Goal: Task Accomplishment & Management: Manage account settings

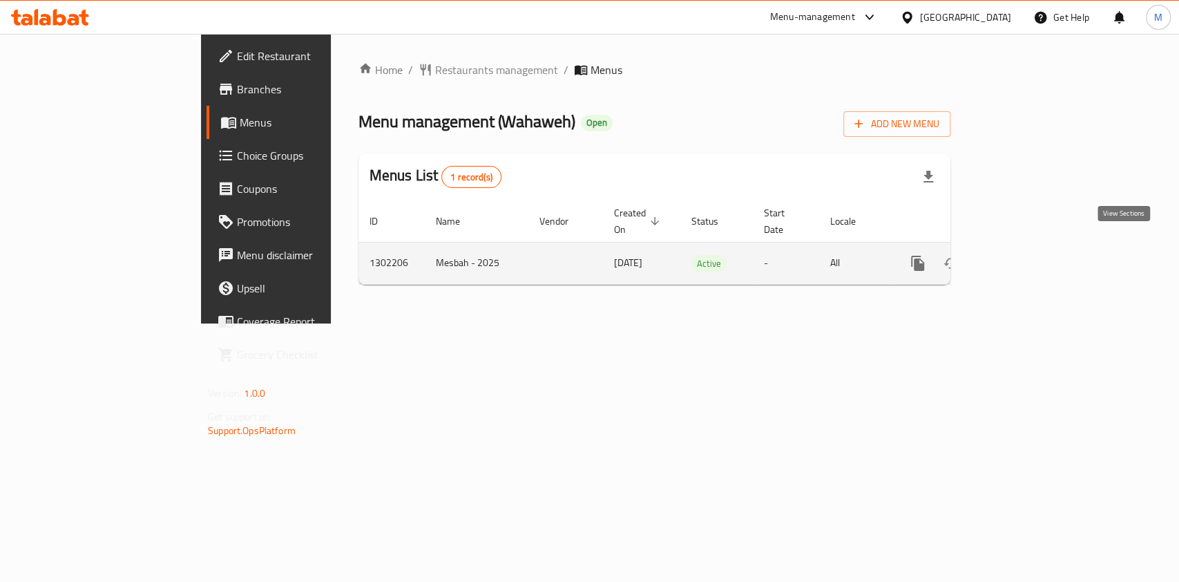
click at [1034, 253] on link "enhanced table" at bounding box center [1017, 263] width 33 height 33
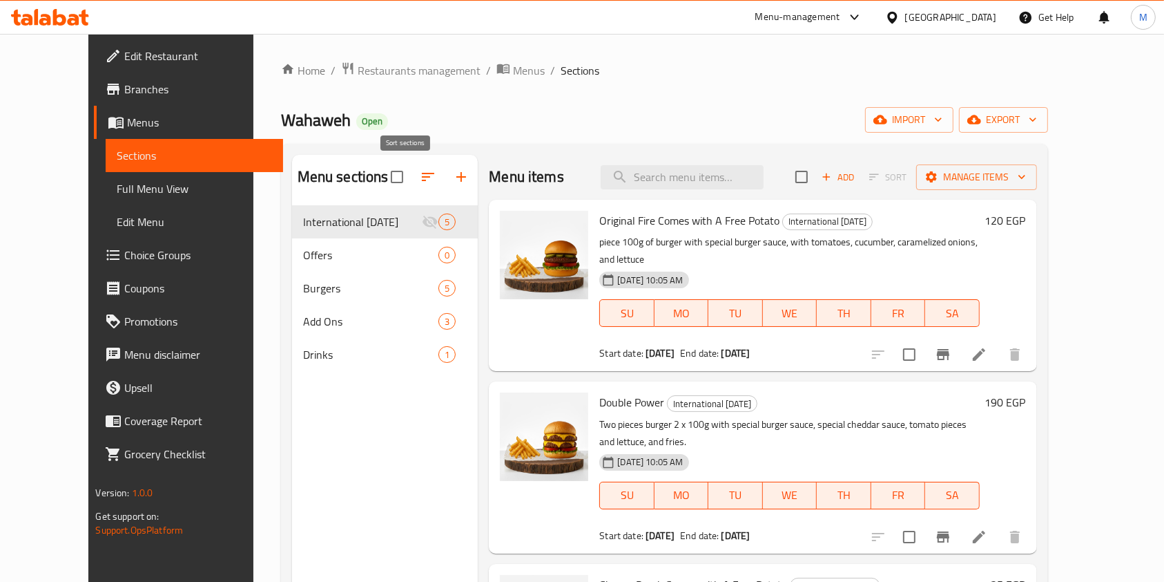
click at [420, 184] on icon "button" at bounding box center [428, 177] width 17 height 17
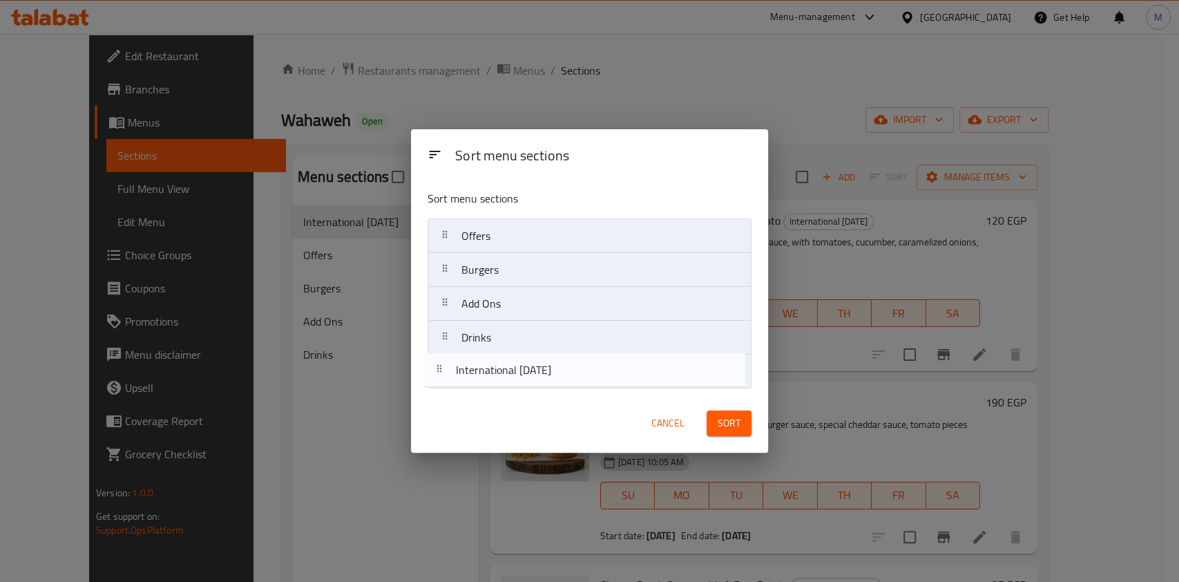
drag, startPoint x: 572, startPoint y: 240, endPoint x: 569, endPoint y: 383, distance: 142.3
click at [569, 383] on nav "International Potato Day Offers Burgers Add Ons Drinks" at bounding box center [590, 303] width 324 height 171
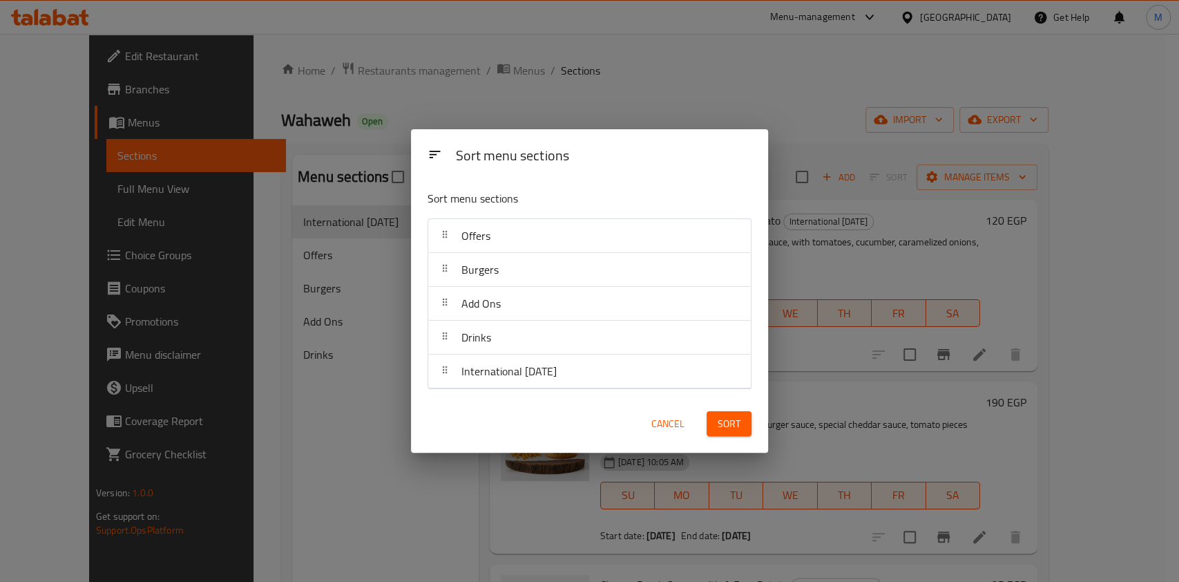
click at [717, 425] on button "Sort" at bounding box center [729, 424] width 45 height 26
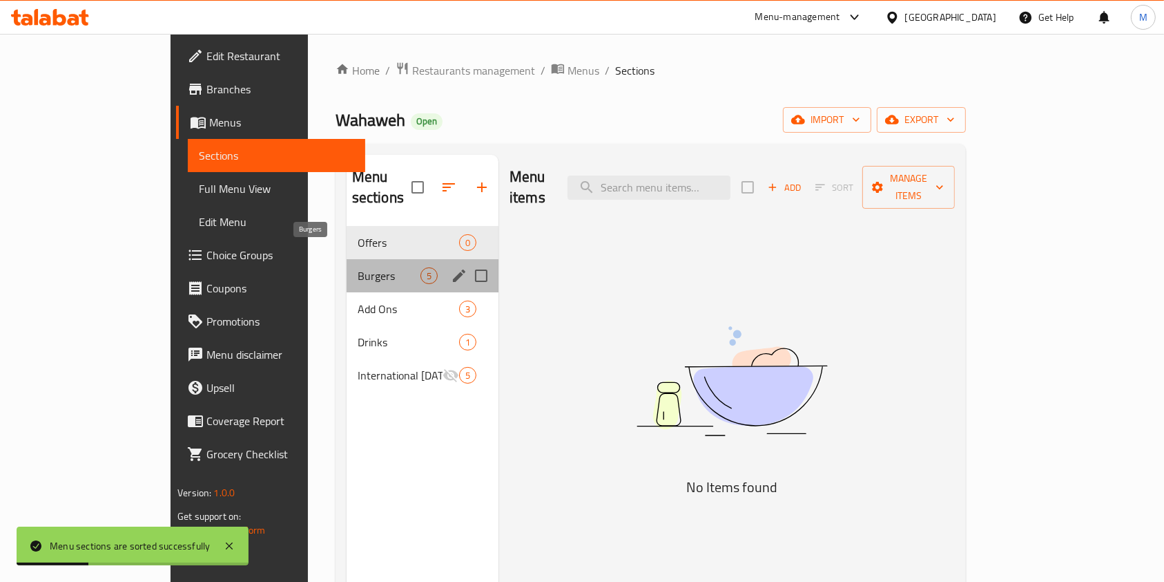
click at [365, 267] on span "Burgers" at bounding box center [389, 275] width 63 height 17
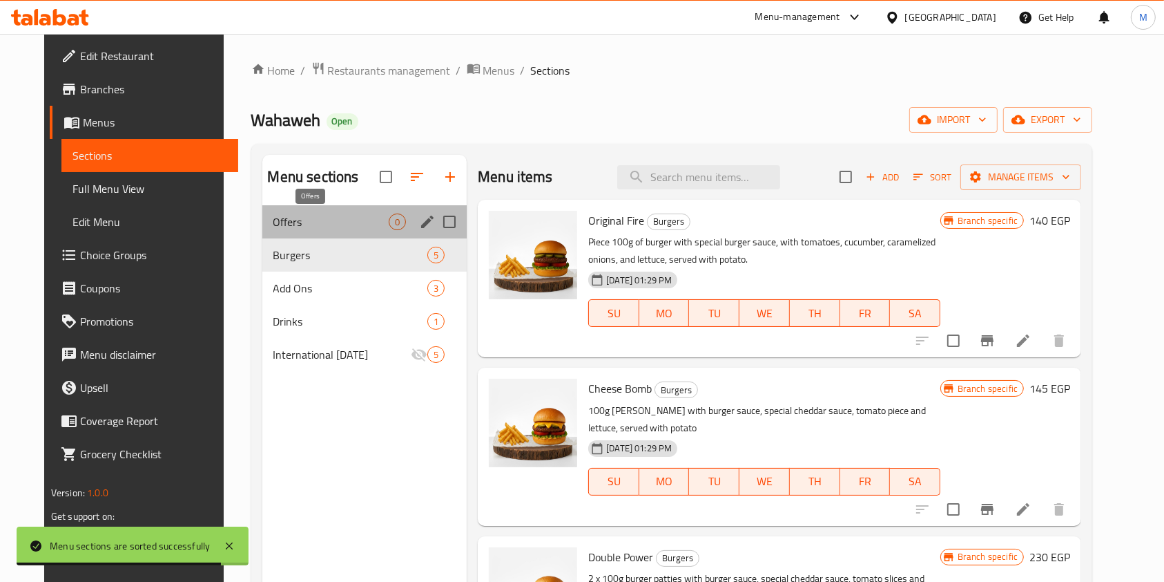
click at [312, 229] on span "Offers" at bounding box center [332, 221] width 116 height 17
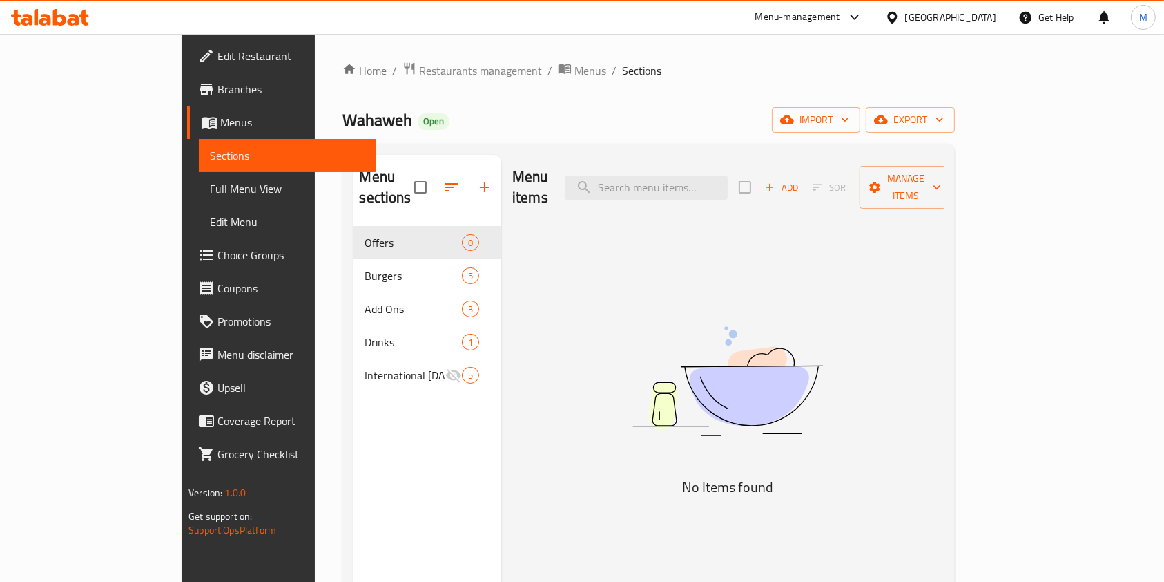
click at [776, 181] on icon "button" at bounding box center [770, 187] width 12 height 12
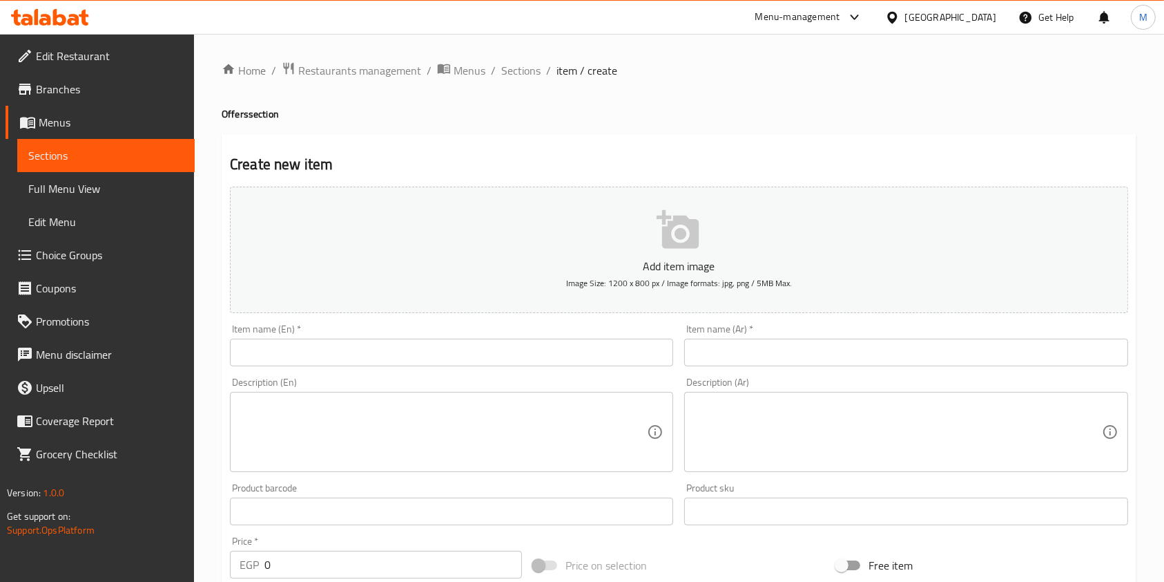
click at [747, 340] on input "text" at bounding box center [905, 352] width 443 height 28
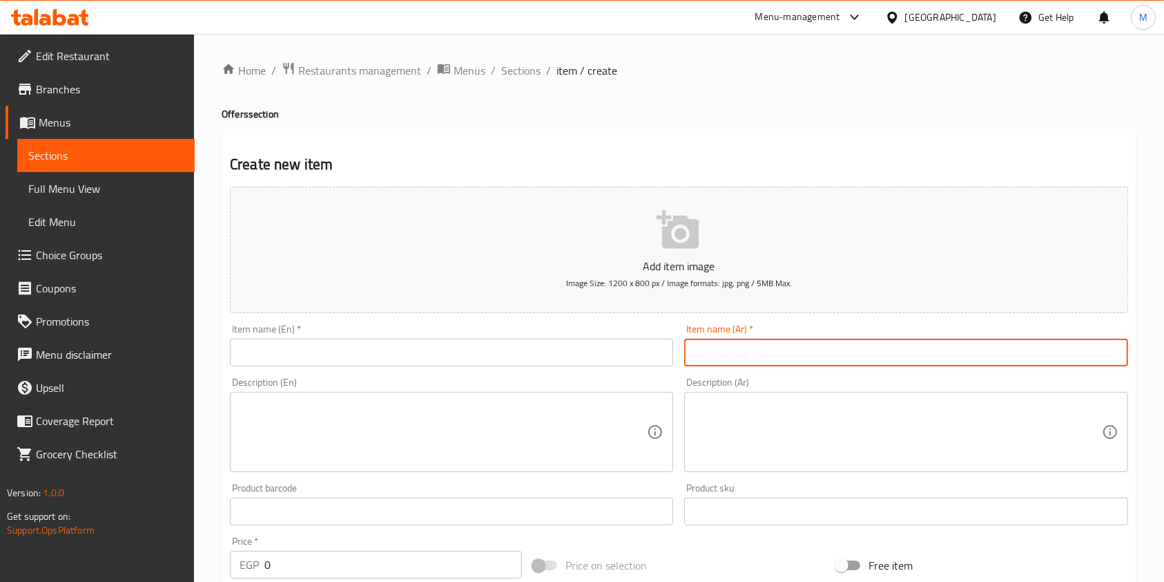
paste input "كريسبي بوكس"
type input "كريسبي بوكس"
click at [584, 348] on input "text" at bounding box center [451, 352] width 443 height 28
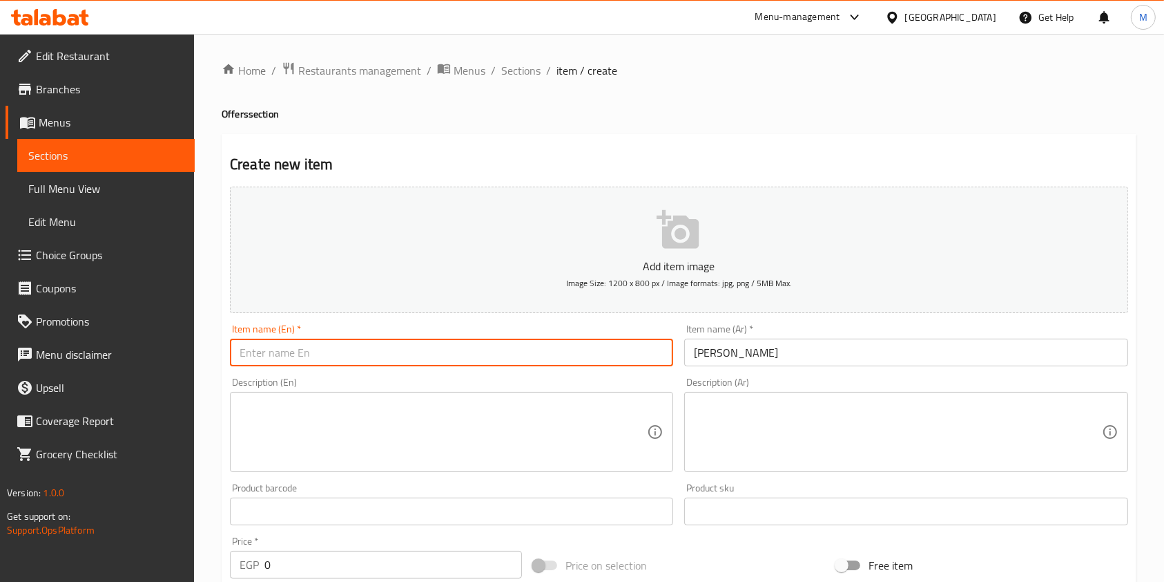
paste input "Crispy Box"
type input "Crispy Box"
click at [821, 430] on textarea at bounding box center [897, 432] width 407 height 66
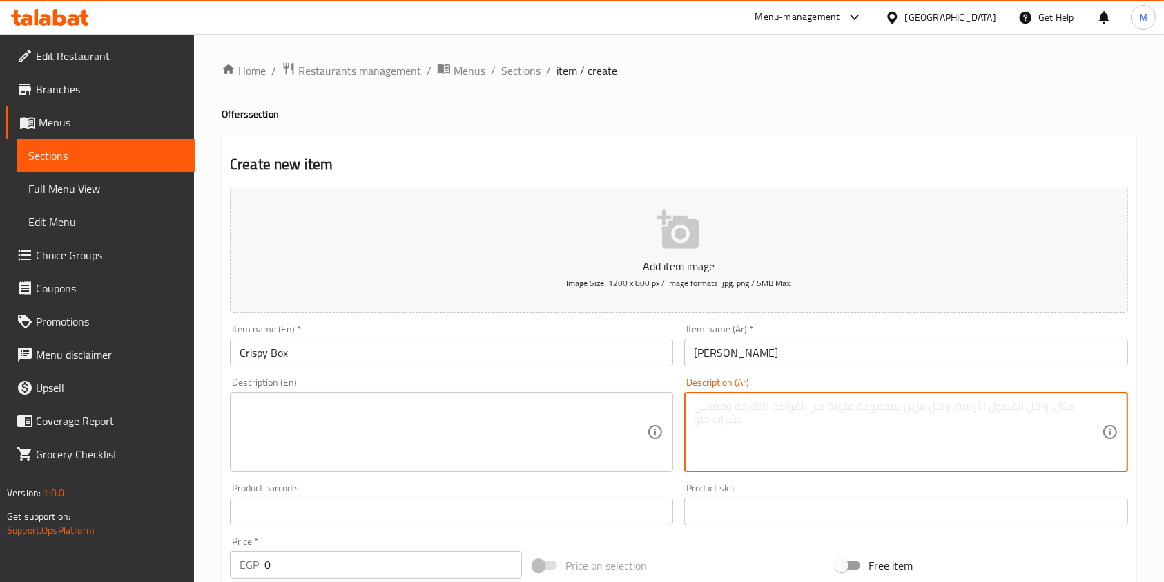
paste textarea "٣ قطع كريسبي مع صوص الرانش وصوص الشيدر المميز مع الخس والطماطم، يقدم مع بطاطس و…"
type textarea "٣ قطع كريسبي مع صوص الرانش وصوص الشيدر المميز مع الخس والطماطم، يقدم مع بطاطس و…"
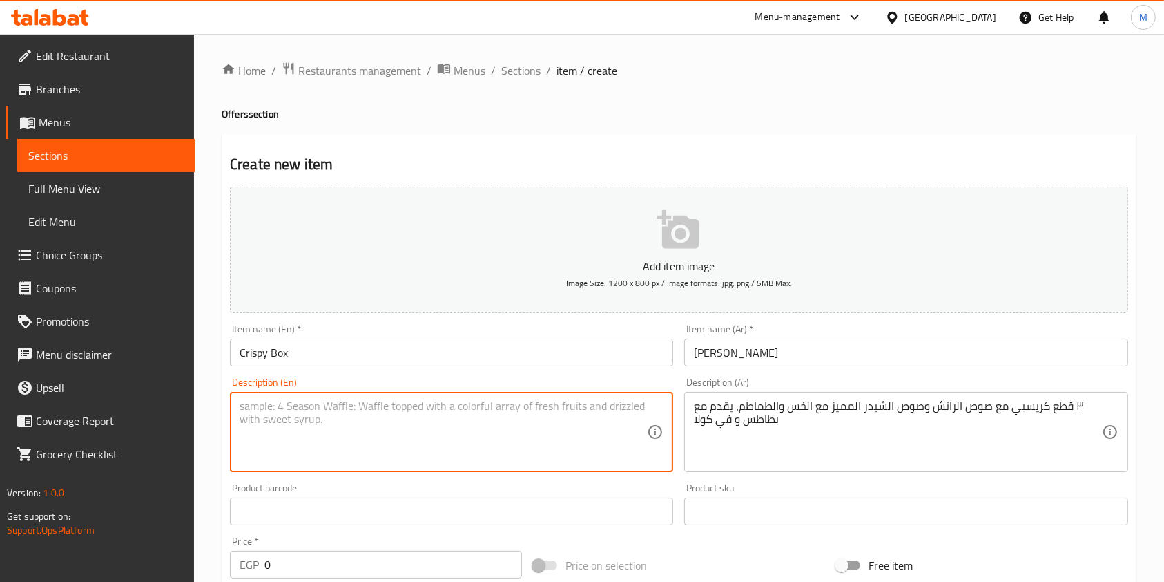
click at [544, 454] on textarea at bounding box center [443, 432] width 407 height 66
paste textarea "3 crispy pieces with ranch and special cheddar sauce, lettuce, and tomatoes, se…"
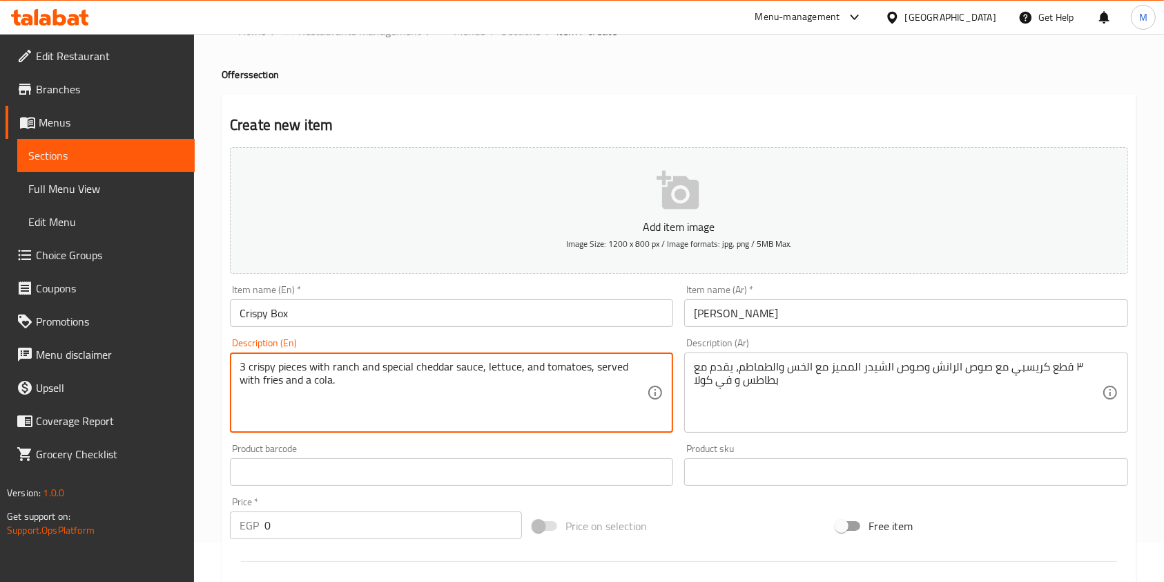
scroll to position [92, 0]
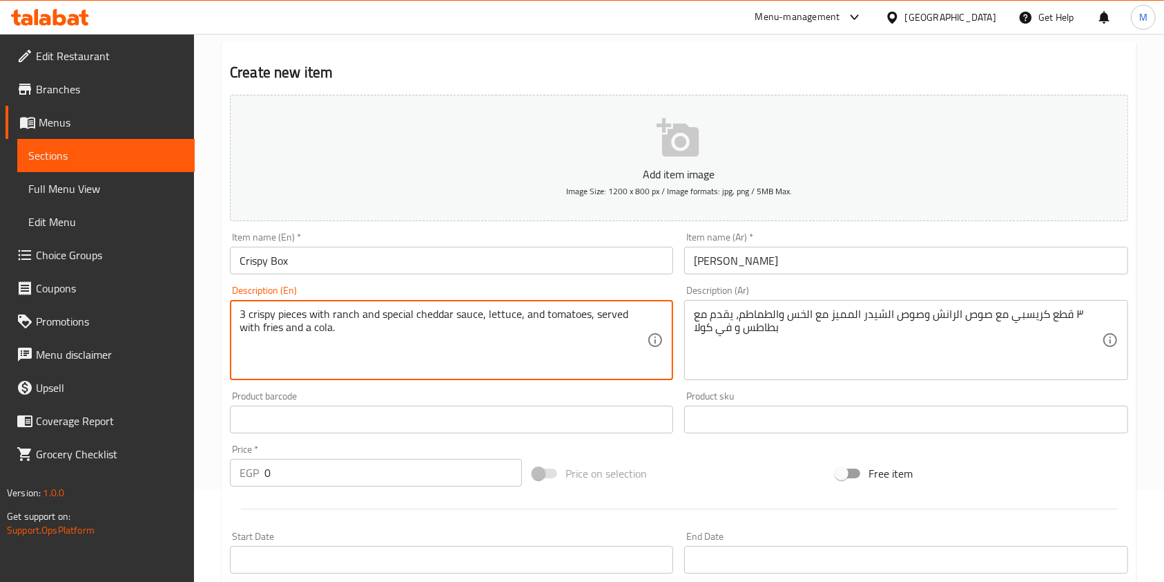
type textarea "3 crispy pieces with ranch and special cheddar sauce, lettuce, and tomatoes, se…"
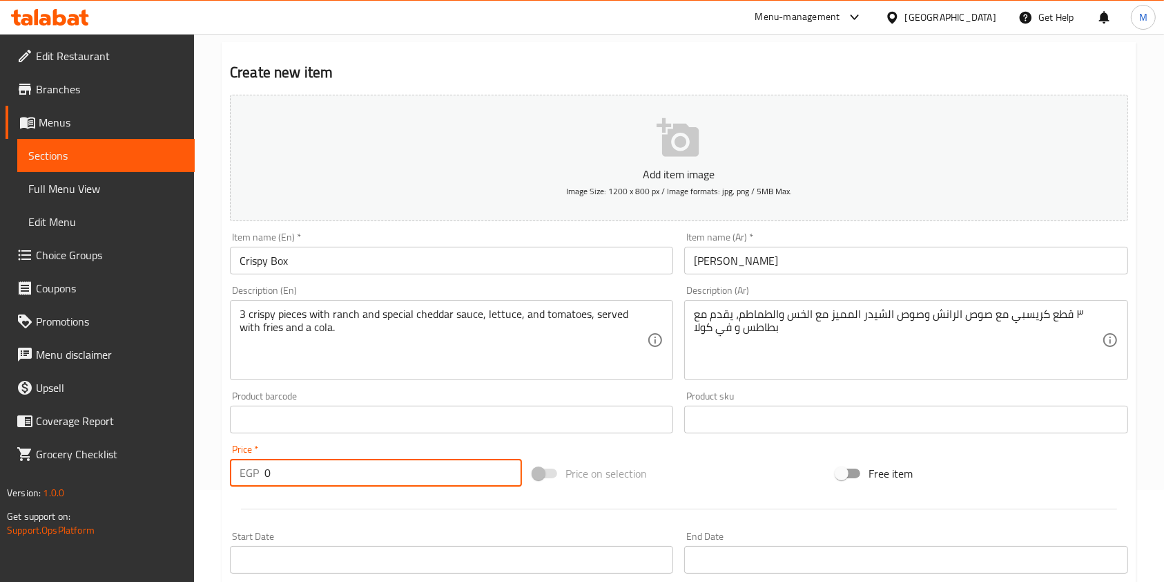
drag, startPoint x: 307, startPoint y: 481, endPoint x: 264, endPoint y: 480, distance: 42.8
click at [265, 480] on input "0" at bounding box center [394, 473] width 258 height 28
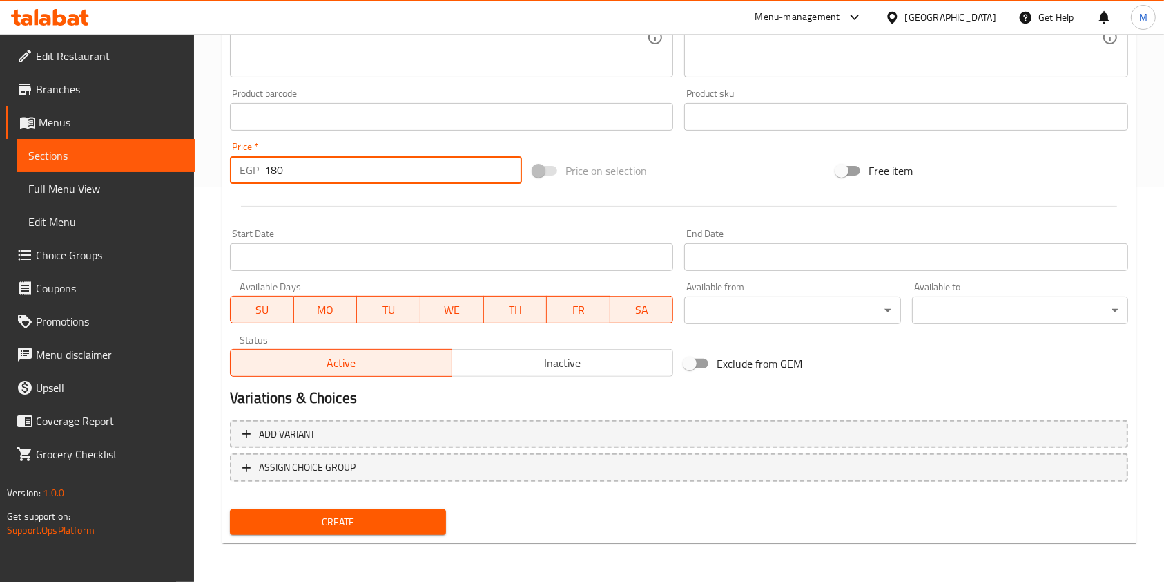
type input "180"
click at [398, 530] on span "Create" at bounding box center [338, 521] width 194 height 17
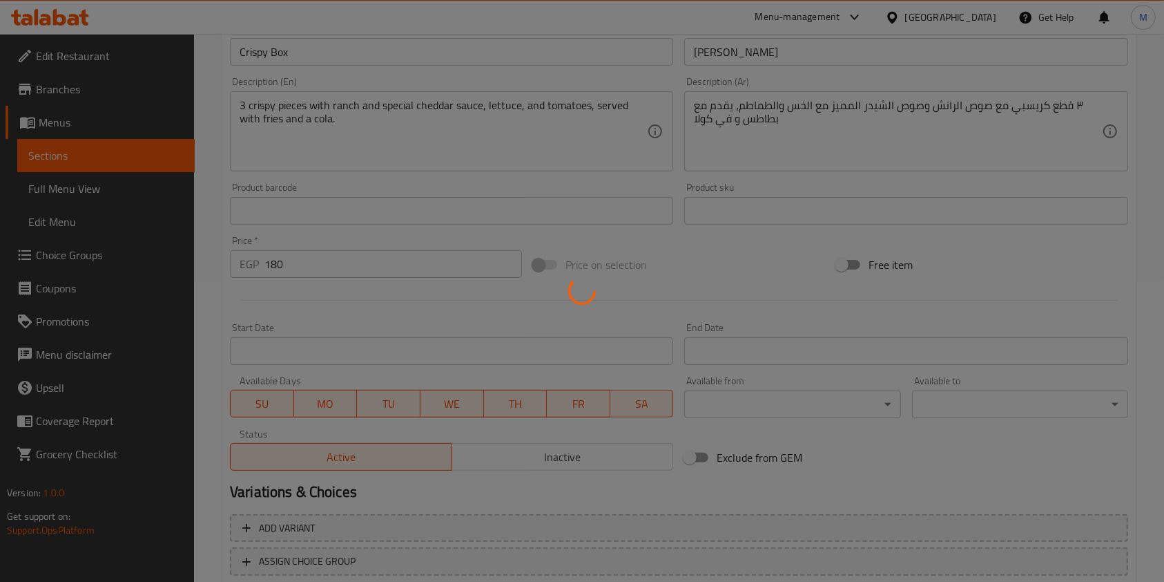
scroll to position [210, 0]
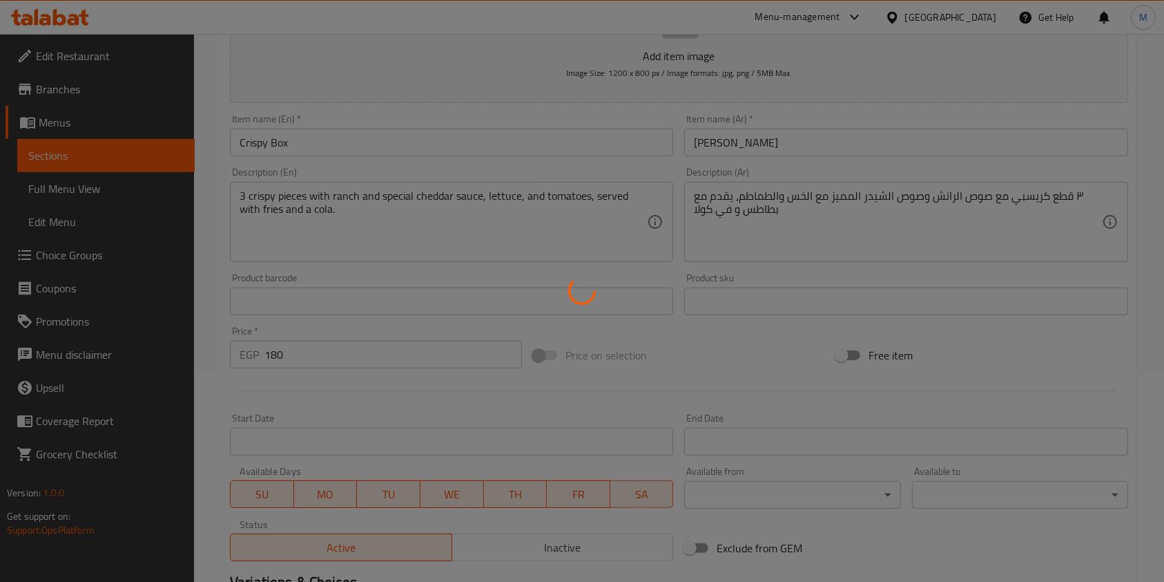
type input "0"
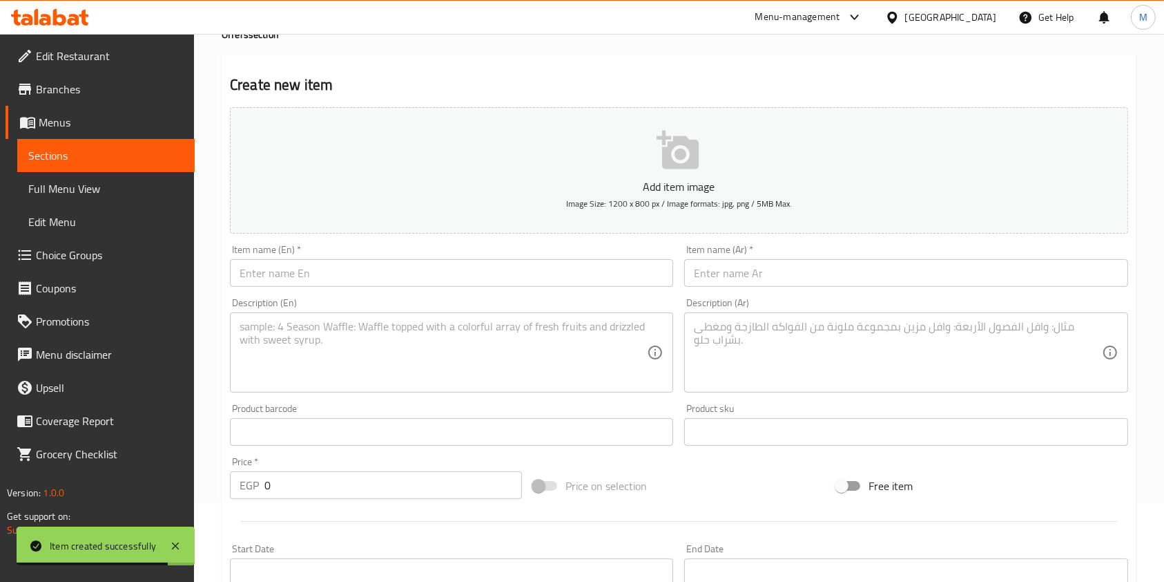
scroll to position [0, 0]
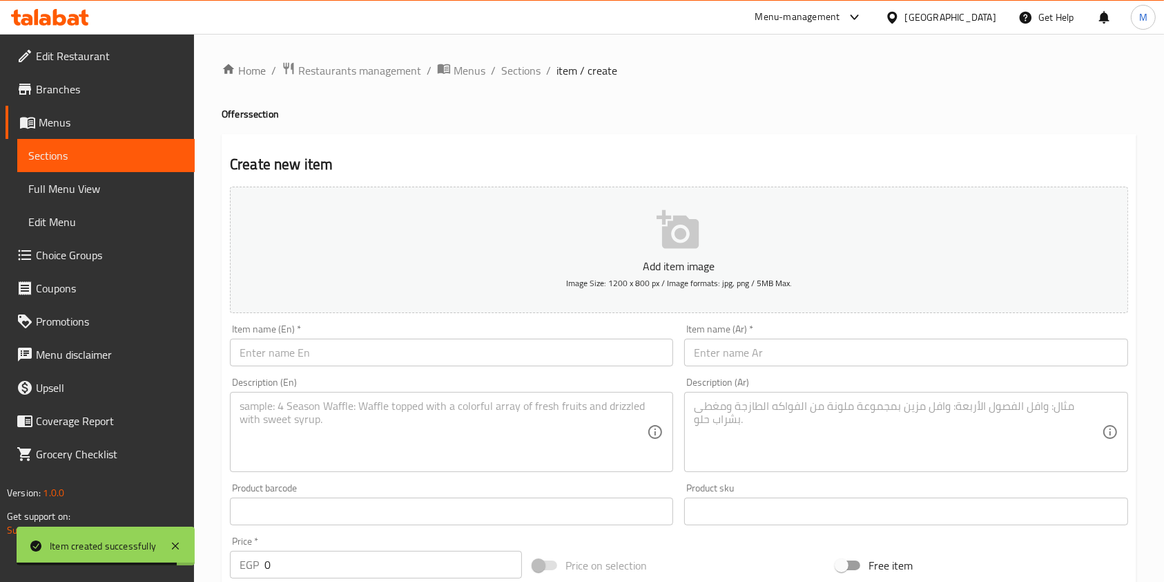
click at [752, 342] on input "text" at bounding box center [905, 352] width 443 height 28
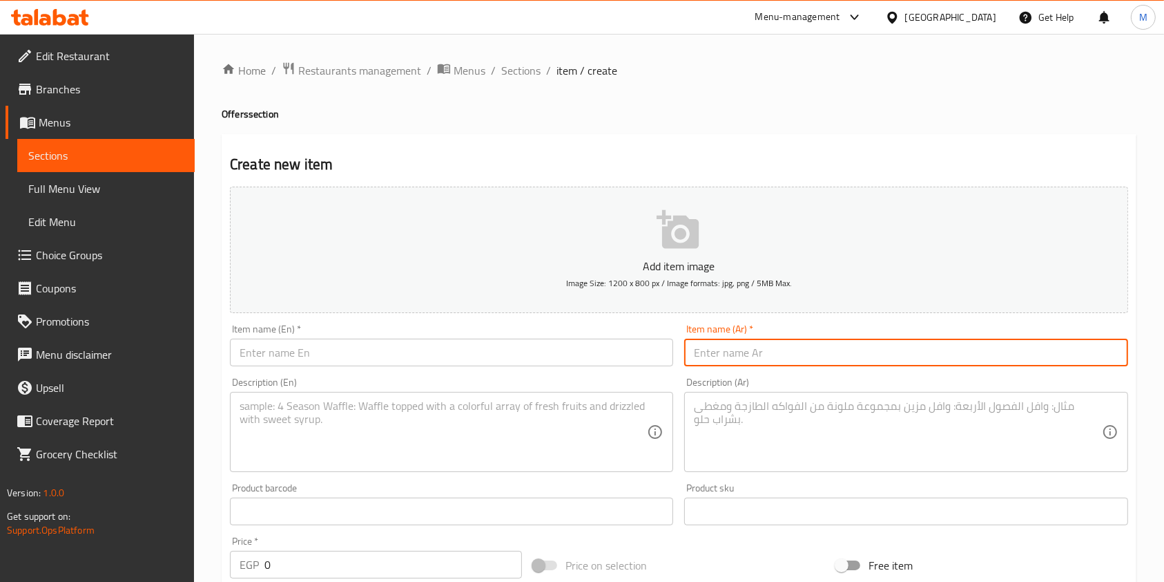
paste input "فاير زون"
type input "فاير زون"
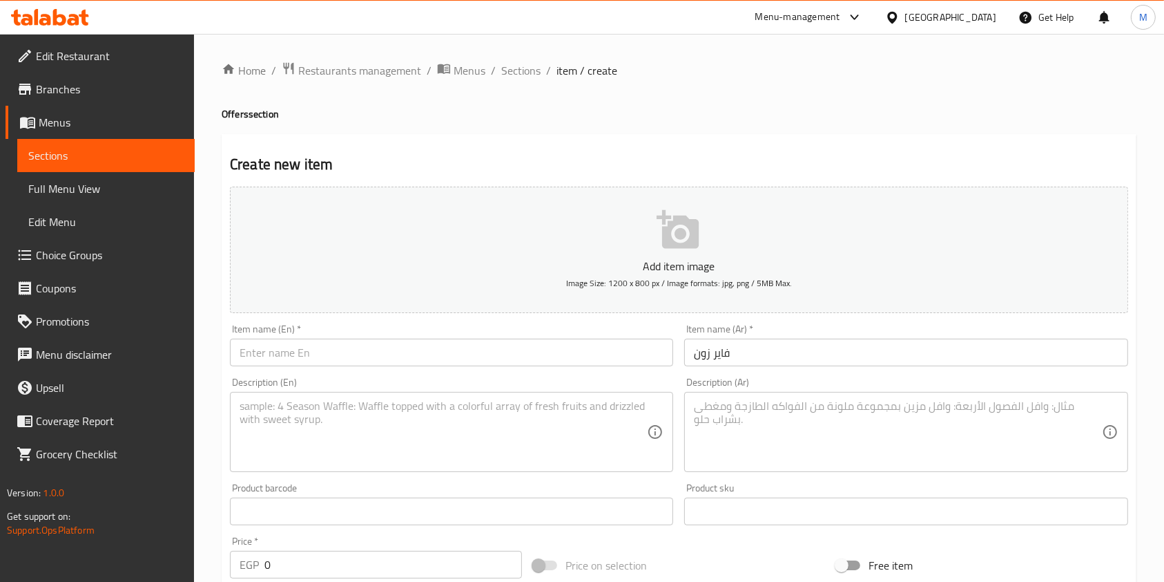
click at [582, 373] on div "Description (En) Description (En)" at bounding box center [451, 425] width 454 height 106
click at [578, 363] on input "text" at bounding box center [451, 352] width 443 height 28
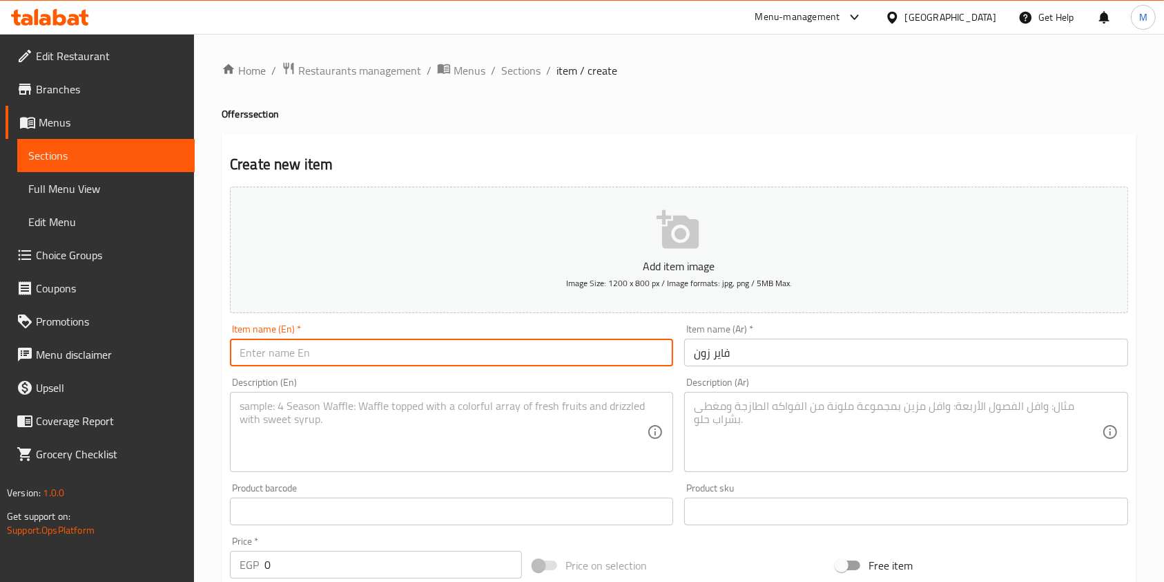
paste input "Fire Zone"
type input "Fire Zone"
click at [752, 425] on textarea at bounding box center [897, 432] width 407 height 66
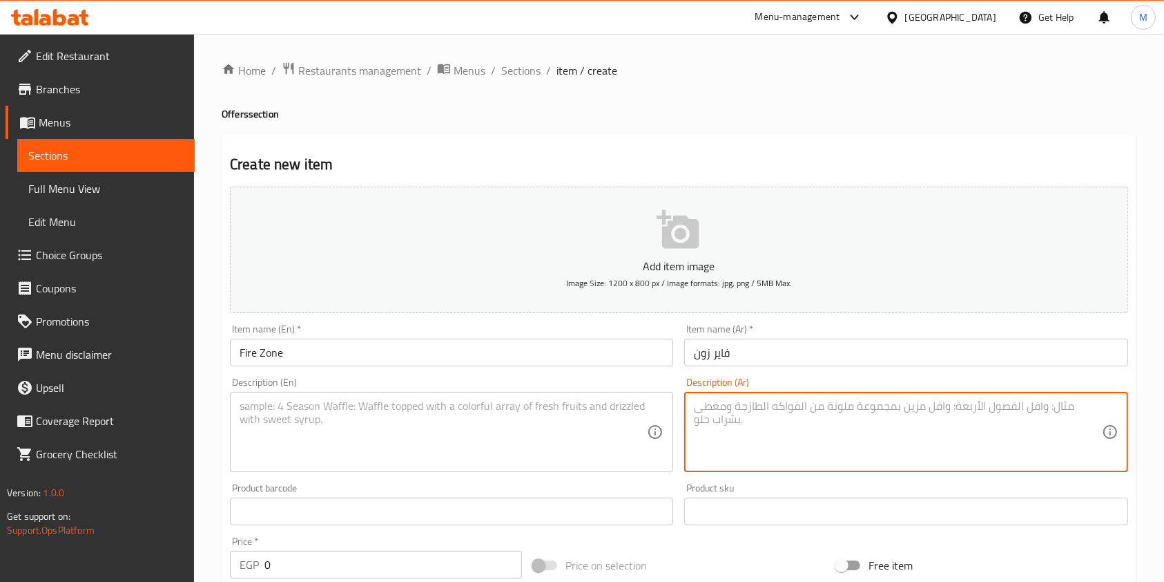
paste textarea "بطاطس بصوص الشيدر المميز وصوص الكاتشب وبهارات مميزة، يقدم مع في كولا و صوص شيدر…"
type textarea "بطاطس بصوص الشيدر المميز وصوص الكاتشب وبهارات مميزة، يقدم مع في كولا و صوص شيدر…"
click at [593, 461] on textarea at bounding box center [443, 432] width 407 height 66
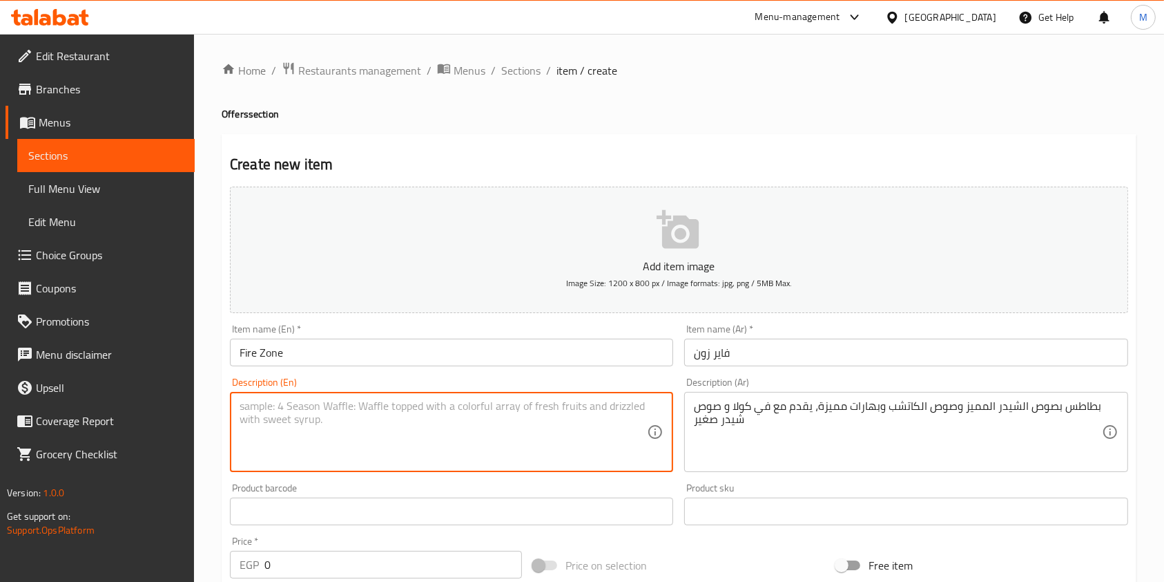
paste textarea "Fries with our signature cheddar sauce, ketchup, and special spices, served wit…"
type textarea "Fries with our signature cheddar sauce, ketchup, and special spices, served wit…"
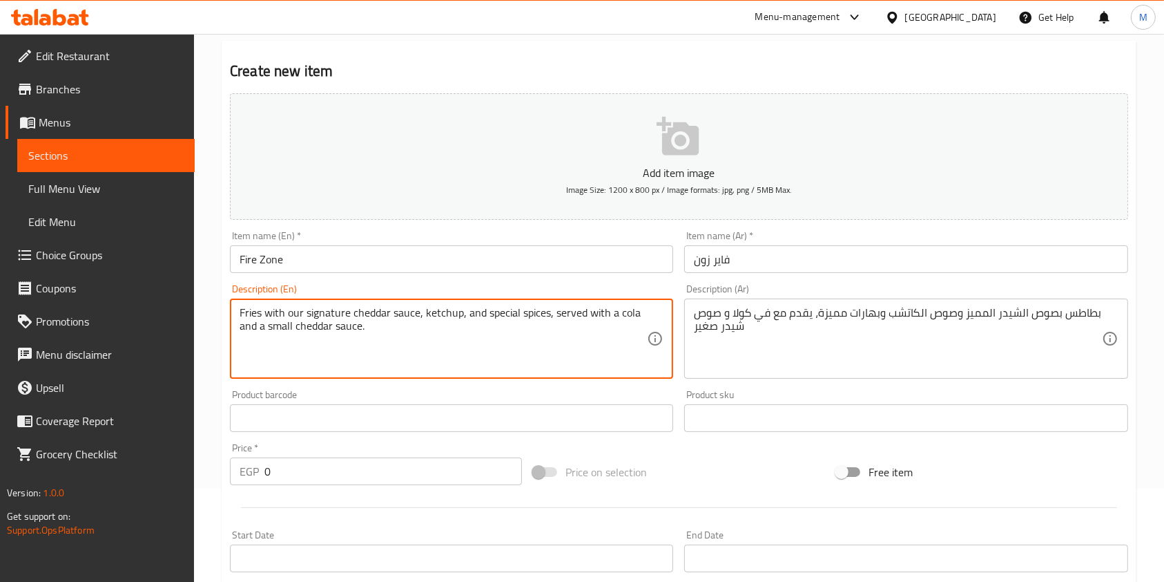
scroll to position [368, 0]
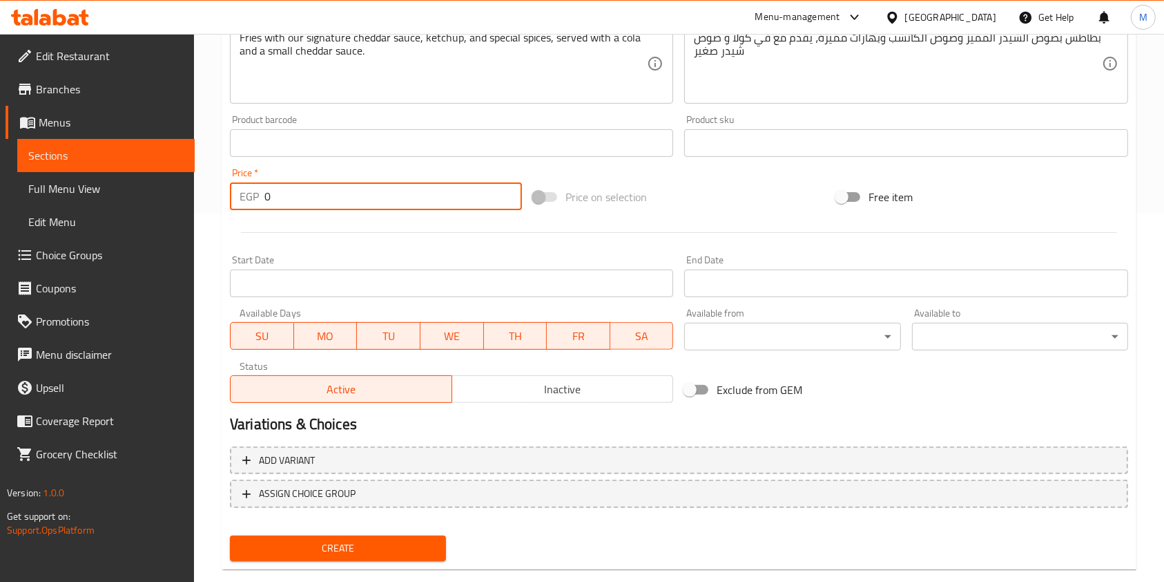
drag, startPoint x: 270, startPoint y: 200, endPoint x: 262, endPoint y: 200, distance: 7.6
click at [262, 200] on div "EGP 0 Price *" at bounding box center [376, 196] width 292 height 28
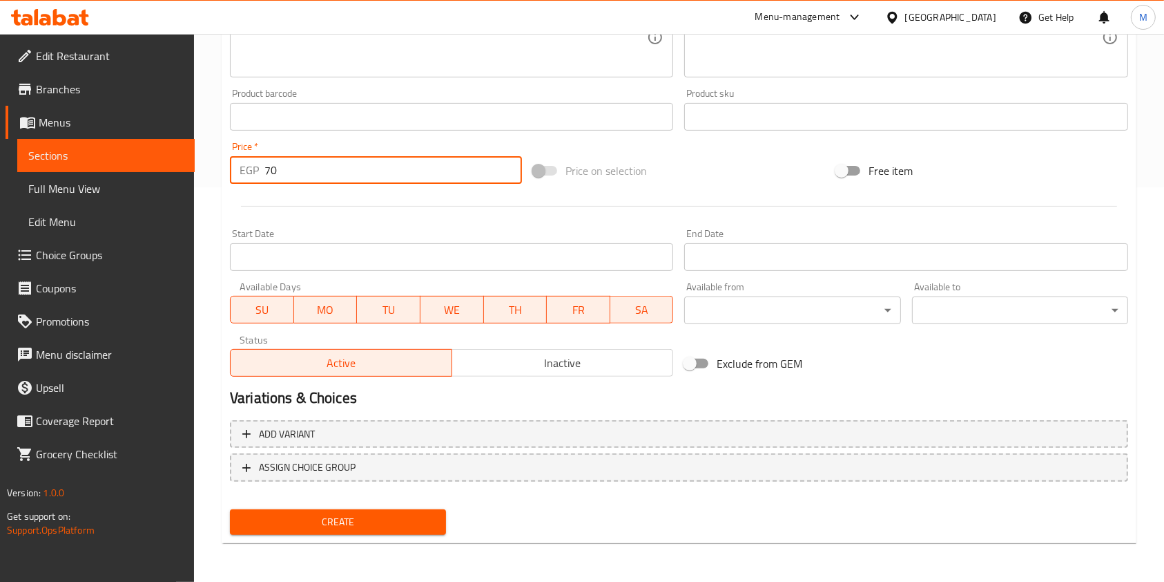
type input "70"
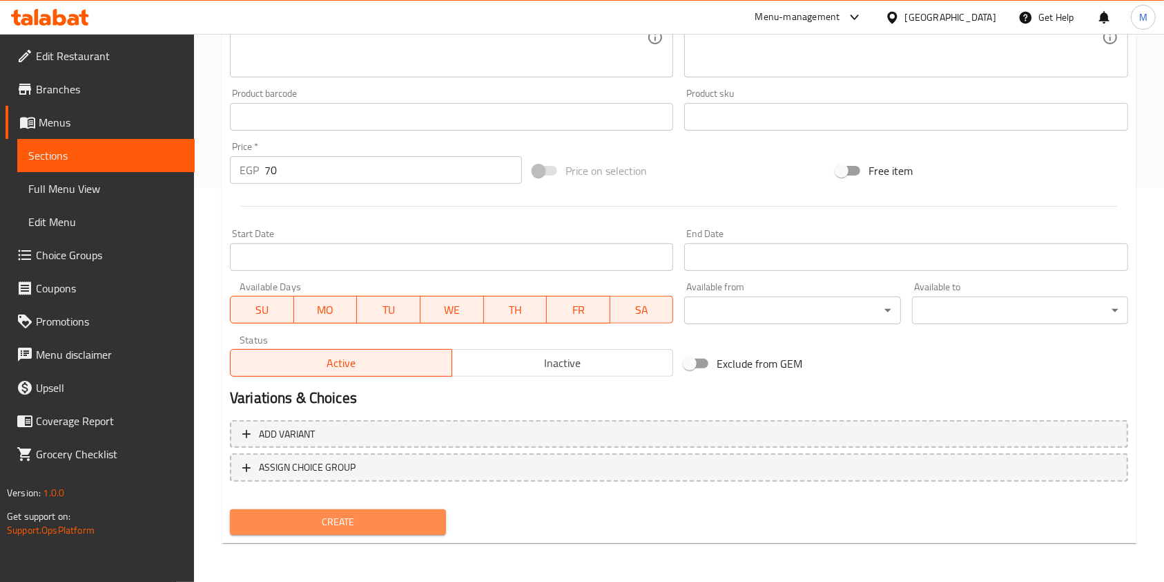
click at [433, 513] on span "Create" at bounding box center [338, 521] width 194 height 17
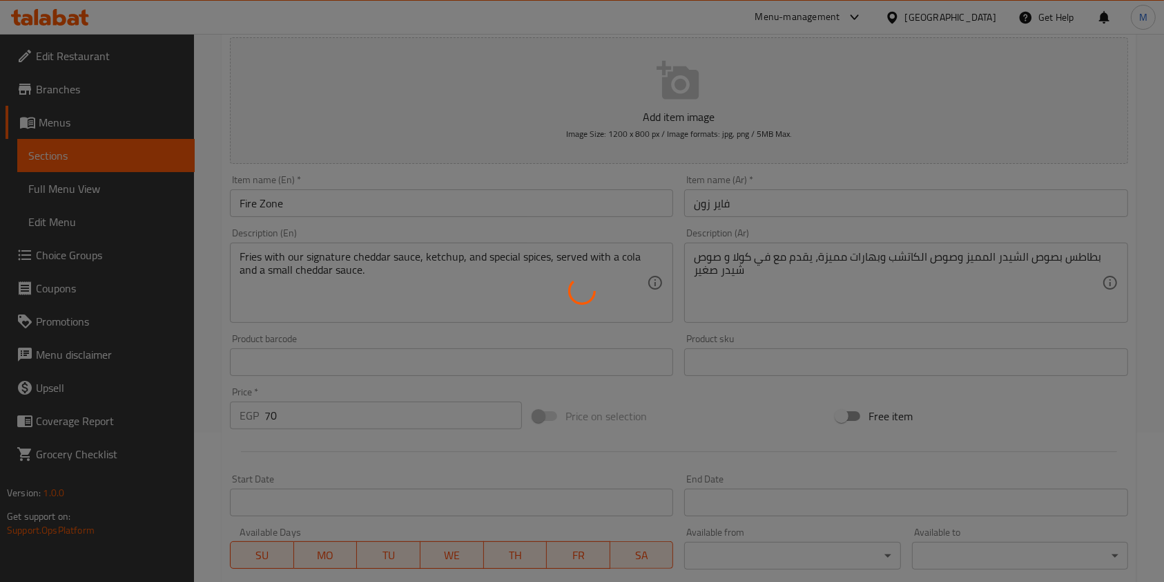
scroll to position [0, 0]
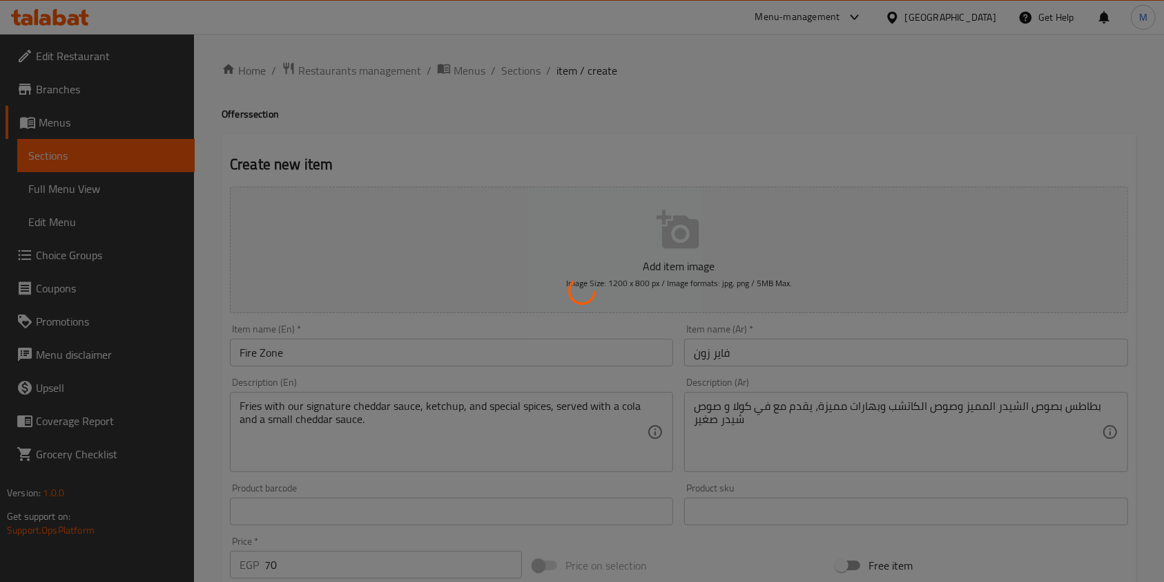
type input "0"
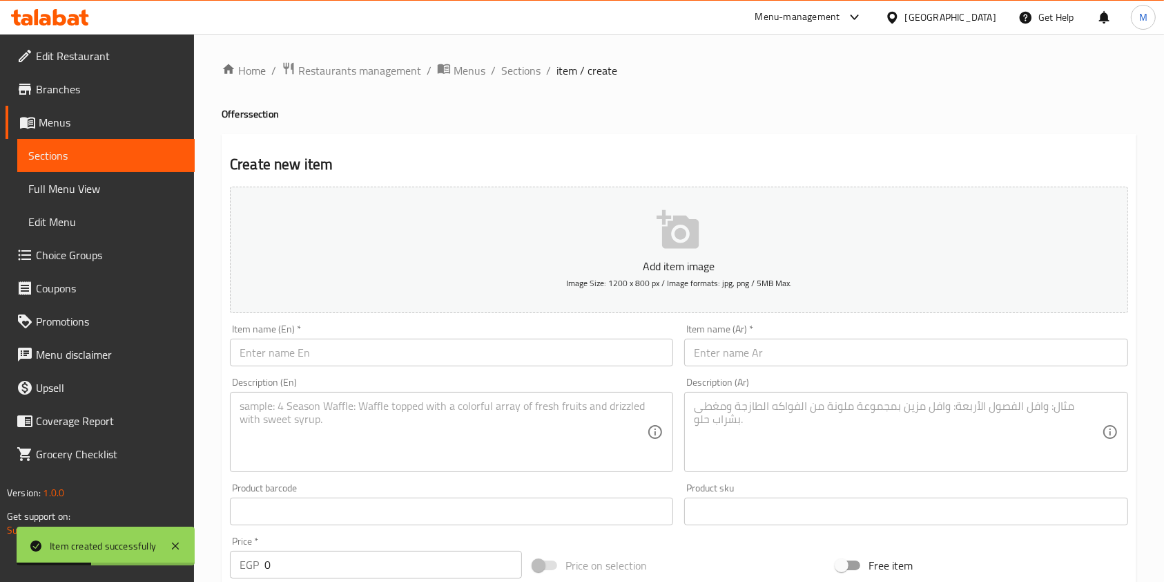
drag, startPoint x: 526, startPoint y: 79, endPoint x: 543, endPoint y: 88, distance: 19.8
click at [526, 79] on span "Sections" at bounding box center [520, 70] width 39 height 17
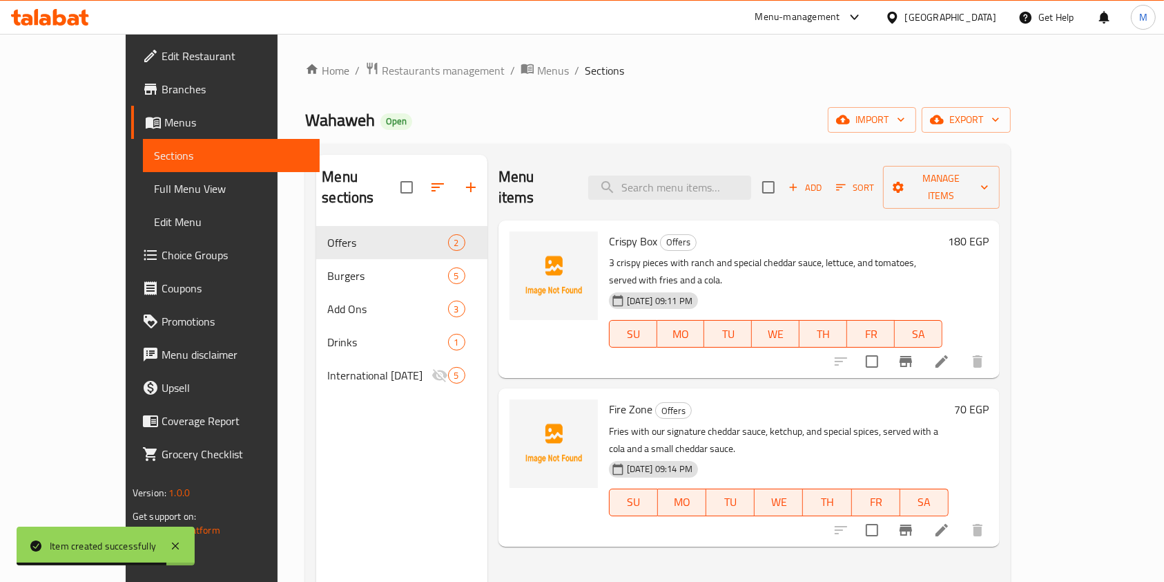
click at [928, 190] on div "Add Sort Manage items" at bounding box center [881, 187] width 238 height 43
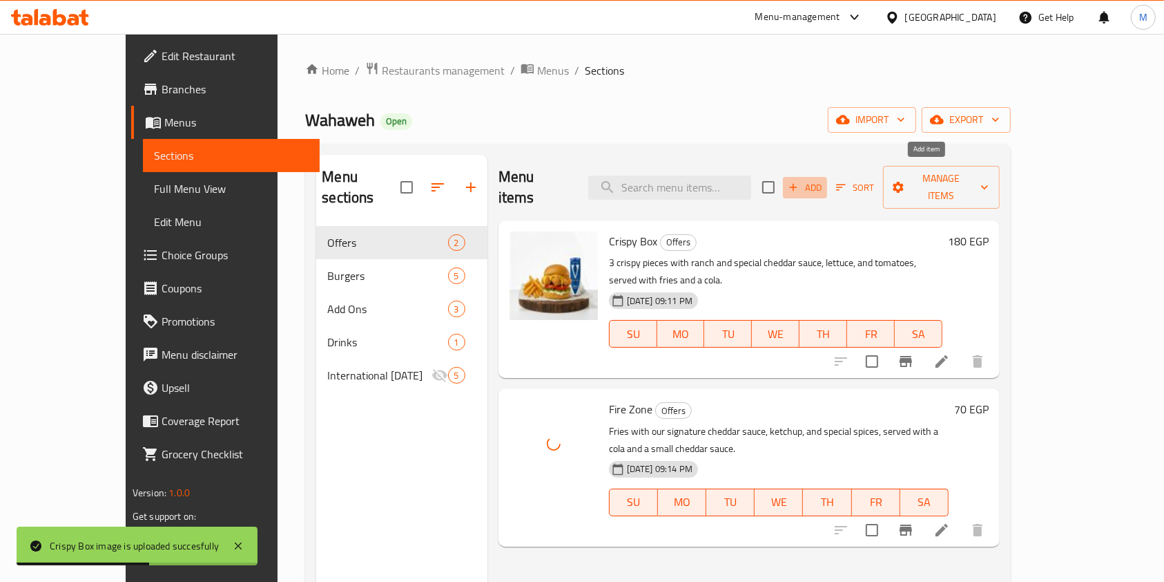
click at [824, 181] on span "Add" at bounding box center [805, 188] width 37 height 16
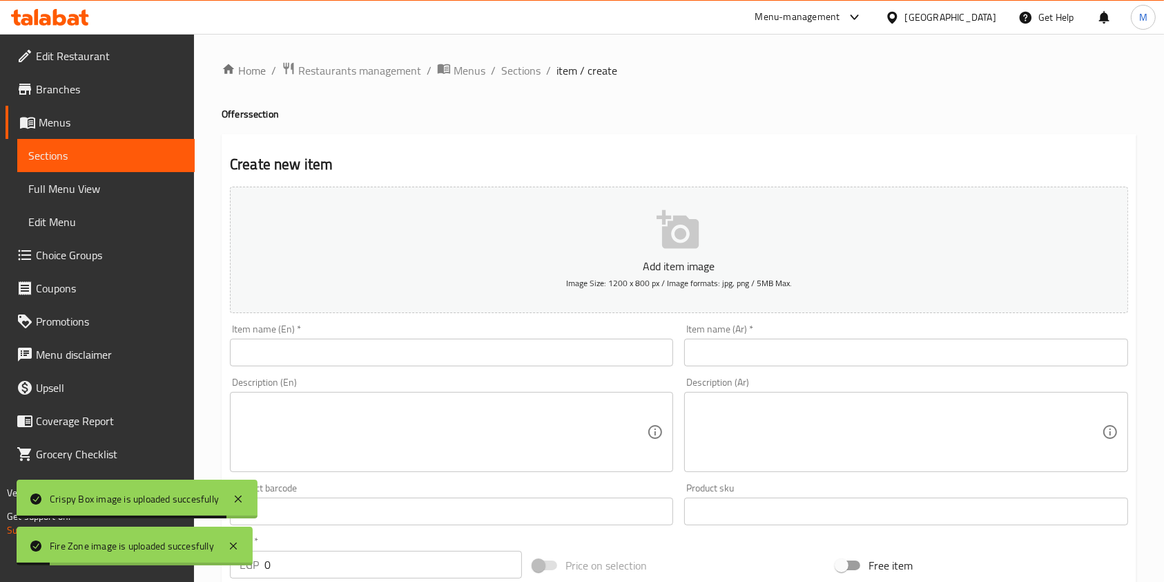
click at [728, 341] on input "text" at bounding box center [905, 352] width 443 height 28
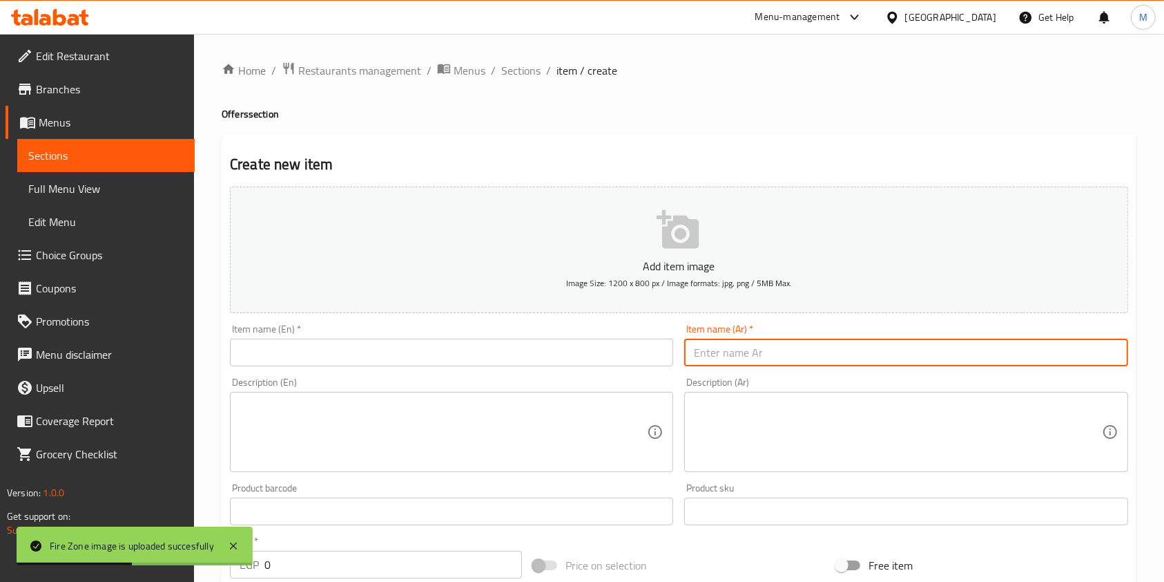
paste input "كرسبي فاير"
type input "كرسبي فاير"
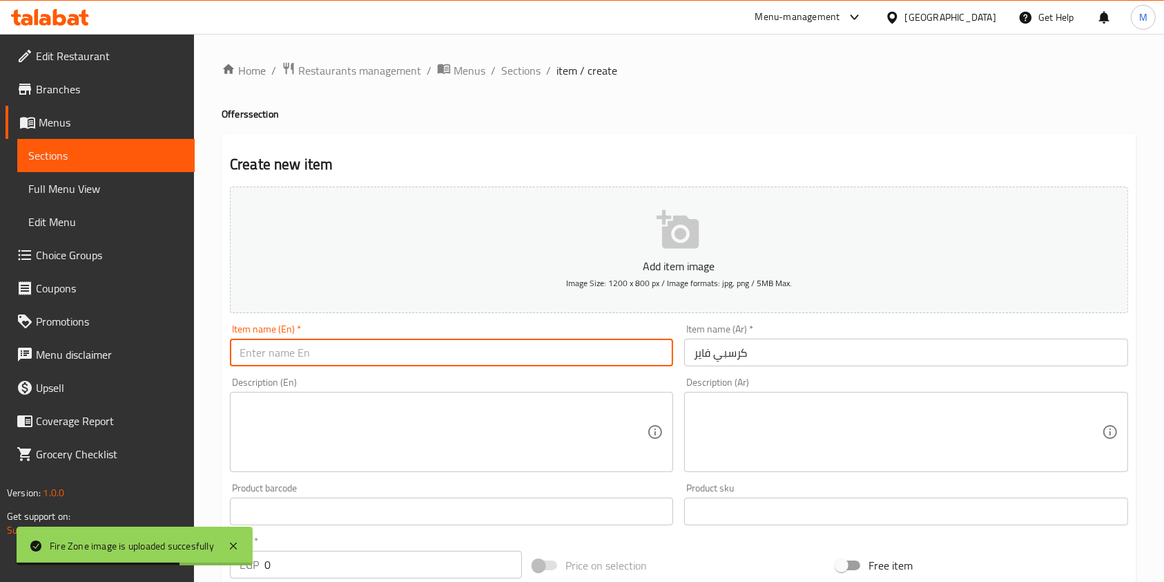
click at [612, 361] on input "text" at bounding box center [451, 352] width 443 height 28
paste input "Crispy Fire"
type input "Crispy Fire"
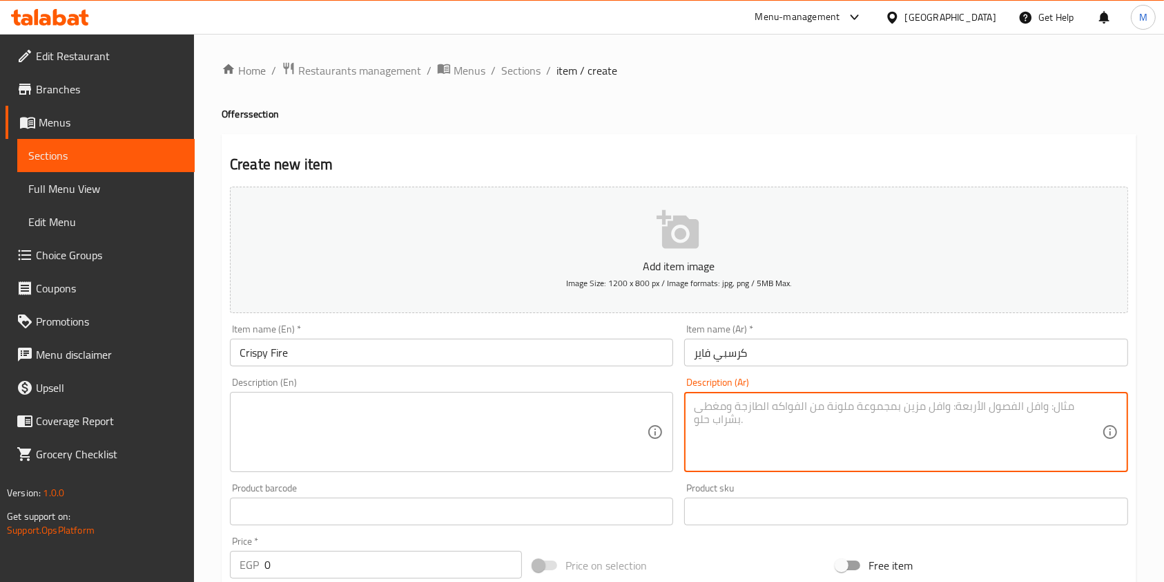
click at [749, 463] on textarea at bounding box center [897, 432] width 407 height 66
paste textarea "٣ قطع كرسبي مع صوص الرانش وصوص الشيدر المميز مع الخس، يقدم مع في كولا و صوص شيد…"
type textarea "٣ قطع كرسبي مع صوص الرانش وصوص الشيدر المميز مع الخس، يقدم مع في كولا و صوص شيد…"
click at [590, 403] on textarea at bounding box center [443, 432] width 407 height 66
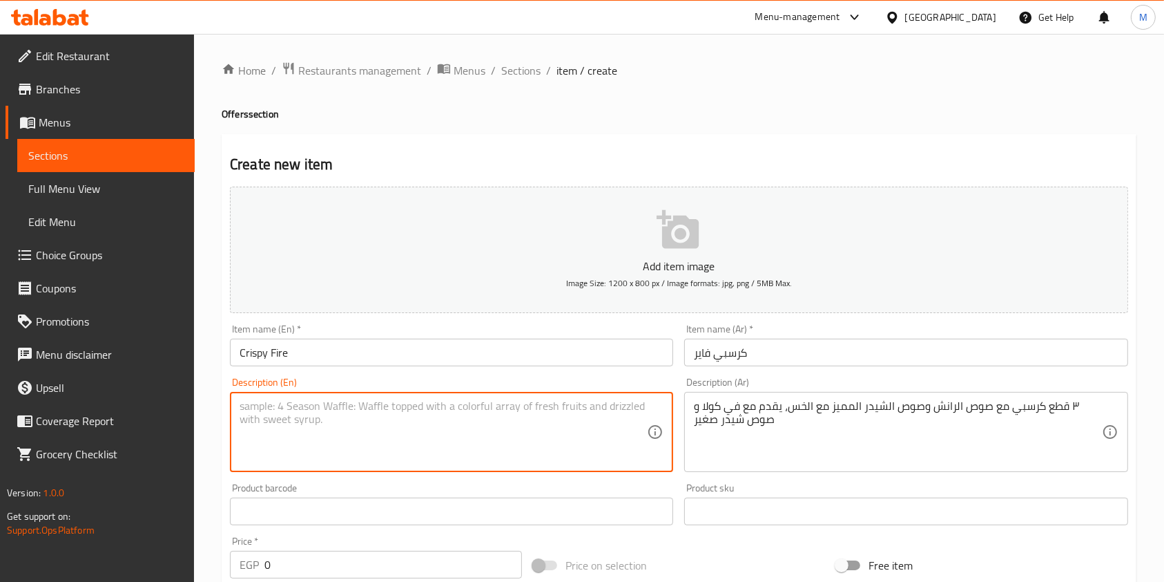
paste textarea "3 crispy pieces with ranch and special cheddar sauce, served with lettuce, a co…"
type textarea "3 crispy pieces with ranch and special cheddar sauce, served with lettuce, a co…"
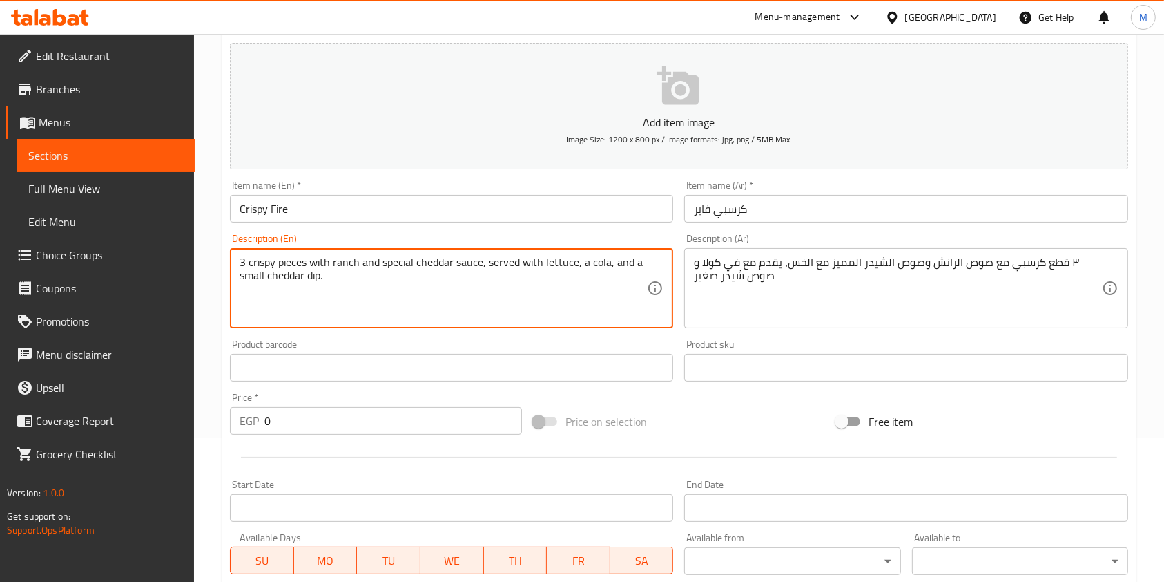
scroll to position [184, 0]
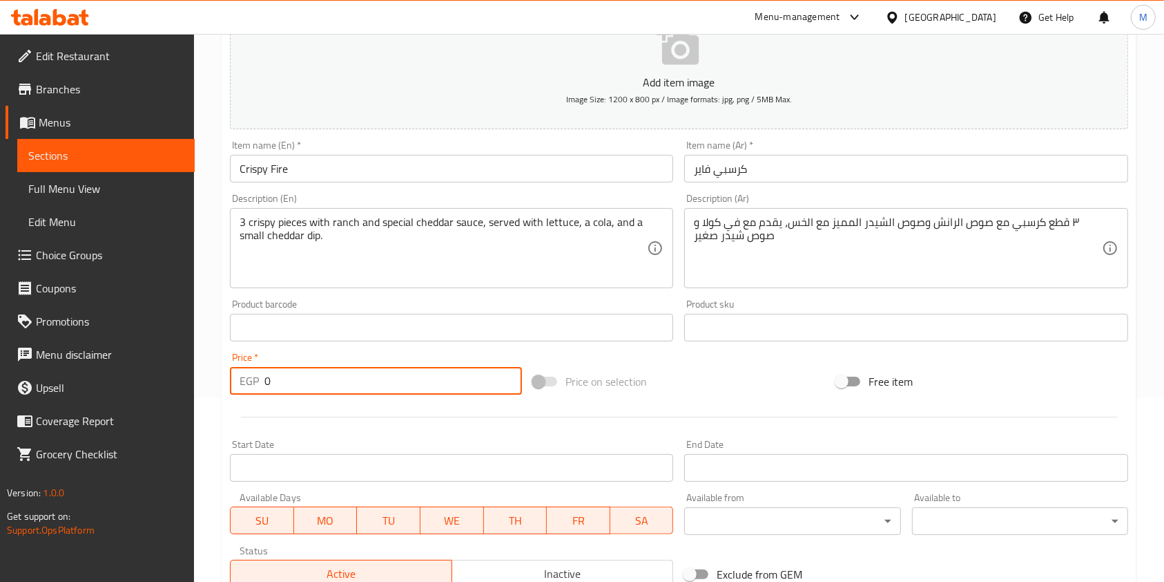
drag, startPoint x: 271, startPoint y: 383, endPoint x: 263, endPoint y: 385, distance: 8.5
click at [263, 385] on div "EGP 0 Price *" at bounding box center [376, 381] width 292 height 28
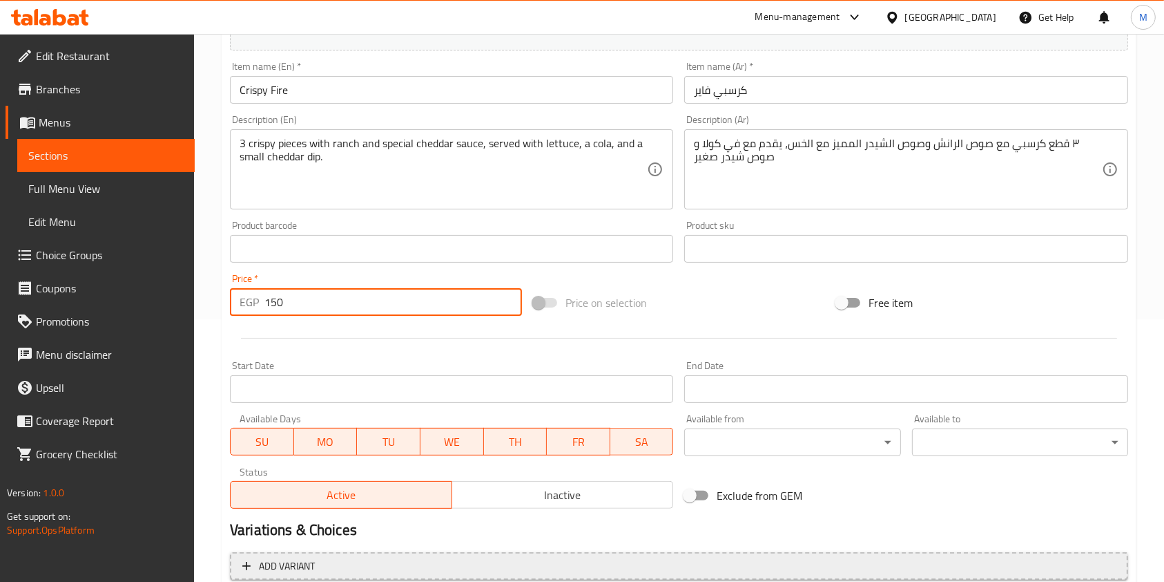
scroll to position [368, 0]
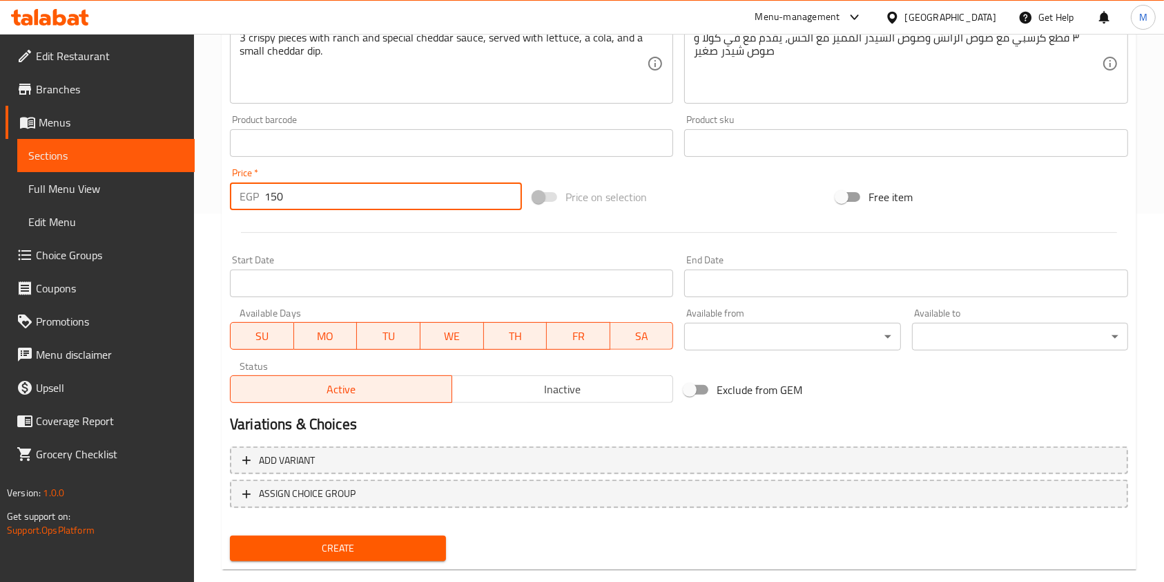
type input "150"
click at [422, 540] on span "Create" at bounding box center [338, 547] width 194 height 17
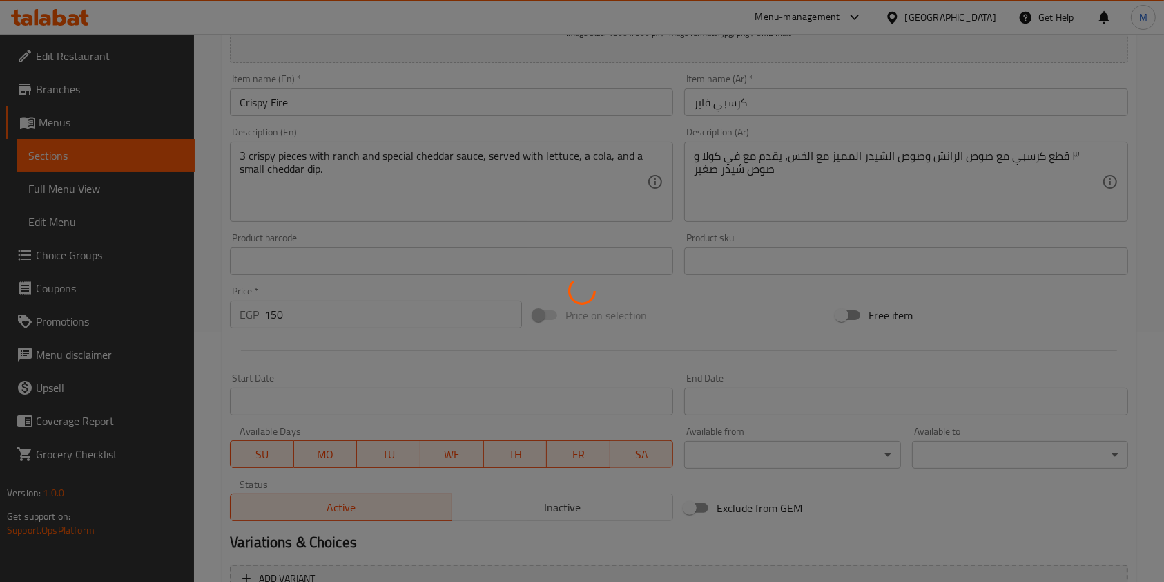
type input "0"
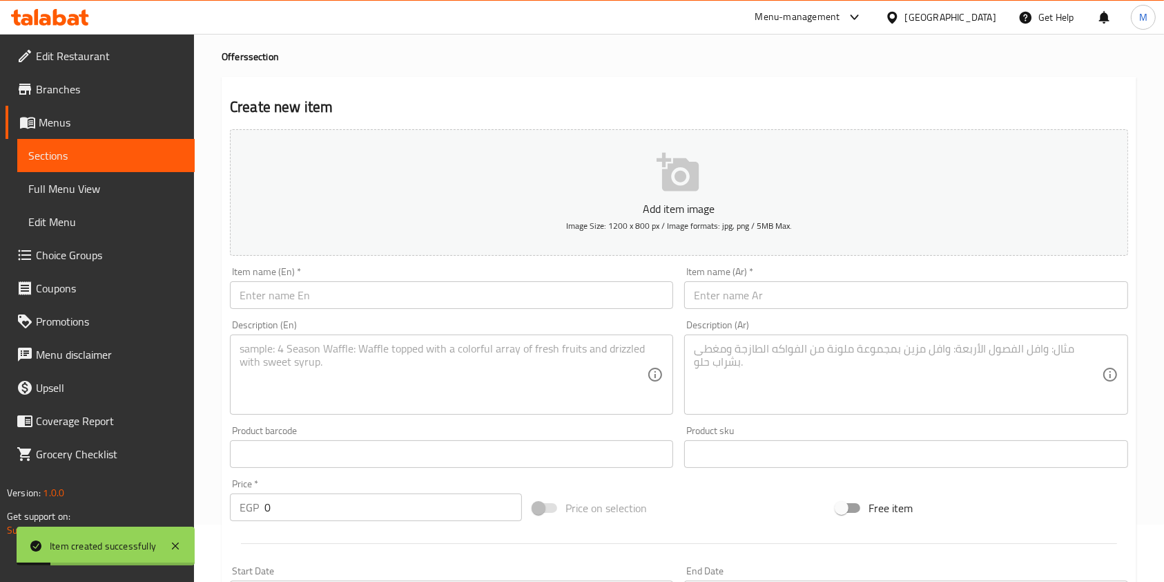
scroll to position [0, 0]
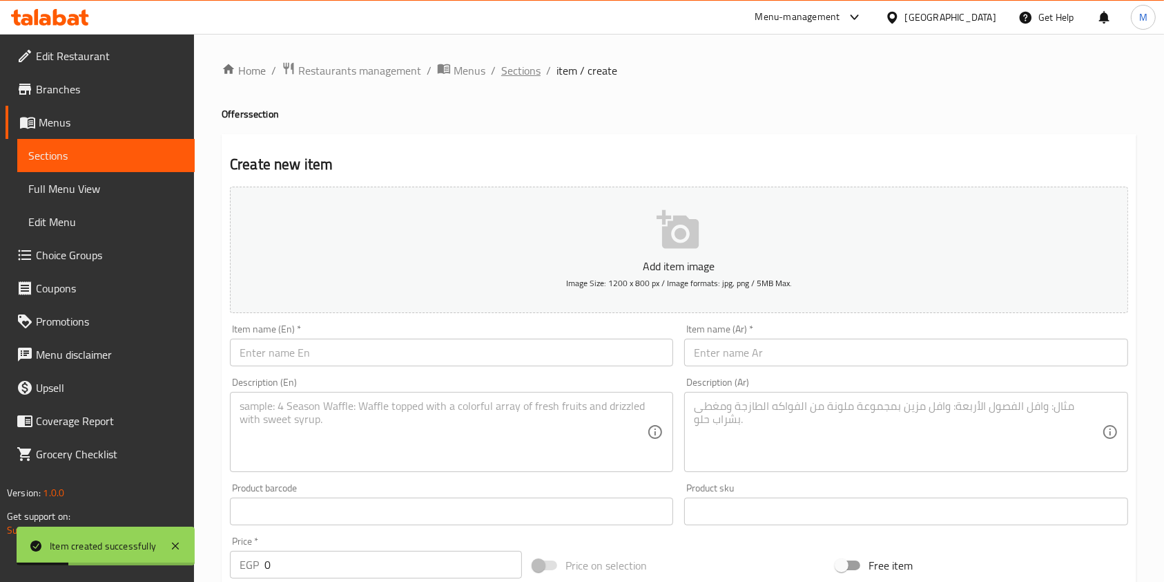
click at [517, 71] on span "Sections" at bounding box center [520, 70] width 39 height 17
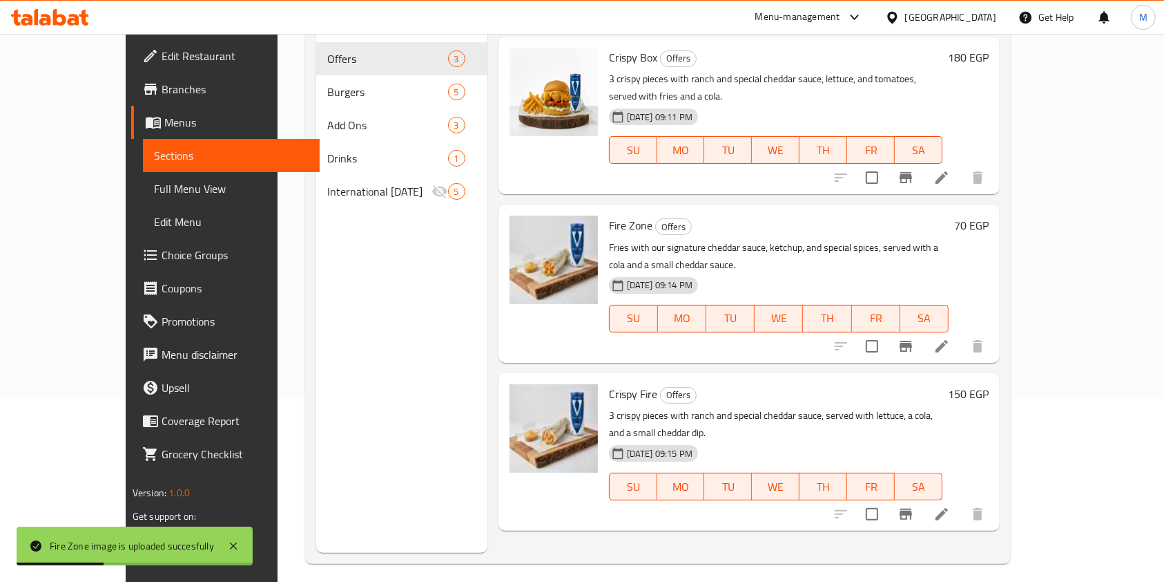
scroll to position [92, 0]
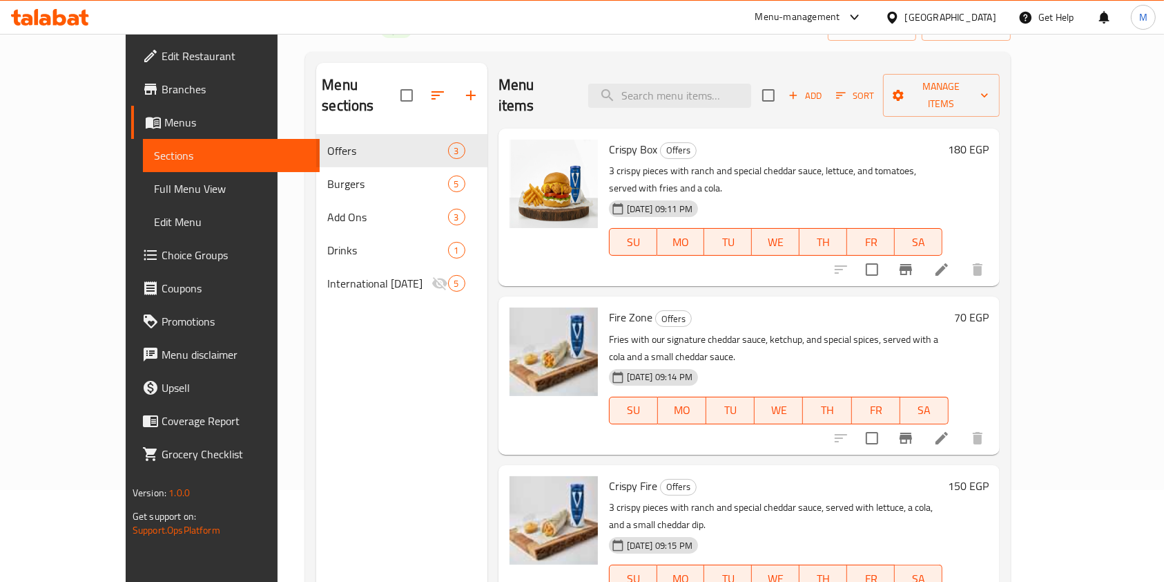
click at [95, 12] on div at bounding box center [50, 17] width 100 height 28
click at [85, 13] on icon at bounding box center [50, 17] width 78 height 17
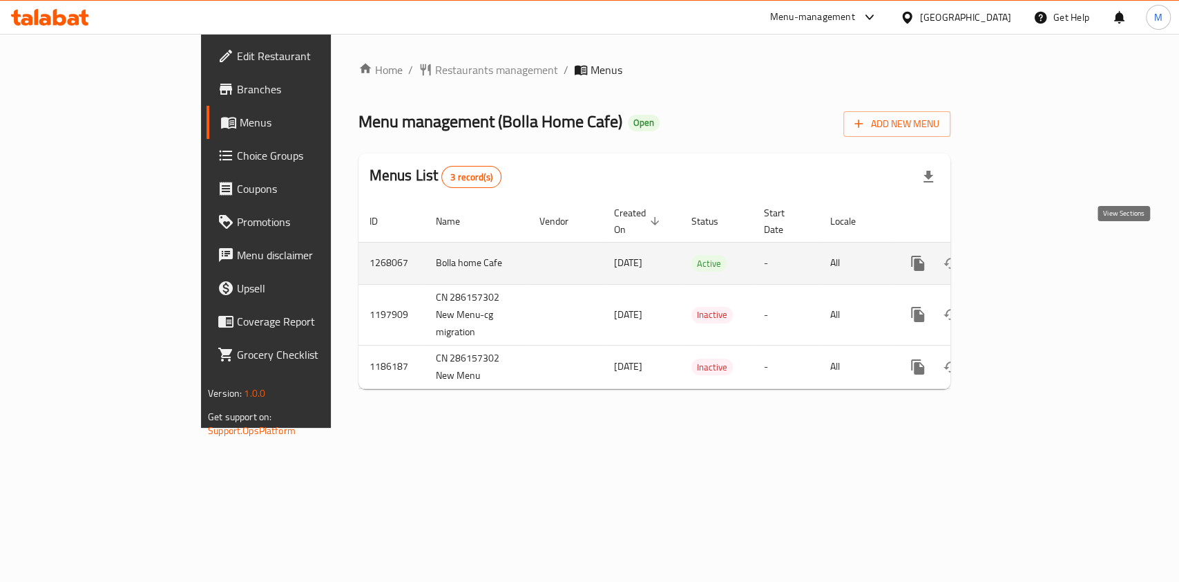
click at [1026, 255] on icon "enhanced table" at bounding box center [1017, 263] width 17 height 17
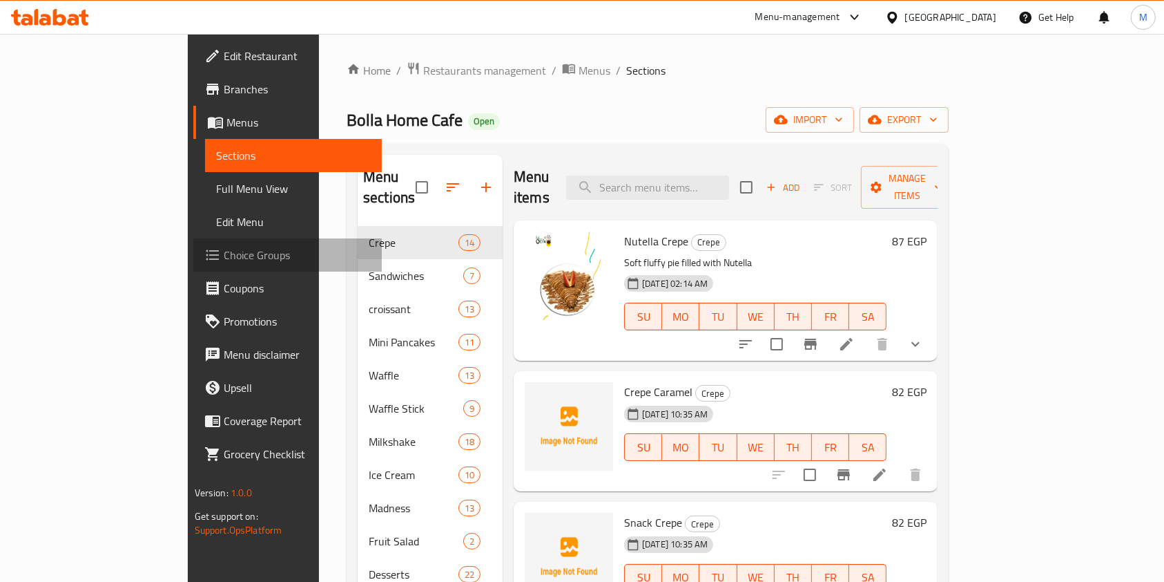
click at [204, 257] on icon at bounding box center [212, 255] width 17 height 17
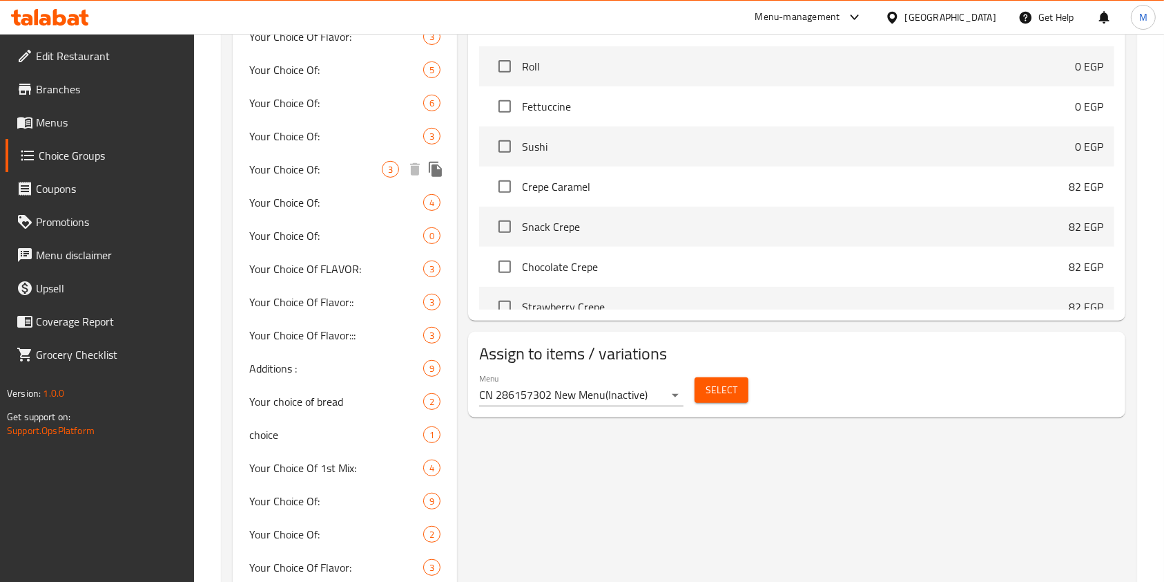
scroll to position [766, 0]
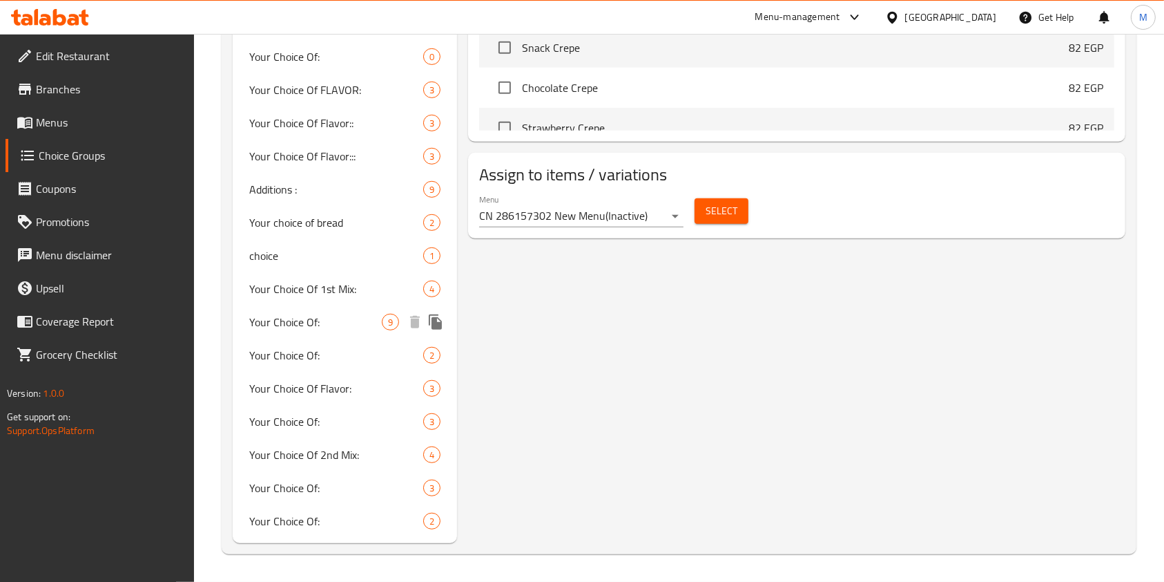
click at [343, 325] on span "Your Choice Of:" at bounding box center [315, 322] width 133 height 17
type input "Your Choice Of:"
type input "إختيارك من:"
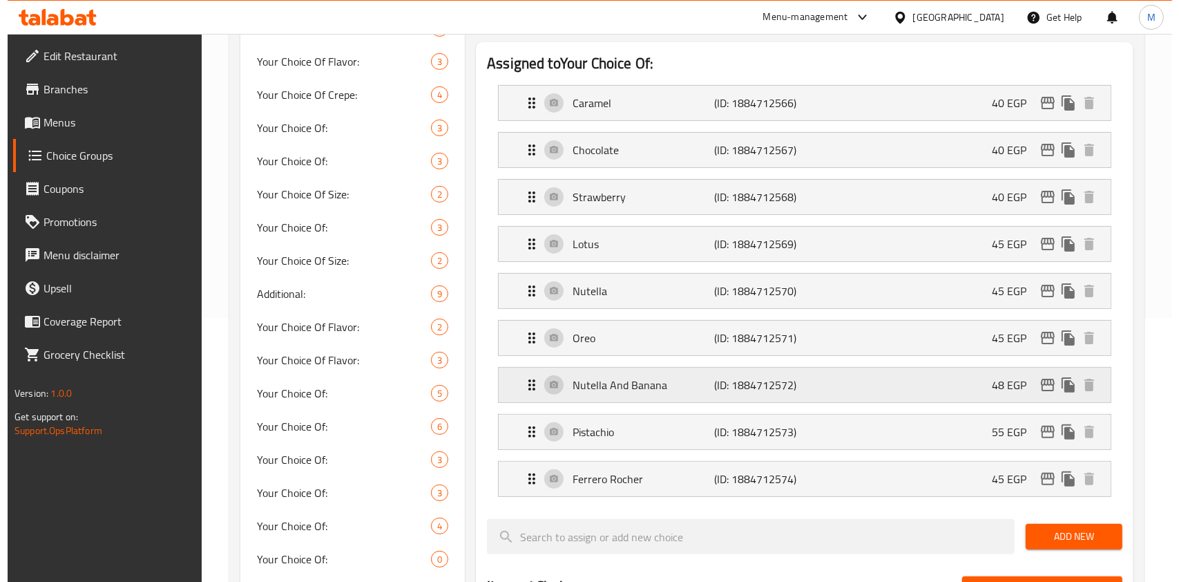
scroll to position [305, 0]
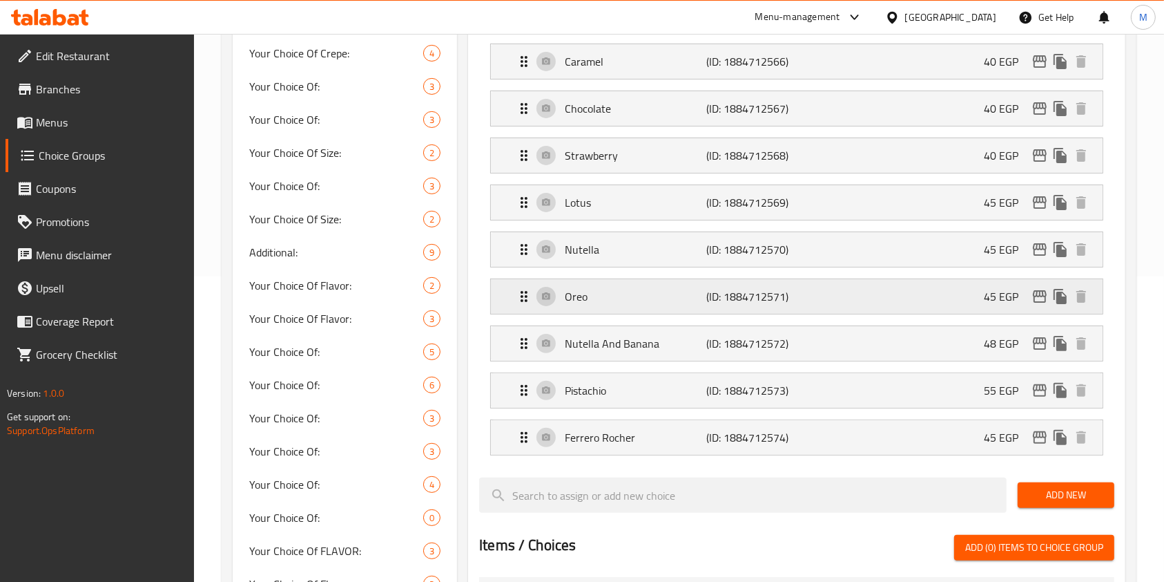
click at [912, 298] on div "Oreo (ID: 1884712571) 45 EGP" at bounding box center [801, 296] width 570 height 35
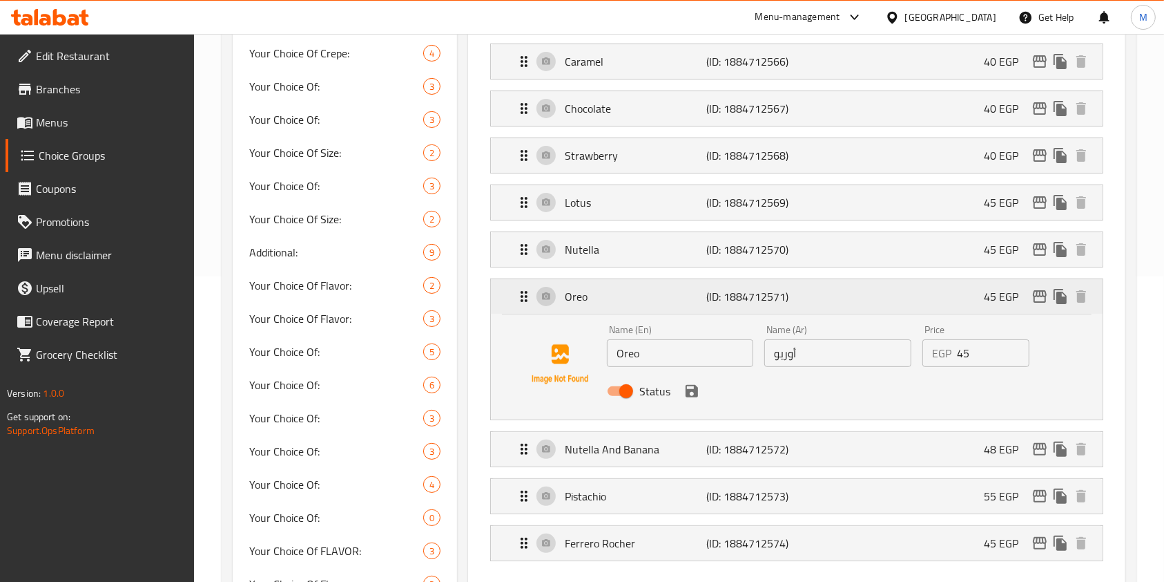
click at [975, 296] on div "Oreo (ID: 1884712571) 45 EGP" at bounding box center [801, 296] width 570 height 35
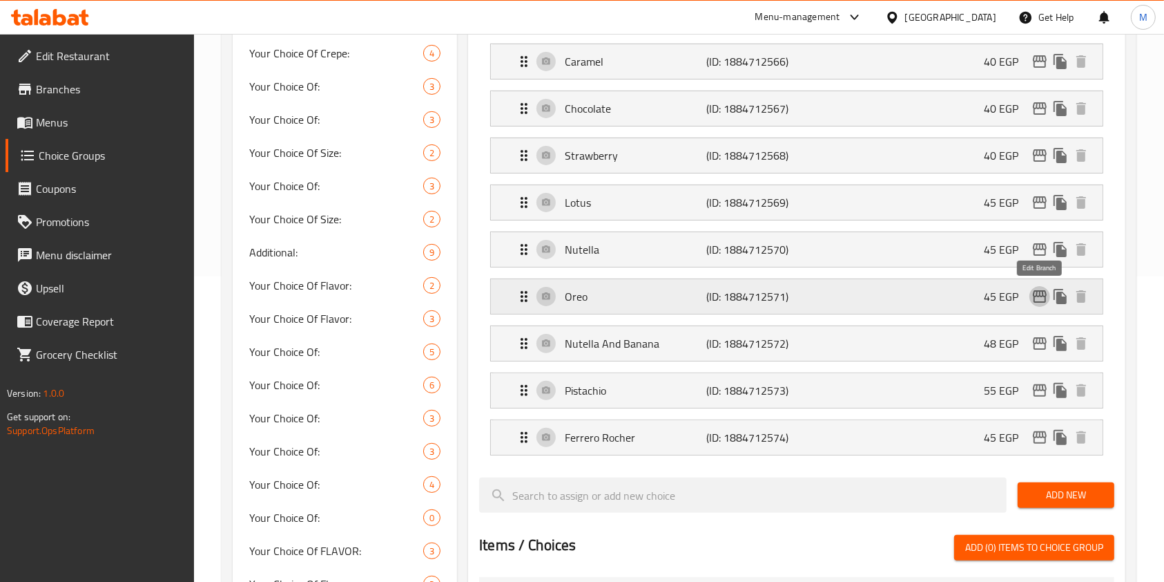
click at [1038, 291] on icon "edit" at bounding box center [1040, 296] width 17 height 17
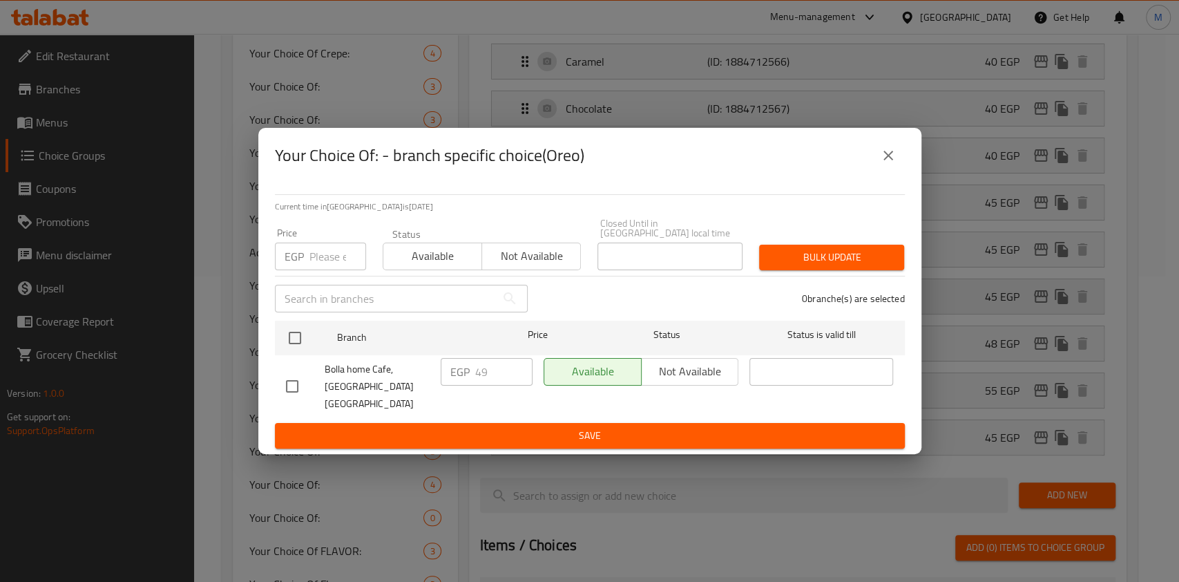
click at [1038, 291] on div "Your Choice Of: - branch specific choice(Oreo) Current time in Egypt is 16 Sep …" at bounding box center [589, 291] width 1179 height 582
click at [996, 298] on div "Your Choice Of: - branch specific choice(Oreo) Current time in Egypt is 16 Sep …" at bounding box center [589, 291] width 1179 height 582
click at [882, 166] on button "close" at bounding box center [888, 155] width 33 height 33
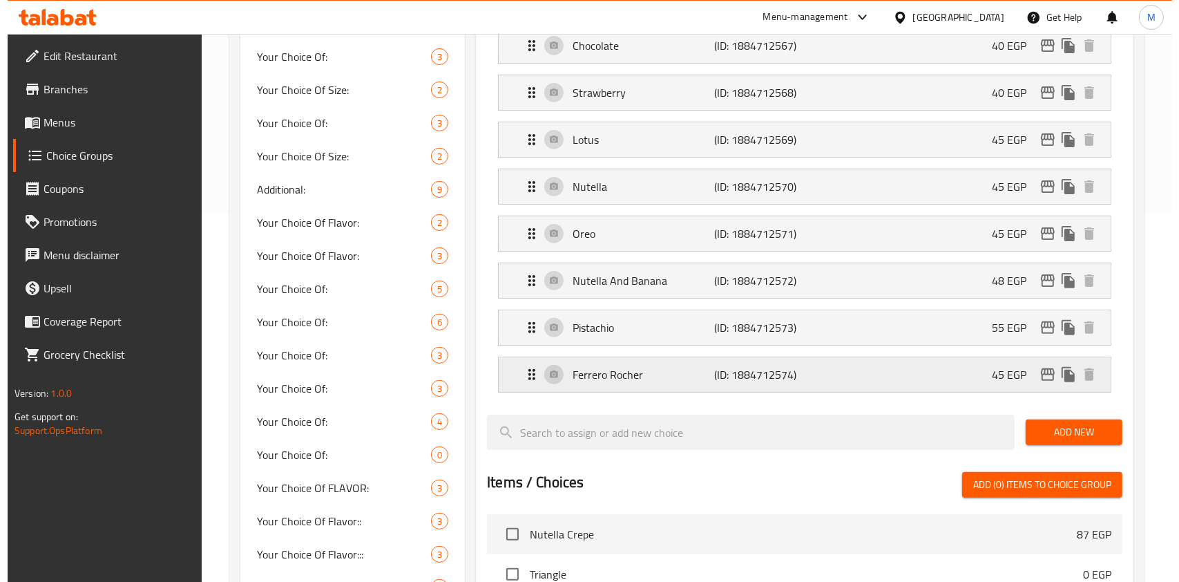
scroll to position [276, 0]
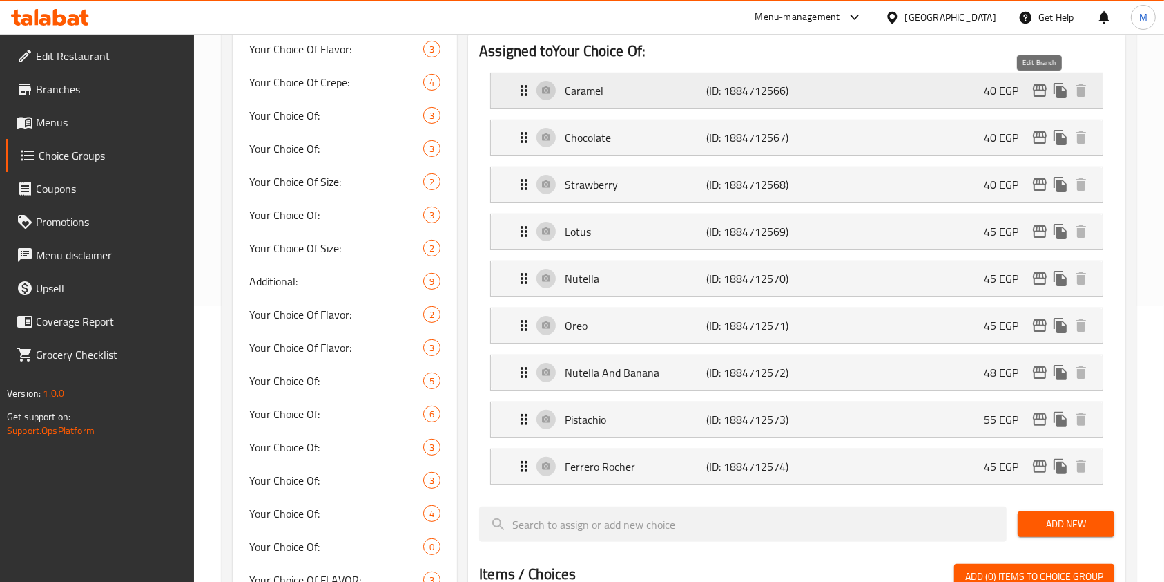
click at [1036, 90] on icon "edit" at bounding box center [1040, 90] width 14 height 12
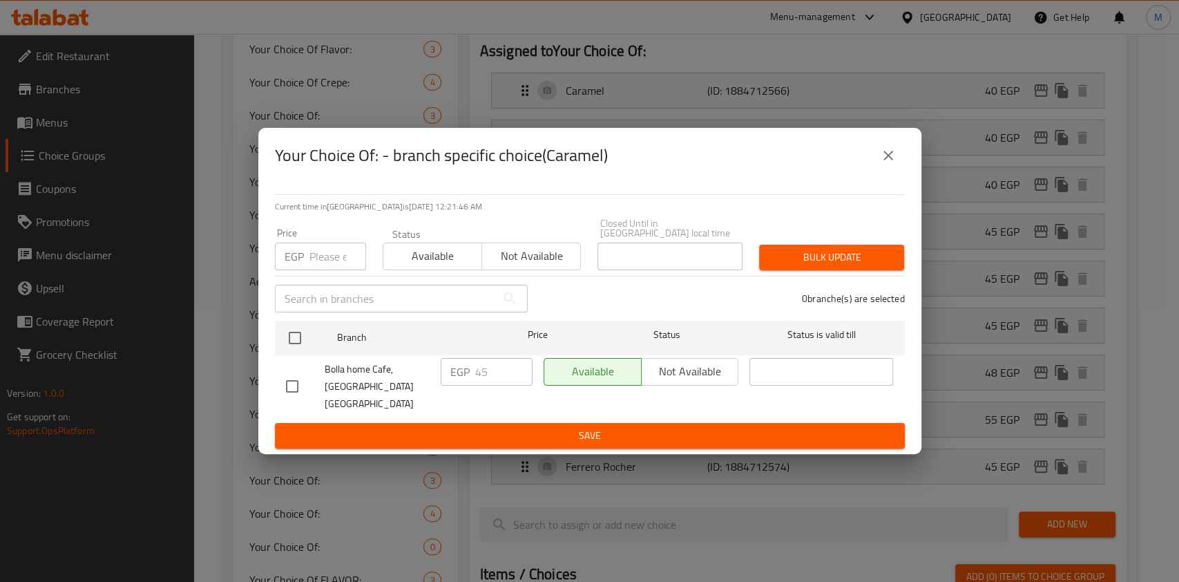
click at [889, 164] on icon "close" at bounding box center [888, 155] width 17 height 17
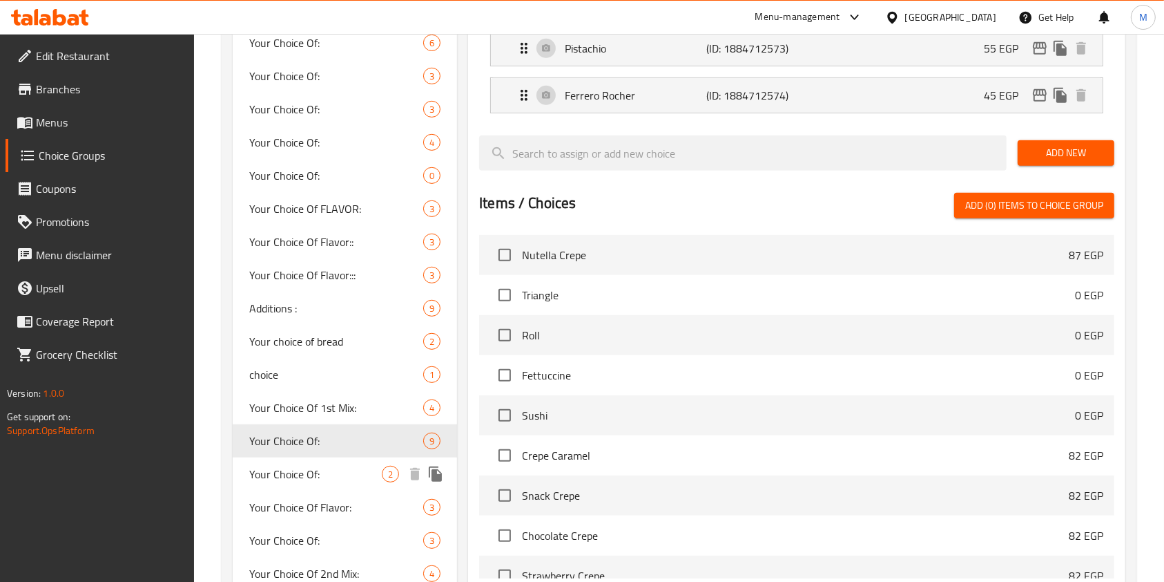
scroll to position [610, 0]
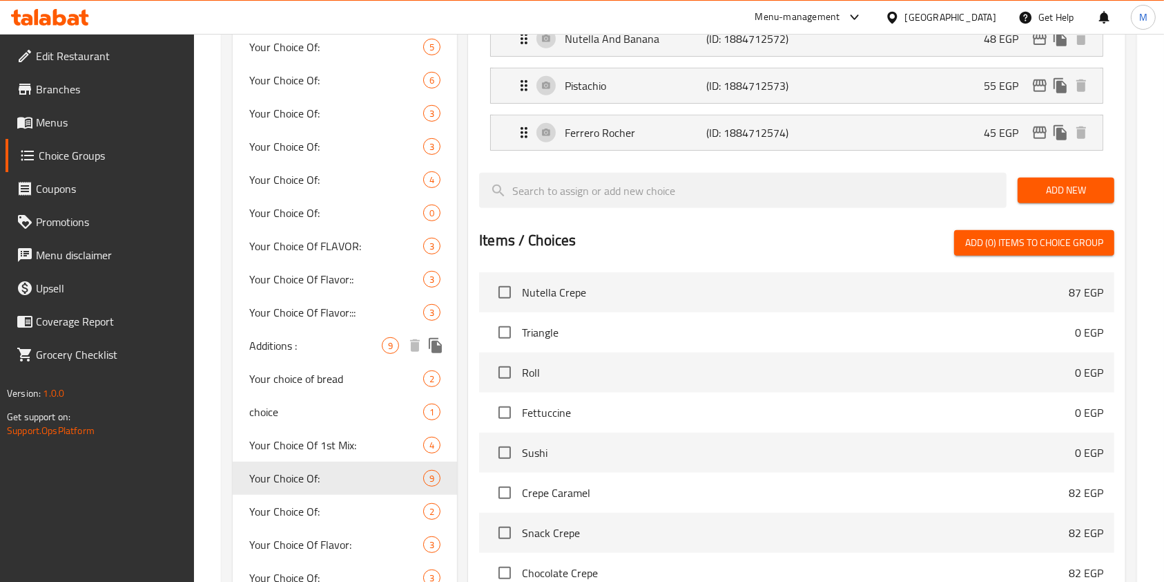
click at [346, 341] on span "Additions :" at bounding box center [315, 345] width 133 height 17
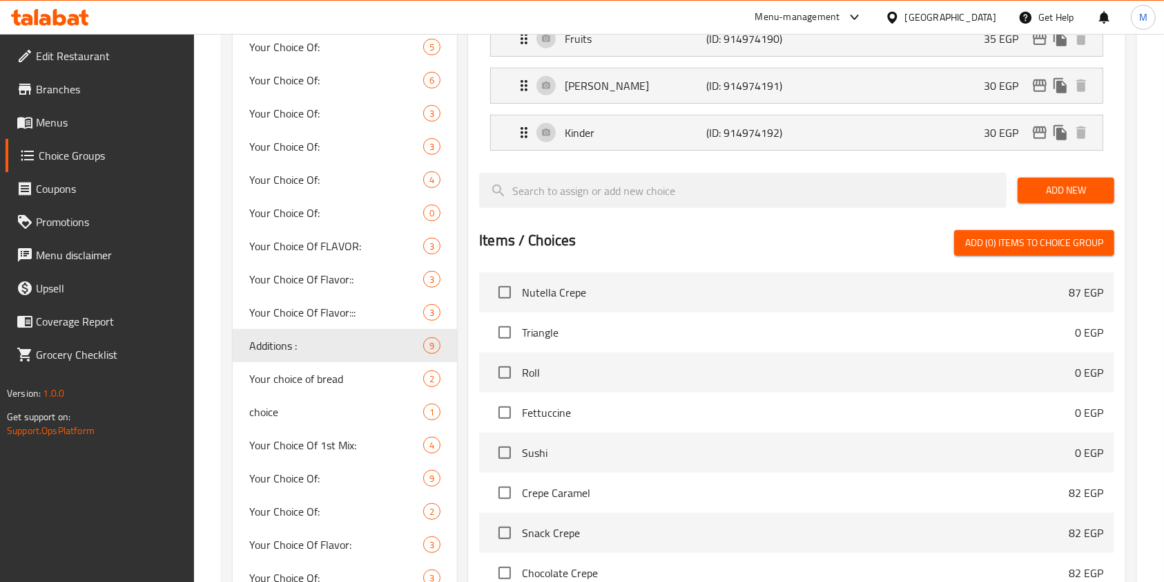
type input "Additions :"
type input "إضافات:"
type input "0"
type input "10"
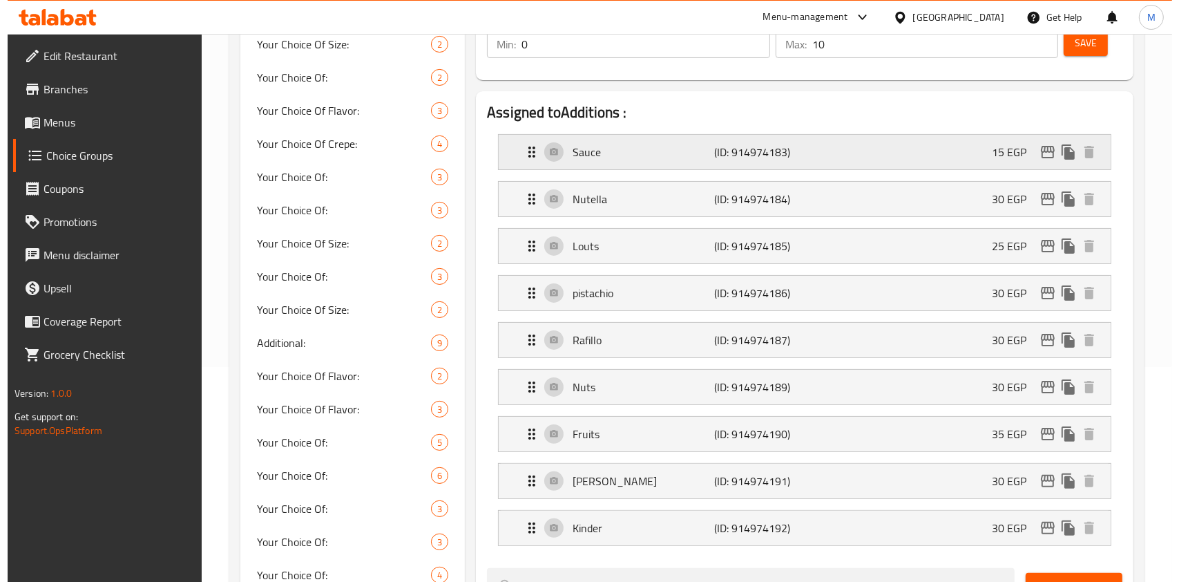
scroll to position [242, 0]
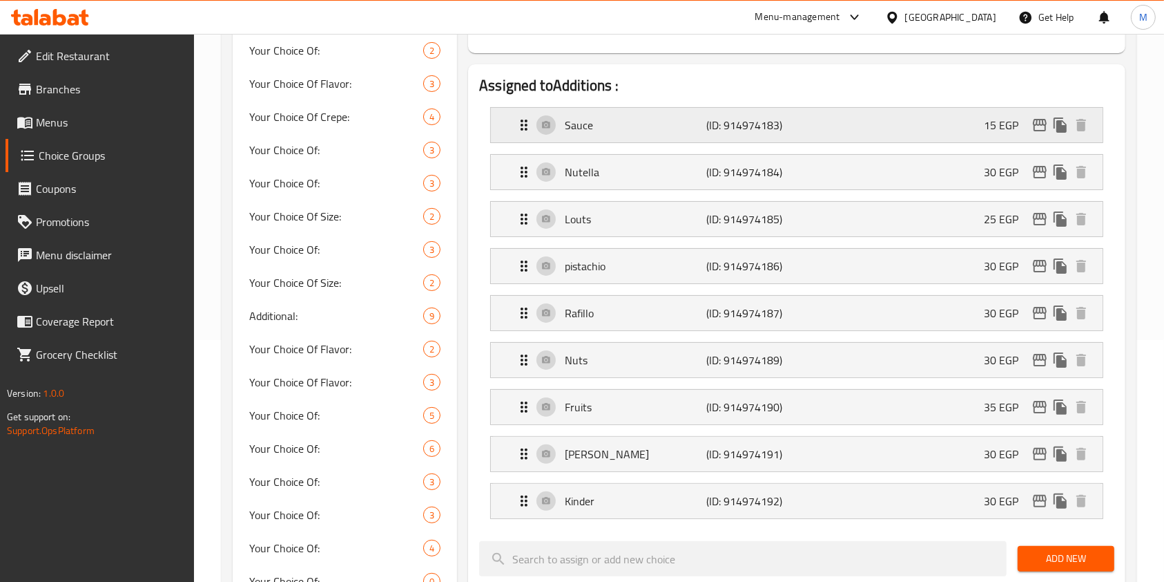
click at [814, 134] on div "Sauce (ID: 914974183) 15 EGP" at bounding box center [801, 125] width 570 height 35
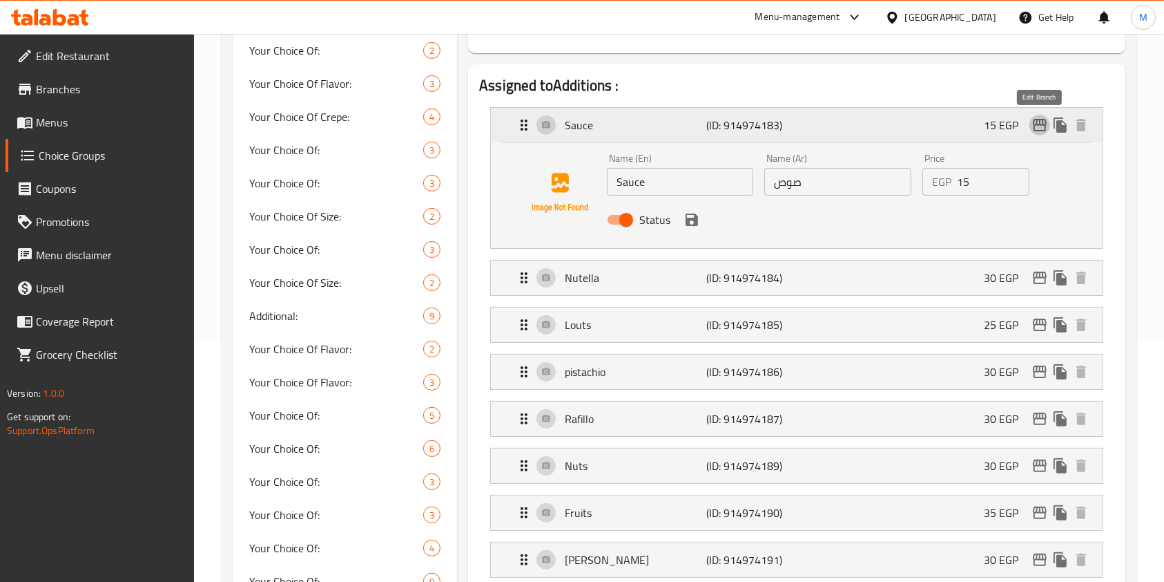
click at [1033, 128] on icon "edit" at bounding box center [1040, 125] width 17 height 17
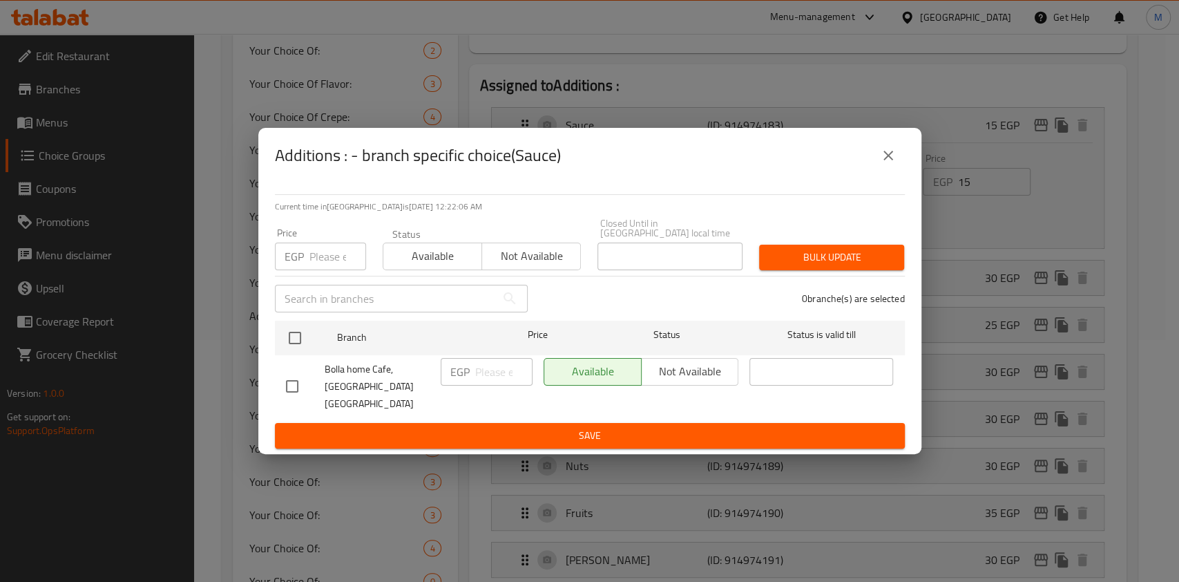
click at [887, 164] on icon "close" at bounding box center [888, 155] width 17 height 17
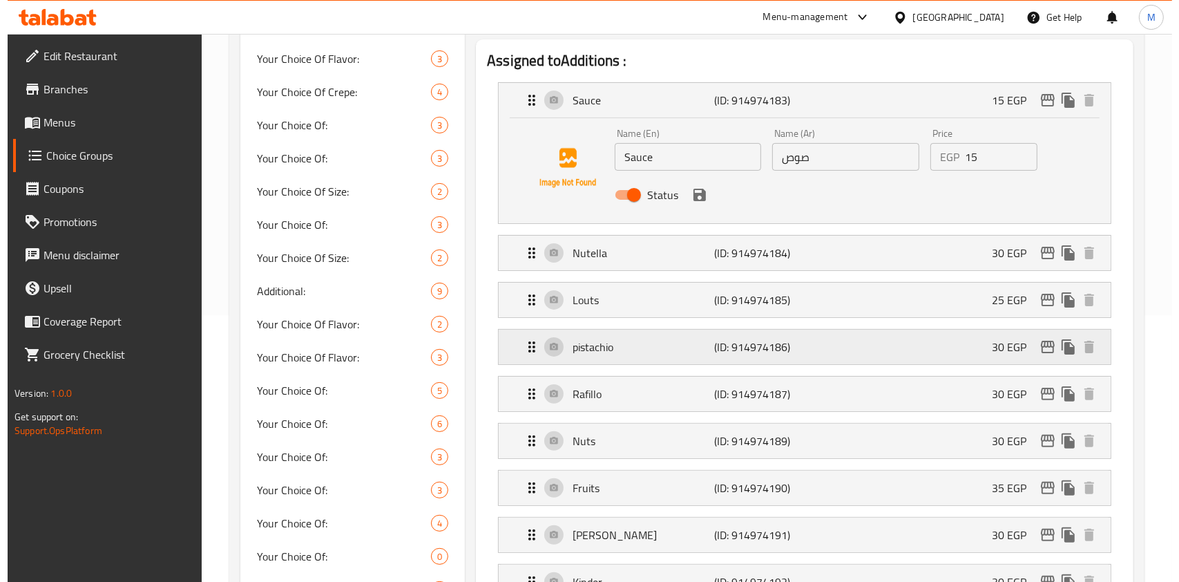
scroll to position [296, 0]
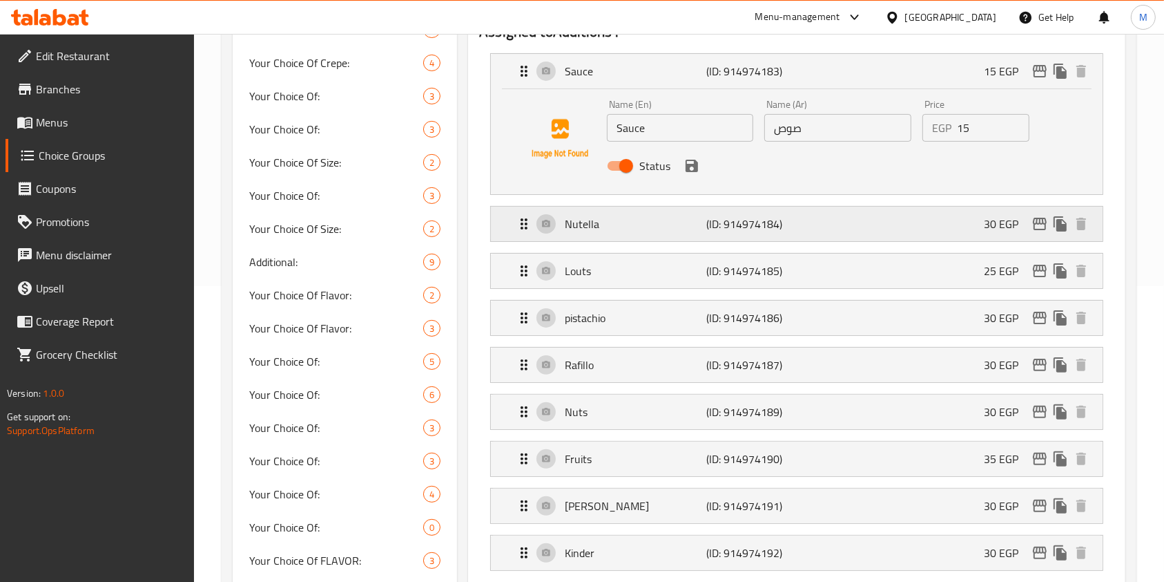
click at [810, 229] on div "Nutella (ID: 914974184) 30 EGP" at bounding box center [801, 224] width 570 height 35
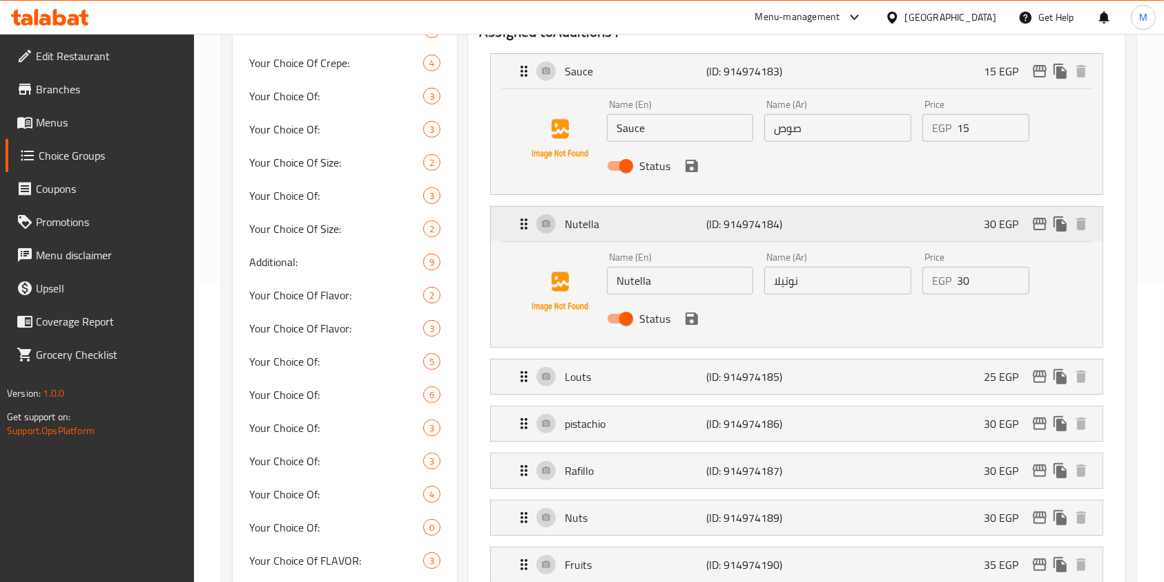
click at [760, 220] on p "(ID: 914974184)" at bounding box center [754, 223] width 95 height 17
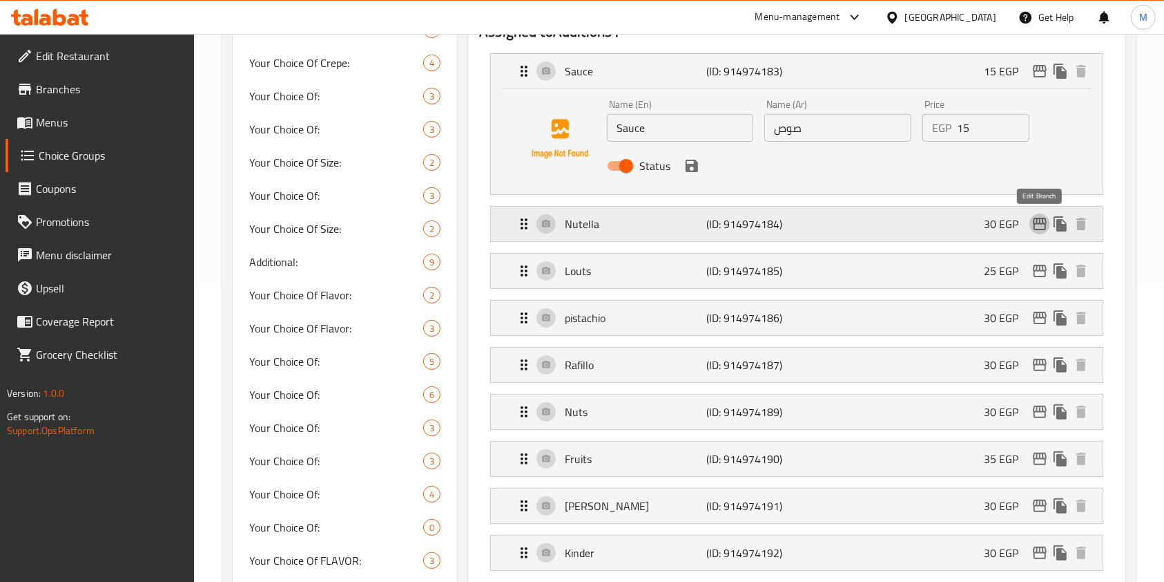
click at [1046, 220] on icon "edit" at bounding box center [1040, 224] width 14 height 12
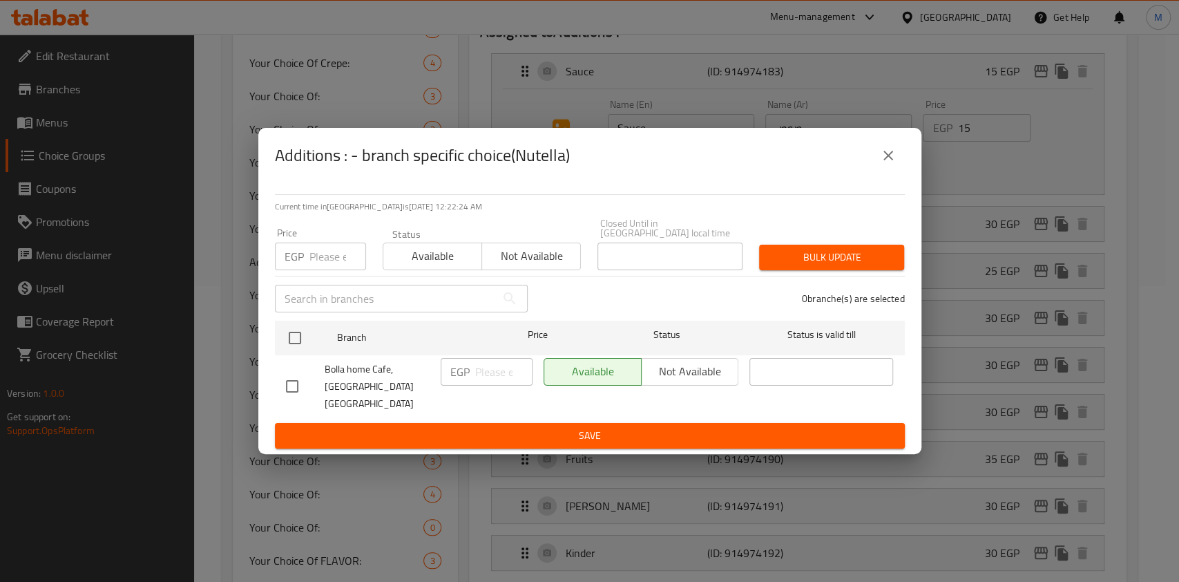
click at [296, 385] on input "checkbox" at bounding box center [292, 386] width 29 height 29
checkbox input "true"
click at [484, 363] on input "number" at bounding box center [503, 372] width 57 height 28
type input "35"
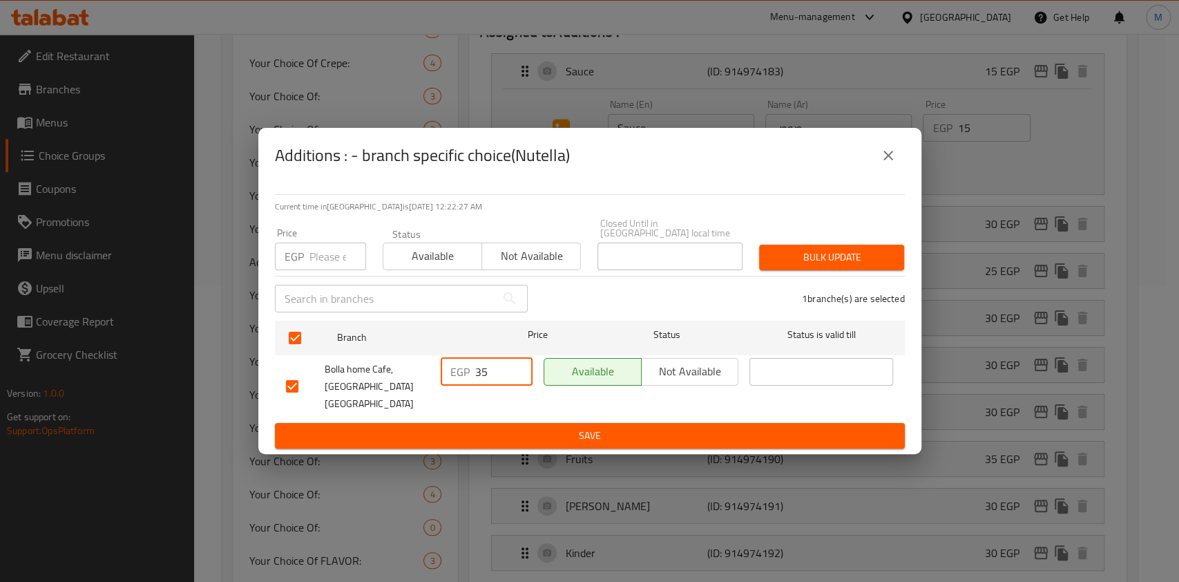
click at [718, 427] on span "Save" at bounding box center [590, 435] width 608 height 17
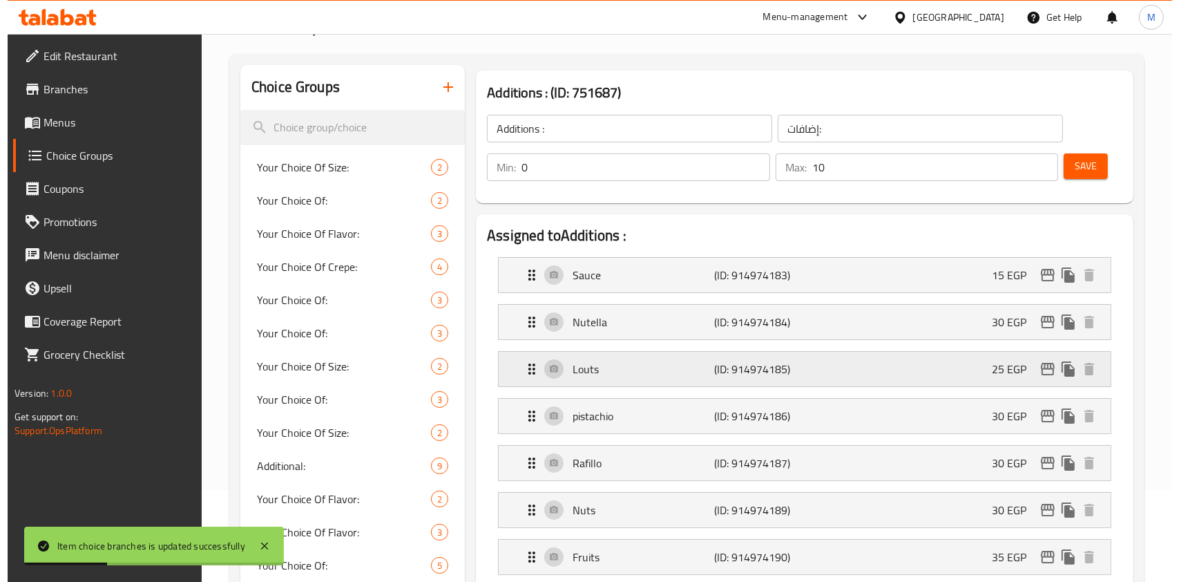
scroll to position [184, 0]
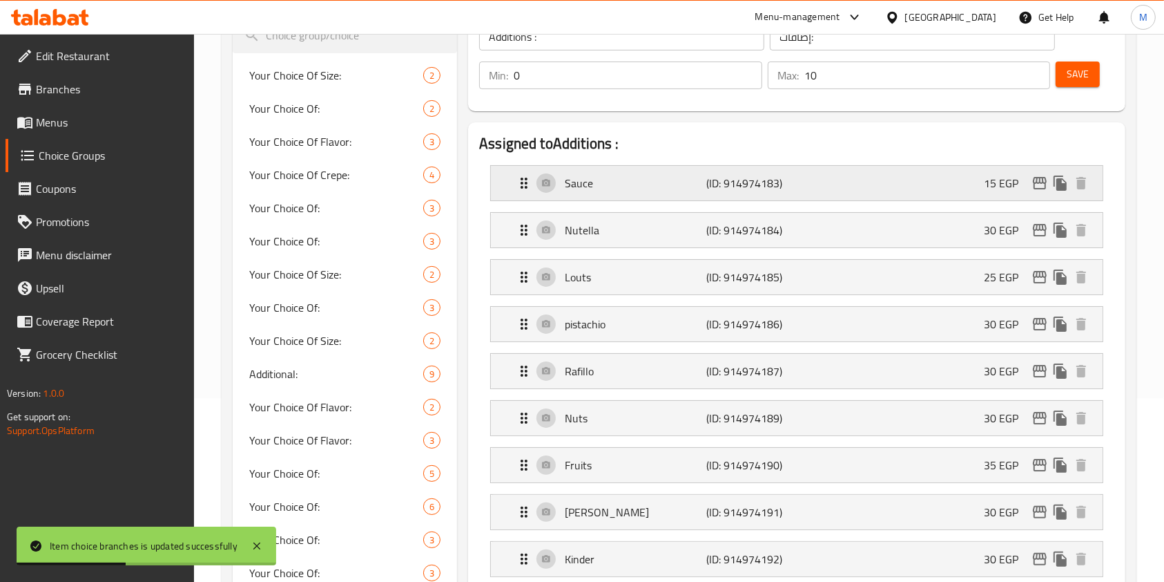
click at [904, 182] on div "Sauce (ID: 914974183) 15 EGP" at bounding box center [801, 183] width 570 height 35
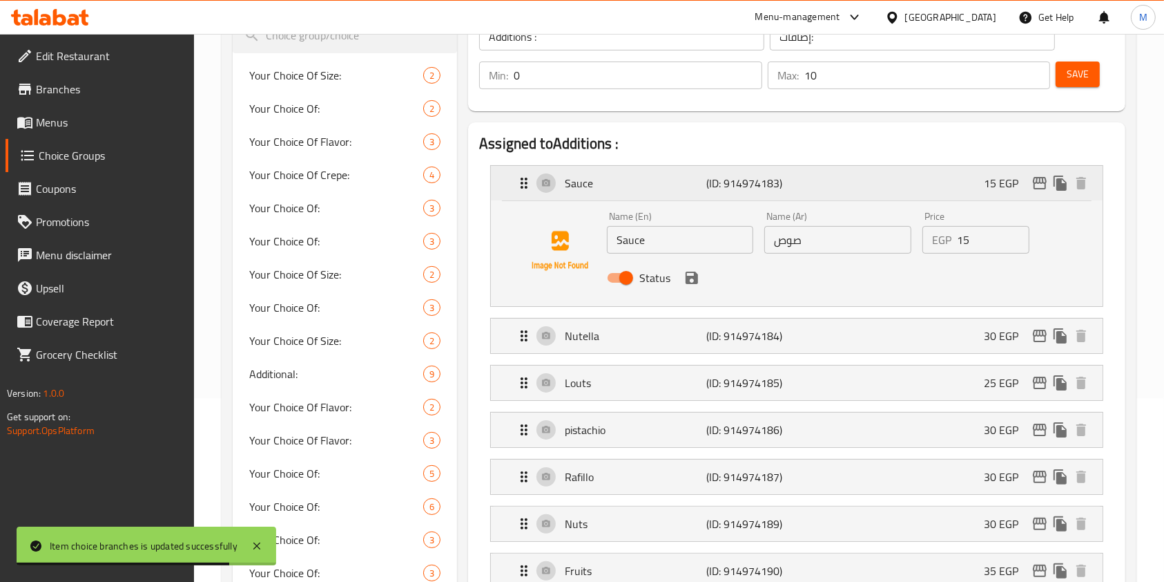
click at [1036, 189] on icon "edit" at bounding box center [1040, 183] width 14 height 12
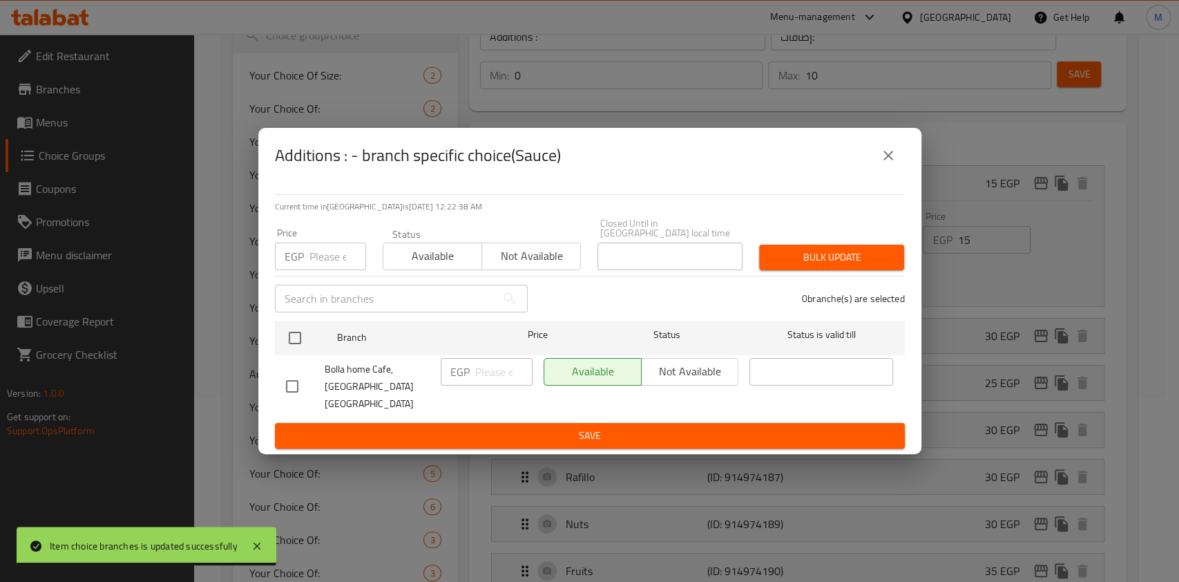
click at [300, 382] on input "checkbox" at bounding box center [292, 386] width 29 height 29
checkbox input "true"
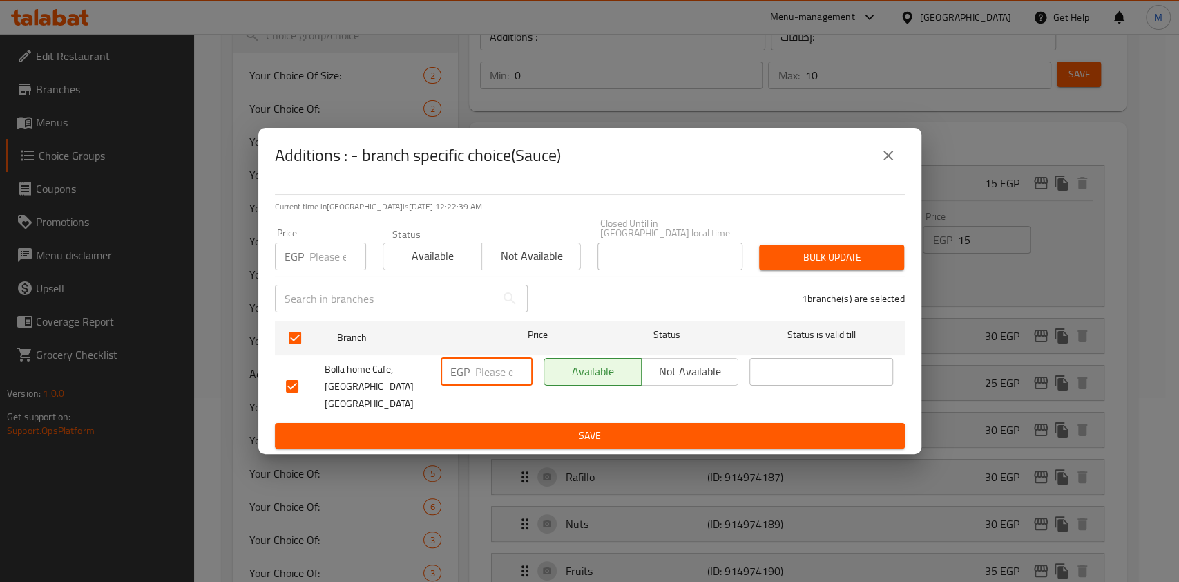
click at [494, 369] on input "number" at bounding box center [503, 372] width 57 height 28
type input "35"
click at [498, 427] on span "Save" at bounding box center [590, 435] width 608 height 17
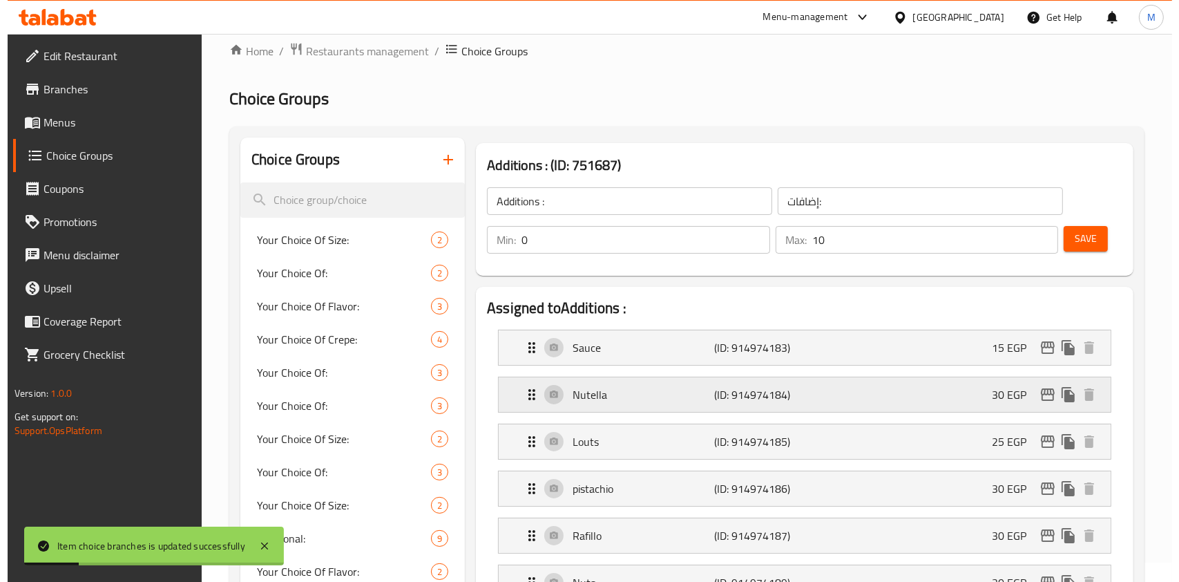
scroll to position [204, 0]
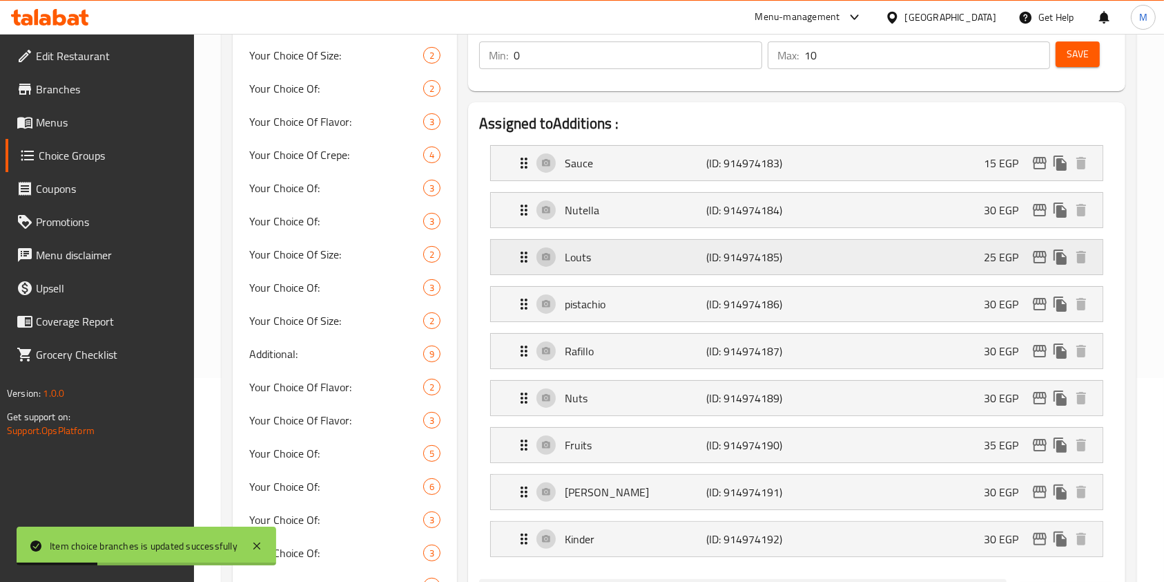
click at [932, 251] on div "Louts (ID: 914974185) 25 EGP" at bounding box center [801, 257] width 570 height 35
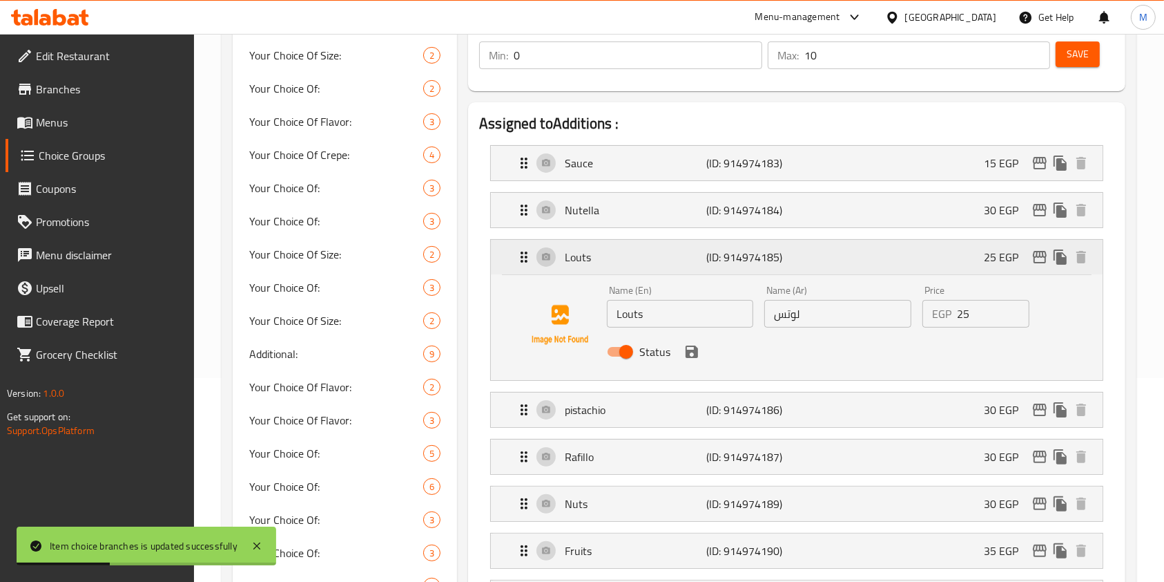
click at [1034, 251] on icon "edit" at bounding box center [1040, 257] width 14 height 12
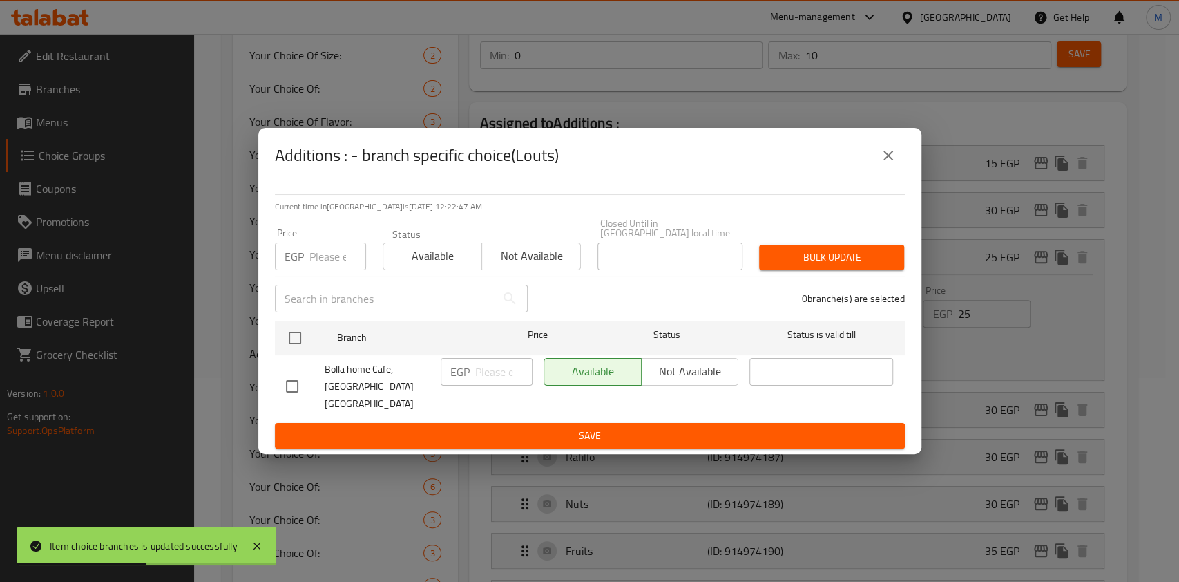
click at [303, 384] on input "checkbox" at bounding box center [292, 386] width 29 height 29
checkbox input "true"
click at [497, 374] on input "number" at bounding box center [503, 372] width 57 height 28
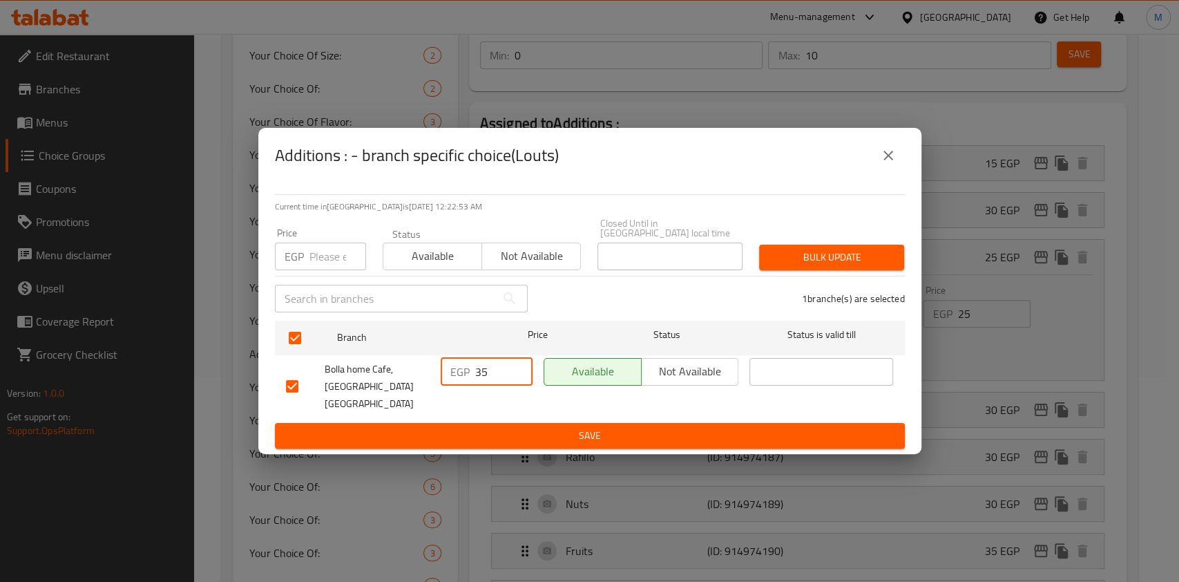
type input "35"
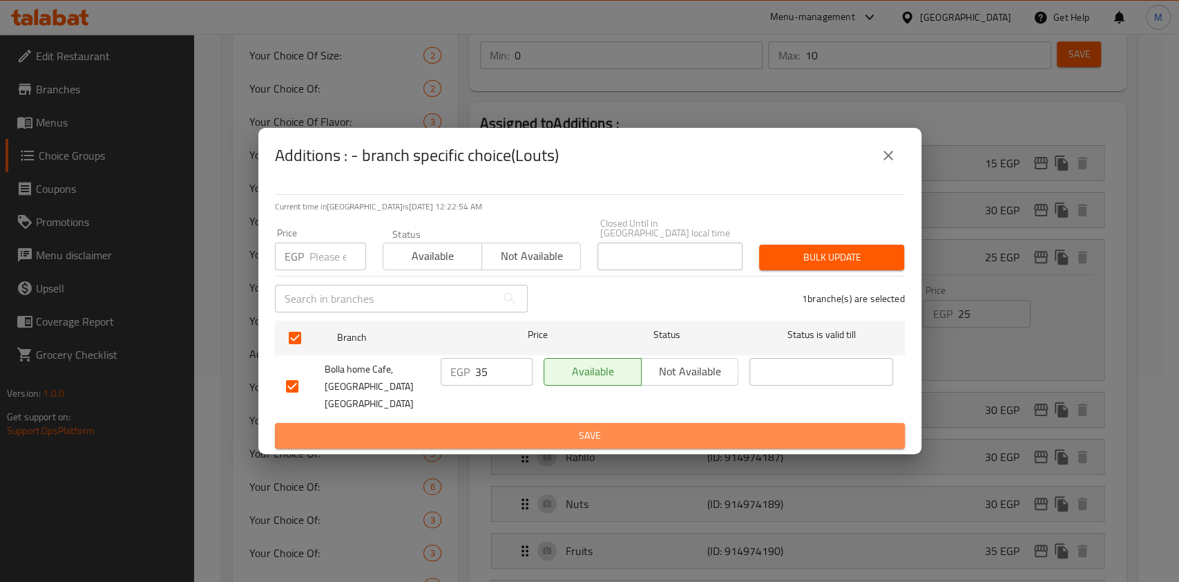
click at [511, 427] on span "Save" at bounding box center [590, 435] width 608 height 17
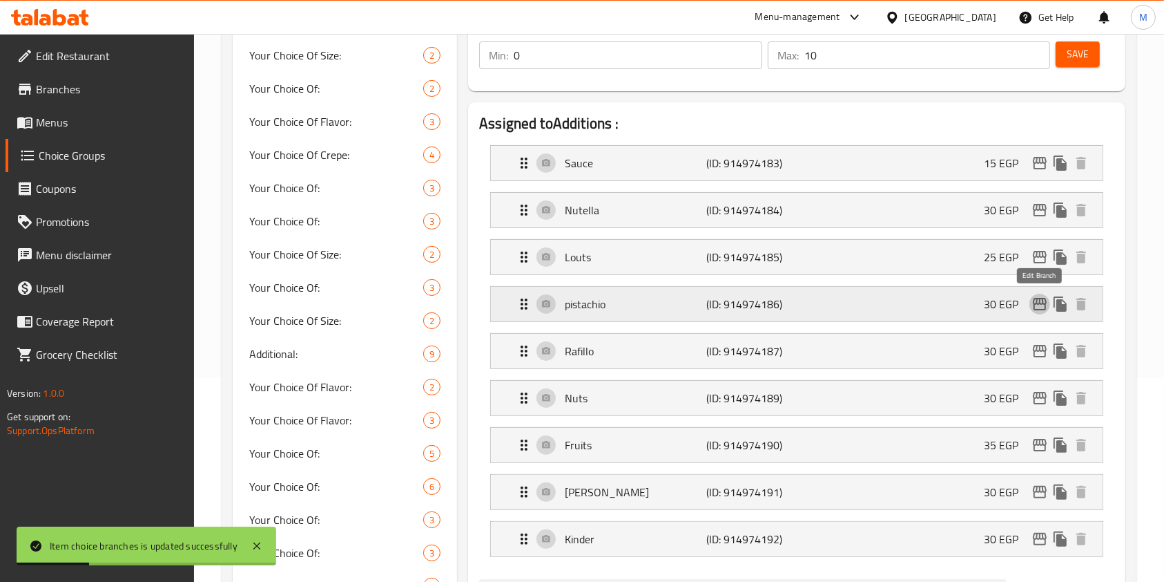
click at [1032, 301] on icon "edit" at bounding box center [1040, 304] width 17 height 17
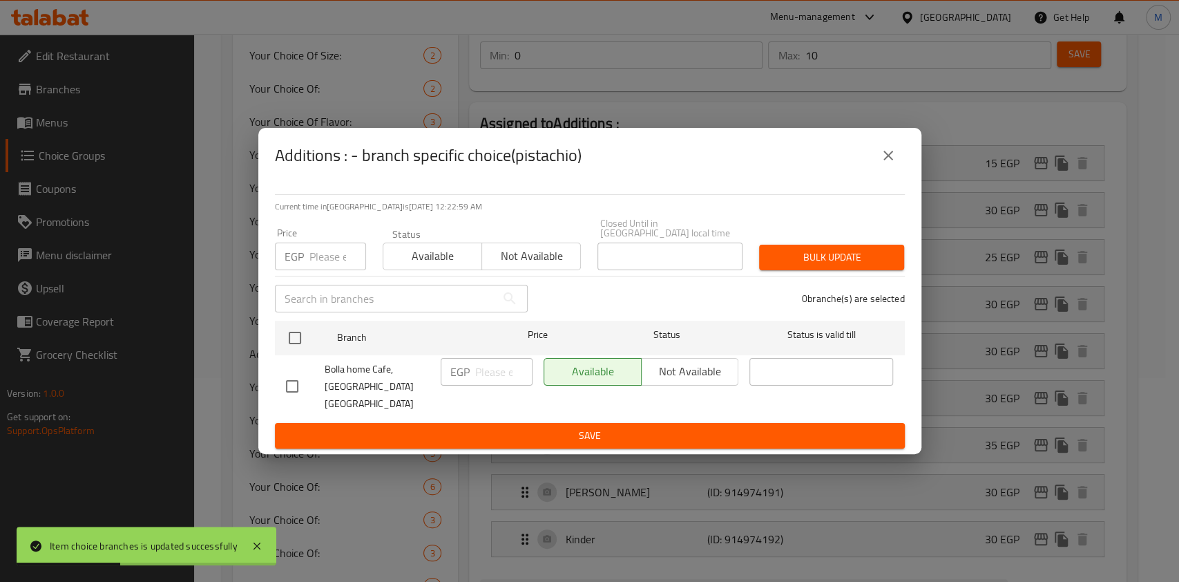
click at [293, 387] on input "checkbox" at bounding box center [292, 386] width 29 height 29
checkbox input "true"
click at [488, 381] on input "number" at bounding box center [503, 372] width 57 height 28
type input "45"
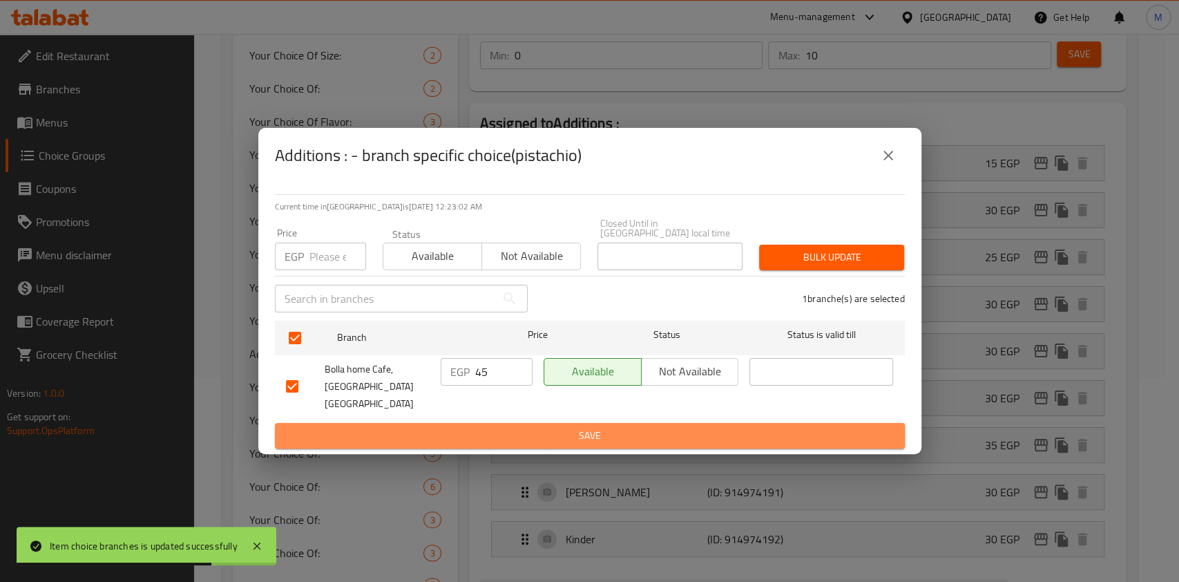
click at [503, 423] on button "Save" at bounding box center [590, 436] width 630 height 26
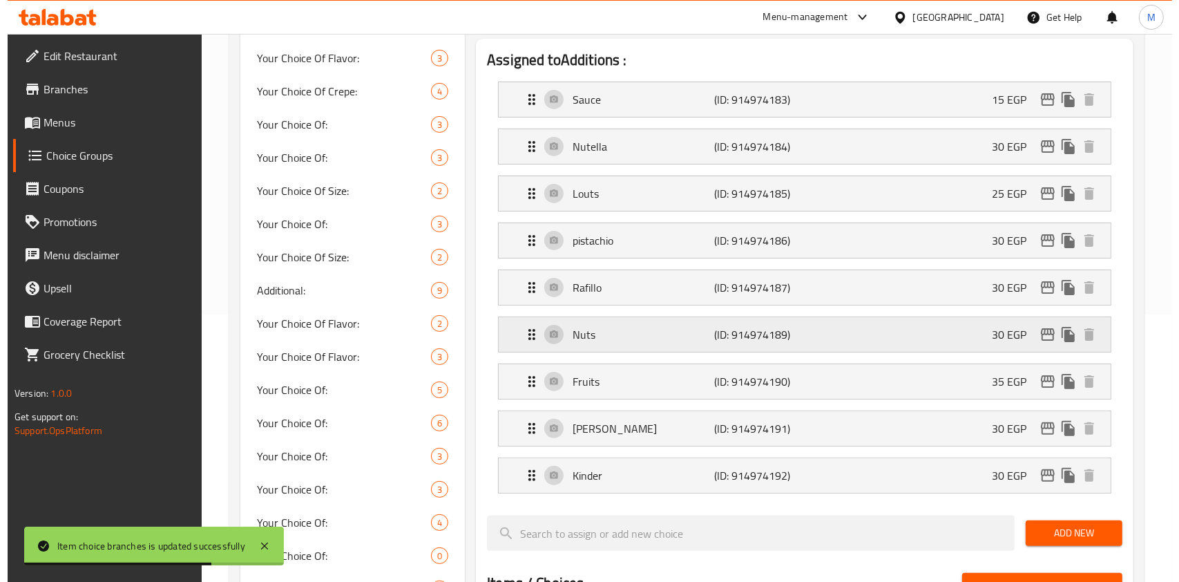
scroll to position [296, 0]
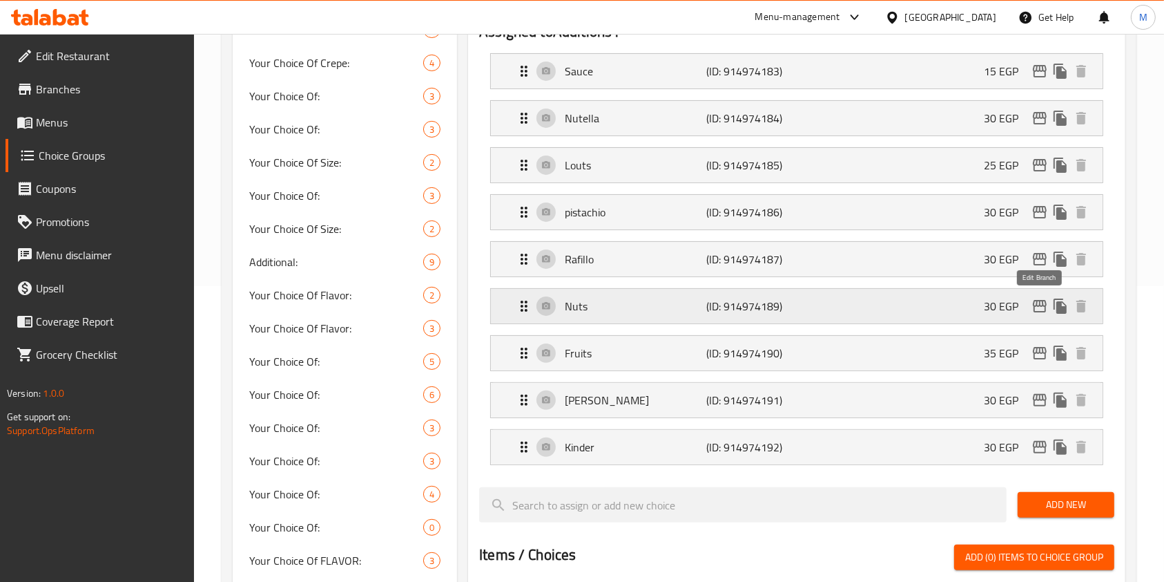
click at [1040, 305] on icon "edit" at bounding box center [1040, 306] width 17 height 17
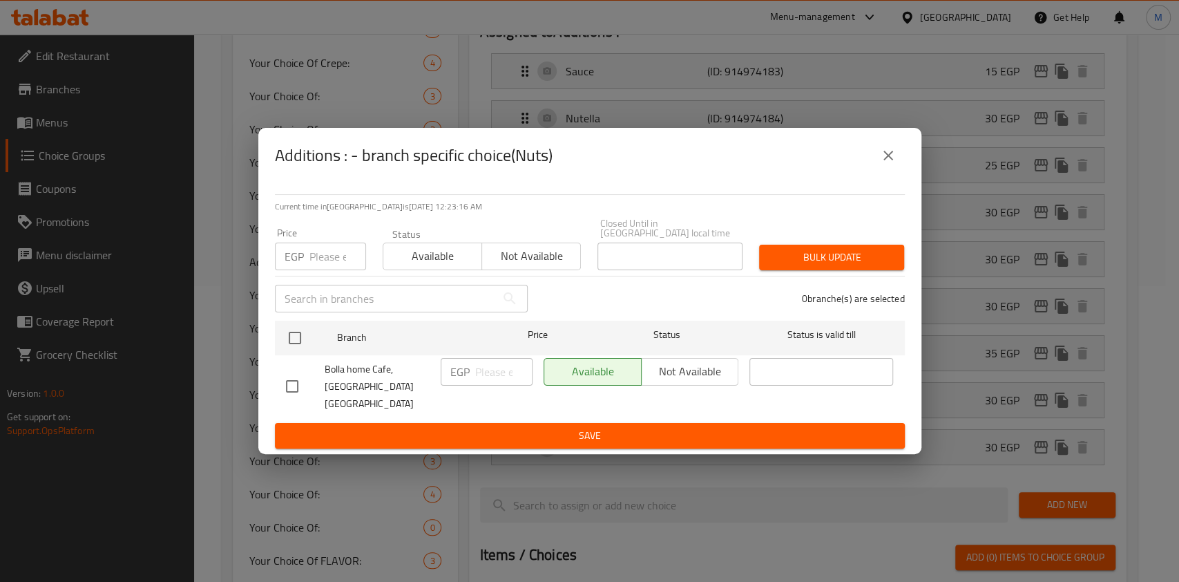
drag, startPoint x: 282, startPoint y: 383, endPoint x: 395, endPoint y: 381, distance: 113.3
click at [282, 381] on input "checkbox" at bounding box center [292, 386] width 29 height 29
checkbox input "true"
click at [479, 383] on input "number" at bounding box center [503, 372] width 57 height 28
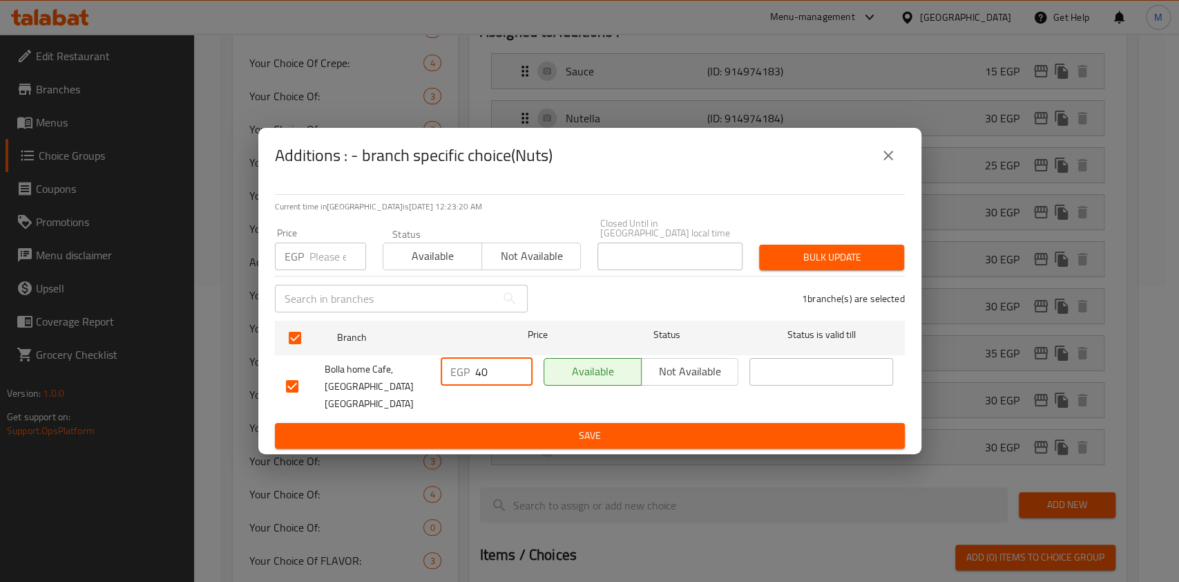
type input "40"
click at [488, 427] on span "Save" at bounding box center [590, 435] width 608 height 17
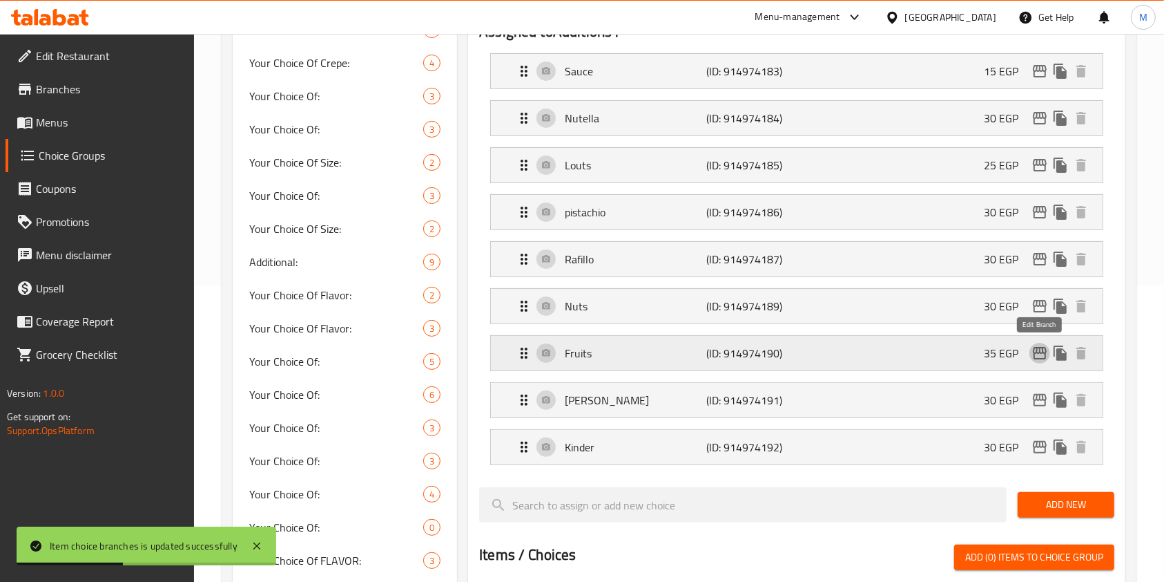
click at [1036, 347] on icon "edit" at bounding box center [1040, 353] width 17 height 17
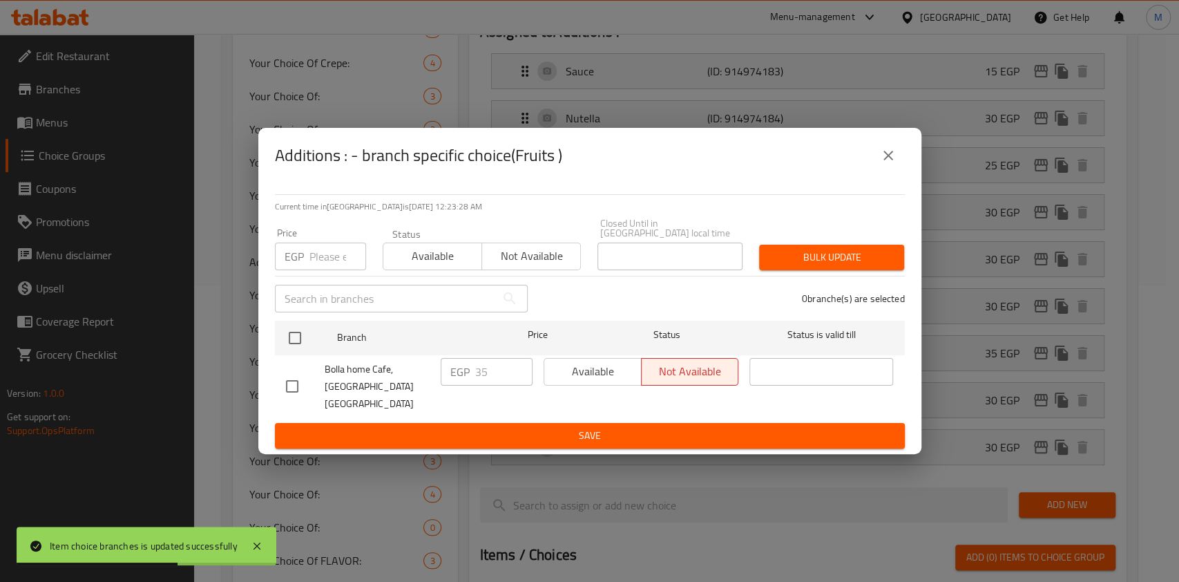
click at [298, 379] on input "checkbox" at bounding box center [292, 386] width 29 height 29
checkbox input "true"
click at [479, 378] on input "35" at bounding box center [503, 372] width 57 height 28
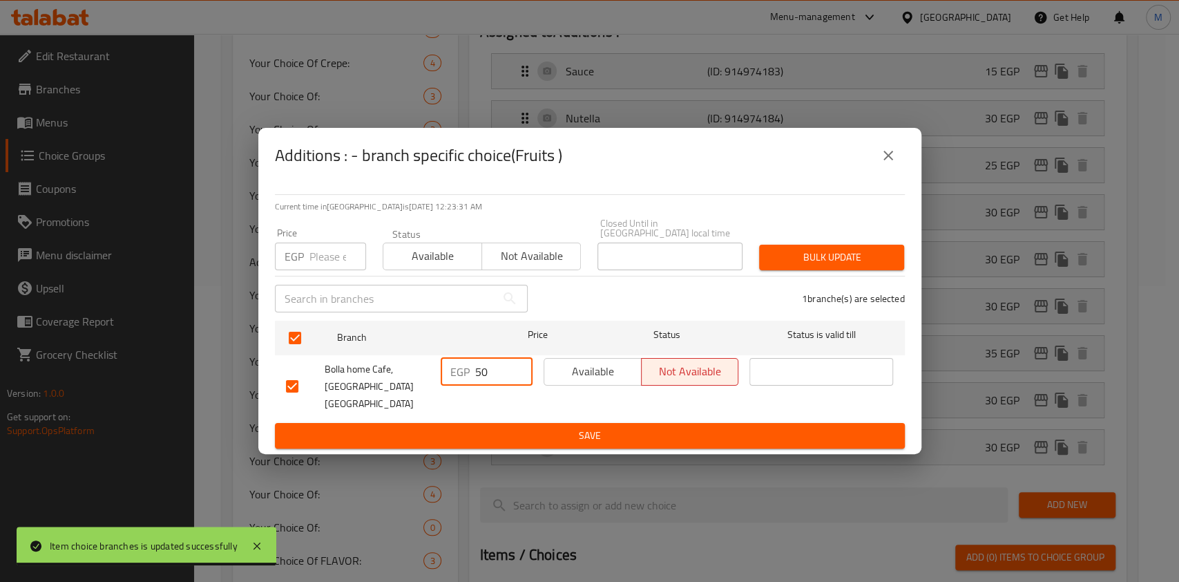
type input "50"
click at [477, 427] on span "Save" at bounding box center [590, 435] width 608 height 17
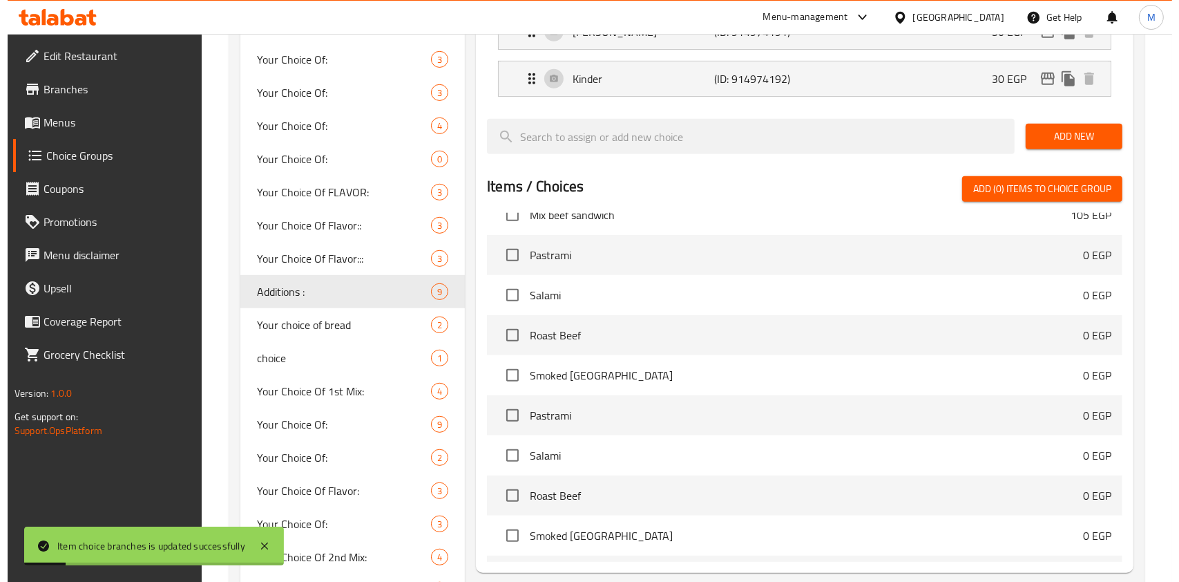
scroll to position [794, 0]
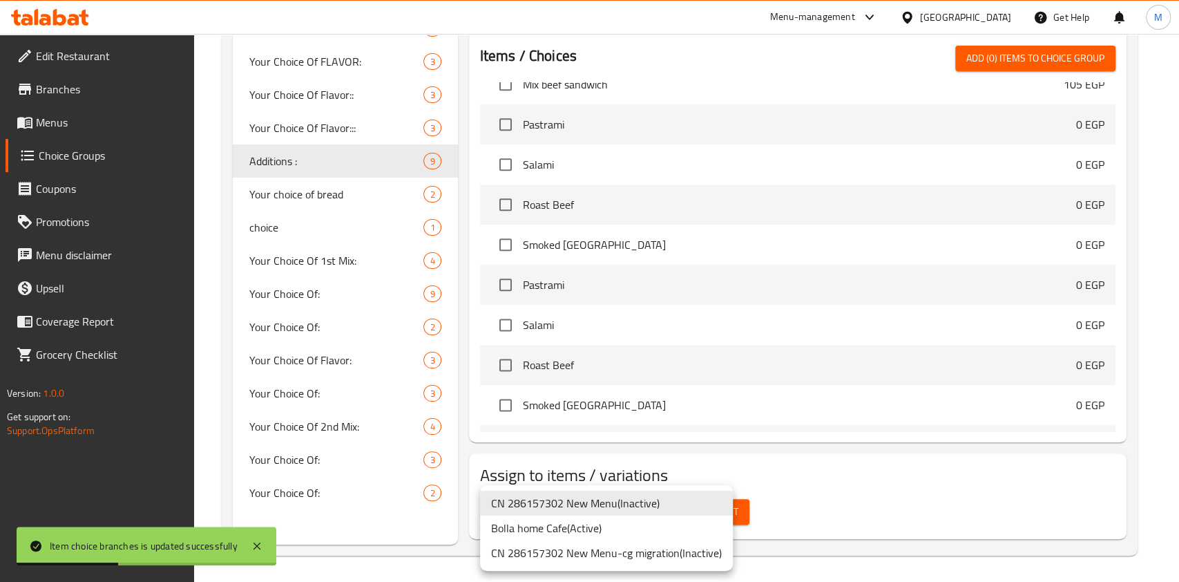
click at [590, 536] on li "Bolla home Cafe ( Active )" at bounding box center [606, 527] width 253 height 25
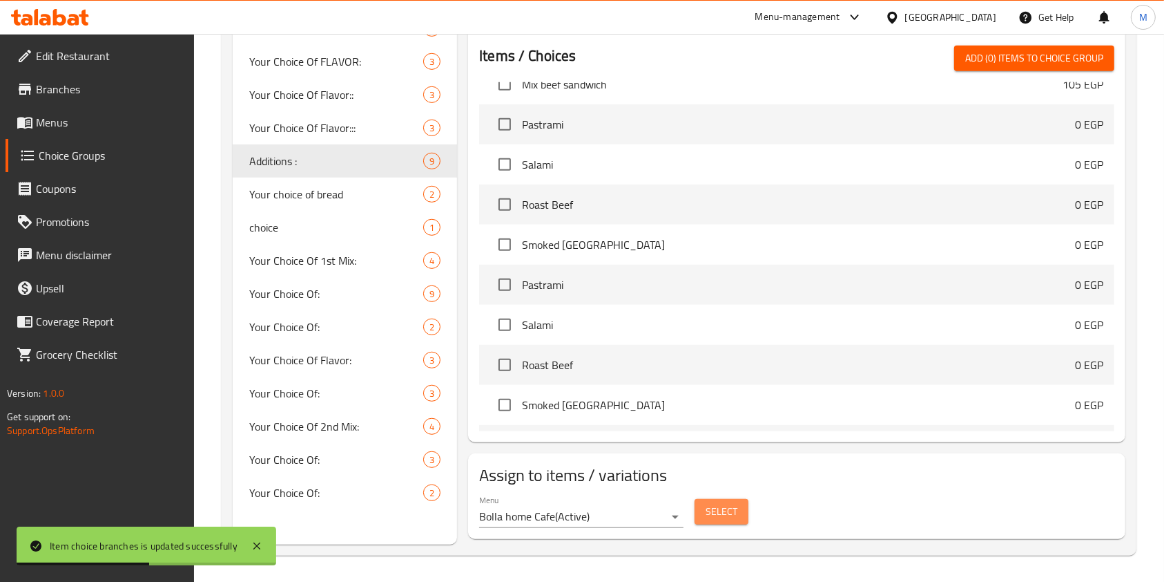
click at [704, 508] on button "Select" at bounding box center [722, 512] width 54 height 26
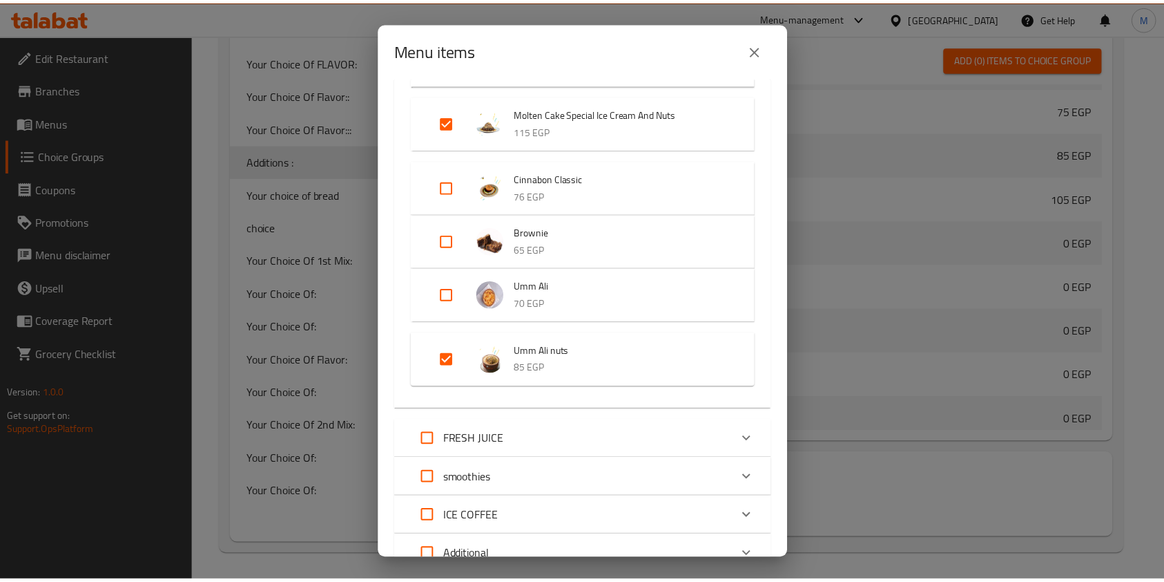
scroll to position [4133, 0]
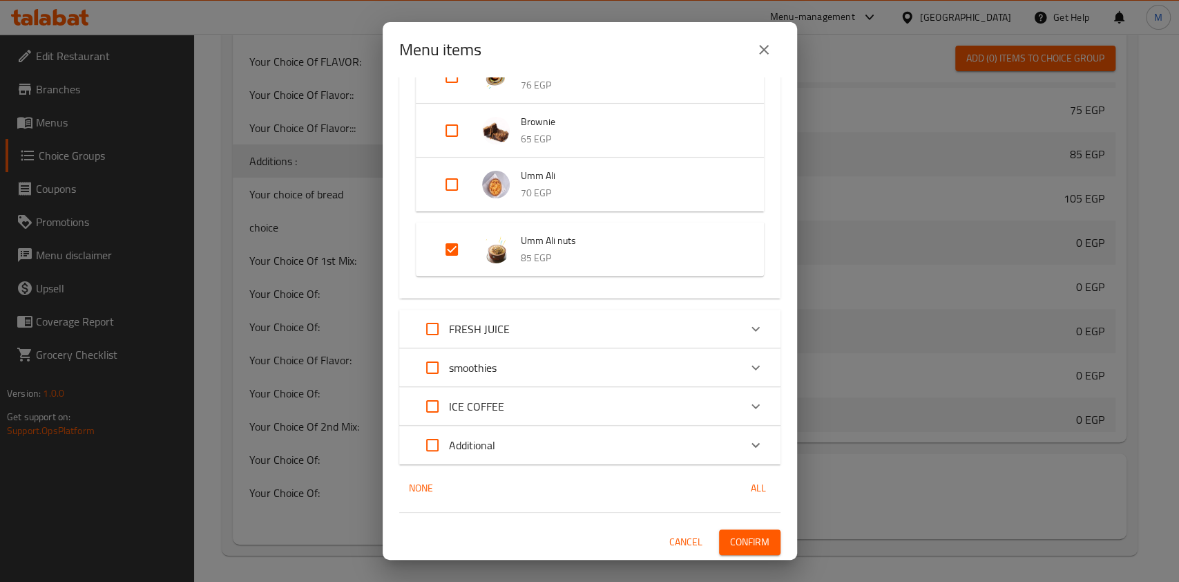
click at [879, 466] on div "Menu items 23 / 180 items selected ​ Crepe Nutella Crepe 87 EGP Crepe Caramel 8…" at bounding box center [589, 291] width 1179 height 582
click at [771, 50] on button "close" at bounding box center [763, 49] width 33 height 33
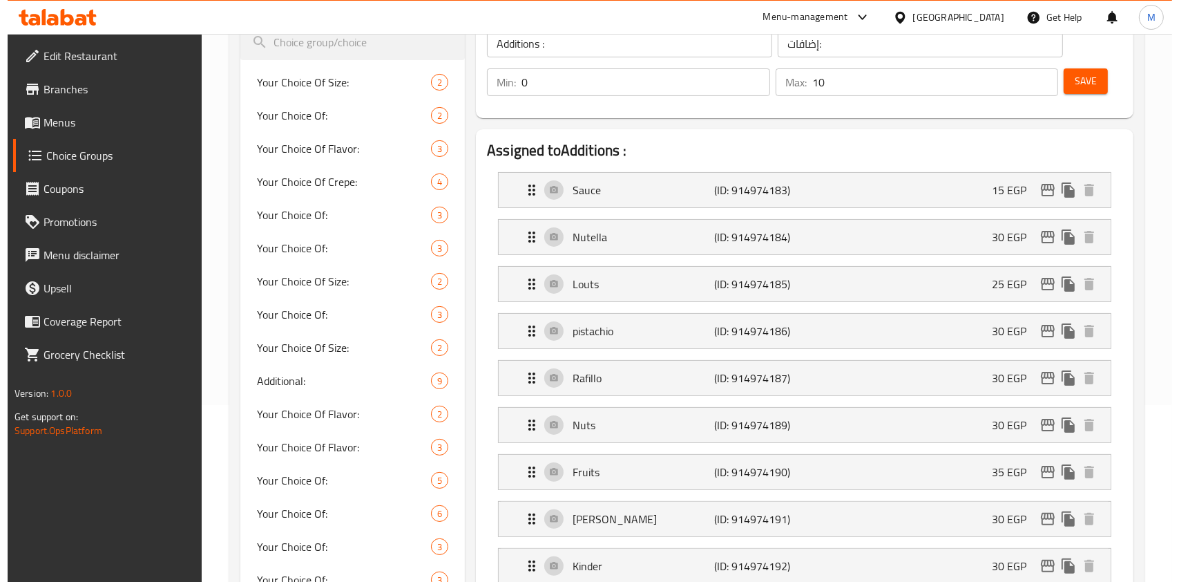
scroll to position [242, 0]
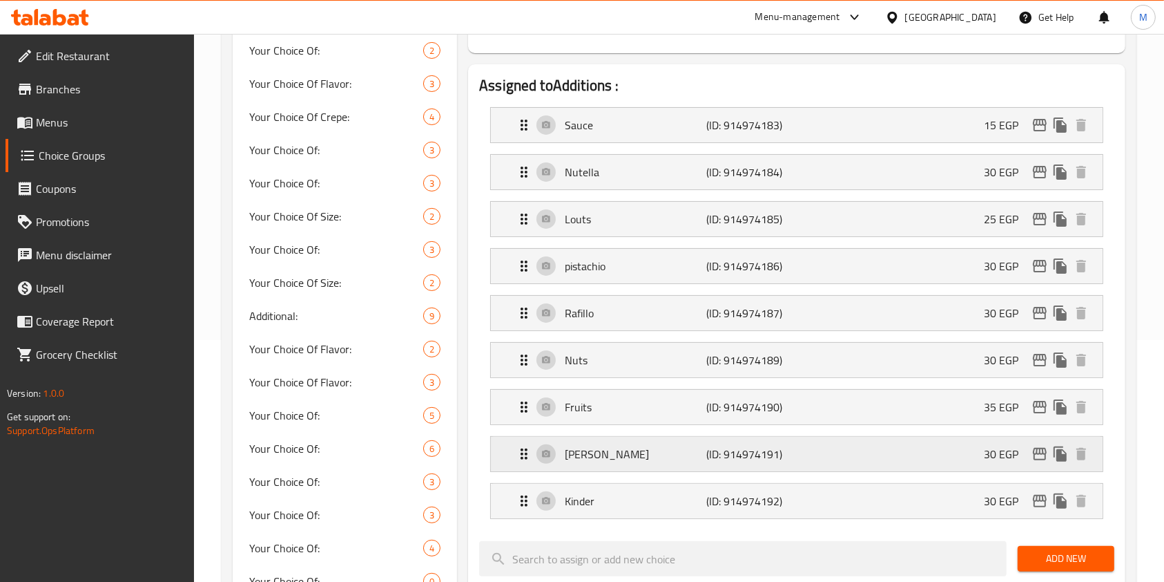
click at [892, 459] on div "Frero Rocher (ID: 914974191) 30 EGP" at bounding box center [801, 453] width 570 height 35
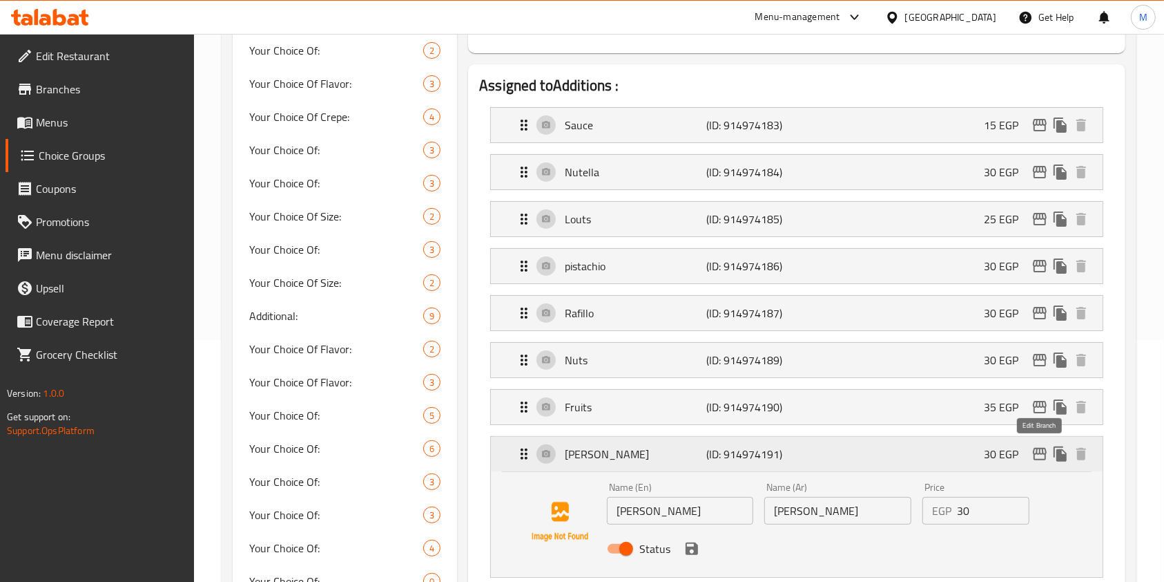
click at [1036, 454] on icon "edit" at bounding box center [1040, 453] width 17 height 17
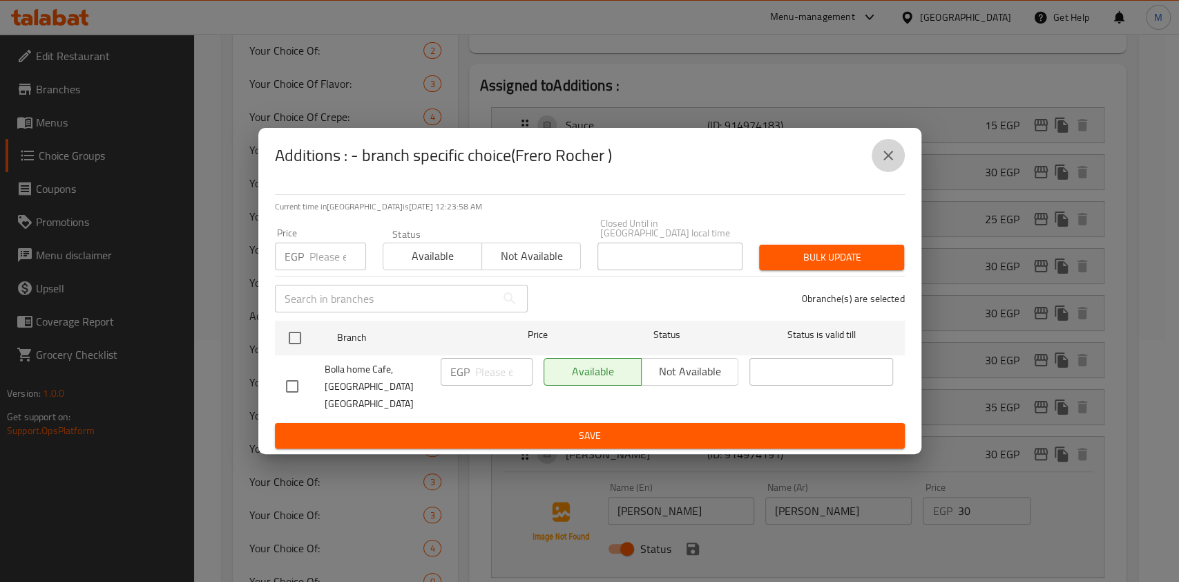
click at [896, 172] on button "close" at bounding box center [888, 155] width 33 height 33
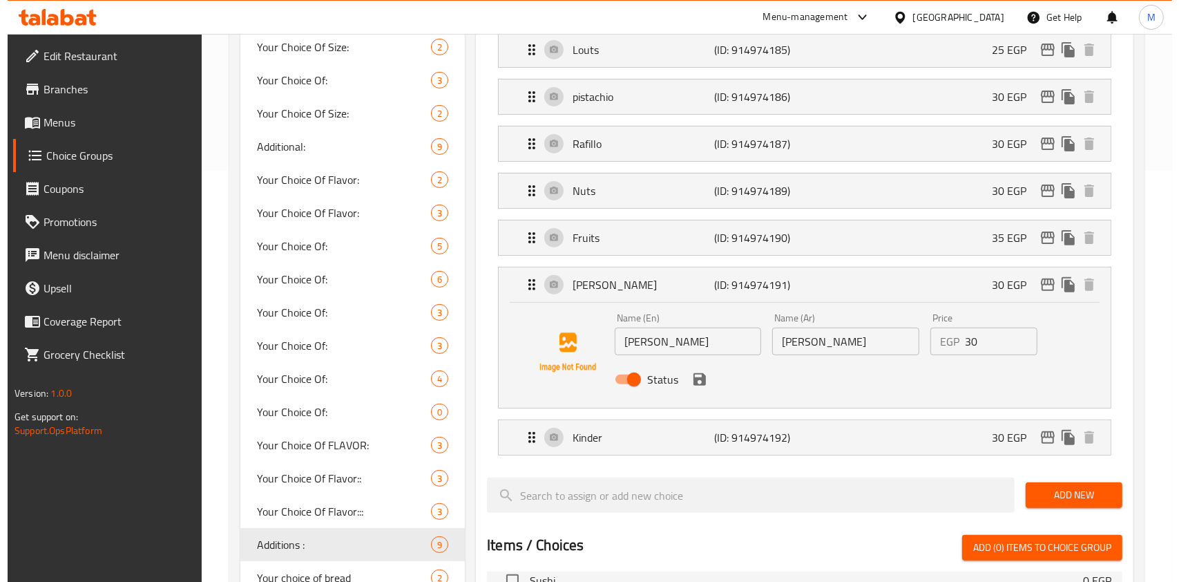
scroll to position [255, 0]
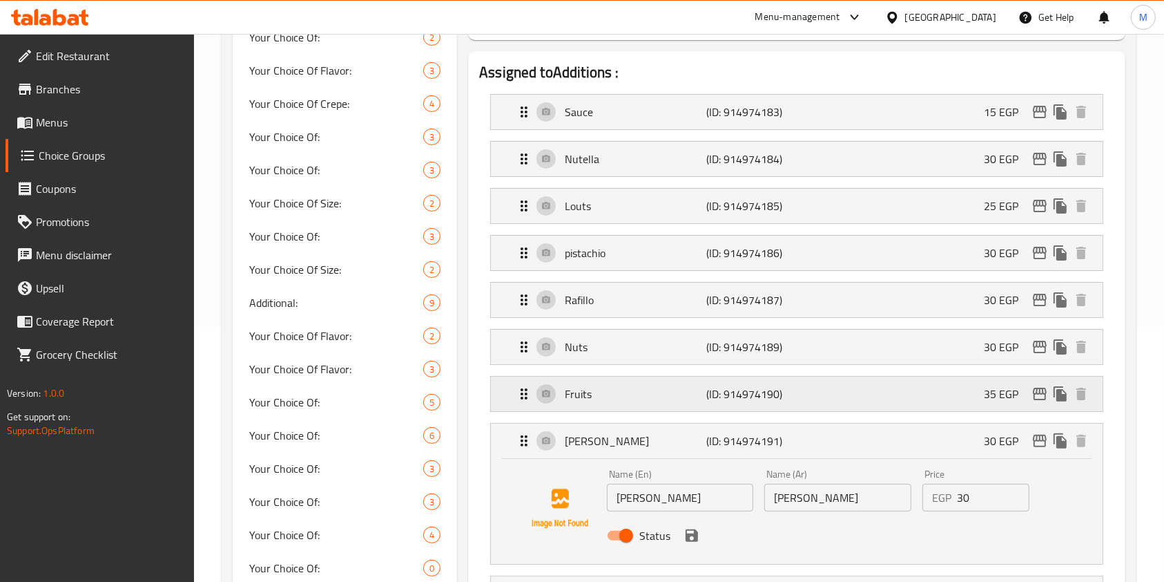
click at [925, 402] on div "Fruits (ID: 914974190) 35 EGP" at bounding box center [801, 393] width 570 height 35
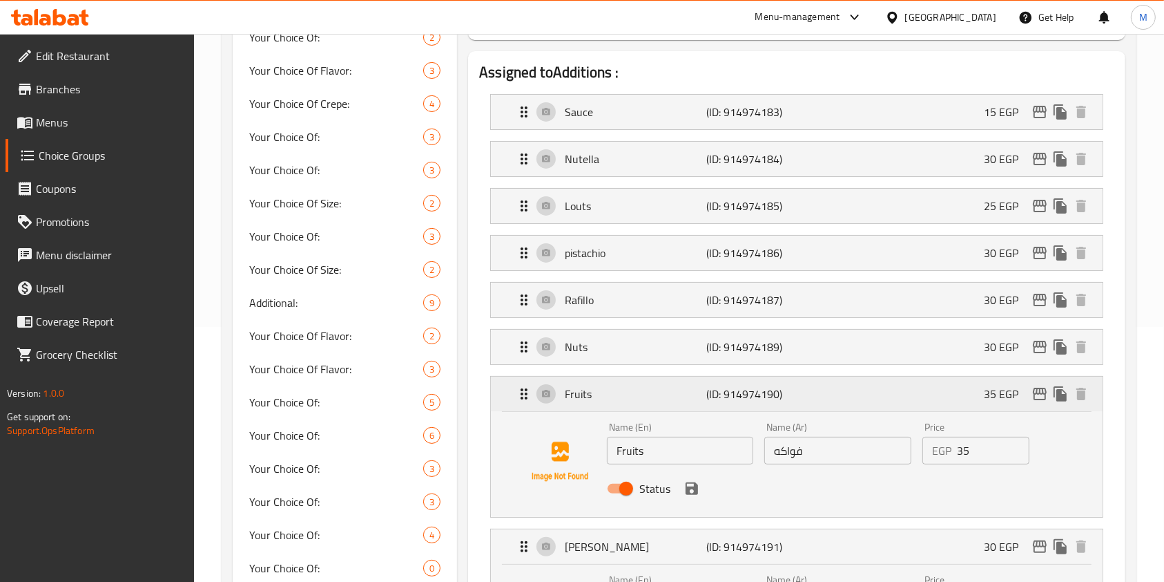
click at [829, 399] on div "Fruits (ID: 914974190) 35 EGP" at bounding box center [801, 393] width 570 height 35
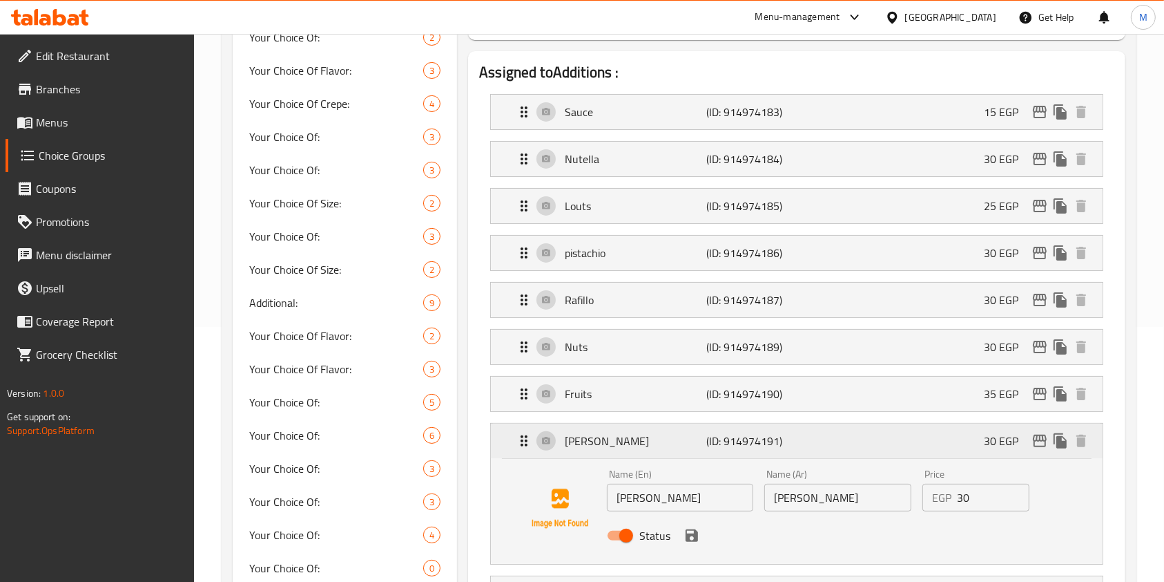
click at [1034, 441] on icon "edit" at bounding box center [1040, 440] width 14 height 12
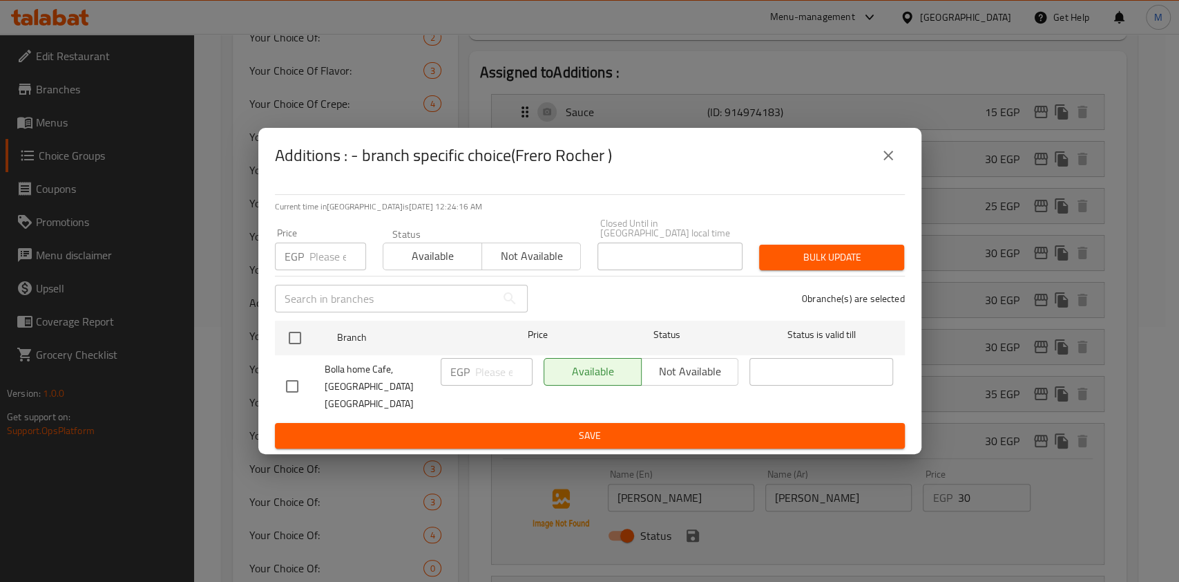
click at [294, 387] on input "checkbox" at bounding box center [292, 386] width 29 height 29
checkbox input "true"
click at [487, 379] on input "number" at bounding box center [503, 372] width 57 height 28
type input "35"
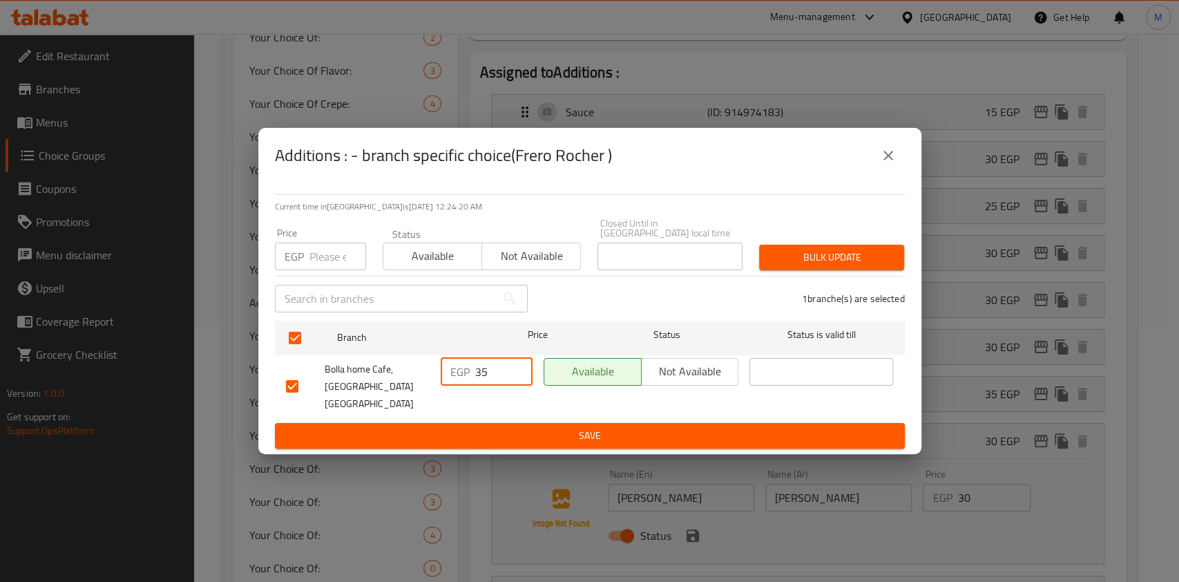
click at [520, 427] on span "Save" at bounding box center [590, 435] width 608 height 17
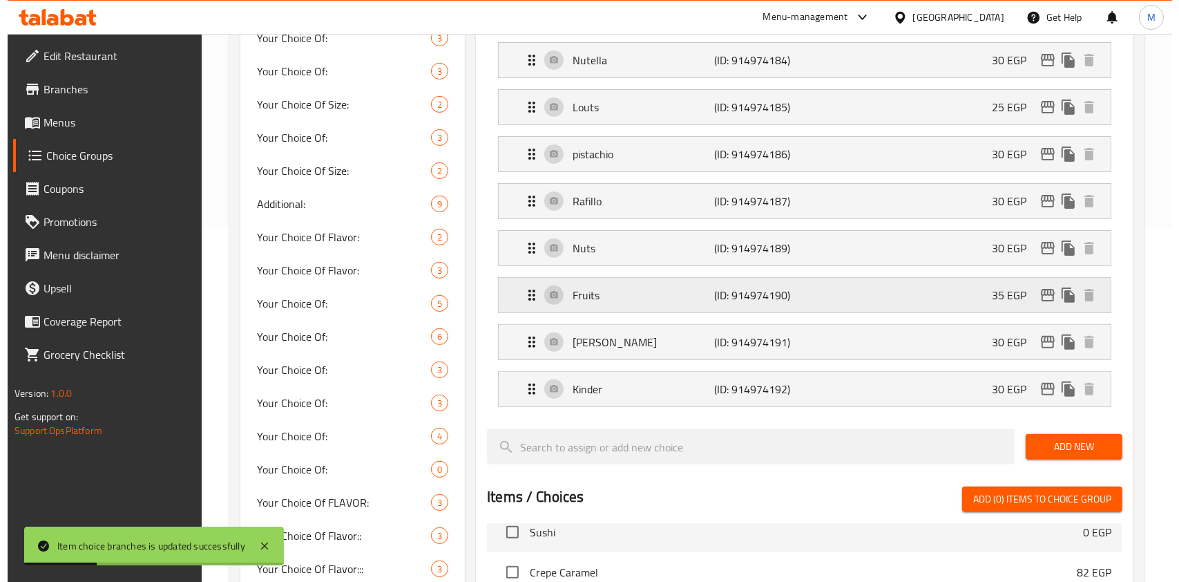
scroll to position [242, 0]
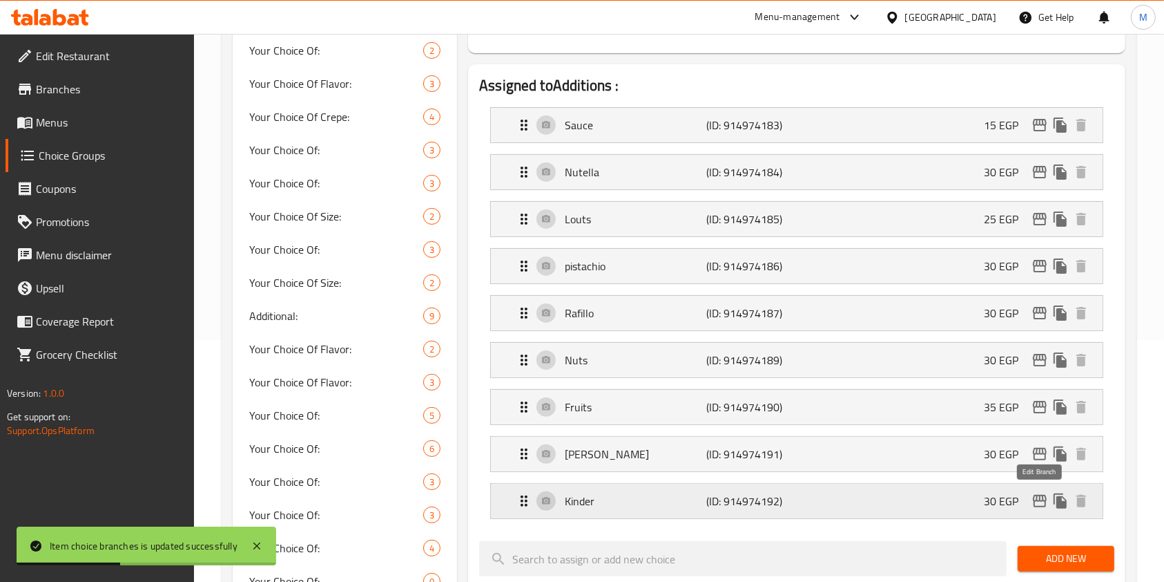
click at [1033, 497] on icon "edit" at bounding box center [1040, 500] width 17 height 17
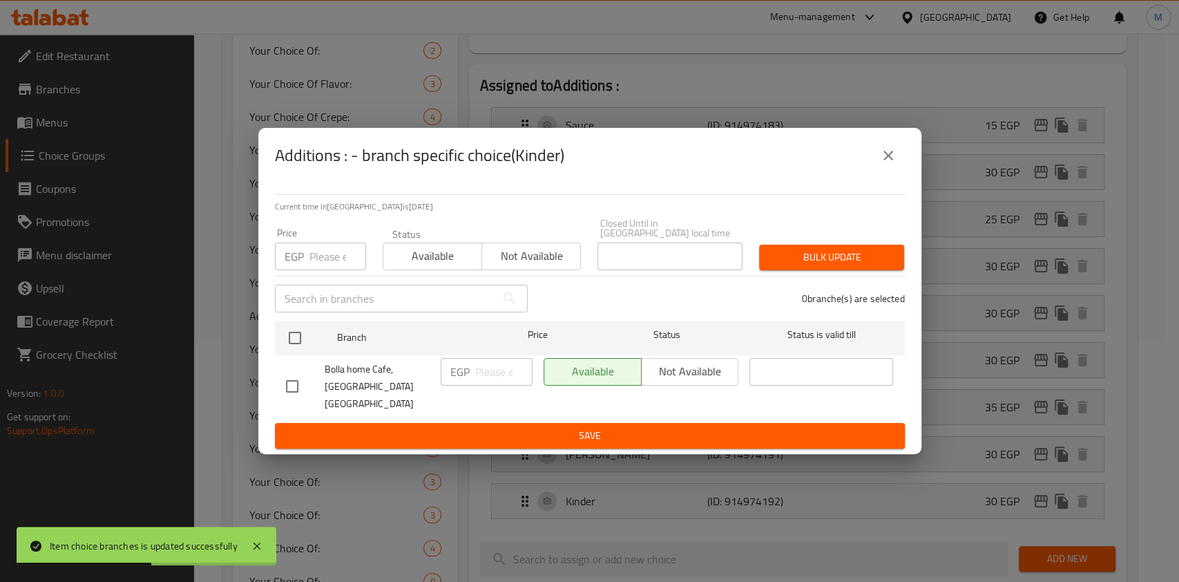
click at [293, 382] on input "checkbox" at bounding box center [292, 386] width 29 height 29
checkbox input "true"
click at [507, 384] on input "number" at bounding box center [503, 372] width 57 height 28
type input "35"
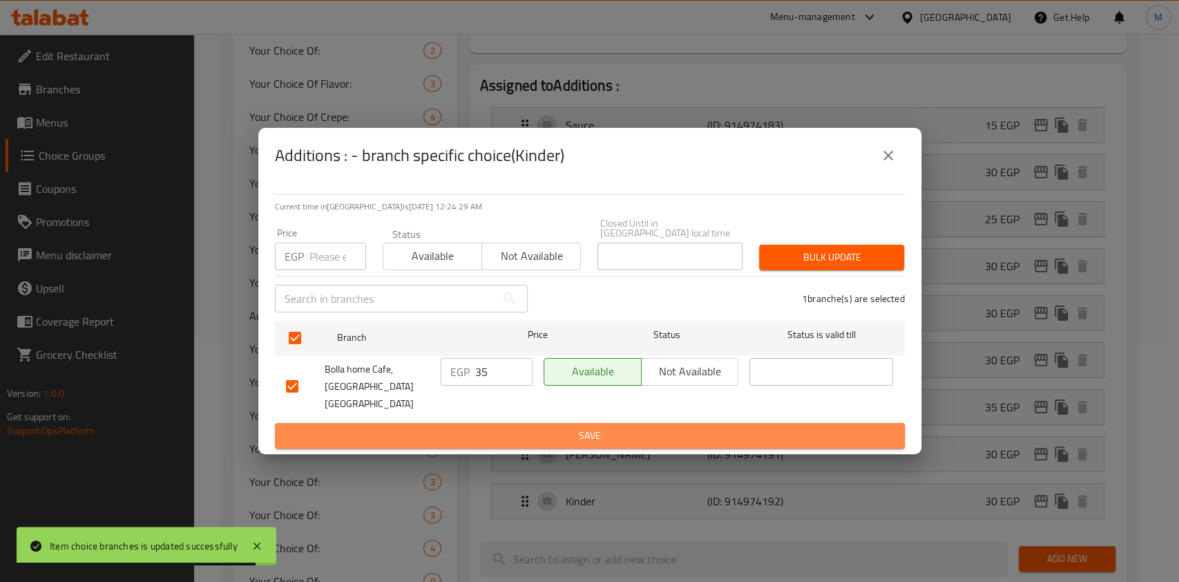
click at [731, 427] on span "Save" at bounding box center [590, 435] width 608 height 17
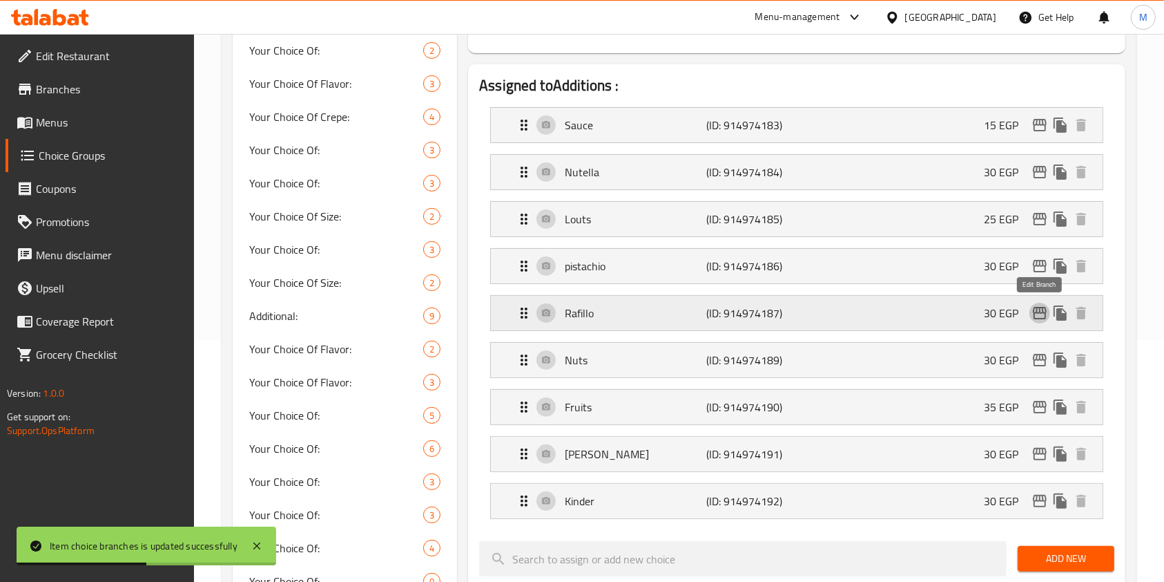
click at [1031, 307] on button "edit" at bounding box center [1040, 313] width 21 height 21
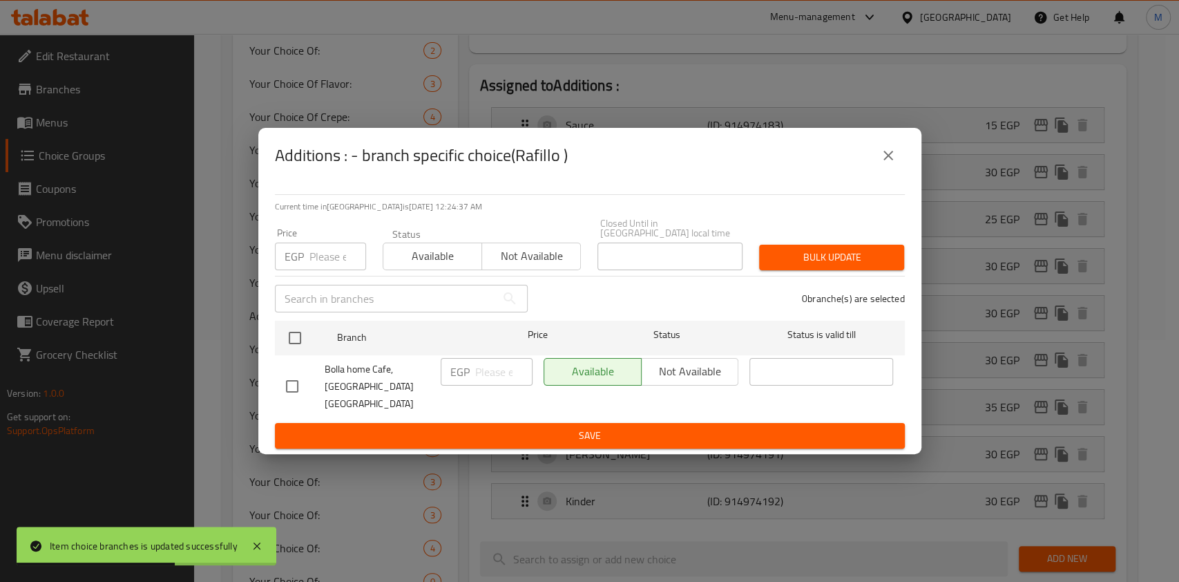
click at [296, 379] on input "checkbox" at bounding box center [292, 386] width 29 height 29
checkbox input "true"
click at [480, 378] on input "number" at bounding box center [503, 372] width 57 height 28
type input "35"
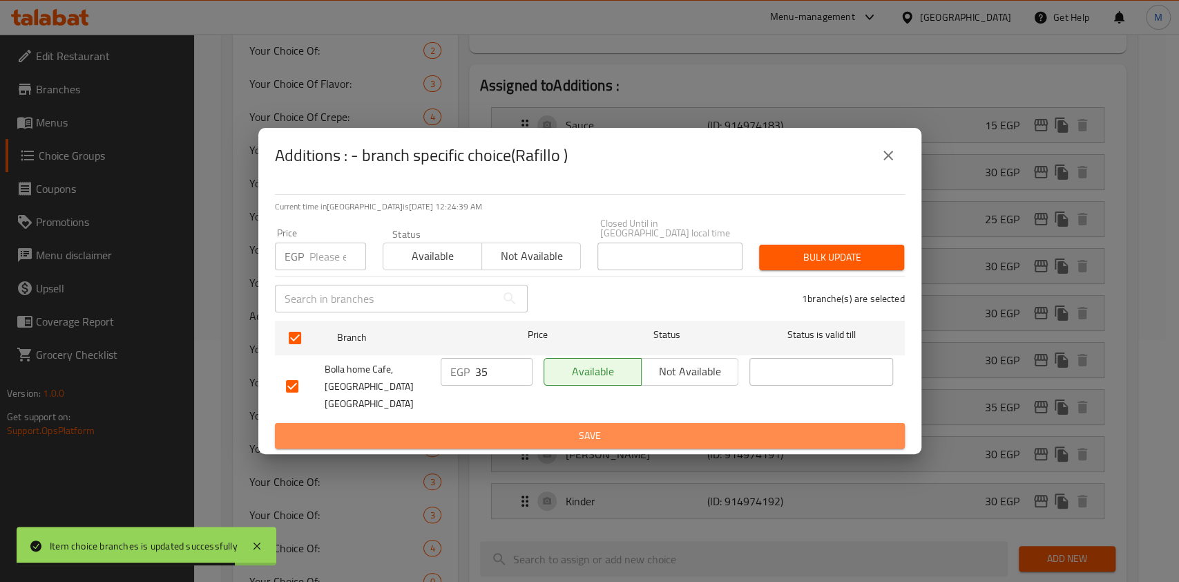
click at [499, 427] on span "Save" at bounding box center [590, 435] width 608 height 17
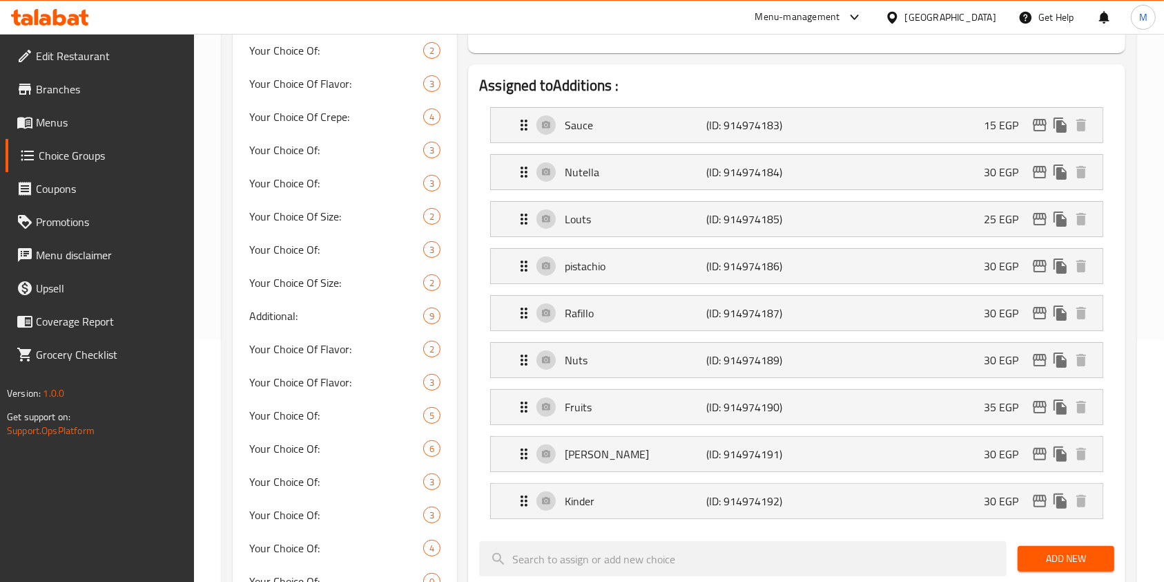
click at [62, 14] on icon at bounding box center [50, 17] width 78 height 17
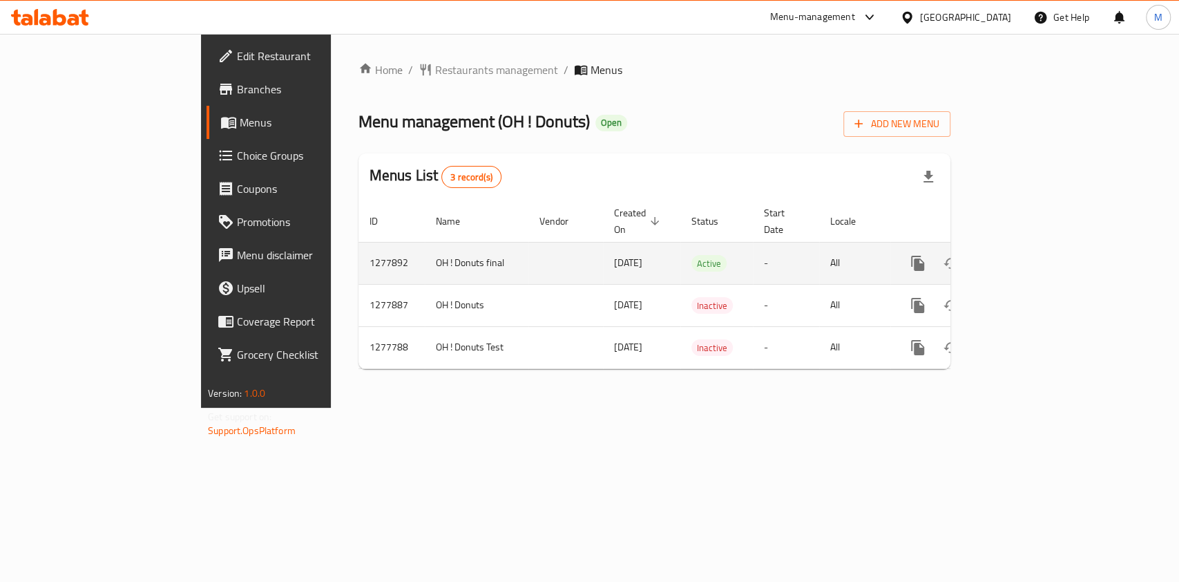
click at [1034, 259] on div "enhanced table" at bounding box center [967, 263] width 133 height 33
click at [1034, 254] on link "enhanced table" at bounding box center [1017, 263] width 33 height 33
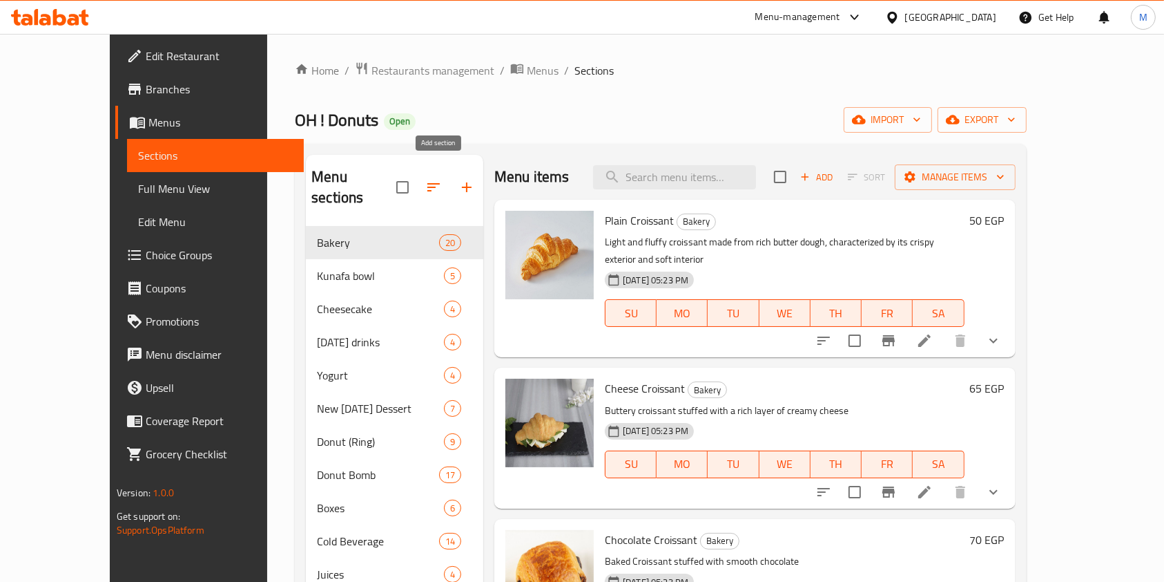
click at [450, 179] on button "button" at bounding box center [466, 187] width 33 height 33
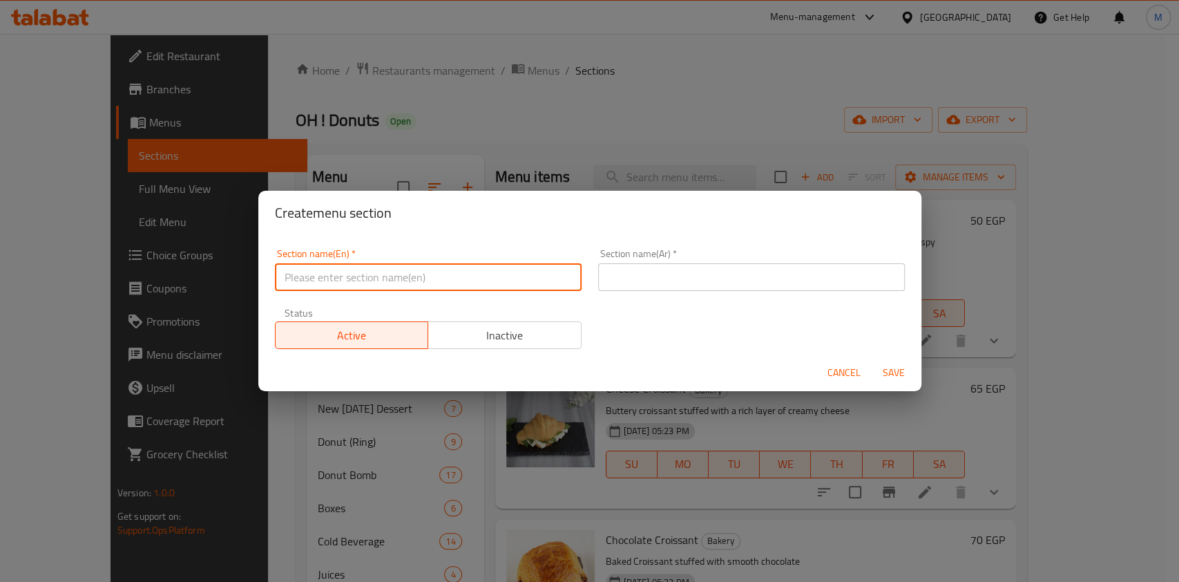
click at [387, 269] on input "text" at bounding box center [428, 277] width 307 height 28
type input "Offers"
click at [642, 263] on input "text" at bounding box center [751, 277] width 307 height 28
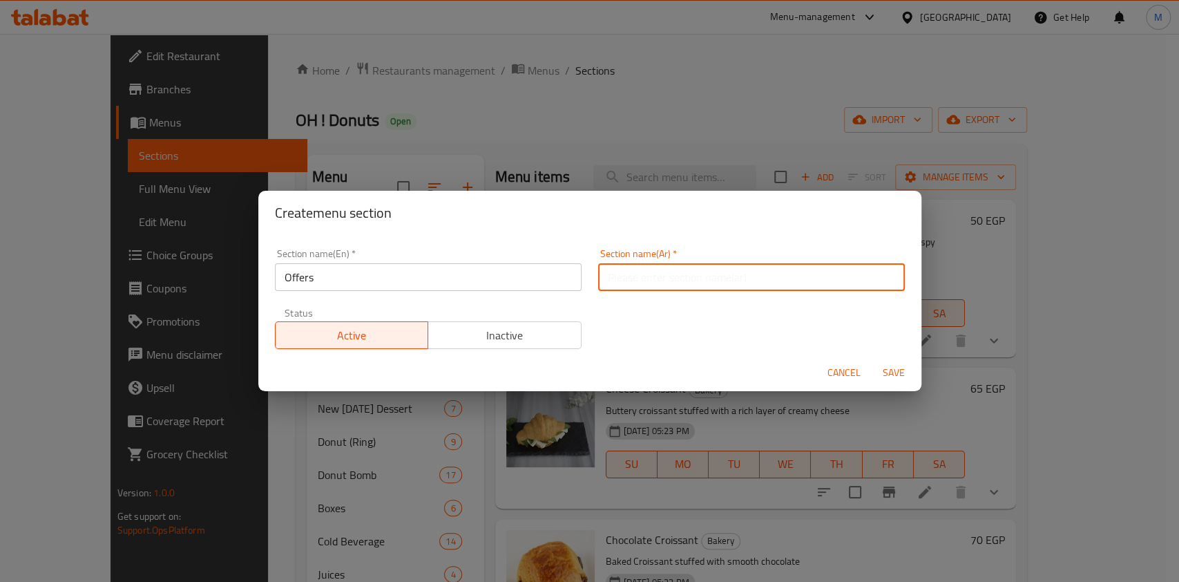
type input "عروض"
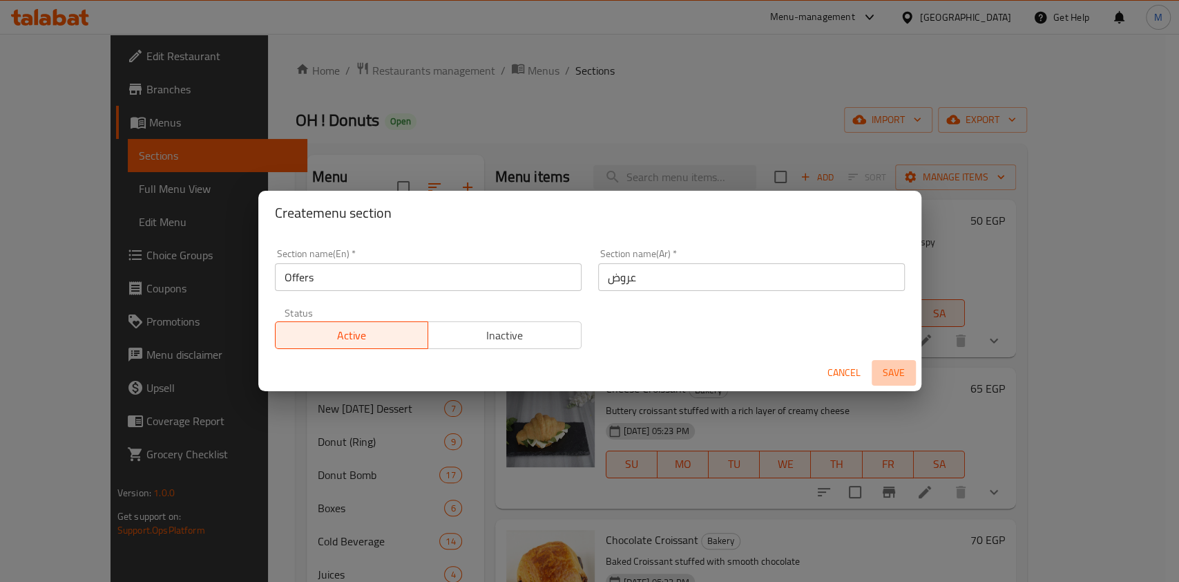
click at [890, 364] on span "Save" at bounding box center [893, 372] width 33 height 17
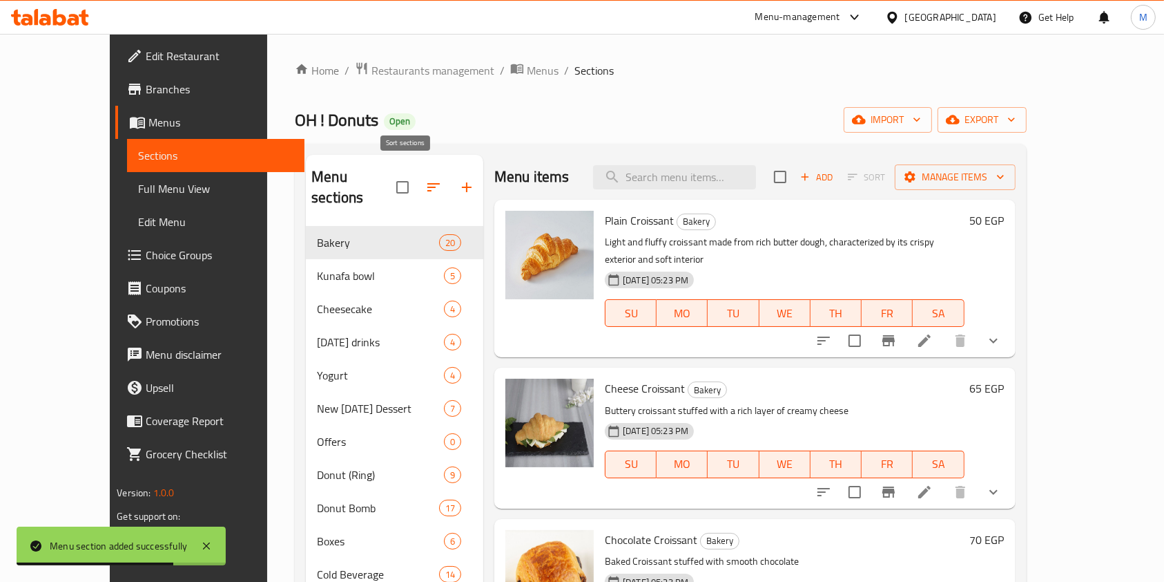
click at [425, 183] on icon "button" at bounding box center [433, 187] width 17 height 17
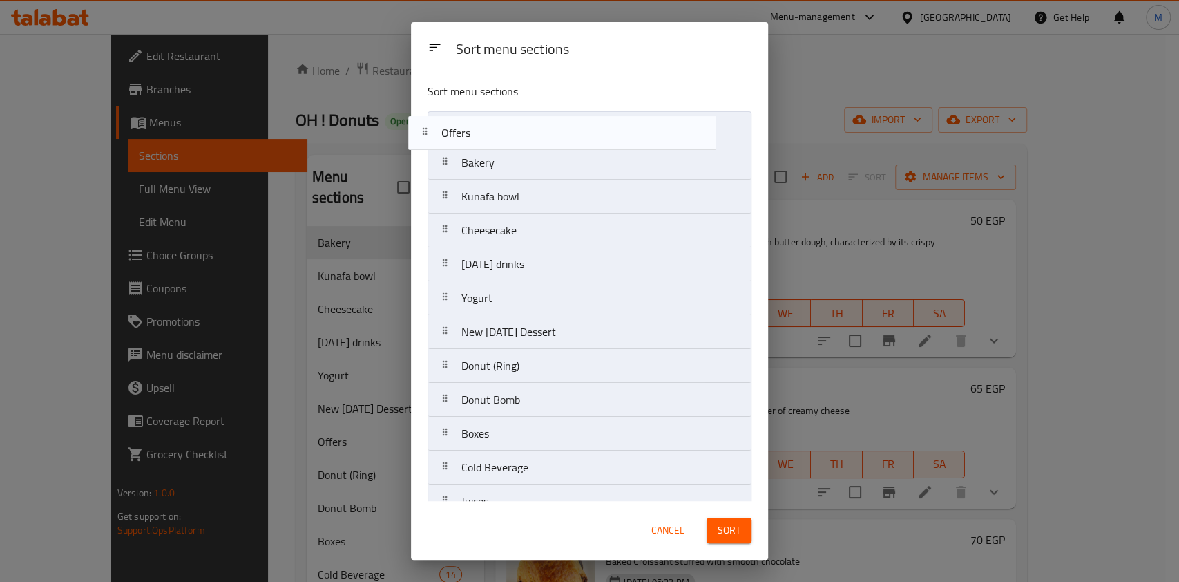
drag, startPoint x: 554, startPoint y: 334, endPoint x: 532, endPoint y: 130, distance: 205.6
click at [532, 130] on nav "Bakery Kunafa bowl Cheesecake Ramadan drinks Yogurt New Ramadan Dessert Offers …" at bounding box center [590, 314] width 324 height 407
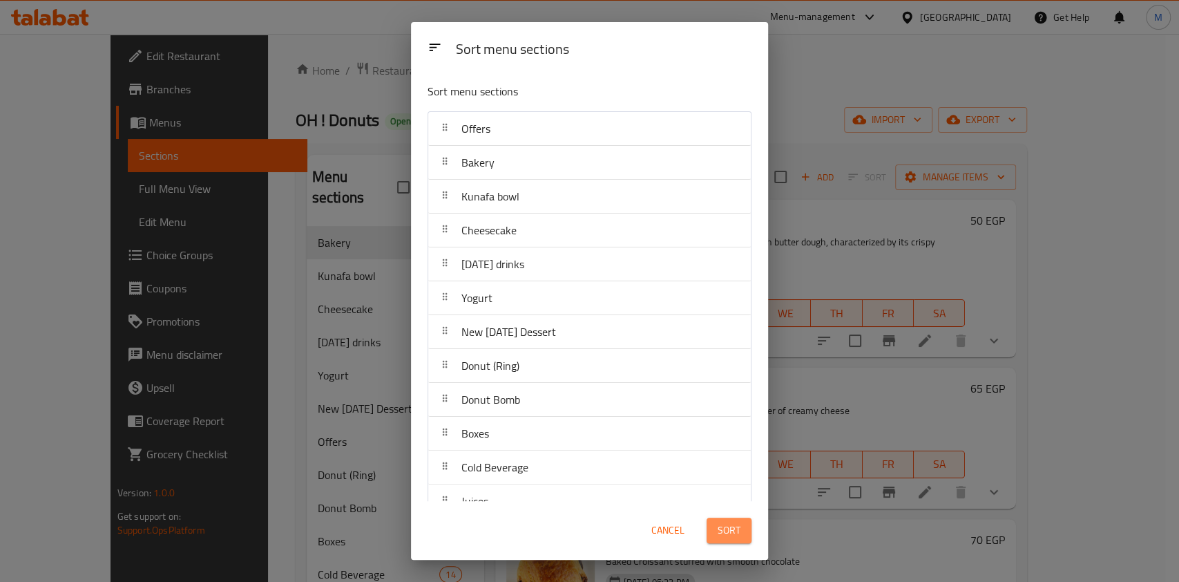
click at [724, 530] on span "Sort" at bounding box center [729, 529] width 23 height 17
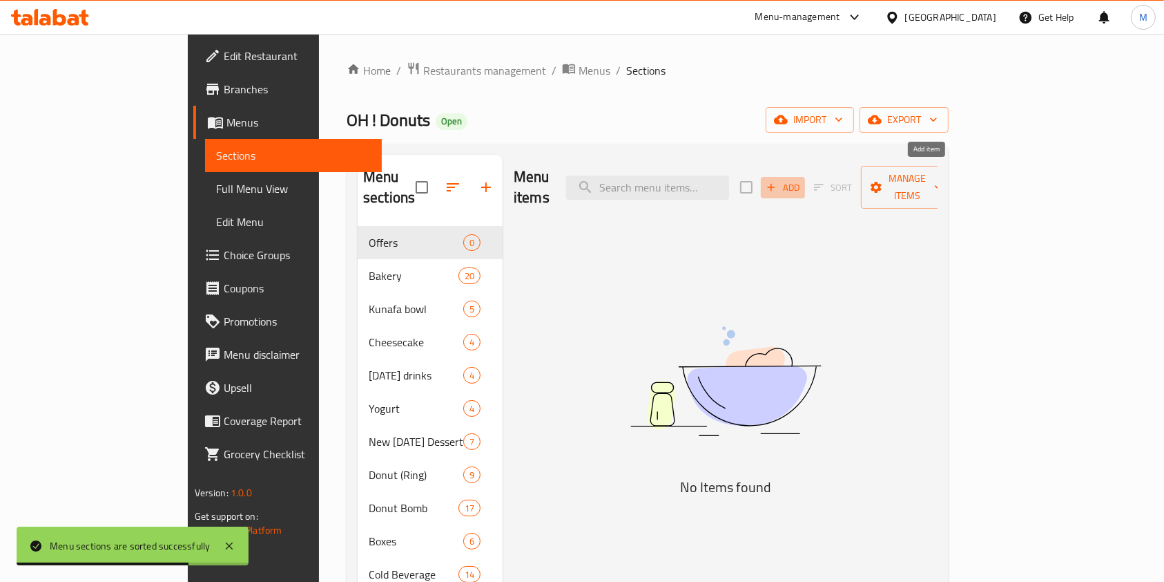
click at [805, 177] on button "Add" at bounding box center [783, 187] width 44 height 21
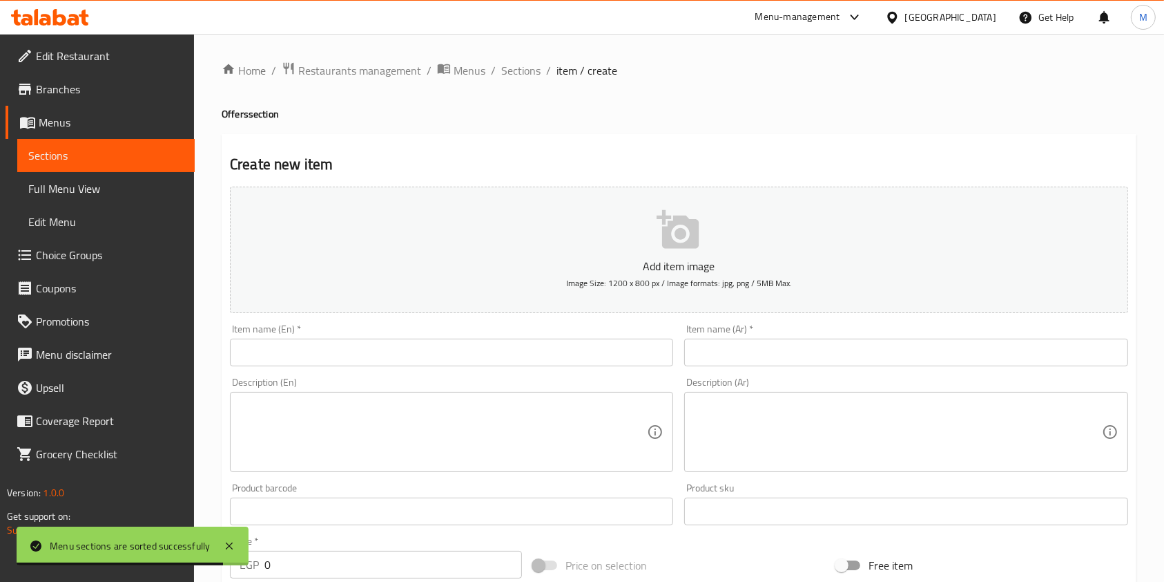
click at [741, 343] on input "text" at bounding box center [905, 352] width 443 height 28
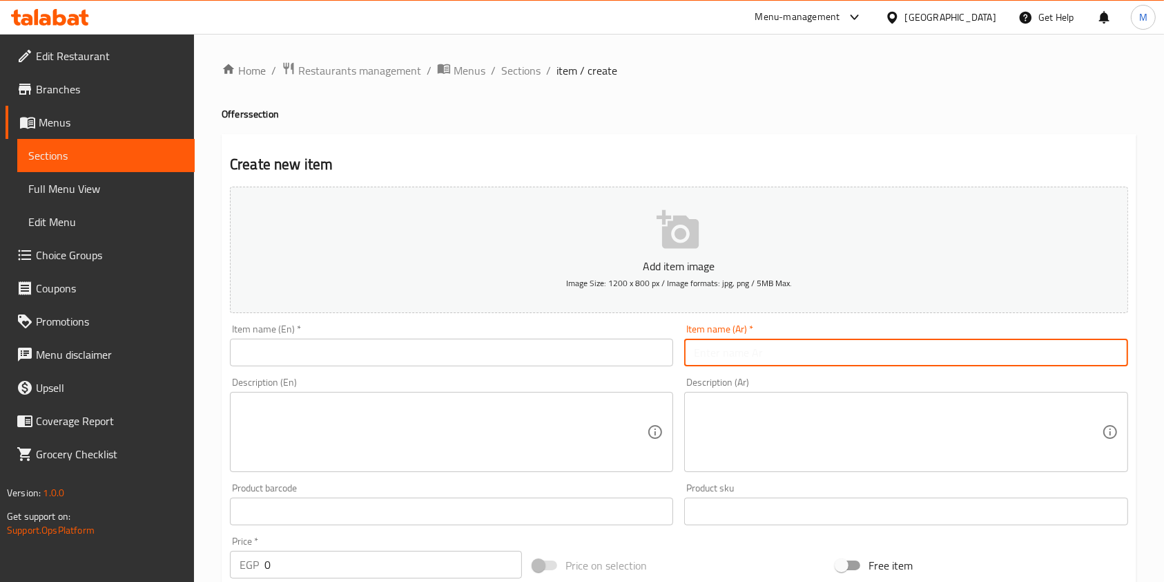
paste input "عرض الخميس"
type input "عرض الخميس"
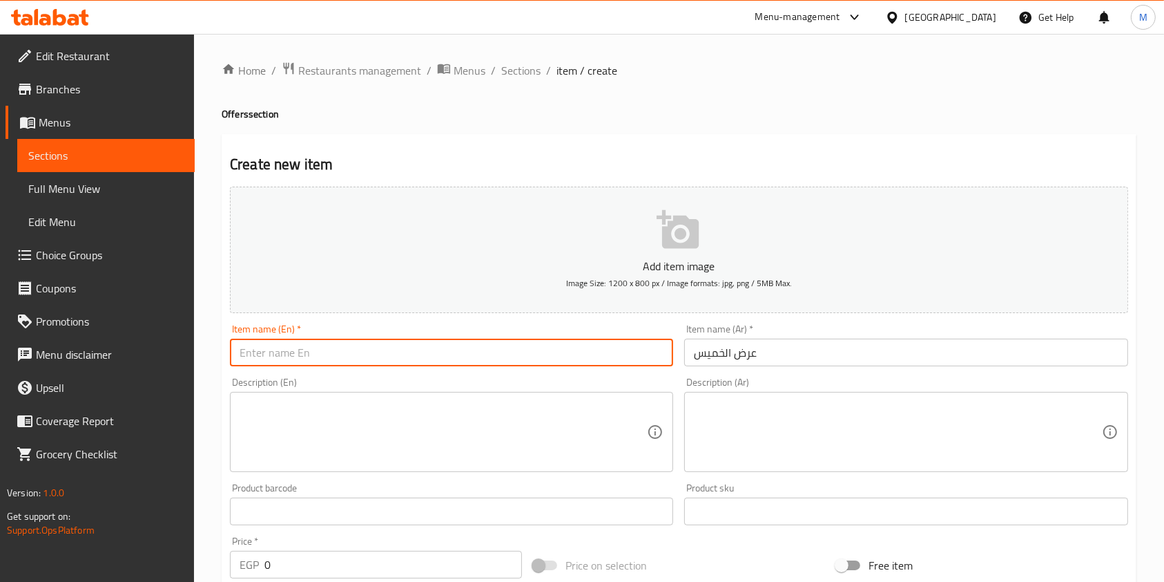
click at [548, 345] on input "text" at bounding box center [451, 352] width 443 height 28
paste input "[DATE] offer"
type input "[DATE] offer"
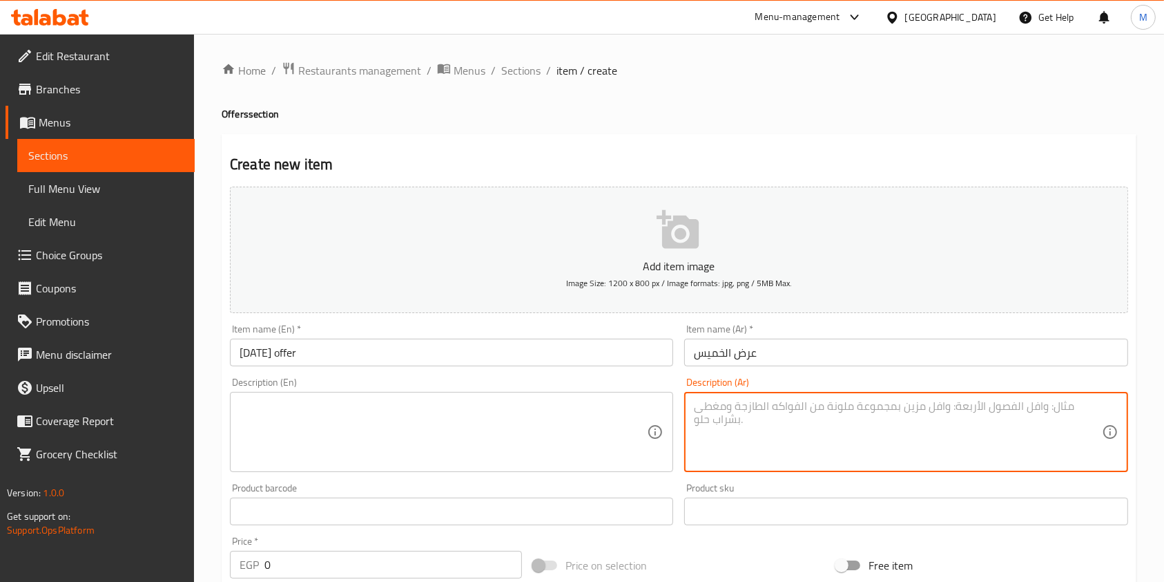
click at [776, 414] on textarea at bounding box center [897, 432] width 407 height 66
paste textarea "٢ ايس كوفي و ٢ دونات نوتيلا"
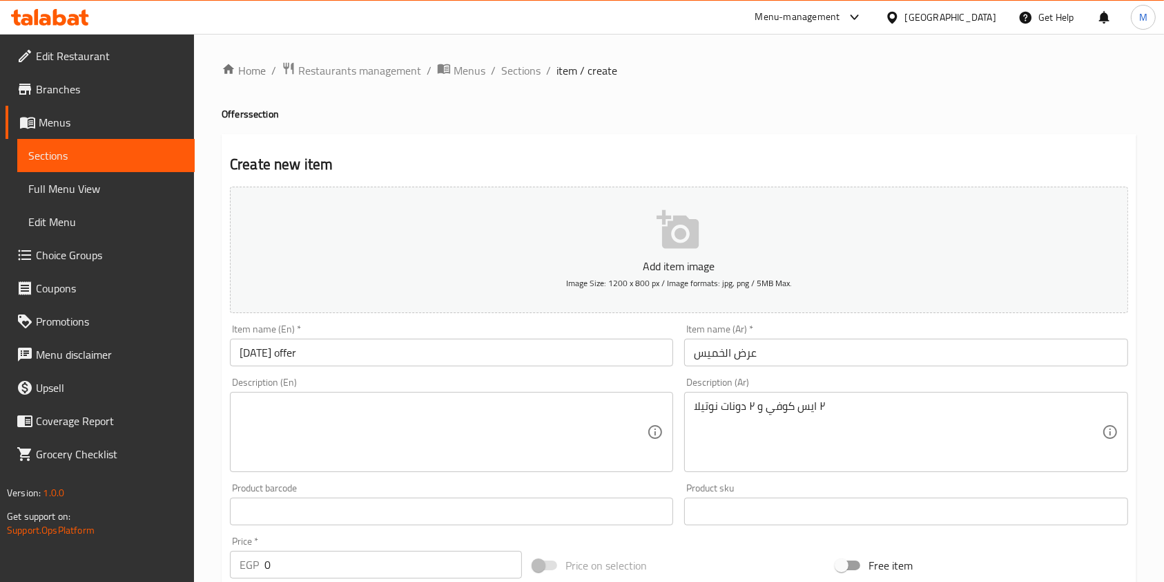
click at [467, 390] on div "Description (En) Description (En)" at bounding box center [451, 424] width 443 height 95
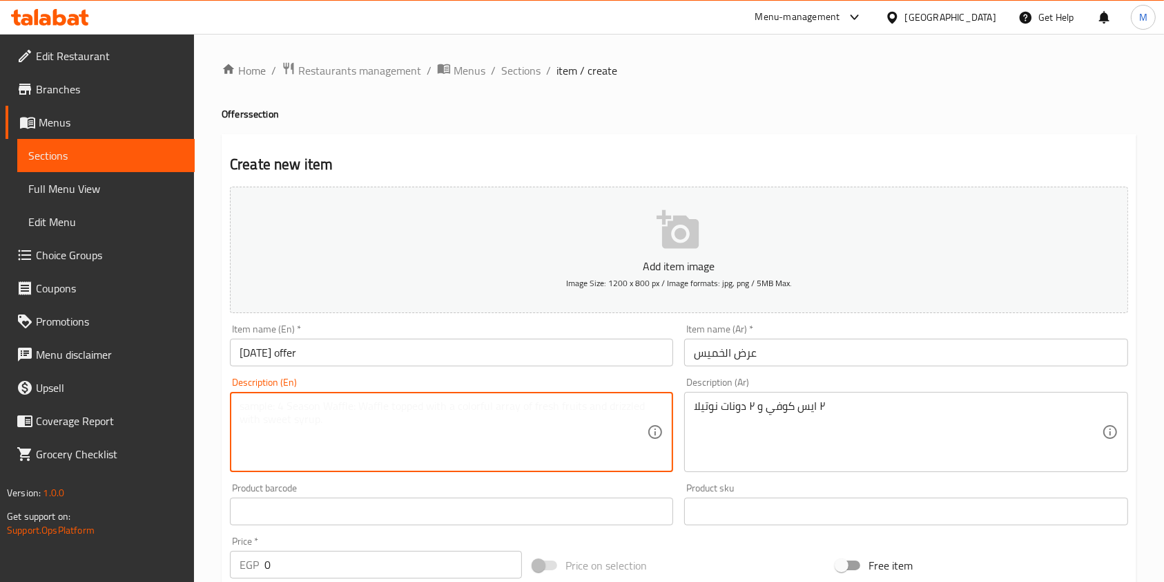
click at [439, 425] on textarea at bounding box center [443, 432] width 407 height 66
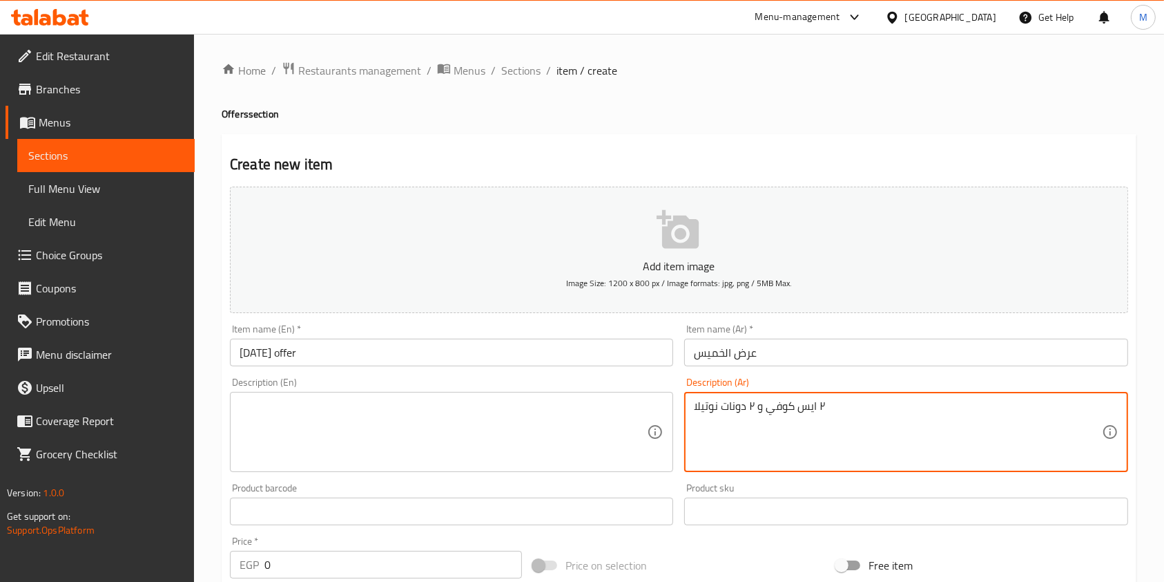
click at [794, 423] on textarea "٢ ايس كوفي و ٢ دونات نوتيلا" at bounding box center [897, 432] width 407 height 66
click at [796, 418] on textarea "٢ ايس كوفي و ٢ دونات نوتيلا" at bounding box center [897, 432] width 407 height 66
paste textarea "+"
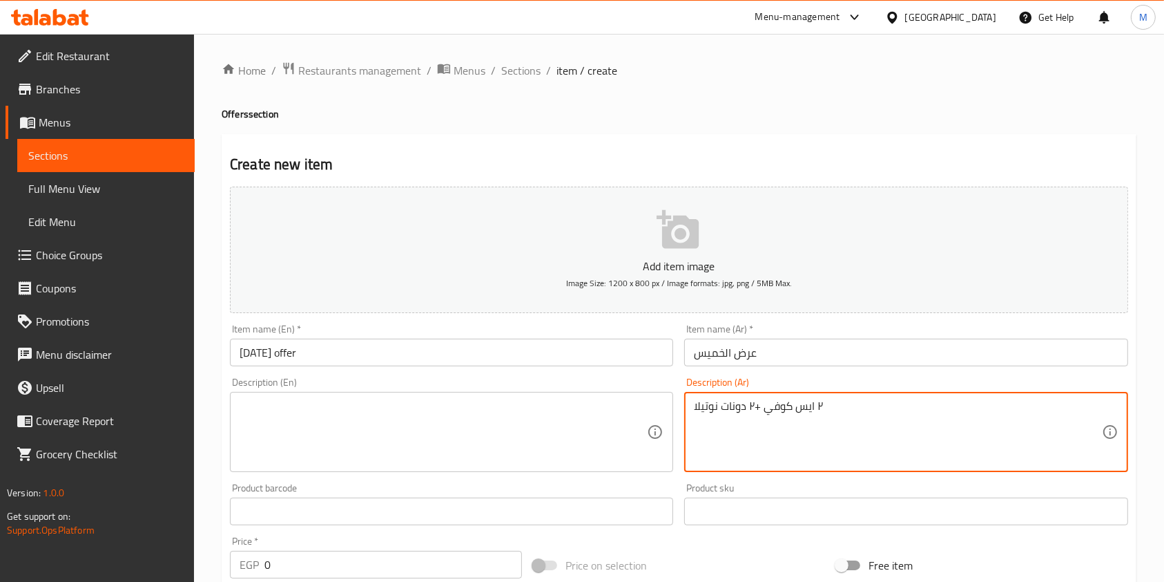
type textarea "٢ ايس كوفي +٢ دونات نوتيلا"
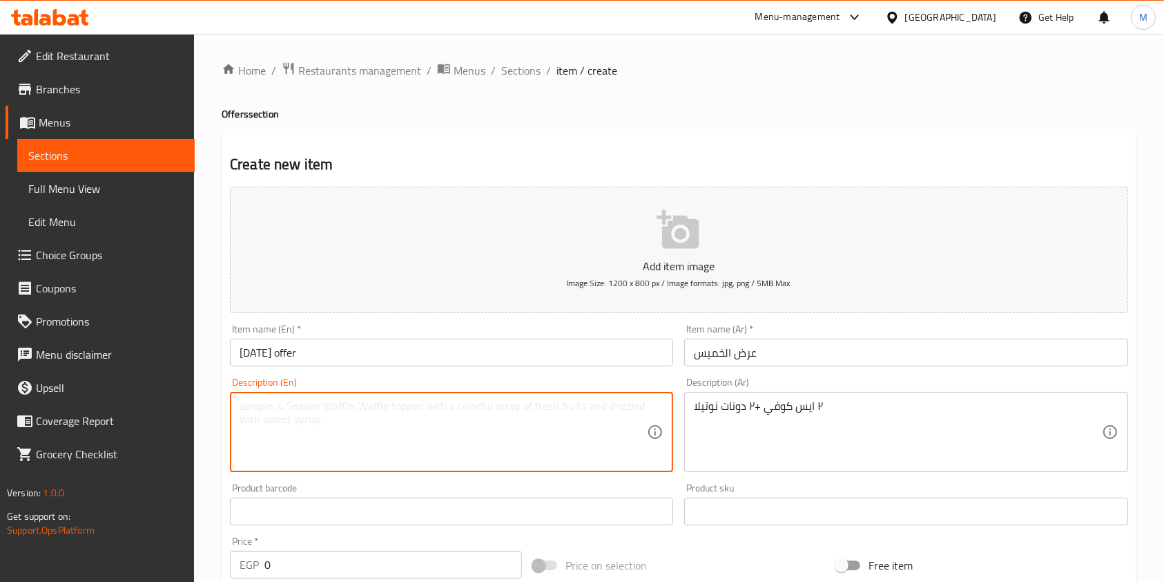
click at [539, 427] on textarea at bounding box center [443, 432] width 407 height 66
paste textarea "2 iced coffees + 2 Nutella donuts"
type textarea "2 iced coffees + 2 Nutella donuts"
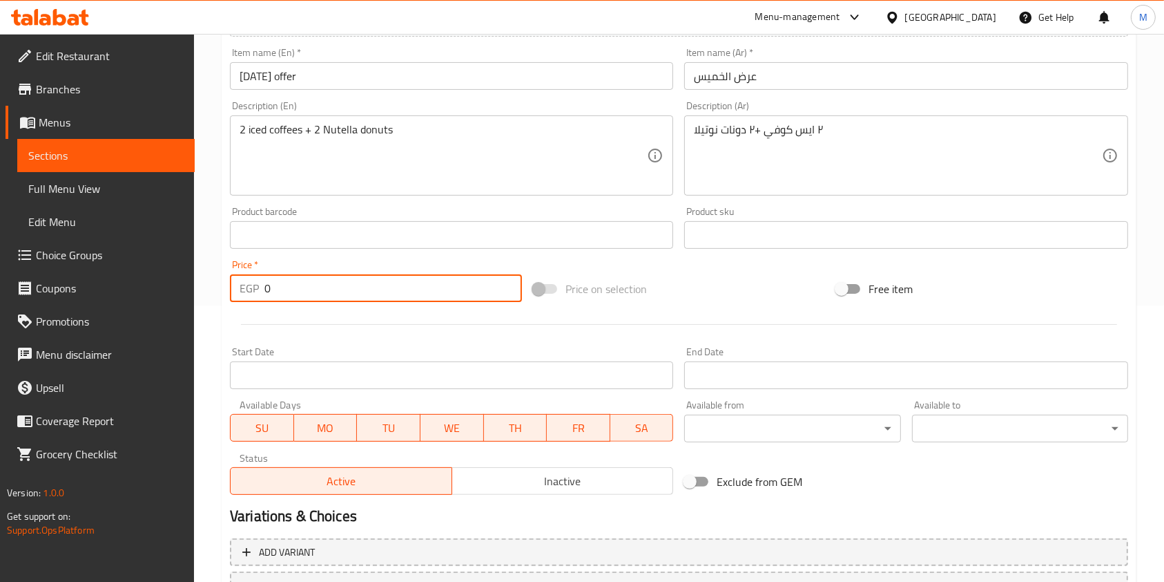
drag, startPoint x: 286, startPoint y: 288, endPoint x: 265, endPoint y: 290, distance: 21.5
click at [265, 290] on input "0" at bounding box center [394, 288] width 258 height 28
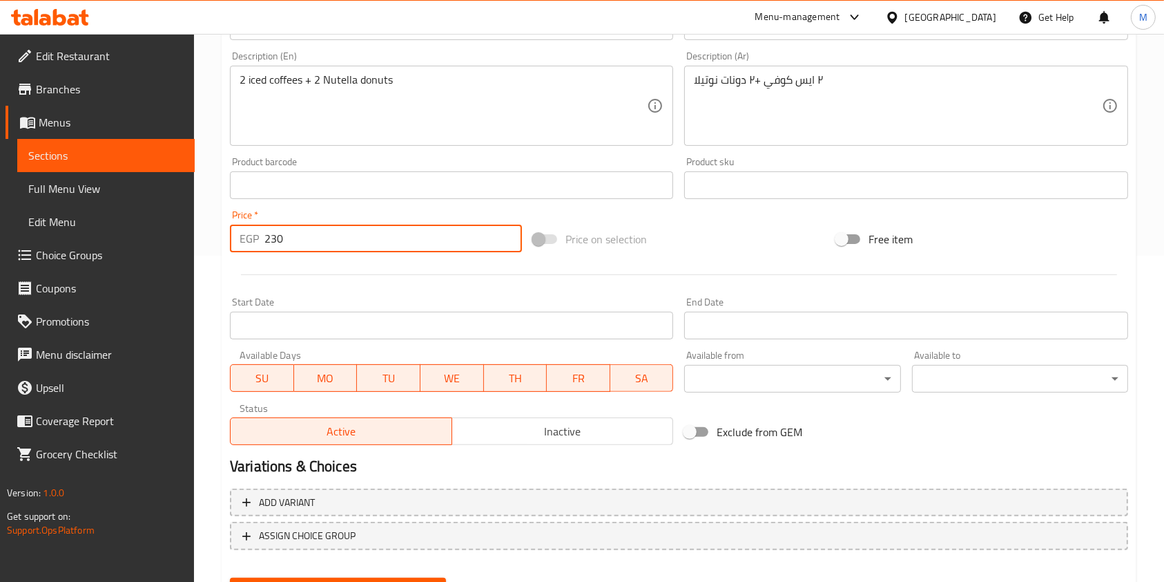
scroll to position [394, 0]
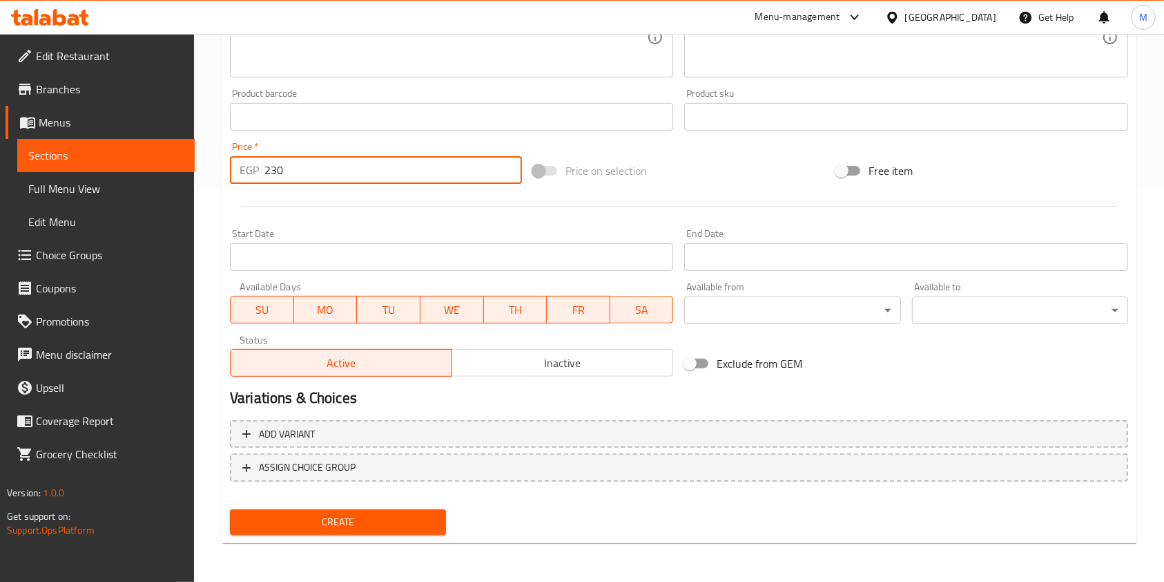
type input "230"
click at [434, 515] on span "Create" at bounding box center [338, 521] width 194 height 17
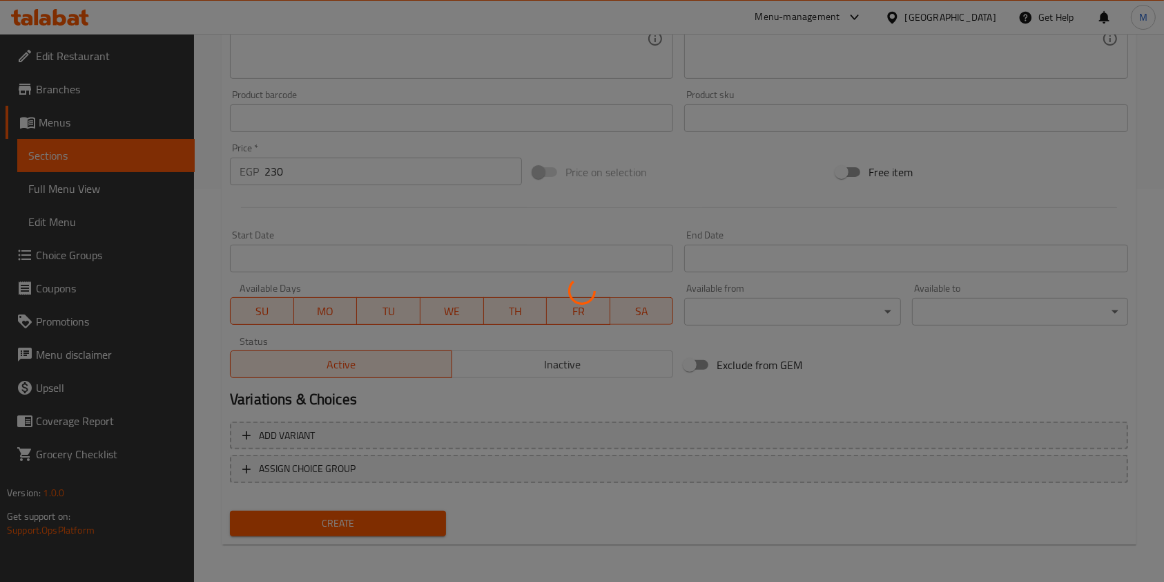
type input "0"
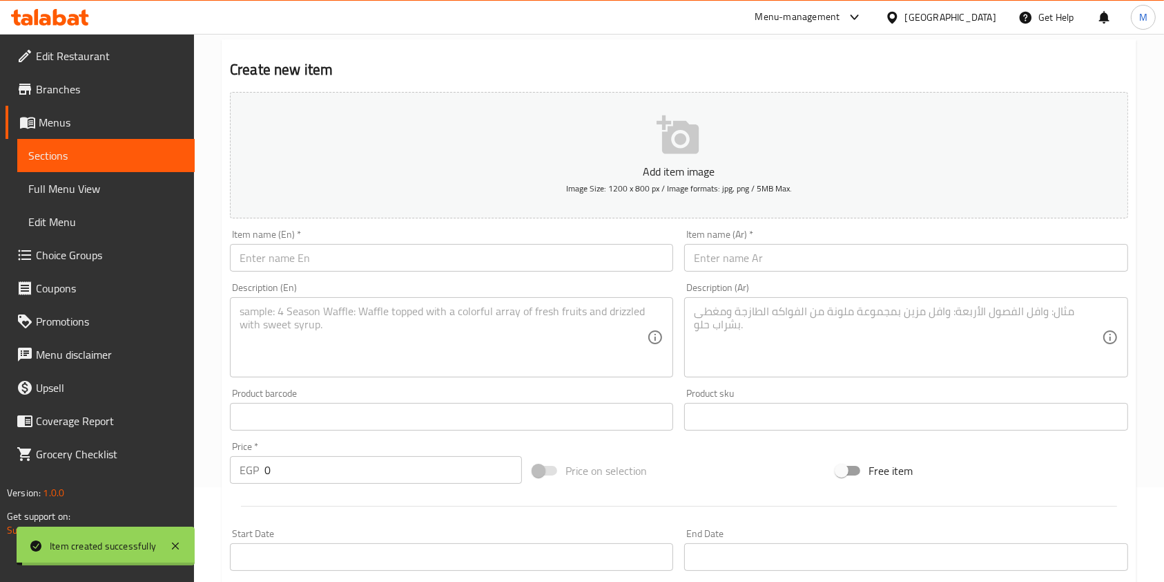
scroll to position [0, 0]
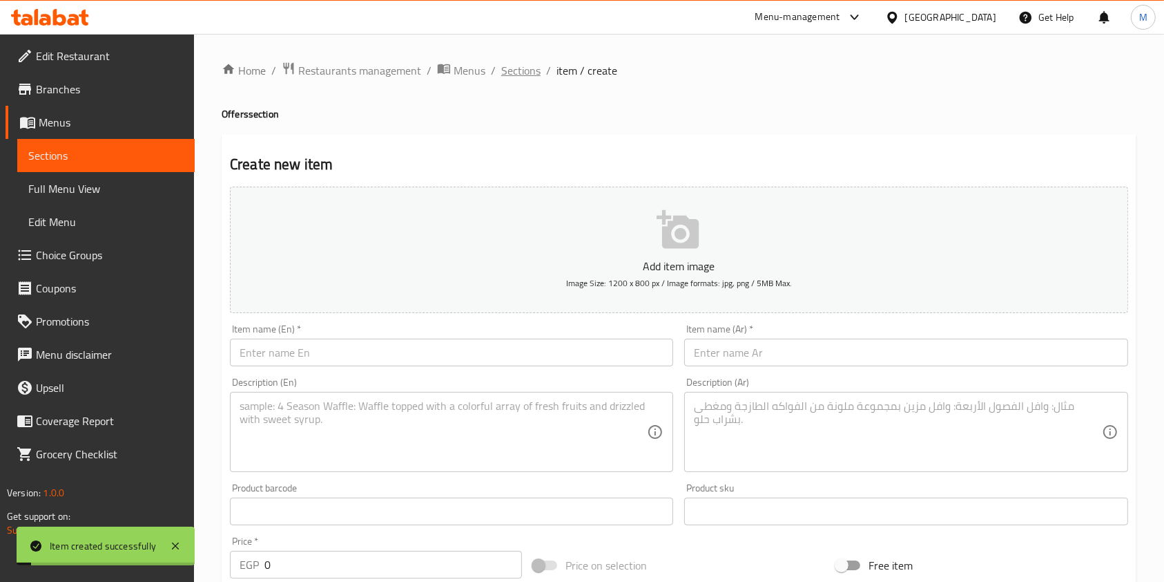
click at [514, 70] on span "Sections" at bounding box center [520, 70] width 39 height 17
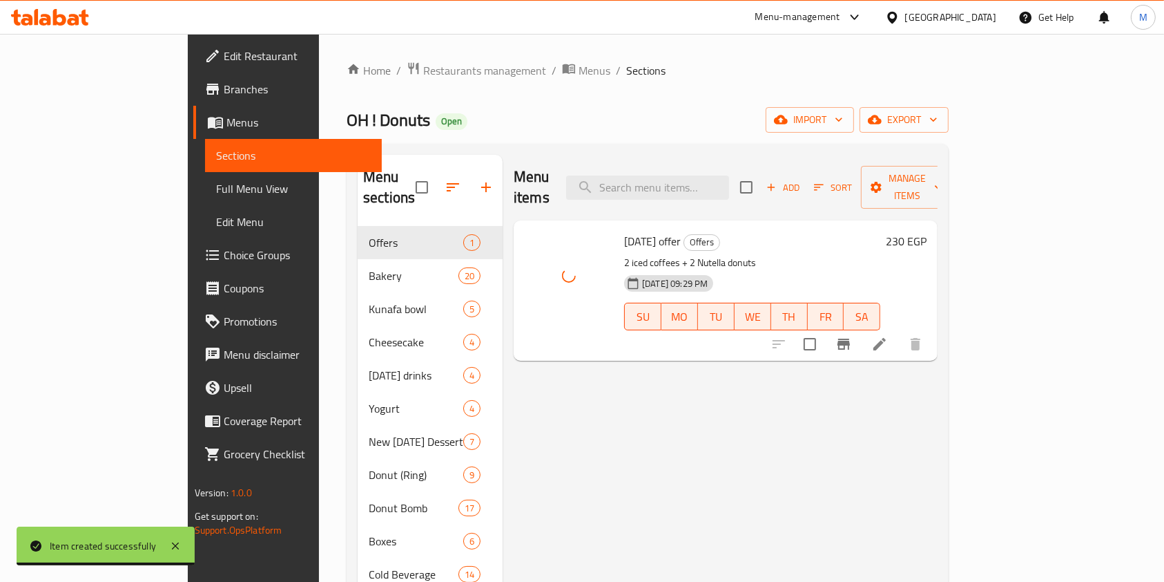
click at [932, 336] on div at bounding box center [847, 343] width 170 height 33
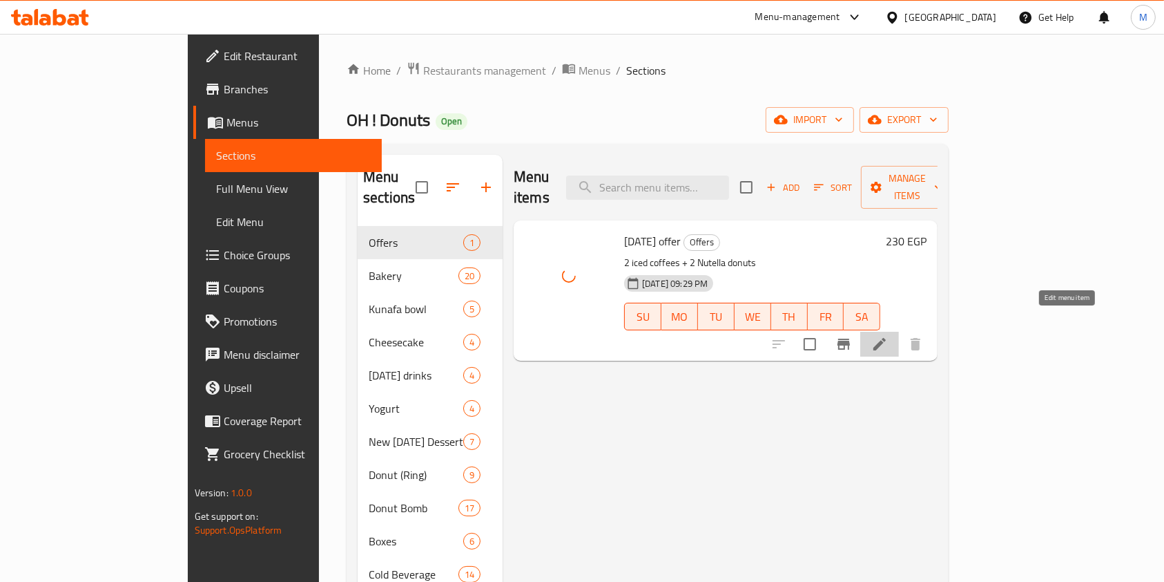
click at [888, 336] on icon at bounding box center [880, 344] width 17 height 17
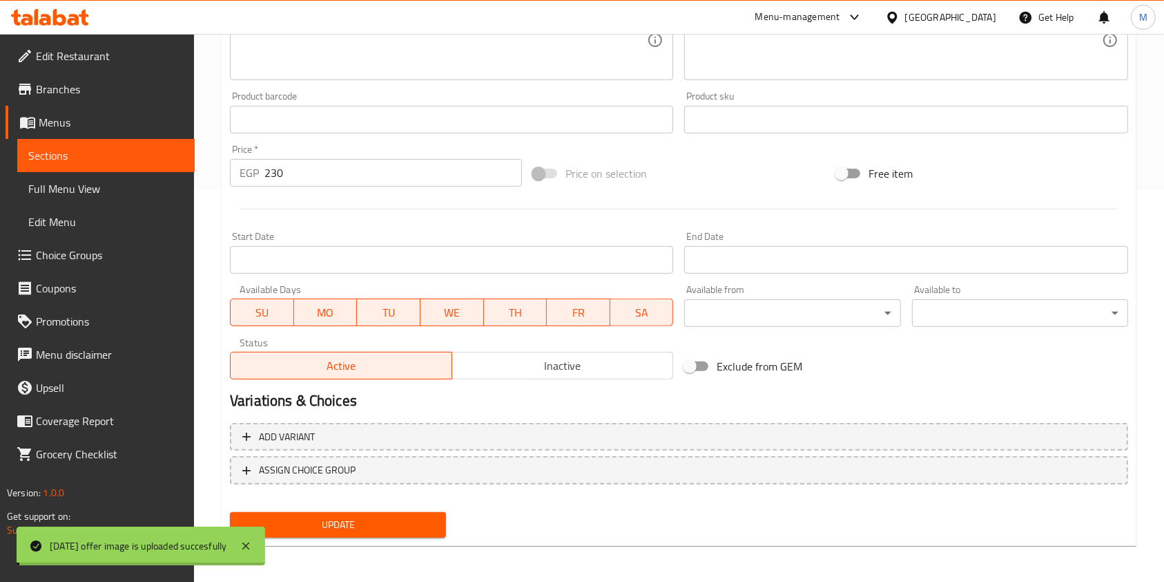
scroll to position [394, 0]
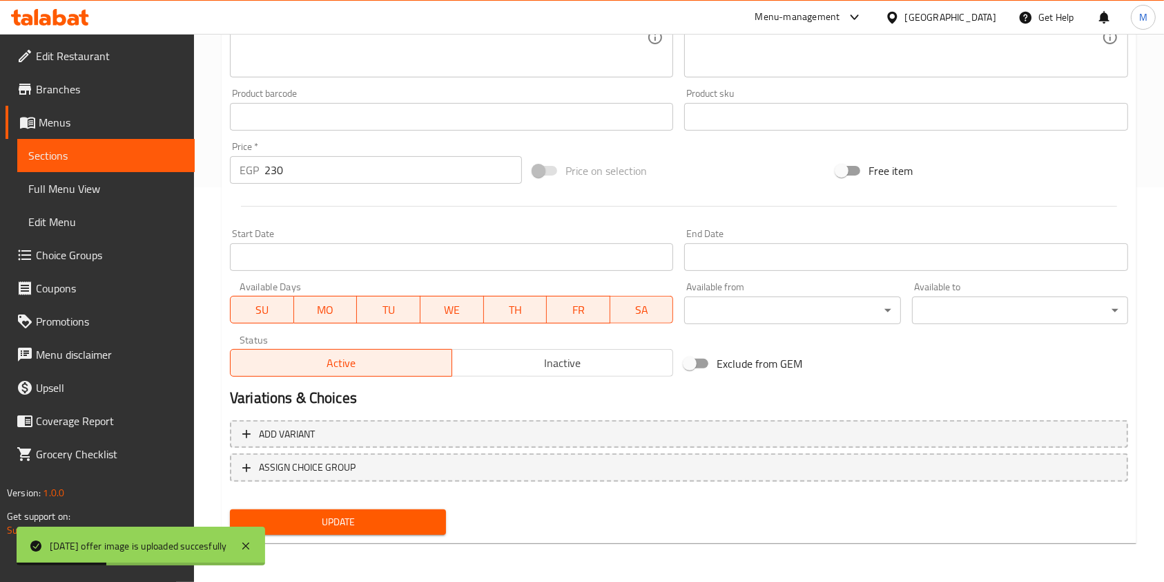
click at [267, 311] on span "SU" at bounding box center [262, 310] width 52 height 20
click at [344, 307] on span "MO" at bounding box center [326, 310] width 52 height 20
click at [370, 309] on span "TU" at bounding box center [389, 310] width 52 height 20
click at [423, 309] on button "WE" at bounding box center [452, 310] width 64 height 28
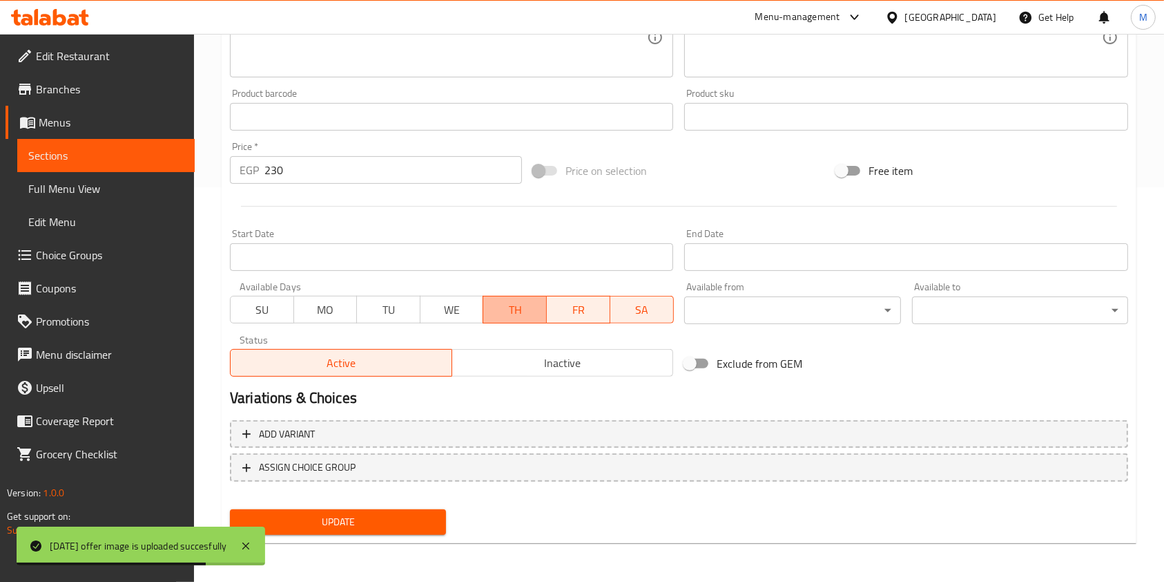
click at [497, 311] on span "TH" at bounding box center [515, 310] width 52 height 20
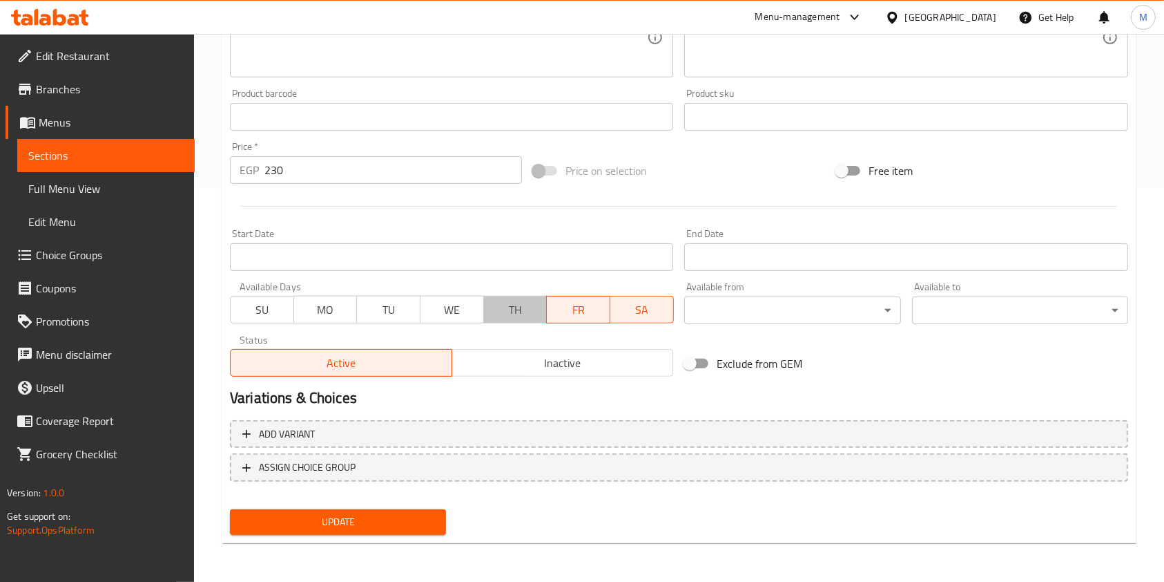
click at [522, 307] on span "TH" at bounding box center [516, 310] width 52 height 20
click at [563, 307] on span "FR" at bounding box center [579, 310] width 52 height 20
click at [646, 312] on span "SA" at bounding box center [642, 310] width 52 height 20
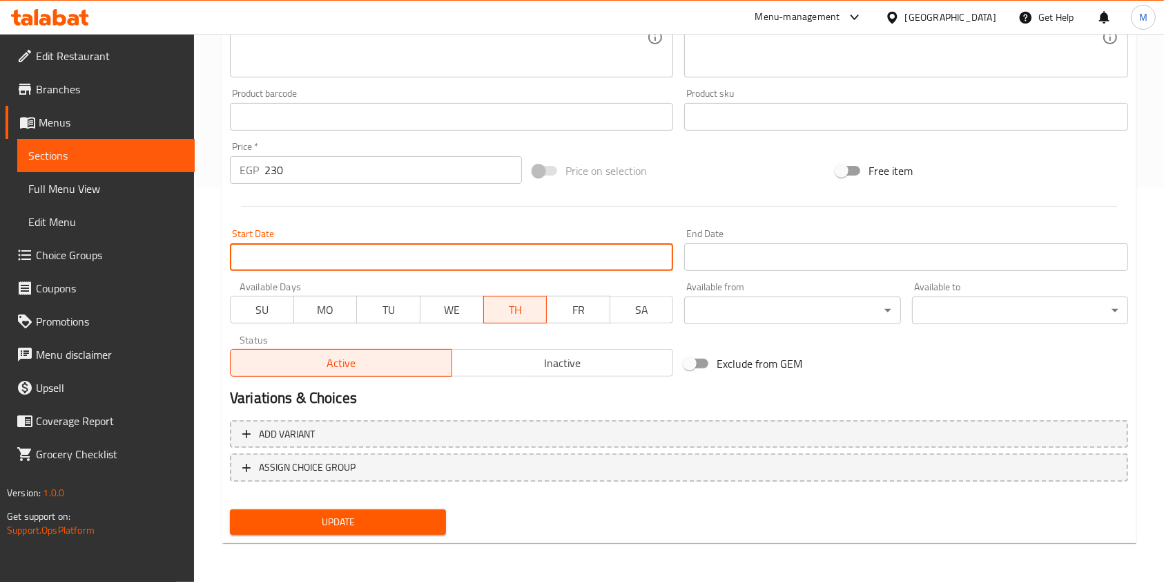
click at [510, 267] on input "Start Date" at bounding box center [451, 257] width 443 height 28
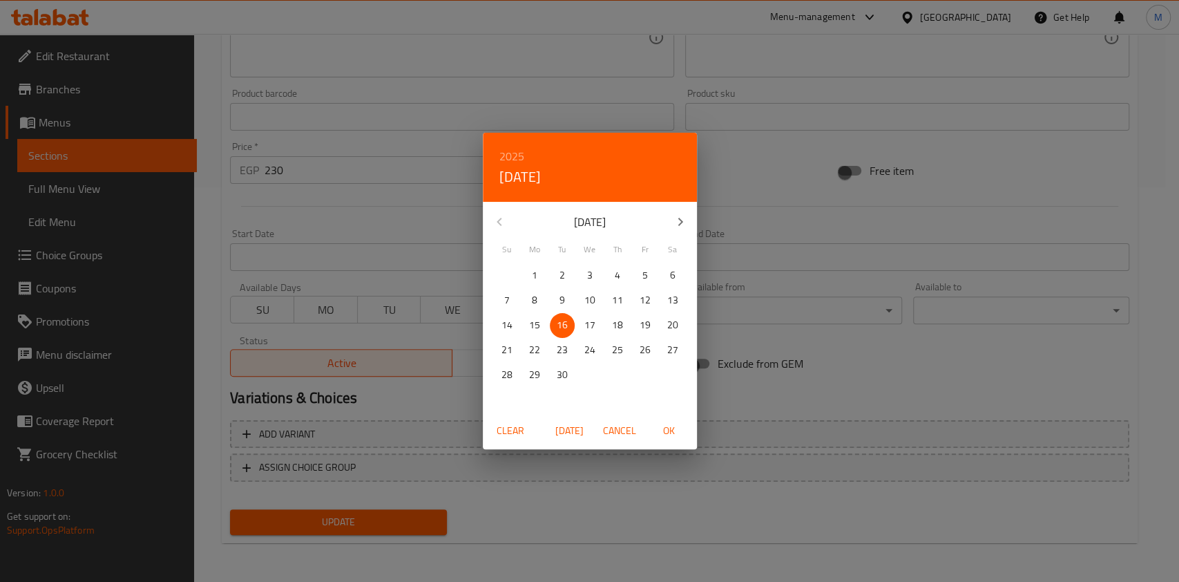
click at [416, 238] on div "2025 Tue, Sep 16 September 2025 Su Mo Tu We Th Fr Sa 31 1 2 3 4 5 6 7 8 9 10 11…" at bounding box center [589, 291] width 1179 height 582
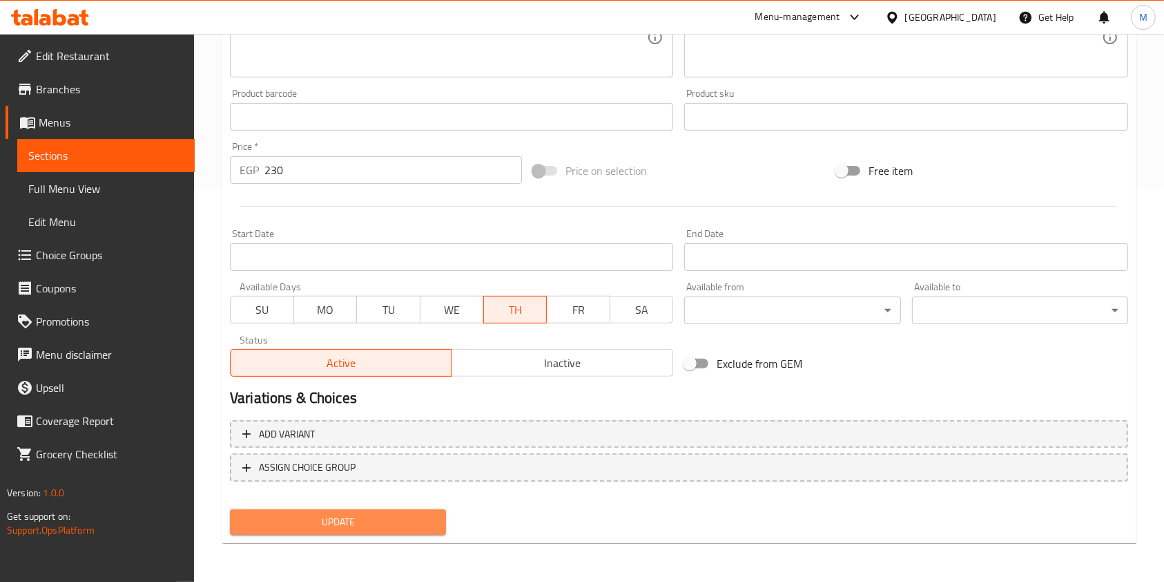
click at [416, 510] on button "Update" at bounding box center [338, 522] width 216 height 26
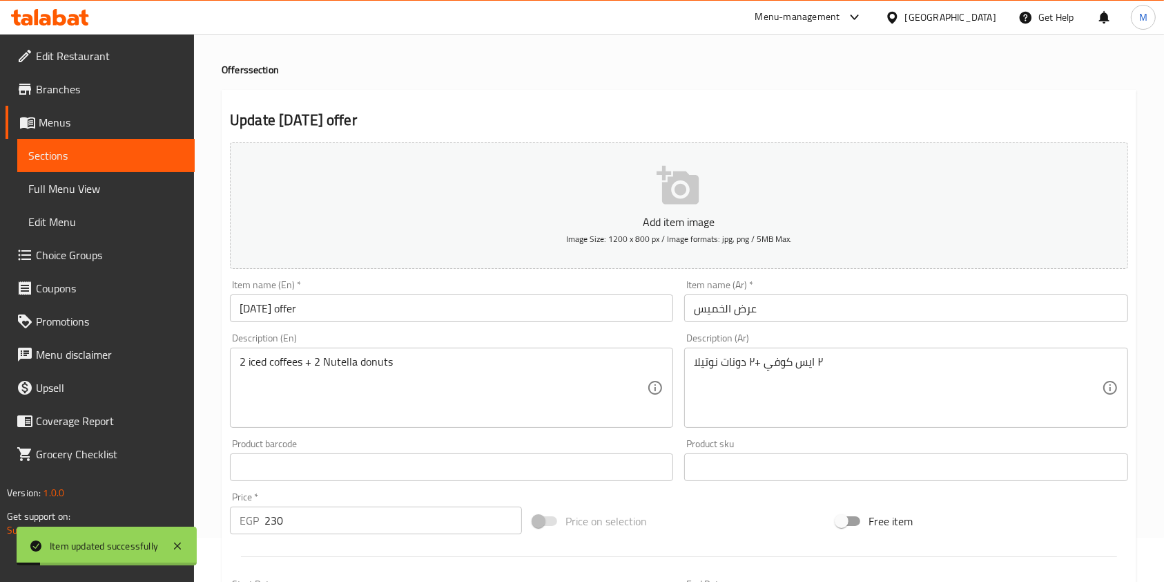
scroll to position [0, 0]
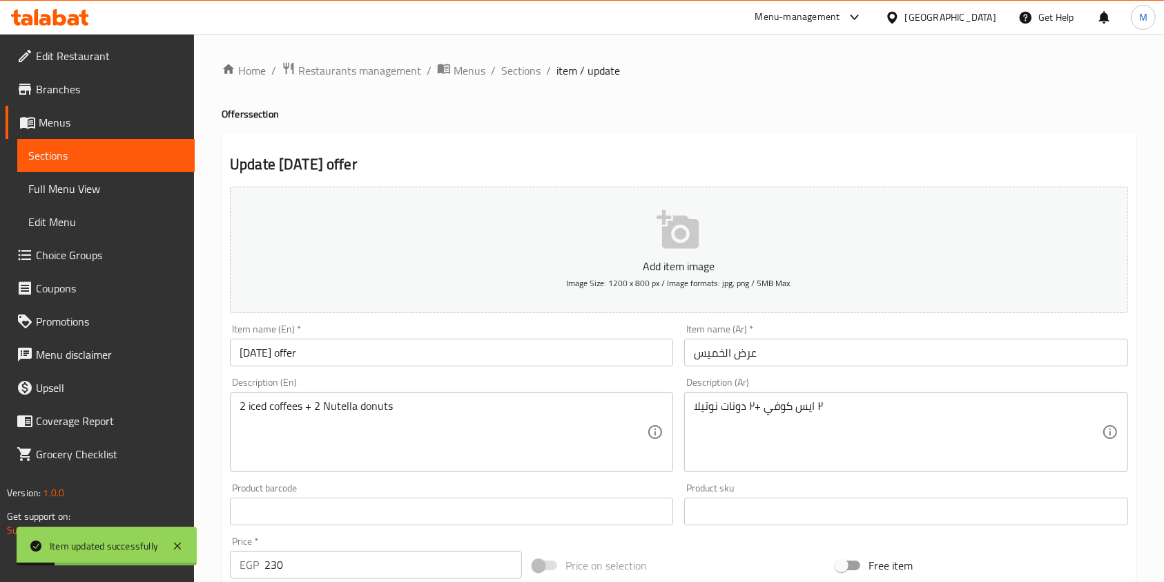
click at [520, 80] on div "Home / Restaurants management / Menus / Sections / item / update Offers section…" at bounding box center [679, 504] width 915 height 887
click at [520, 79] on span "Sections" at bounding box center [520, 70] width 39 height 17
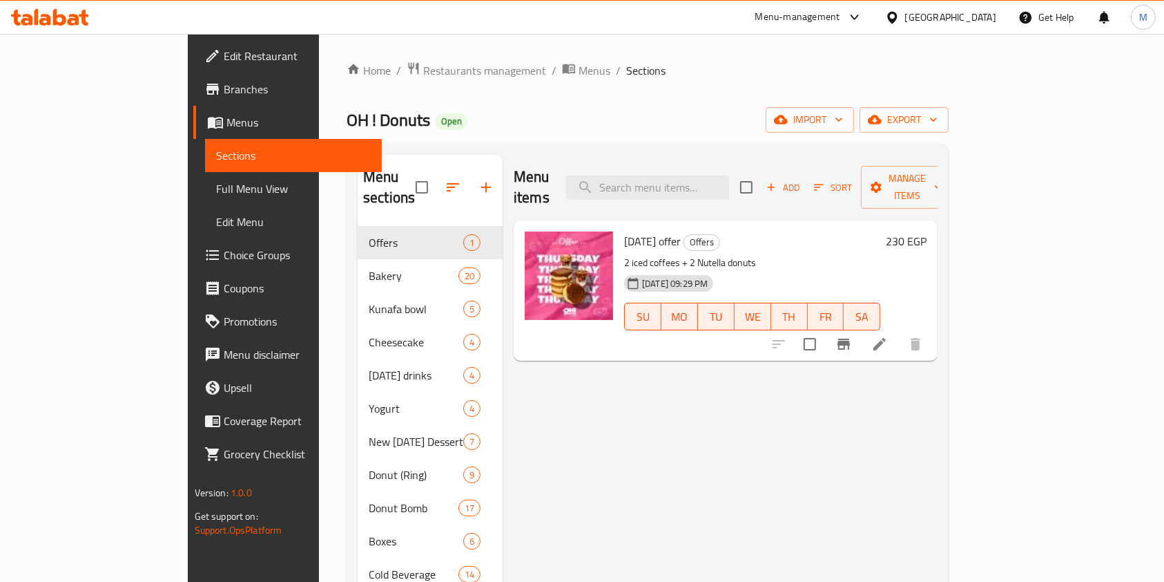
click at [79, 18] on icon at bounding box center [50, 17] width 78 height 17
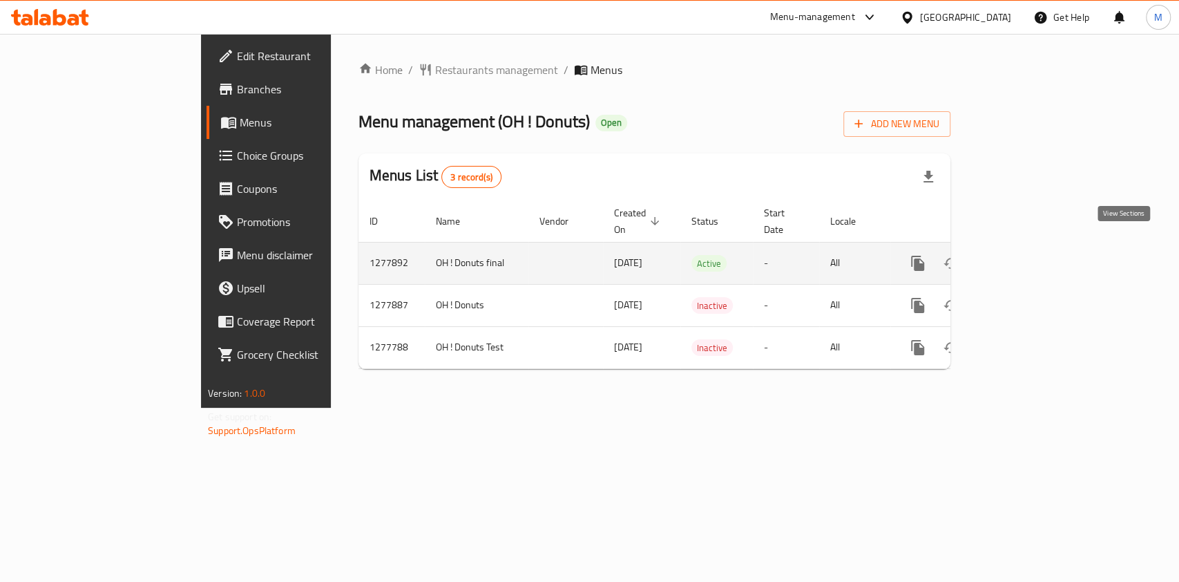
click at [1026, 255] on icon "enhanced table" at bounding box center [1017, 263] width 17 height 17
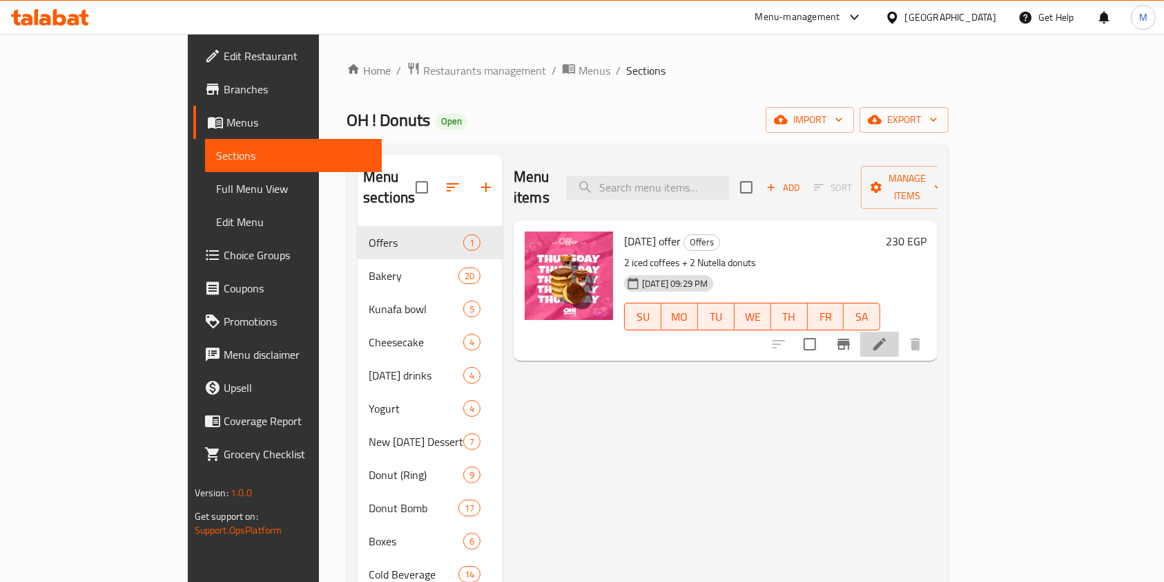
click at [899, 332] on li at bounding box center [880, 344] width 39 height 25
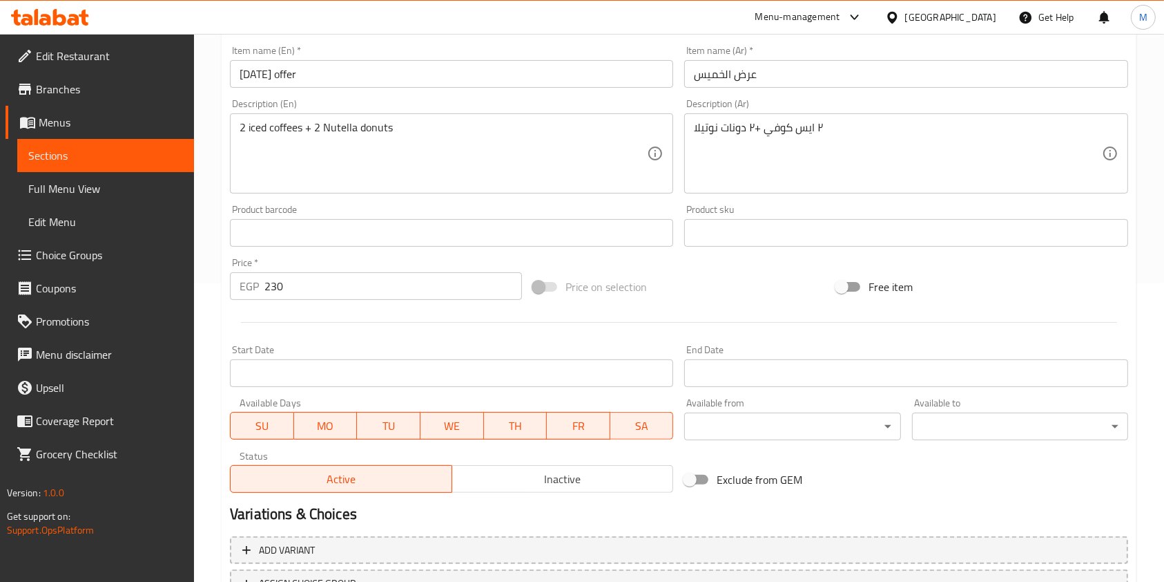
scroll to position [414, 0]
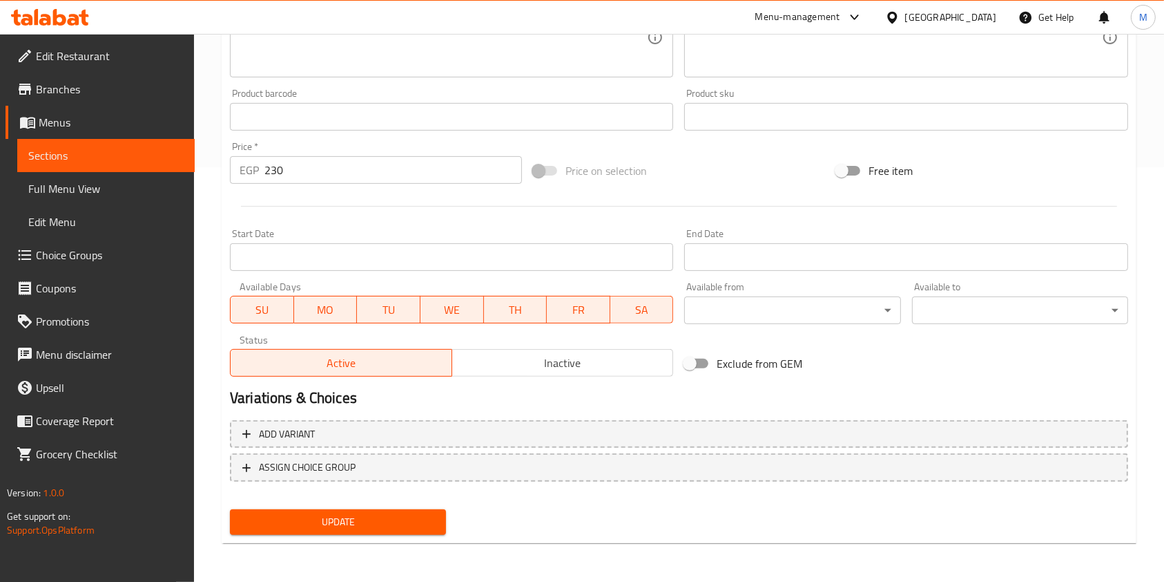
click at [254, 300] on span "SU" at bounding box center [262, 310] width 52 height 20
click at [338, 311] on span "MO" at bounding box center [326, 310] width 52 height 20
click at [398, 314] on span "TU" at bounding box center [389, 310] width 52 height 20
click at [443, 318] on span "WE" at bounding box center [452, 310] width 52 height 20
click at [557, 312] on span "FR" at bounding box center [579, 310] width 52 height 20
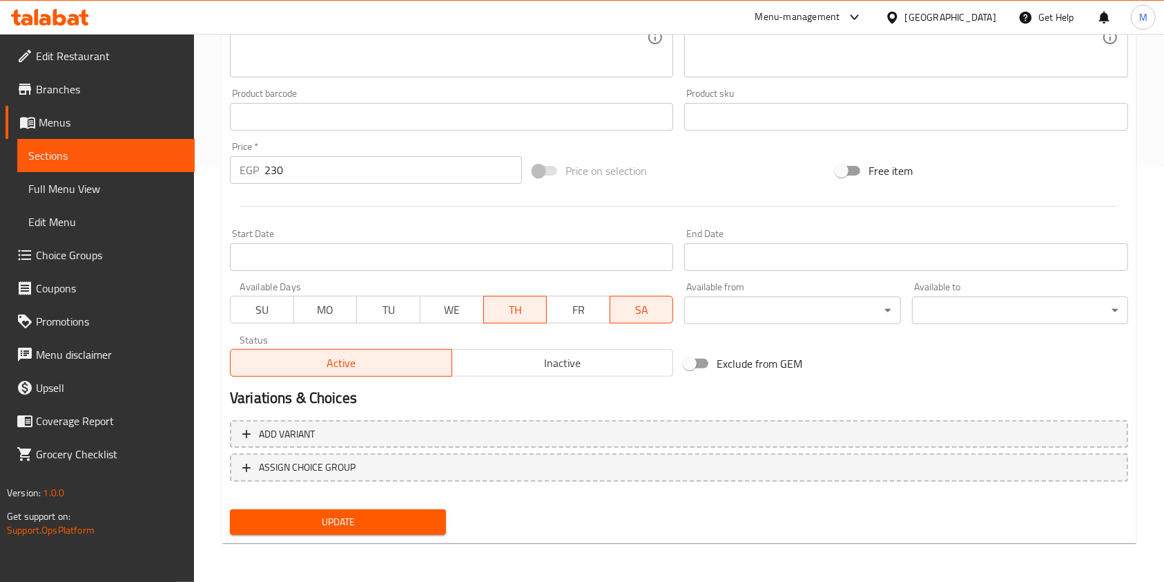
click at [645, 310] on span "SA" at bounding box center [642, 310] width 52 height 20
click at [432, 526] on span "Update" at bounding box center [338, 521] width 194 height 17
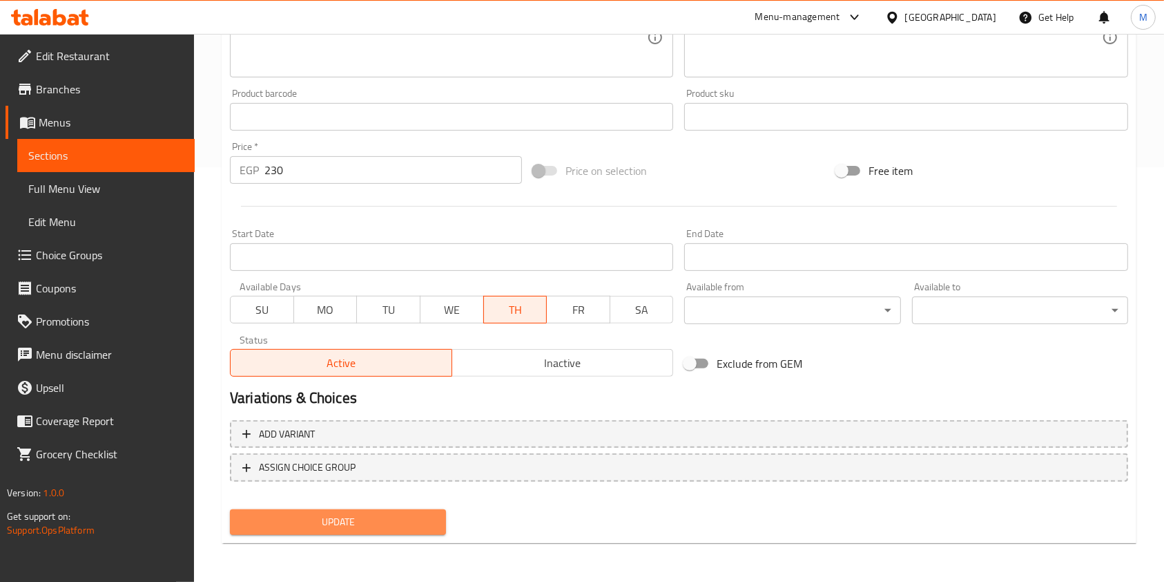
click at [414, 528] on span "Update" at bounding box center [338, 521] width 194 height 17
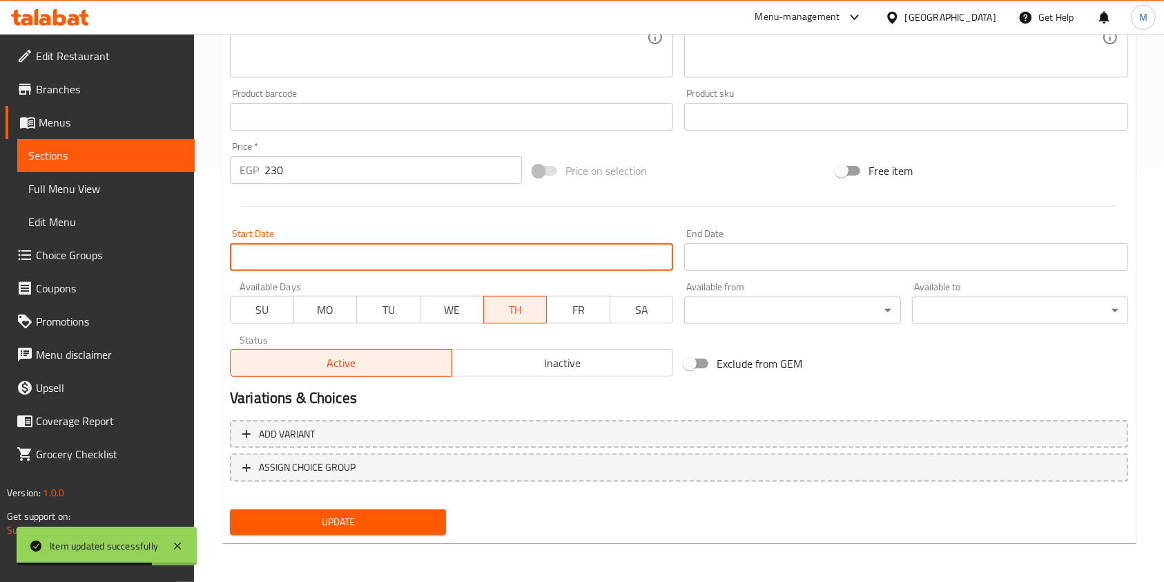
click at [423, 260] on input "Start Date" at bounding box center [451, 257] width 443 height 28
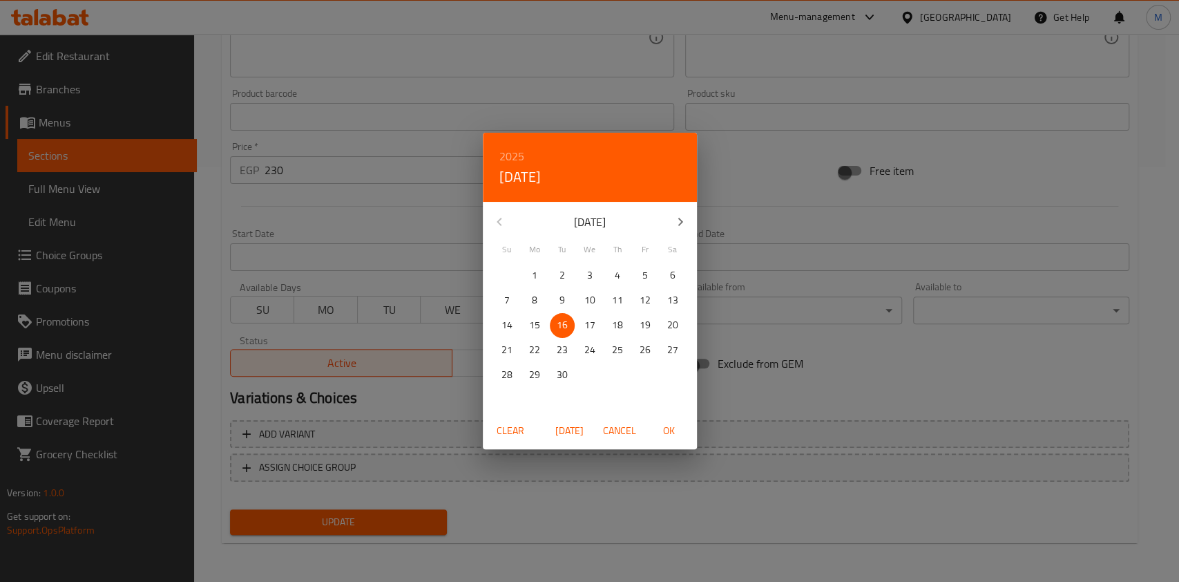
click at [821, 407] on div "2025 Tue, Sep 16 September 2025 Su Mo Tu We Th Fr Sa 31 1 2 3 4 5 6 7 8 9 10 11…" at bounding box center [589, 291] width 1179 height 582
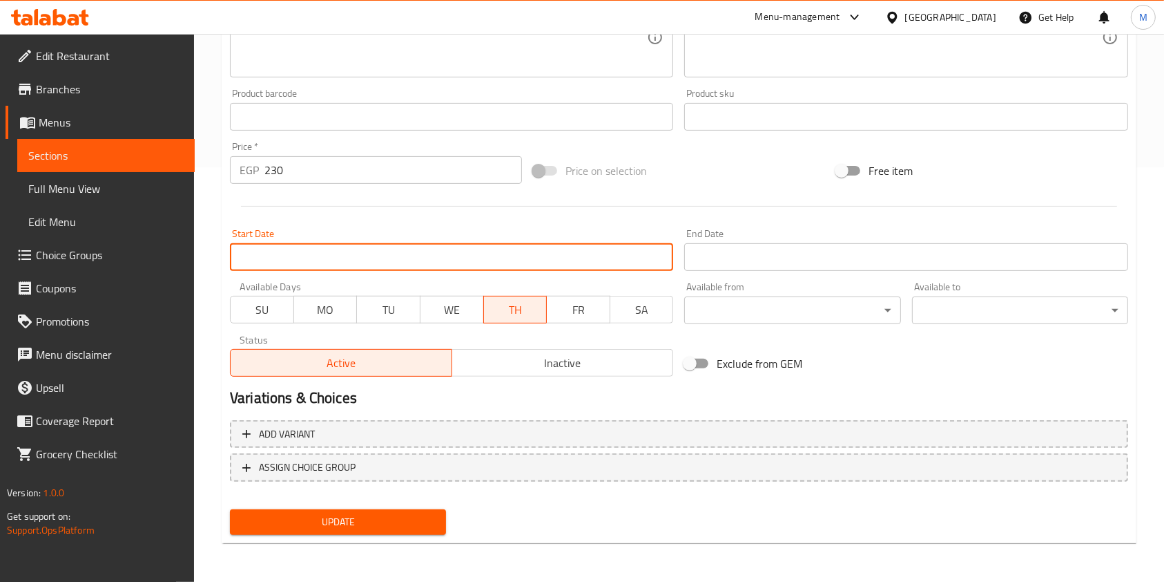
scroll to position [0, 0]
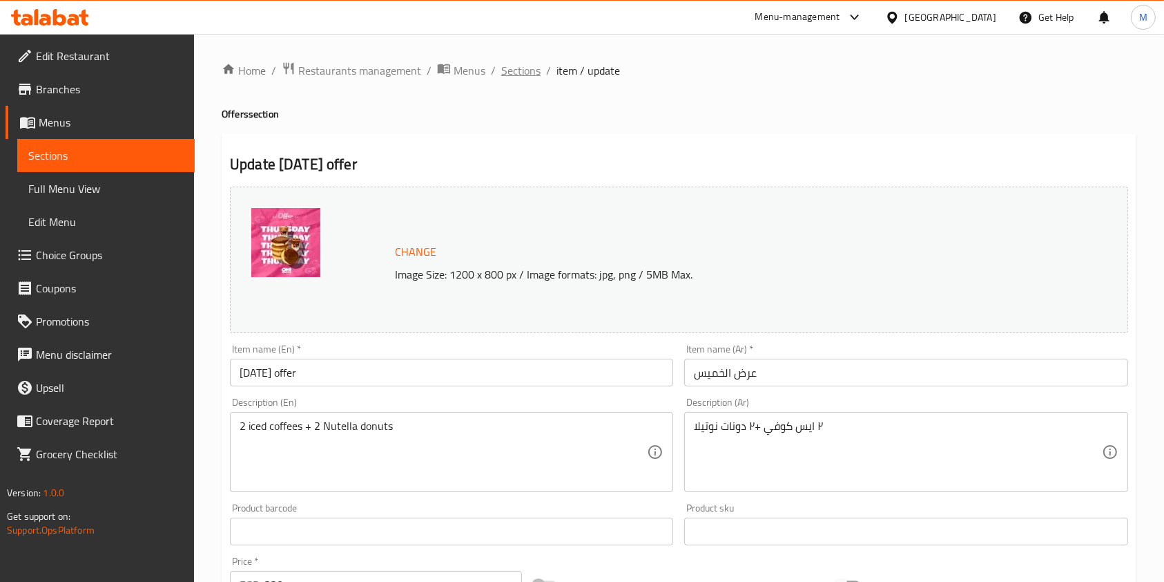
click at [534, 75] on span "Sections" at bounding box center [520, 70] width 39 height 17
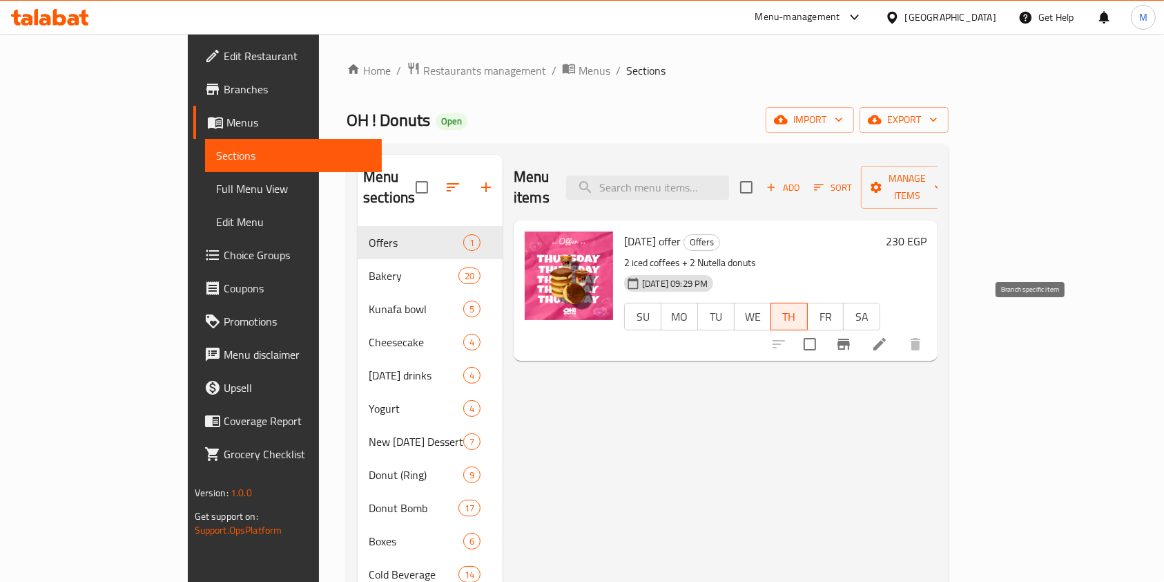
click at [852, 336] on icon "Branch-specific-item" at bounding box center [844, 344] width 17 height 17
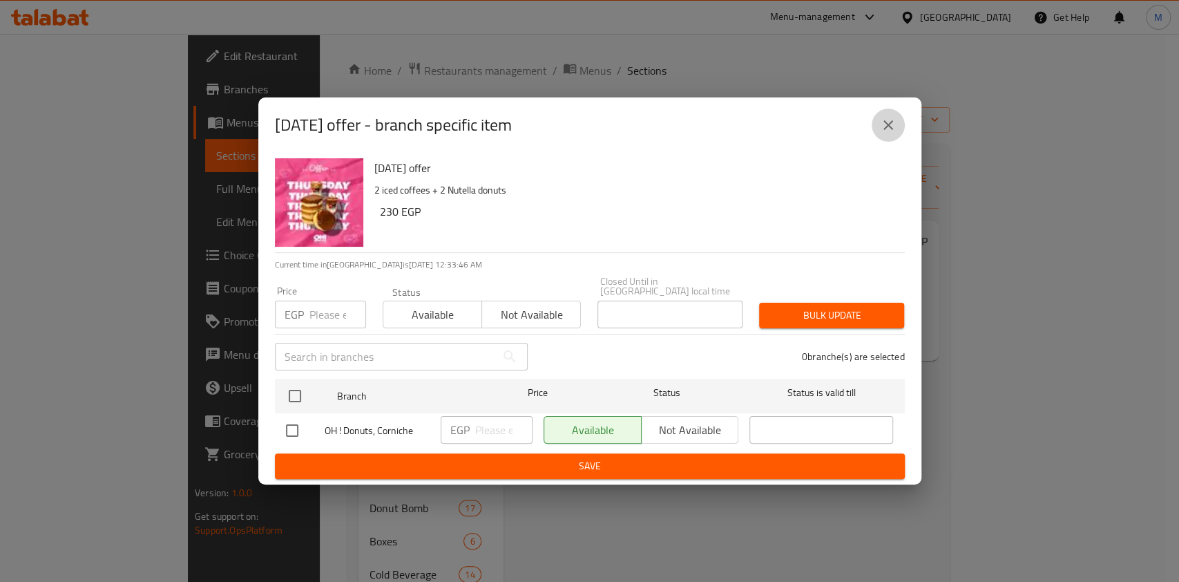
click at [888, 131] on icon "close" at bounding box center [888, 125] width 17 height 17
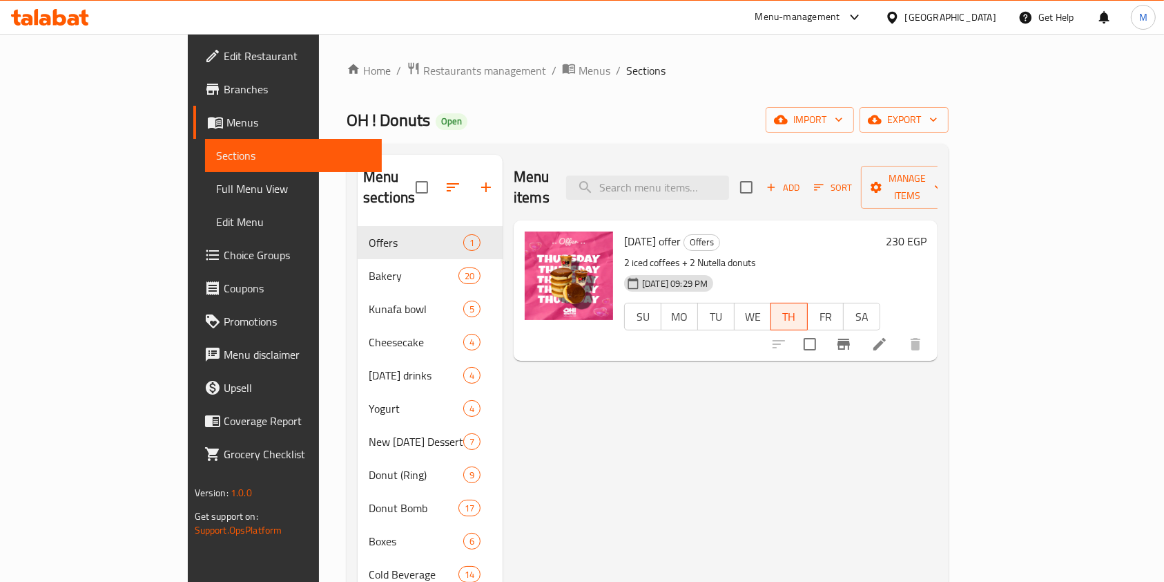
click at [84, 23] on icon at bounding box center [84, 18] width 10 height 16
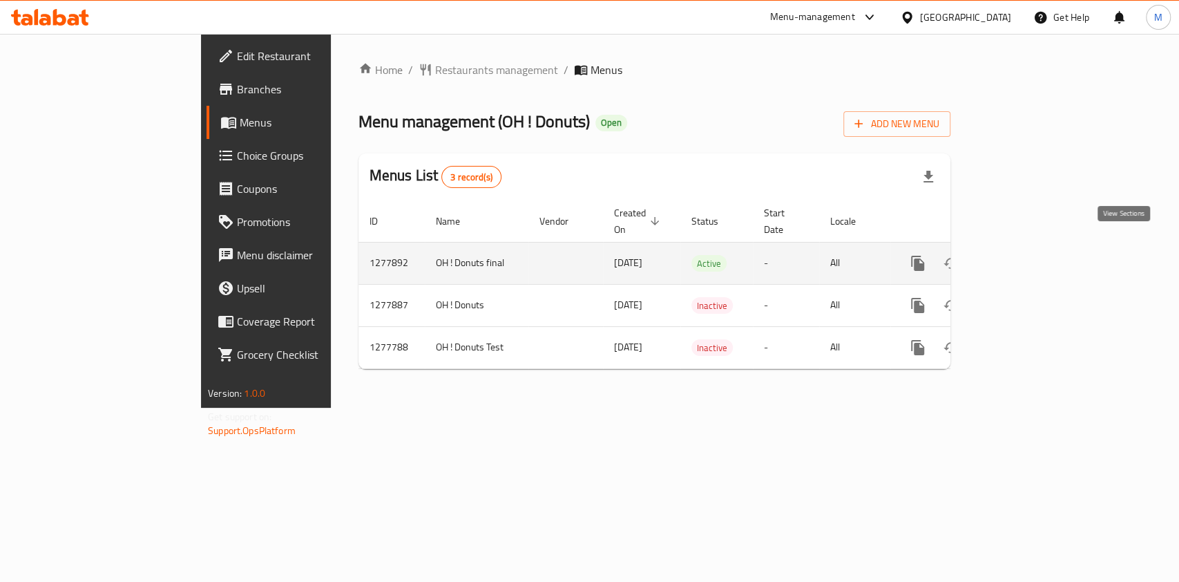
click at [1026, 255] on icon "enhanced table" at bounding box center [1017, 263] width 17 height 17
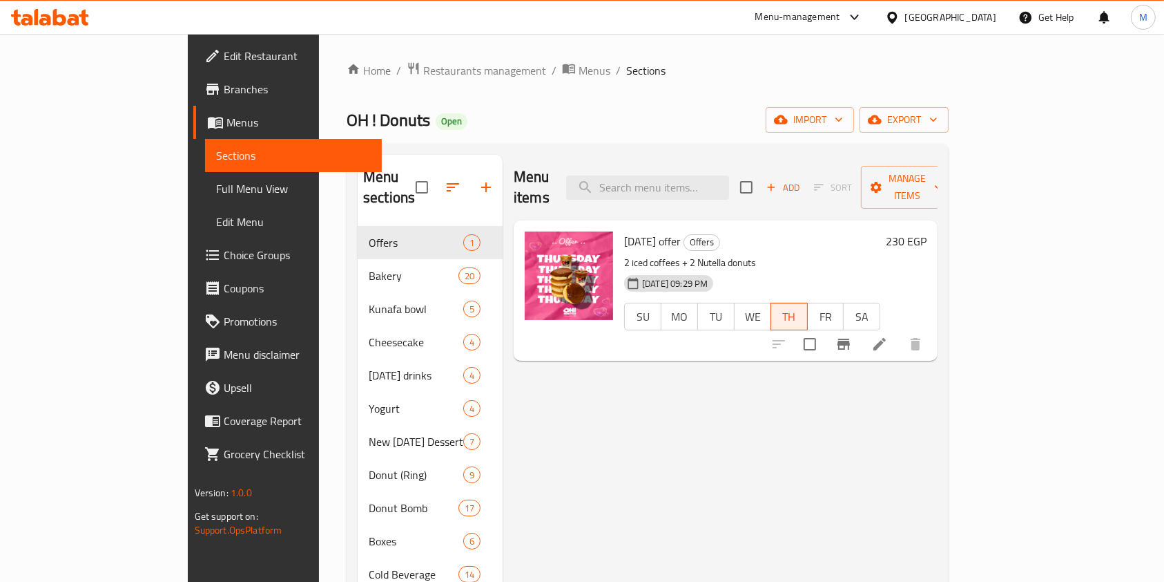
click at [80, 14] on icon at bounding box center [84, 18] width 10 height 16
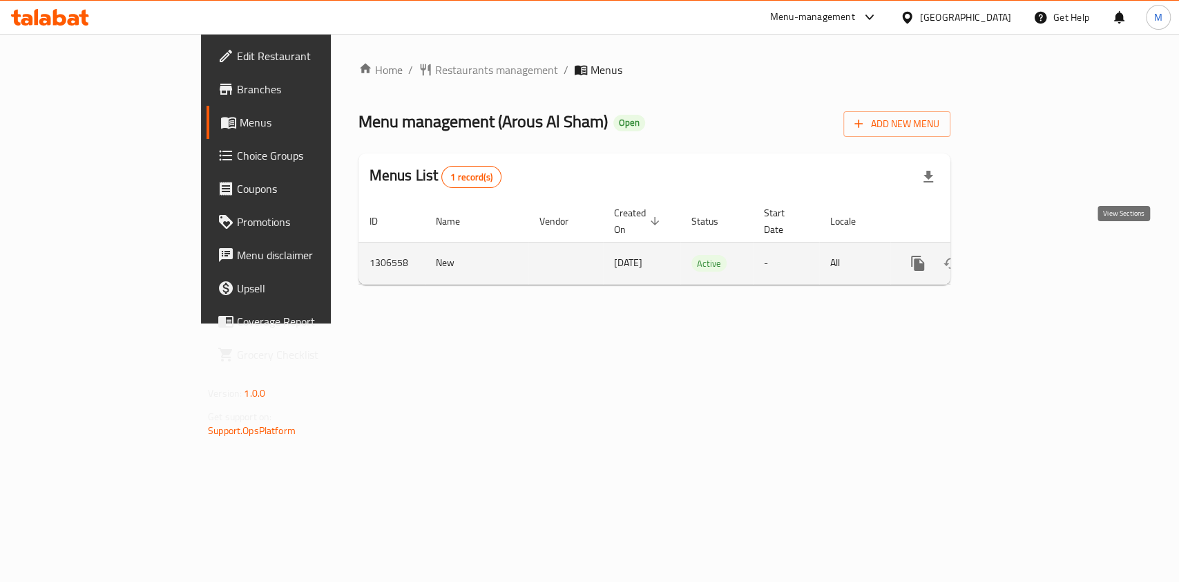
click at [1034, 247] on link "enhanced table" at bounding box center [1017, 263] width 33 height 33
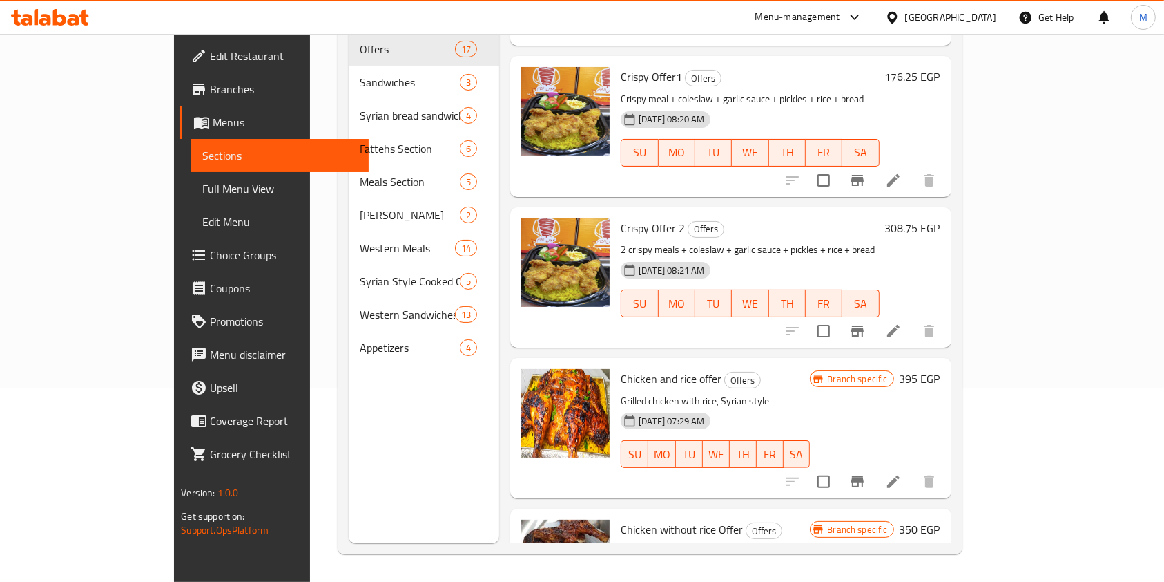
scroll to position [1997, 0]
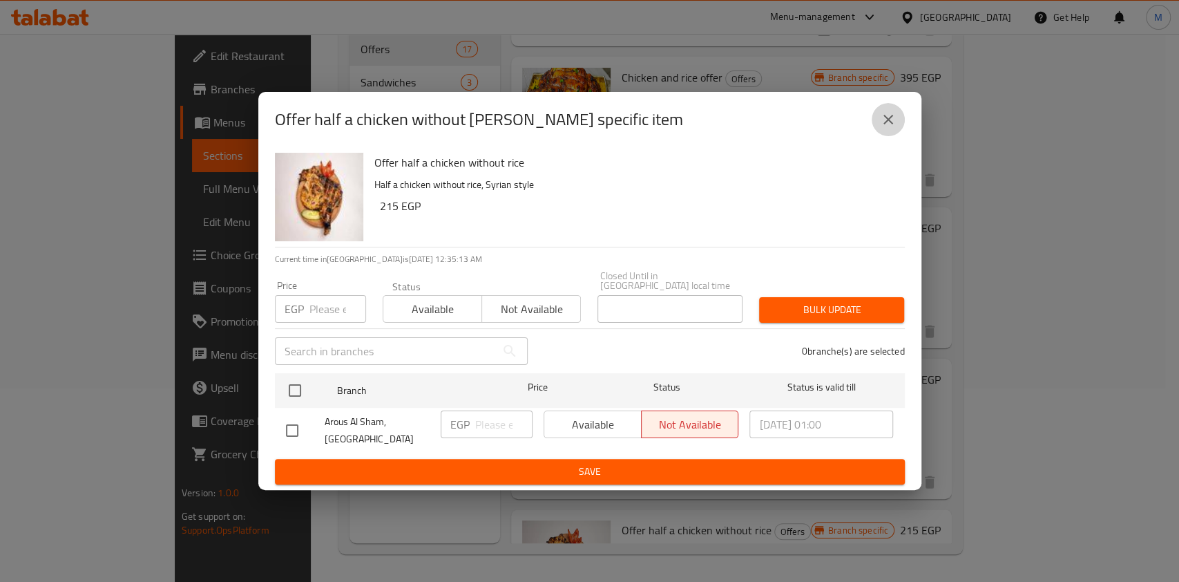
click at [880, 126] on icon "close" at bounding box center [888, 119] width 17 height 17
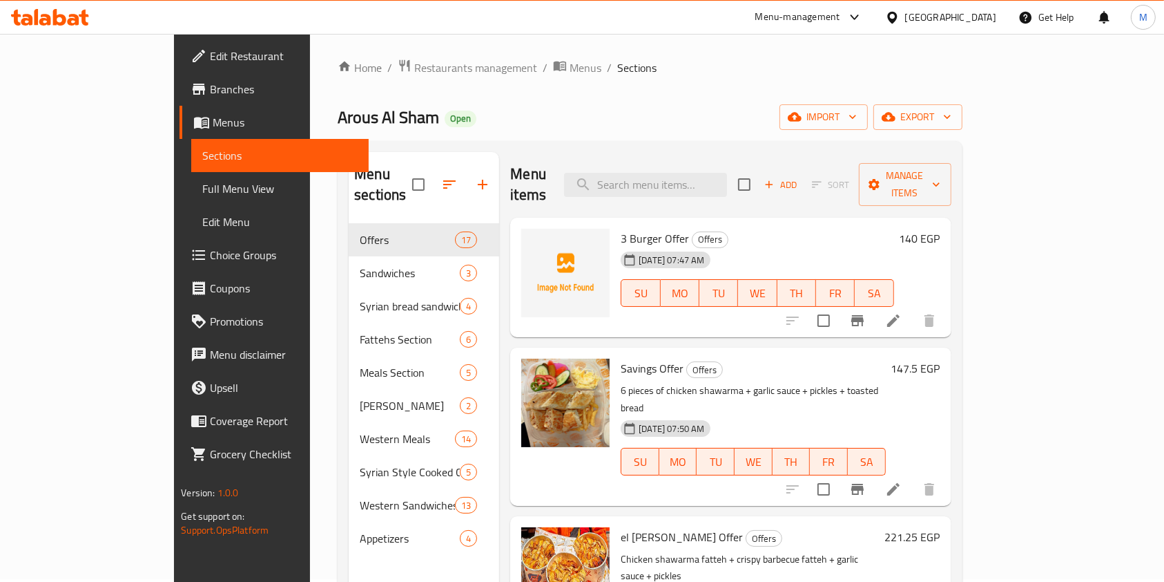
scroll to position [0, 0]
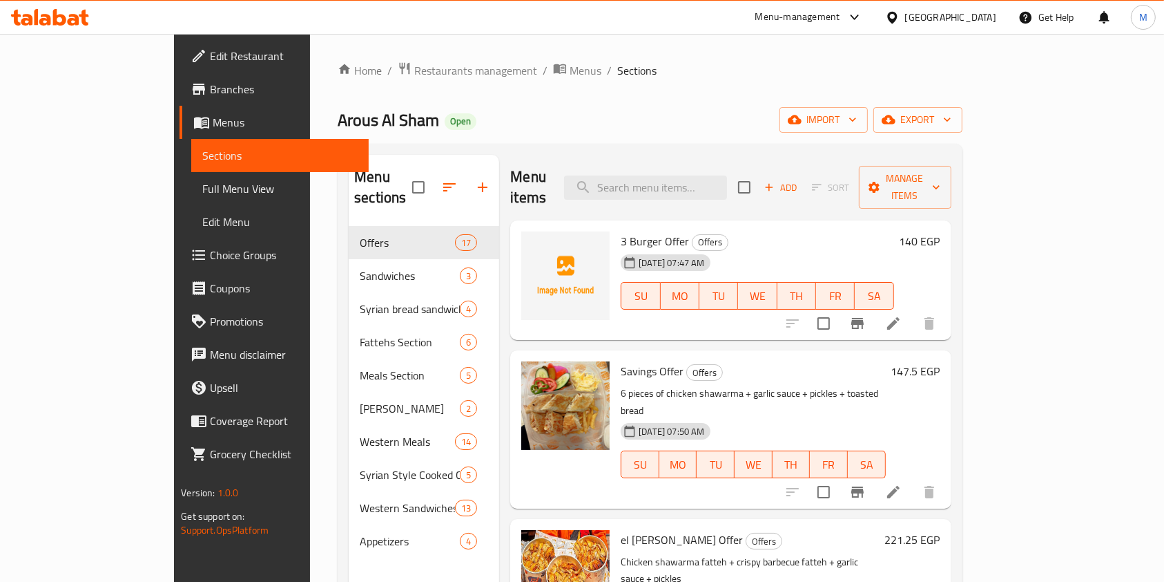
click at [50, 8] on div at bounding box center [50, 17] width 100 height 28
click at [78, 18] on icon at bounding box center [74, 20] width 12 height 12
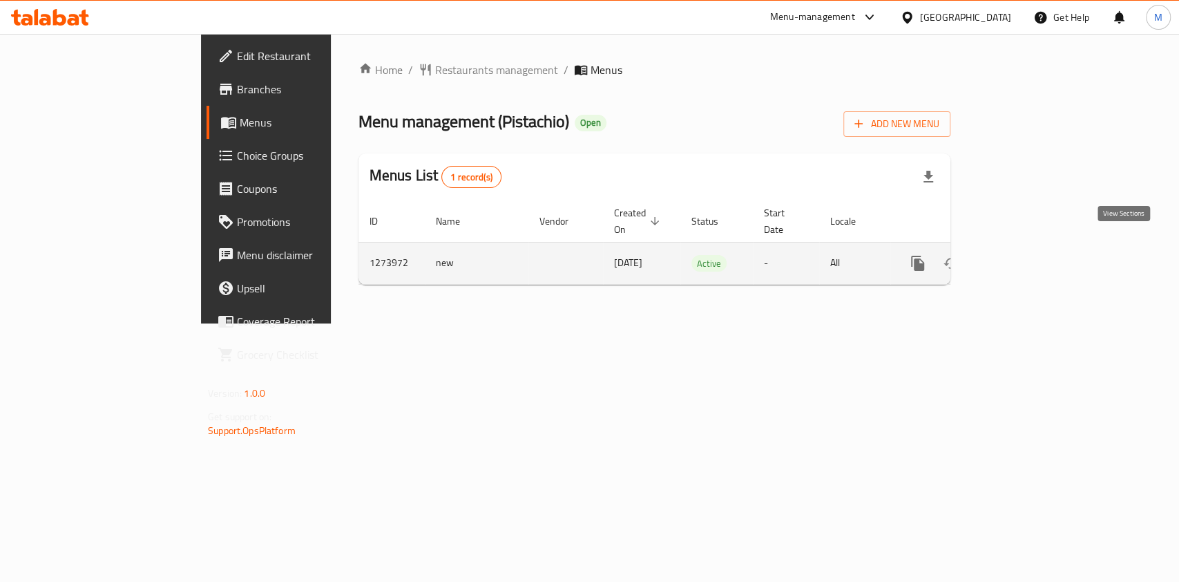
click at [1026, 255] on icon "enhanced table" at bounding box center [1017, 263] width 17 height 17
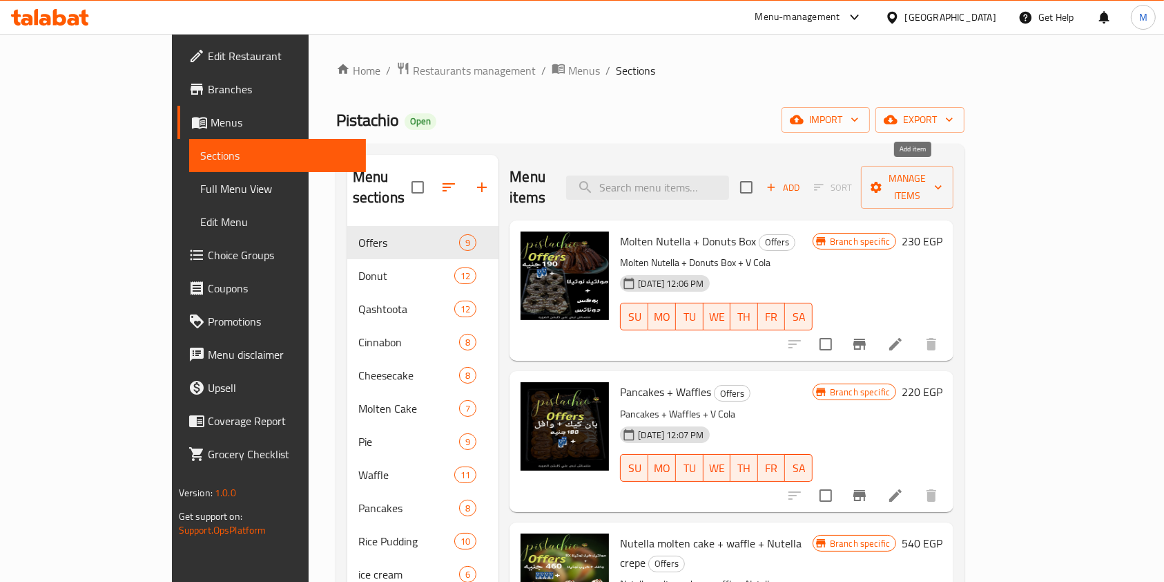
click at [778, 181] on icon "button" at bounding box center [771, 187] width 12 height 12
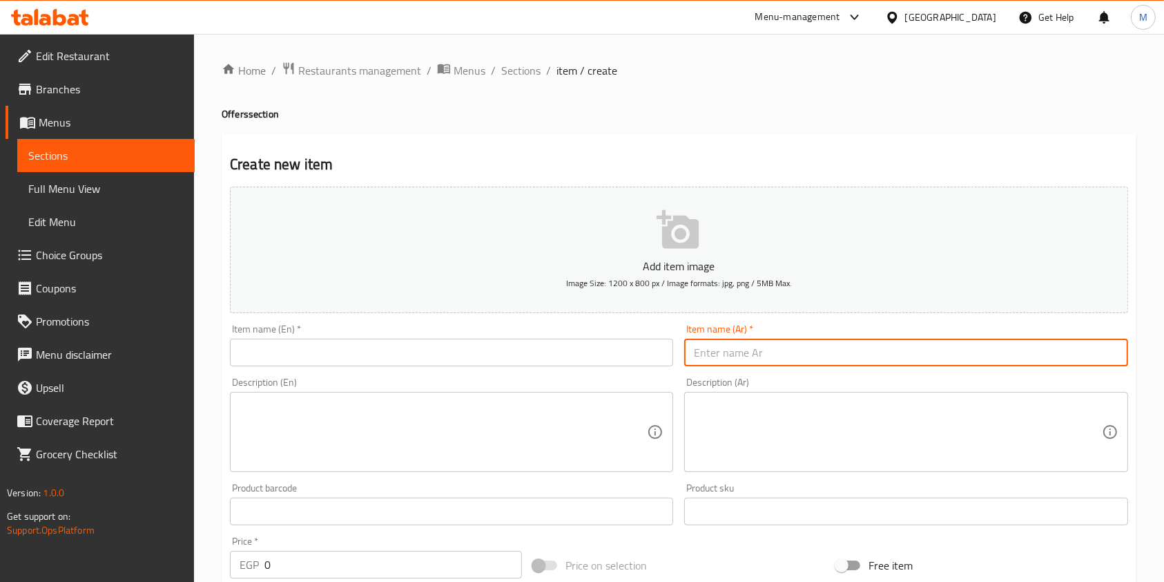
click at [724, 352] on input "text" at bounding box center [905, 352] width 443 height 28
click at [512, 80] on div "Home / Restaurants management / Menus / Sections / item / create Offers section…" at bounding box center [679, 504] width 915 height 887
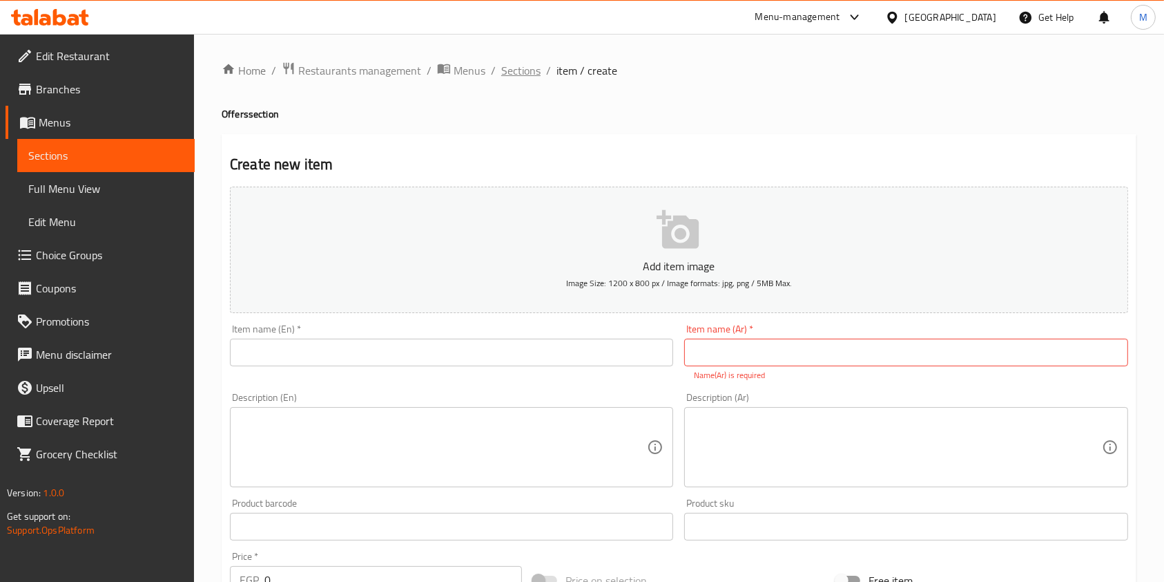
click at [512, 79] on span "Sections" at bounding box center [520, 70] width 39 height 17
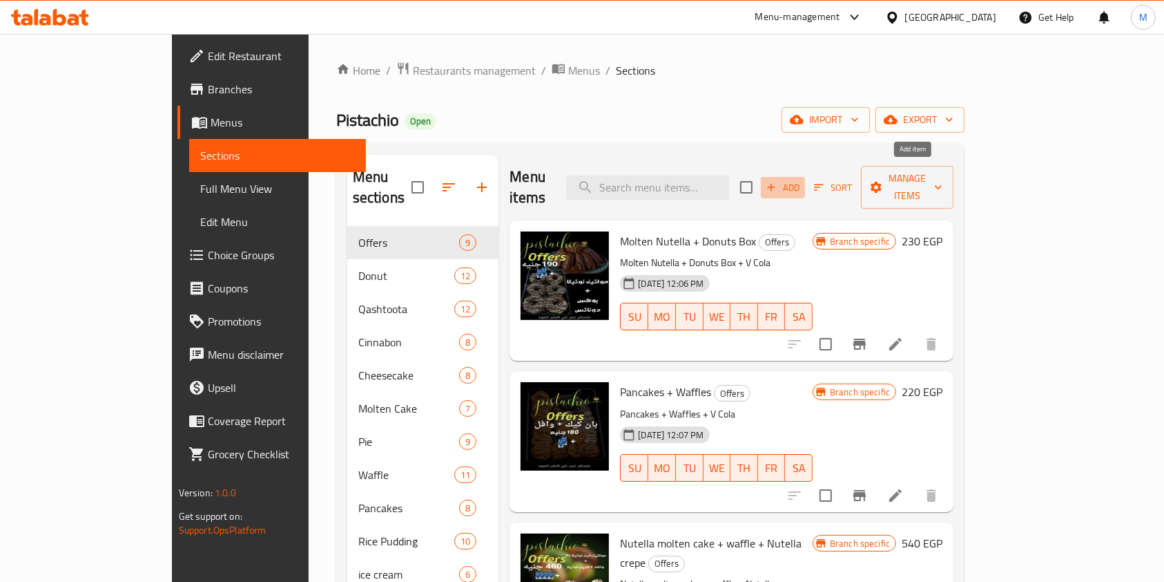
click at [802, 182] on span "Add" at bounding box center [783, 188] width 37 height 16
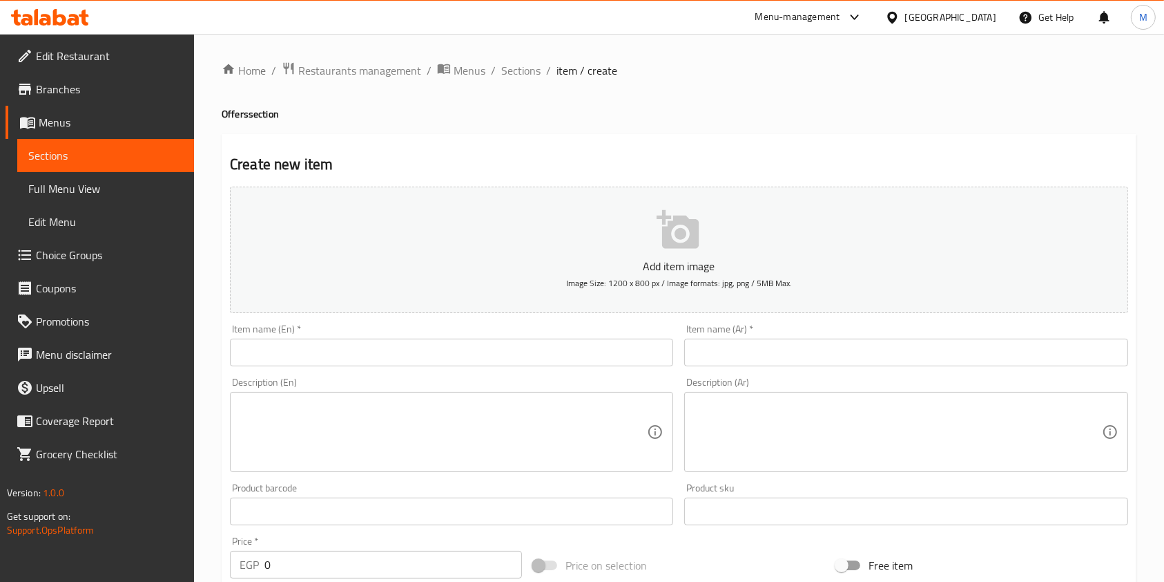
click at [774, 335] on div "Item name (Ar)   * Item name (Ar) *" at bounding box center [905, 345] width 443 height 42
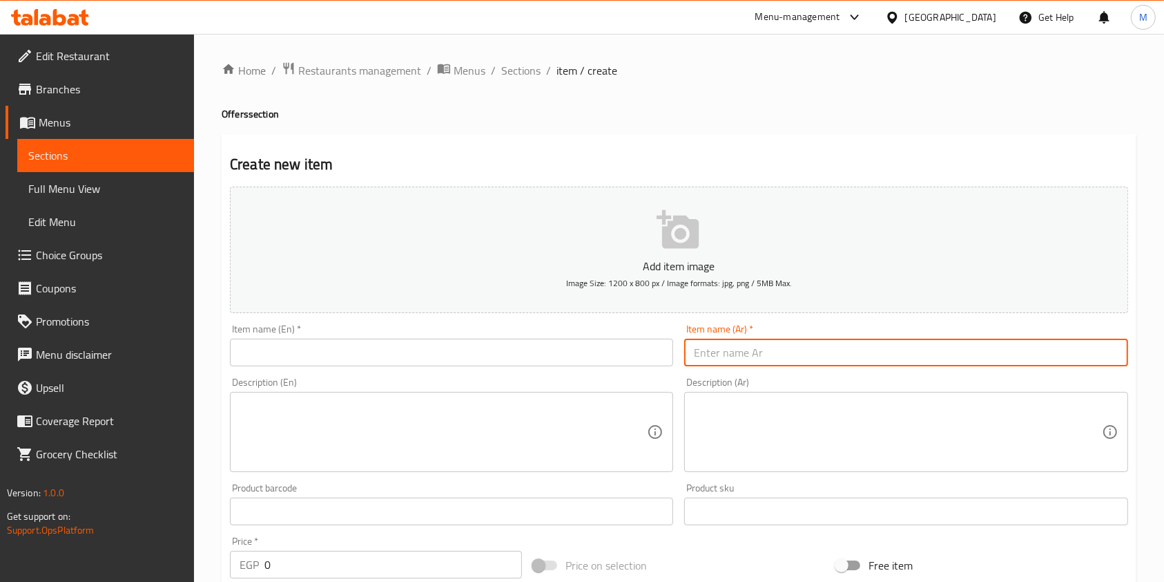
click at [764, 351] on input "text" at bounding box center [905, 352] width 443 height 28
paste input "عرض مينى دونات"
type input "عرض مينى دونات"
click at [578, 354] on input "text" at bounding box center [451, 352] width 443 height 28
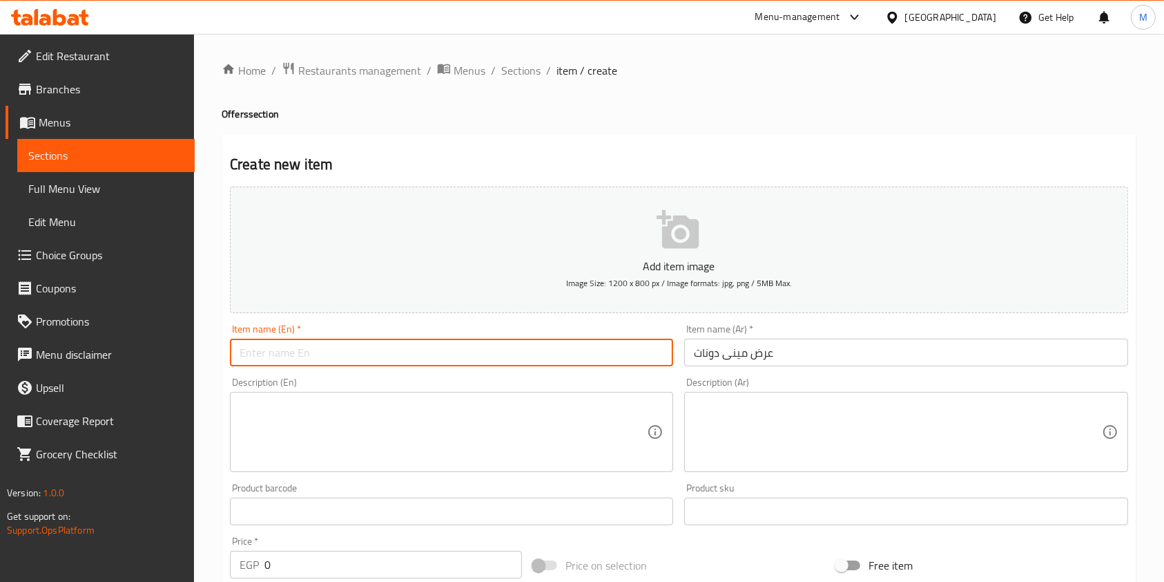
paste input "Mini donut offer"
type input "Mini donut offer"
click at [804, 421] on textarea at bounding box center [897, 432] width 407 height 66
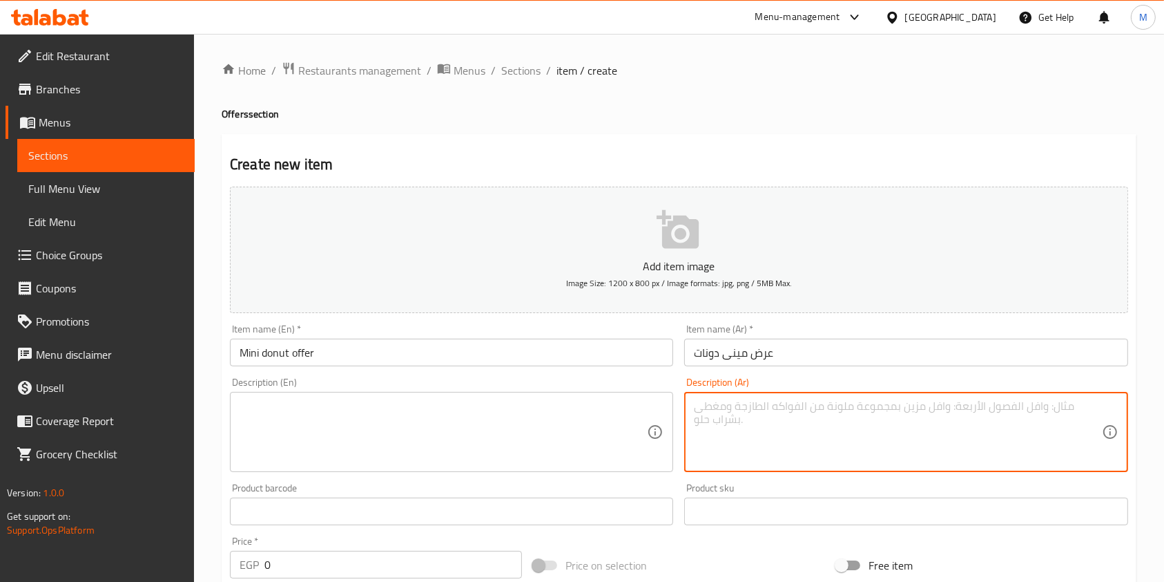
paste textarea "٦ق ميني دونات مع ايس لاتيه"
type textarea "٦ق ميني دونات مع ايس لاتيه"
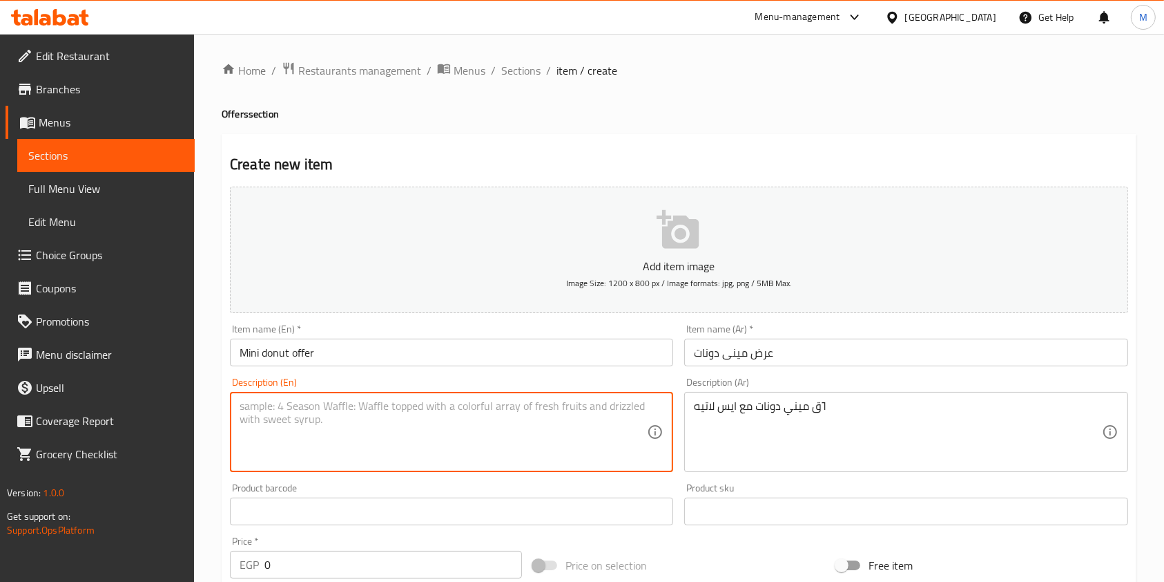
click at [547, 403] on textarea at bounding box center [443, 432] width 407 height 66
paste textarea "6 mini donuts with iced latte"
type textarea "6 mini donuts with iced latte"
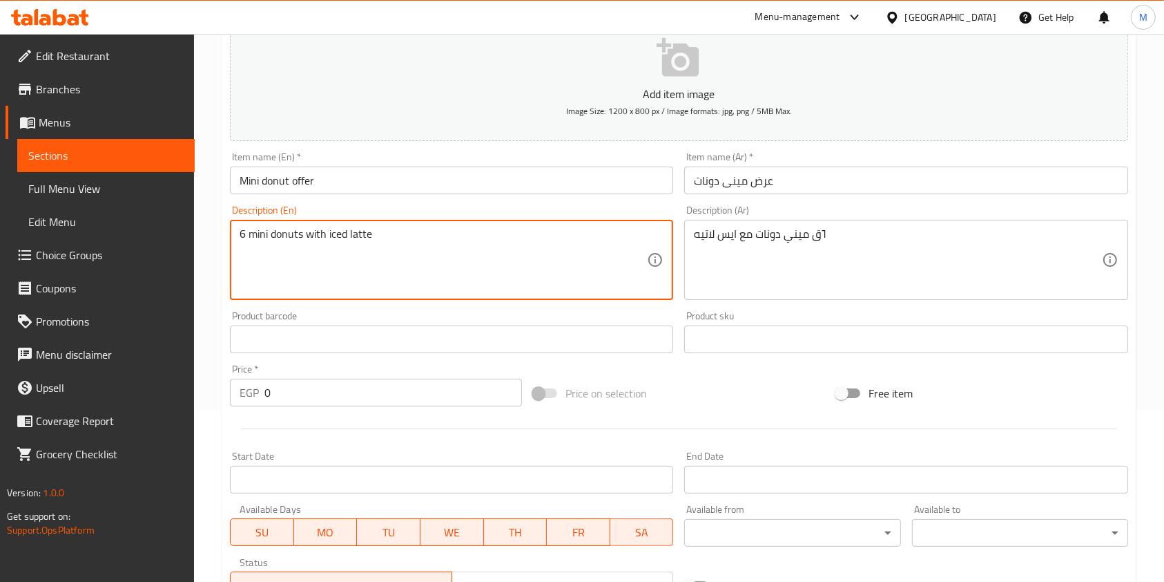
scroll to position [184, 0]
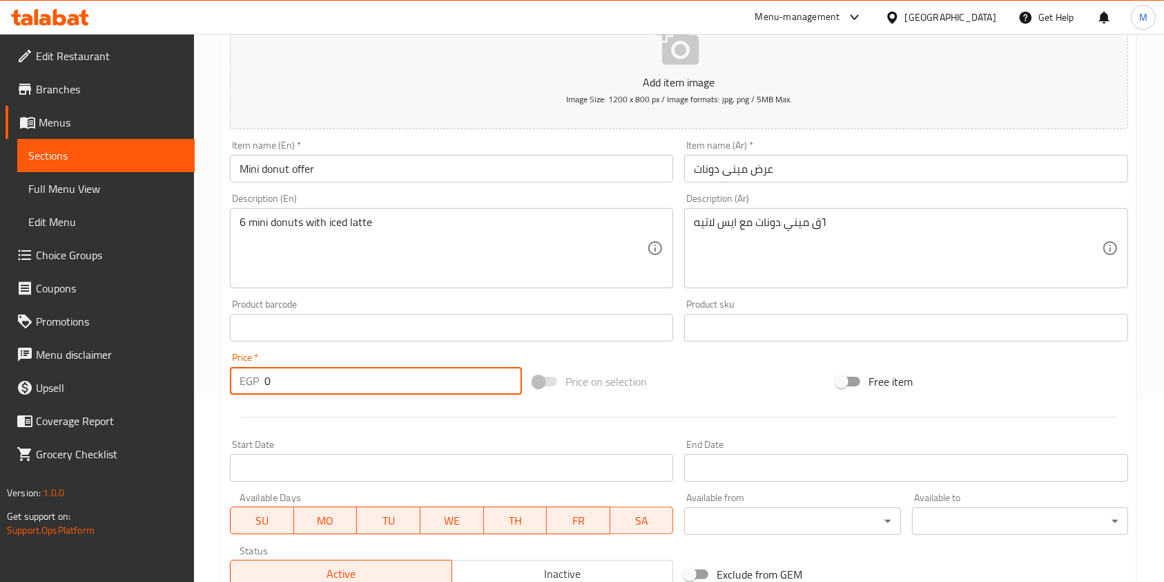
drag, startPoint x: 279, startPoint y: 387, endPoint x: 266, endPoint y: 385, distance: 13.3
click at [266, 385] on input "0" at bounding box center [394, 381] width 258 height 28
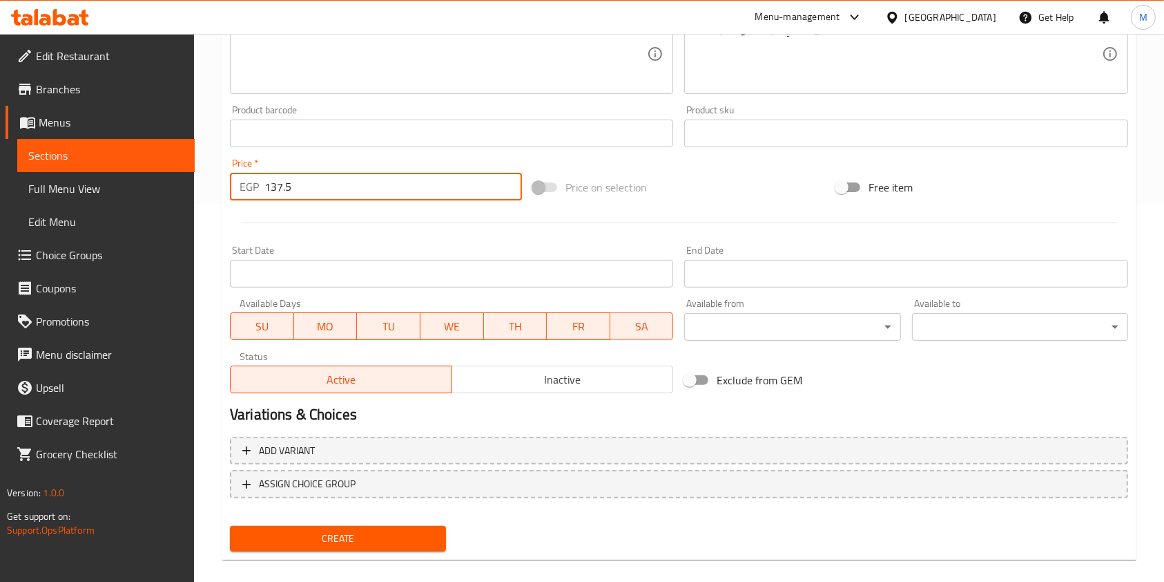
scroll to position [394, 0]
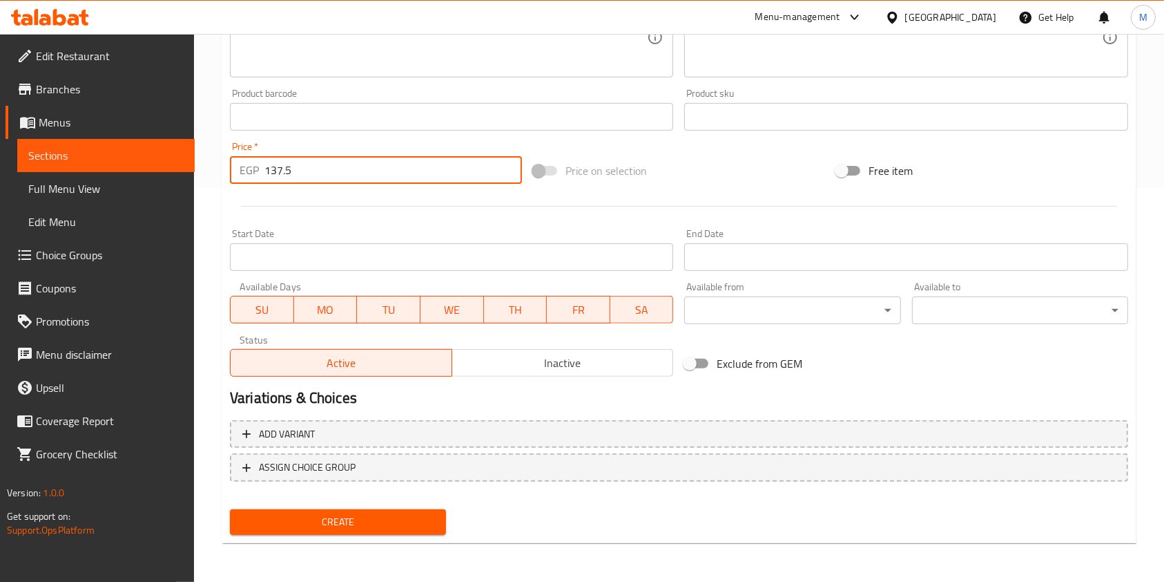
type input "137.5"
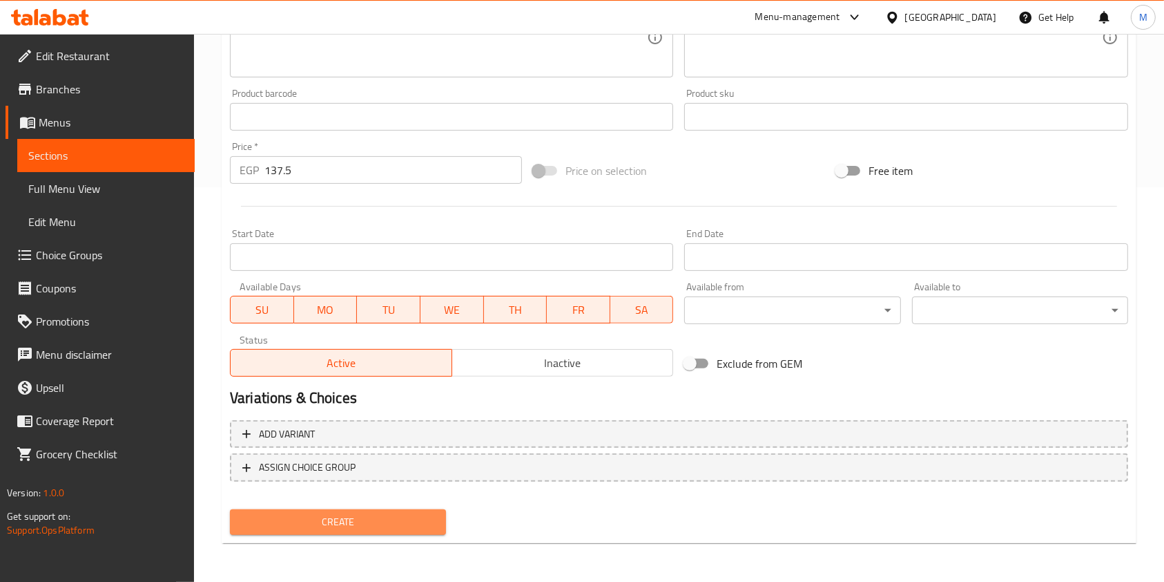
click at [439, 517] on button "Create" at bounding box center [338, 522] width 216 height 26
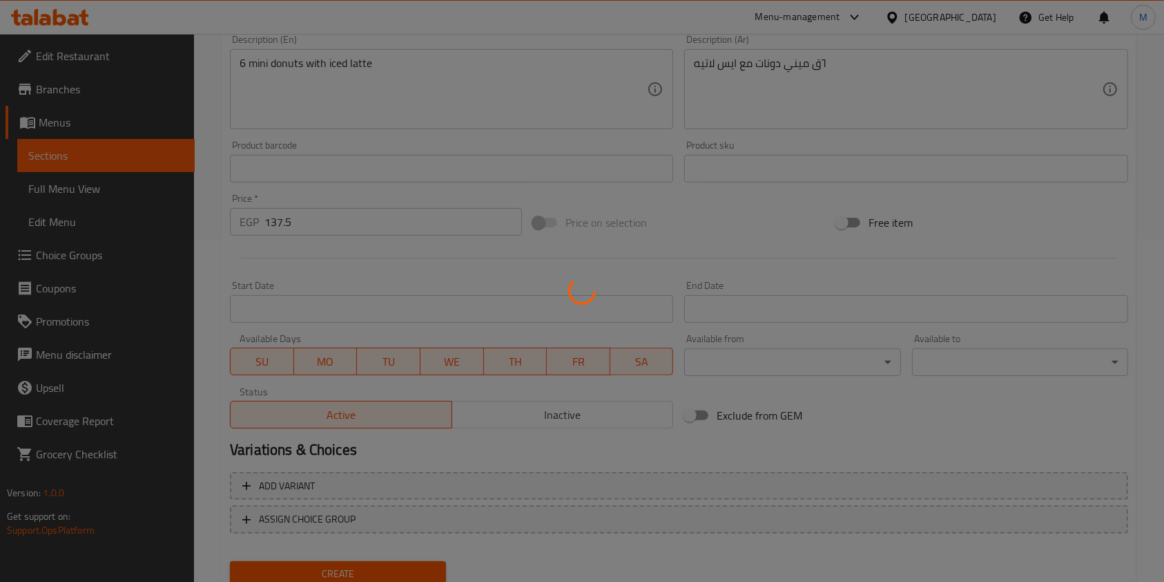
scroll to position [118, 0]
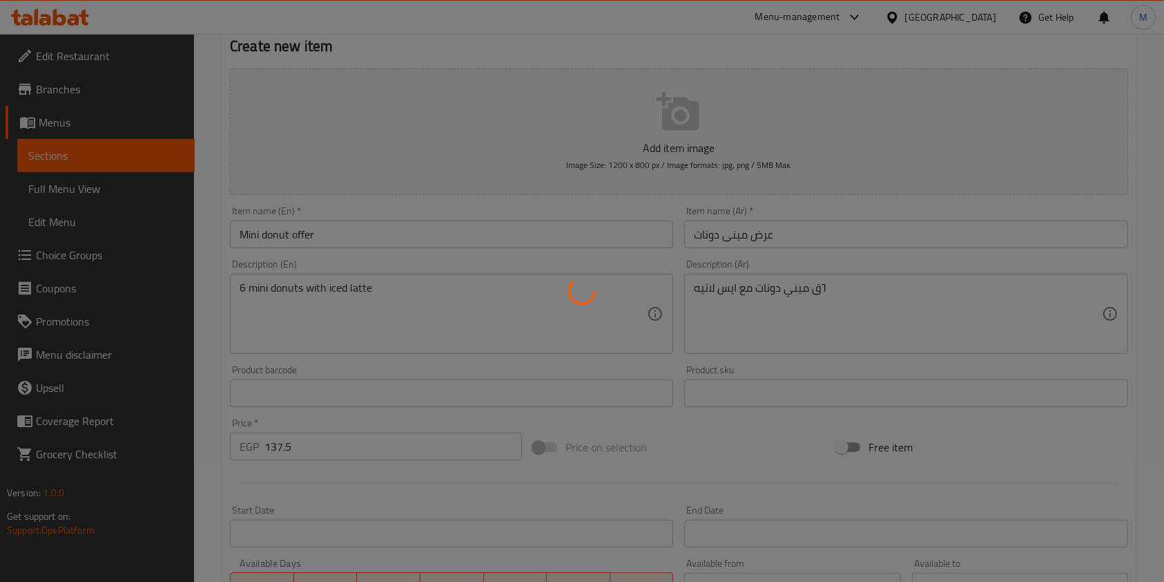
type input "0"
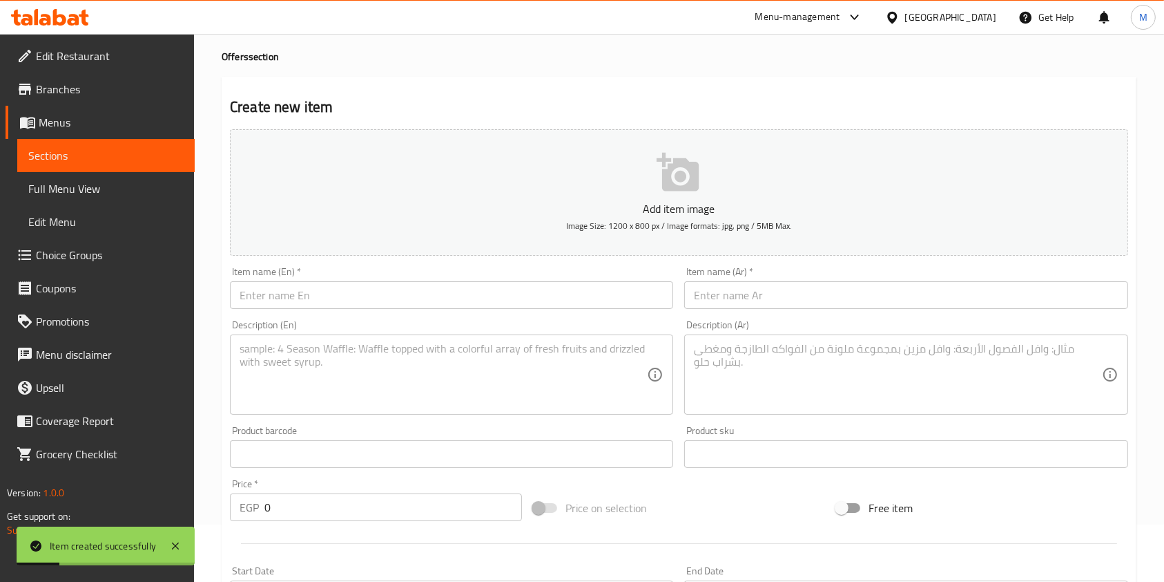
scroll to position [0, 0]
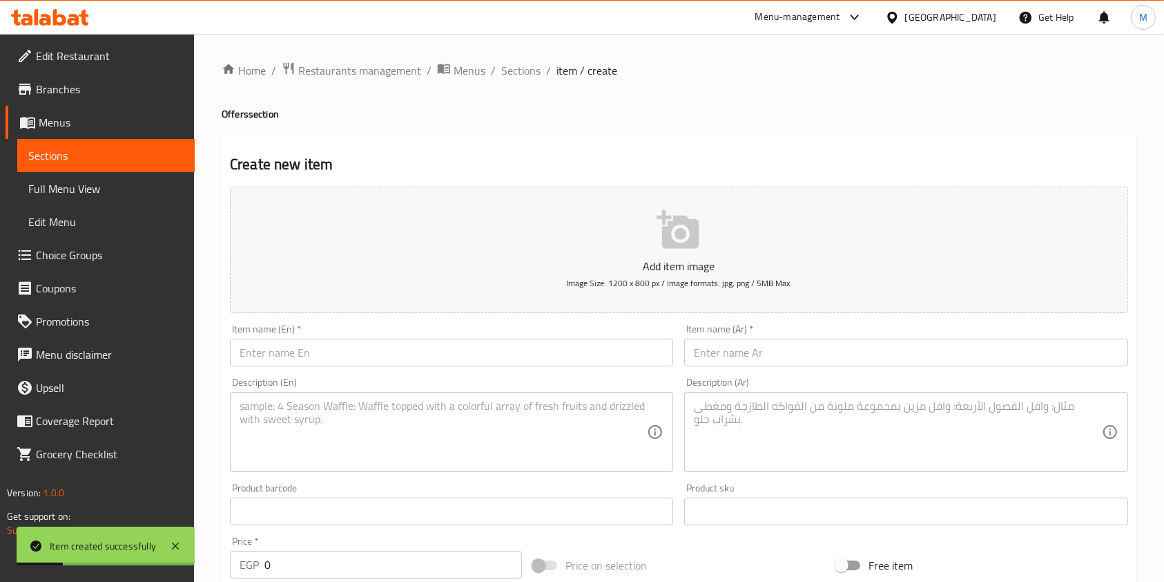
click at [720, 363] on input "text" at bounding box center [905, 352] width 443 height 28
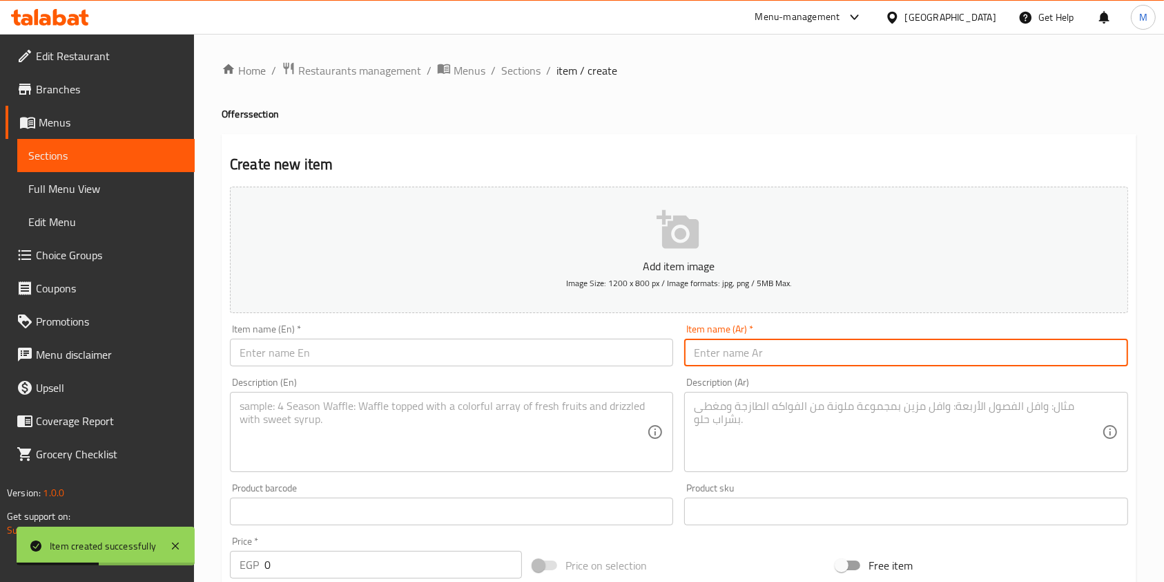
paste input "عرض الفتة"
type input "عرض الفتة"
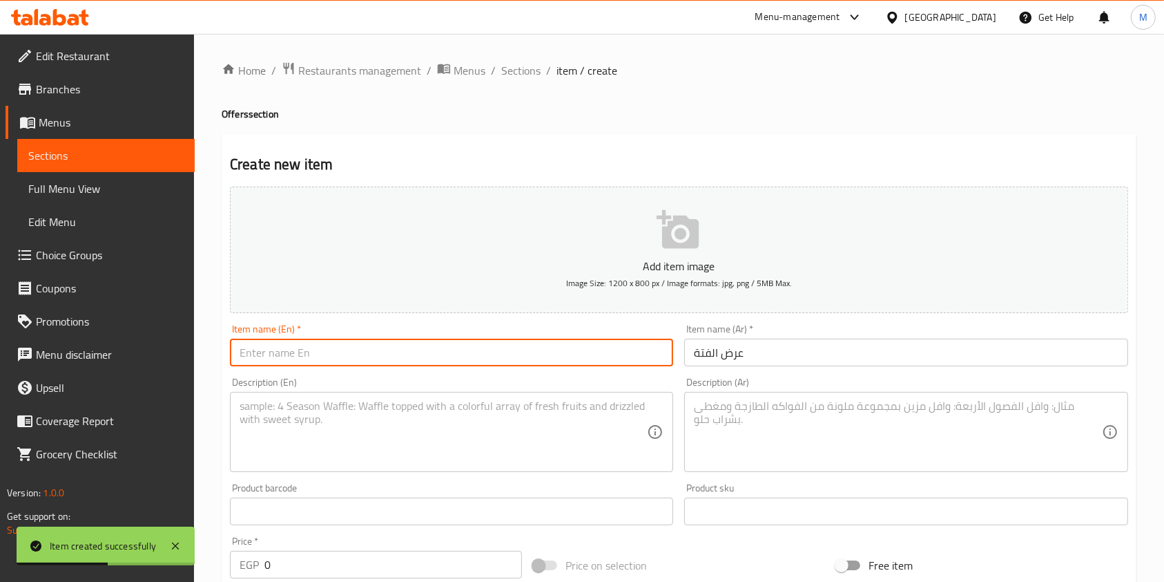
click at [584, 353] on input "text" at bounding box center [451, 352] width 443 height 28
paste input "Fatteh offer"
type input "Fatteh offer"
click at [711, 416] on textarea at bounding box center [897, 432] width 407 height 66
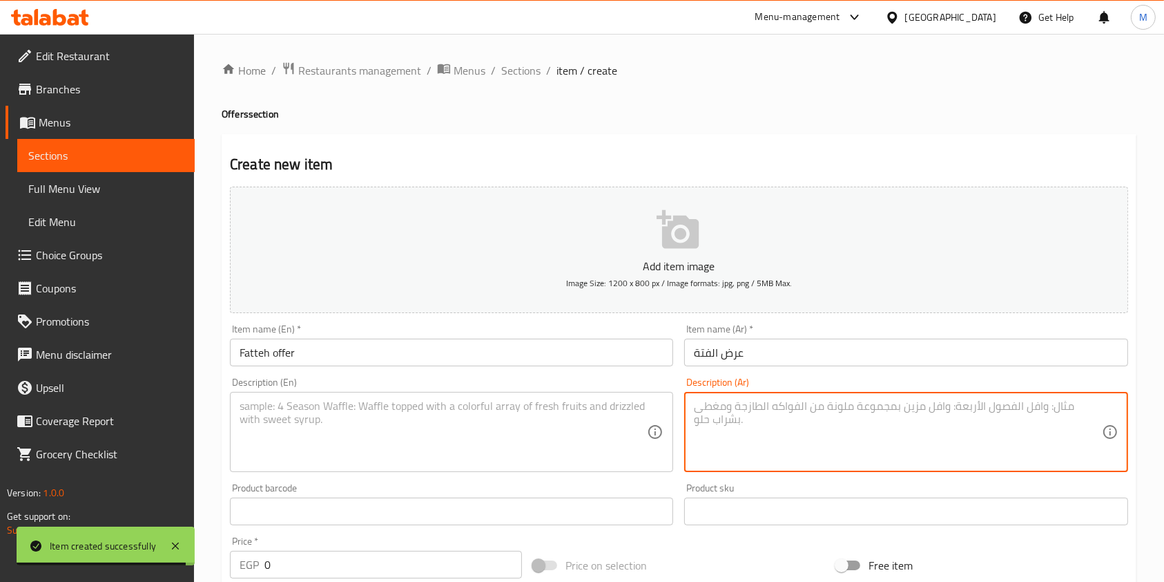
paste textarea "فتة الوافل مع ايس لاتيه"
type textarea "فتة الوافل مع ايس لاتيه"
click at [514, 406] on textarea at bounding box center [443, 432] width 407 height 66
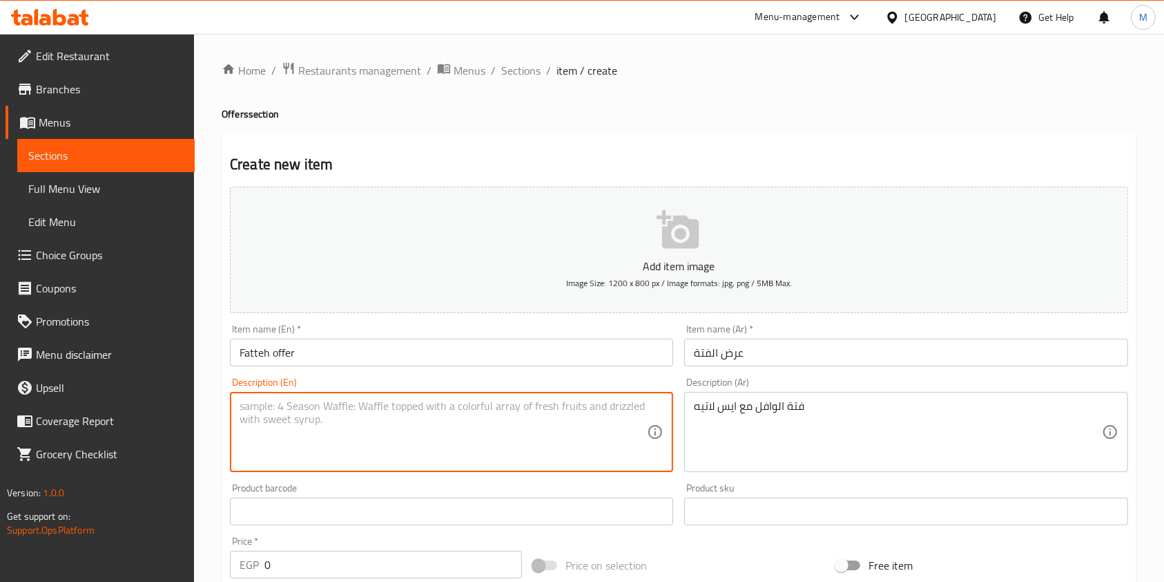
paste textarea "Waffle Fatteh with iced latte"
type textarea "Waffle Fatteh with iced latte"
click at [747, 367] on div "Item name (Ar)   * عرض الفتة Item name (Ar) *" at bounding box center [906, 344] width 454 height 53
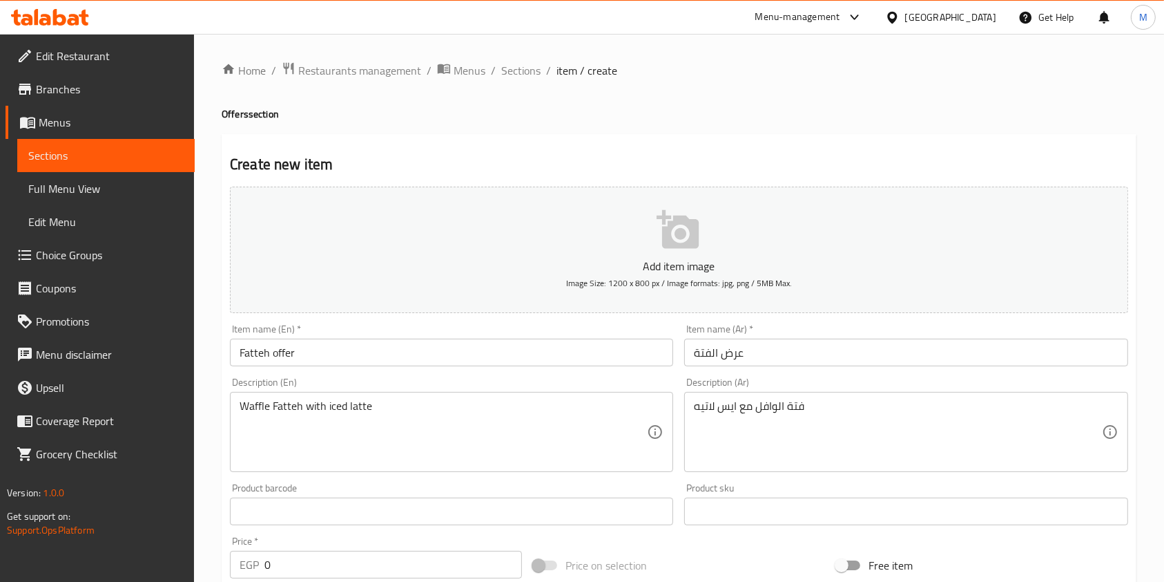
click at [751, 357] on input "عرض الفتة" at bounding box center [905, 352] width 443 height 28
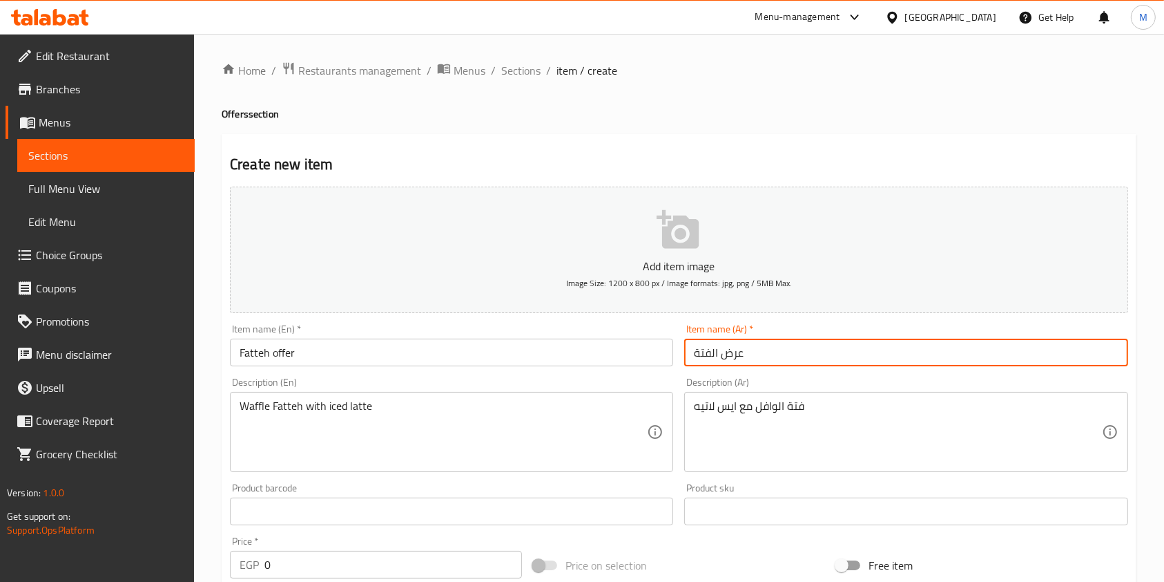
click at [751, 357] on input "عرض الفتة" at bounding box center [905, 352] width 443 height 28
paste input "الوفل"
type input "عرض الفتة الوفل"
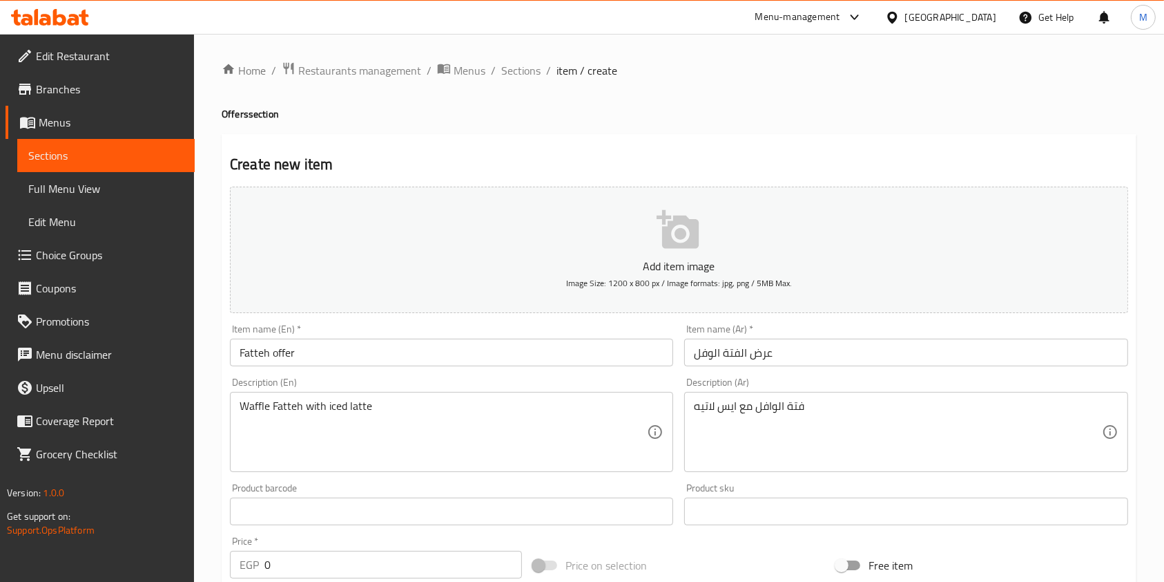
click at [558, 327] on div "Item name (En)   * Fatteh offer Item name (En) *" at bounding box center [451, 345] width 443 height 42
click at [539, 346] on input "Fatteh offer" at bounding box center [451, 352] width 443 height 28
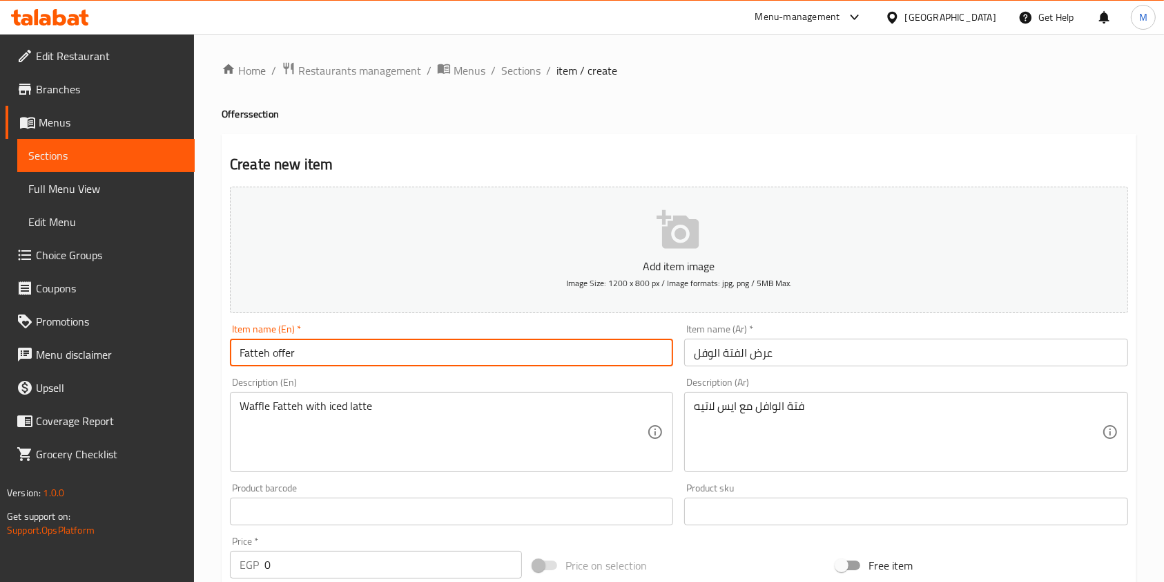
click at [539, 346] on input "Fatteh offer" at bounding box center [451, 352] width 443 height 28
paste input "Waffle"
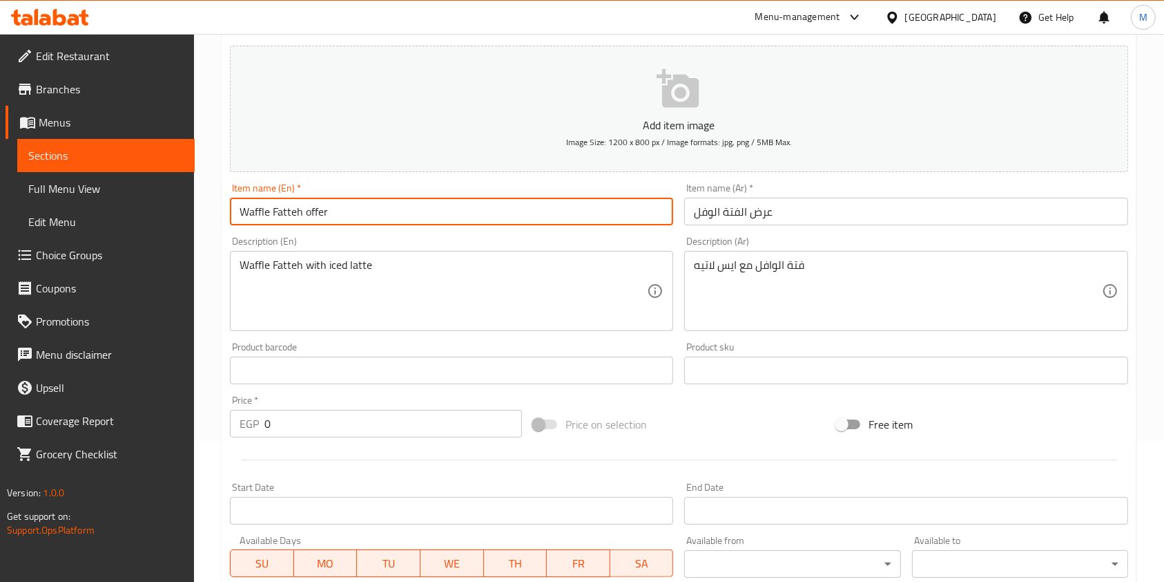
scroll to position [184, 0]
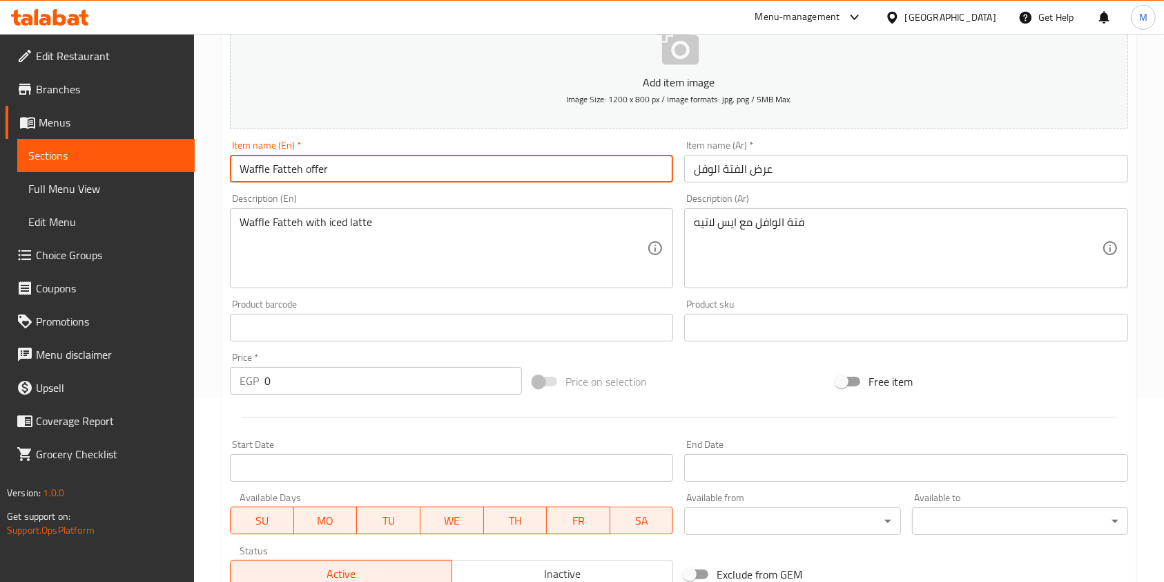
type input "Waffle Fatteh offer"
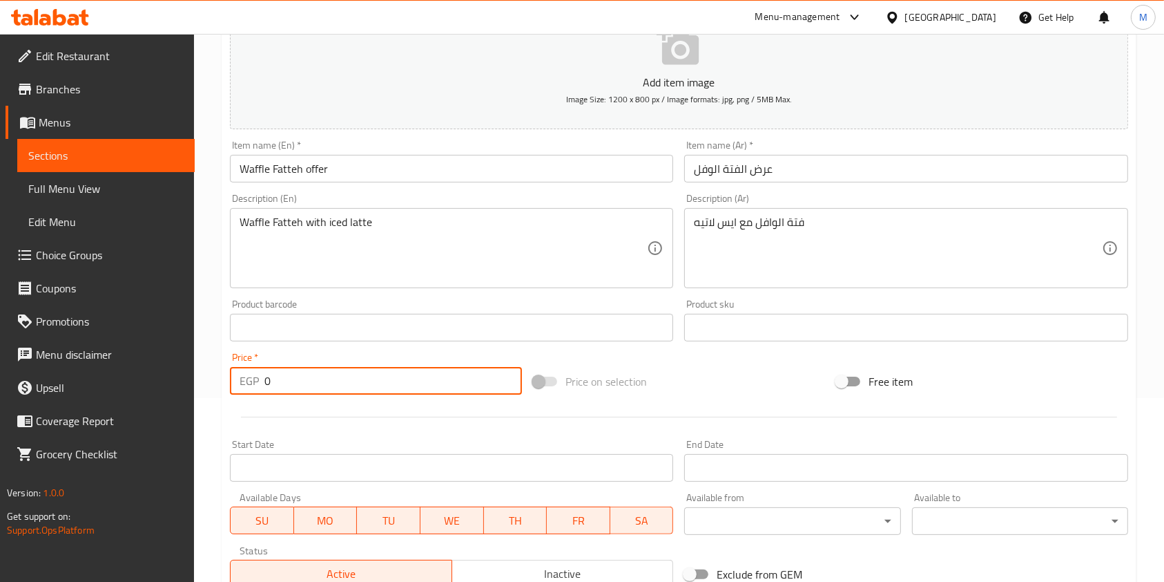
drag, startPoint x: 294, startPoint y: 374, endPoint x: 264, endPoint y: 385, distance: 32.3
click at [265, 385] on input "0" at bounding box center [394, 381] width 258 height 28
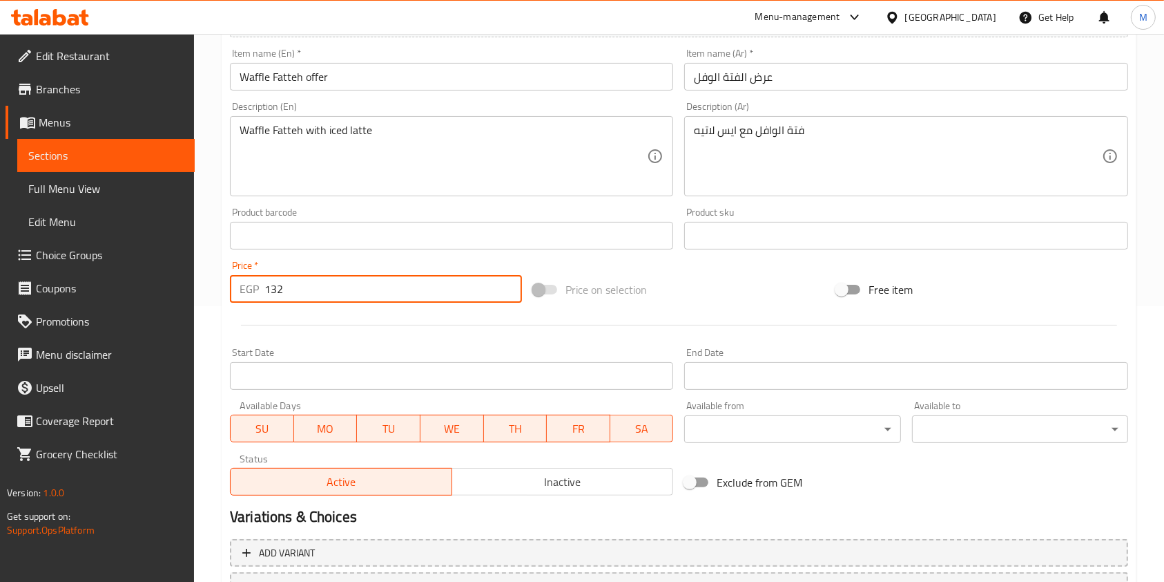
scroll to position [276, 0]
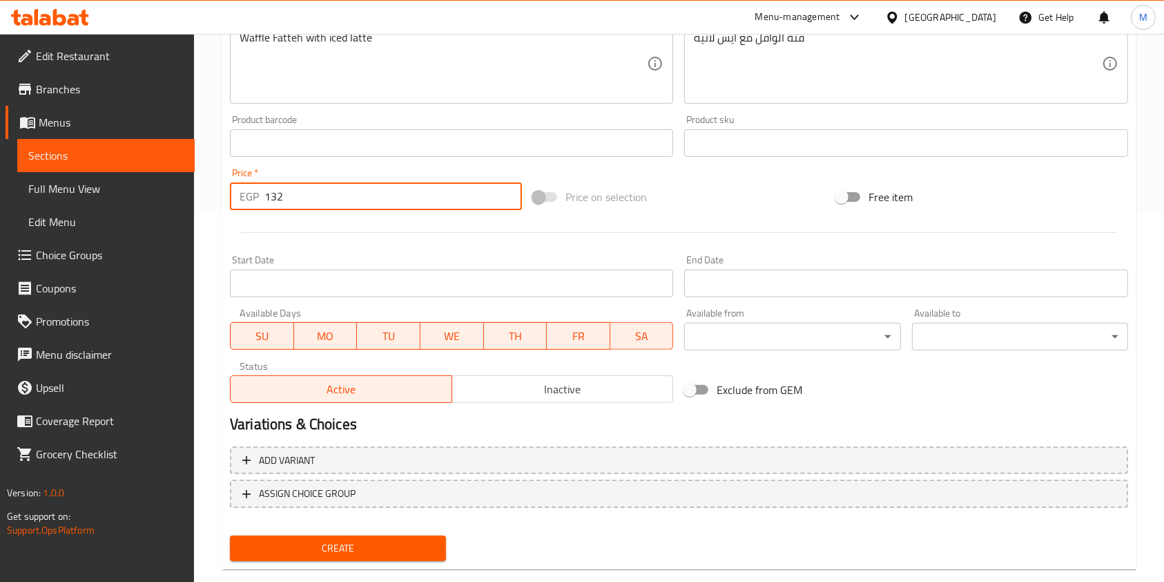
type input "132"
click at [421, 536] on button "Create" at bounding box center [338, 548] width 216 height 26
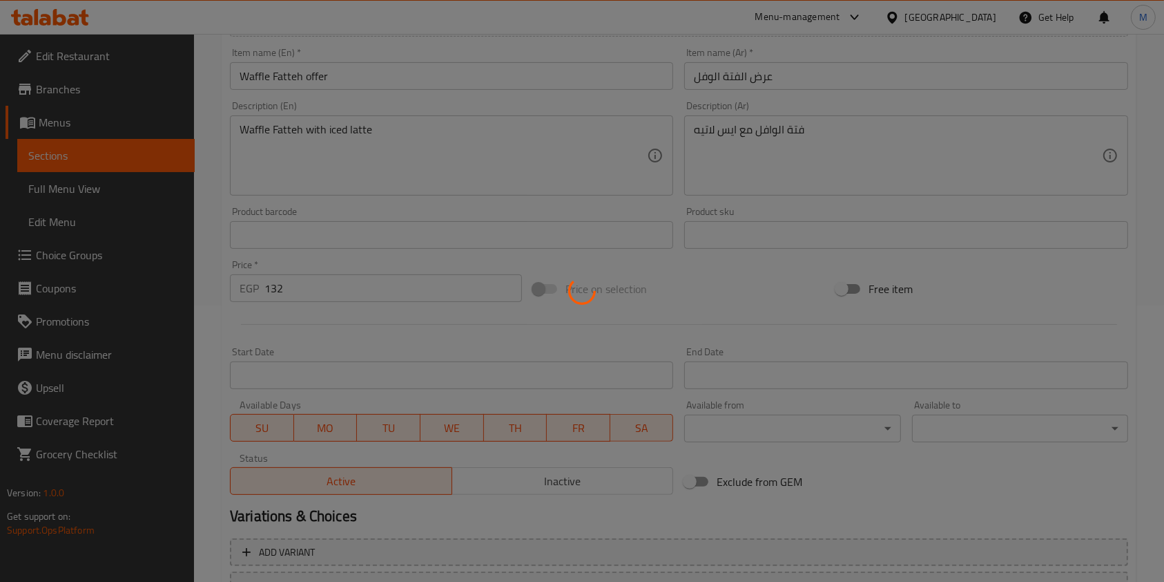
type input "0"
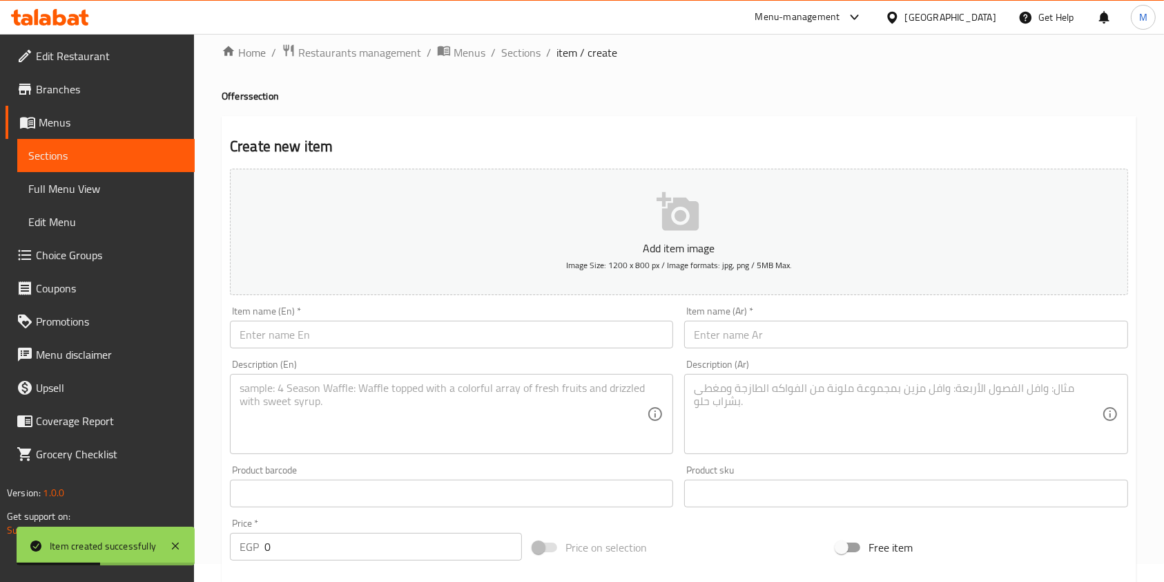
scroll to position [0, 0]
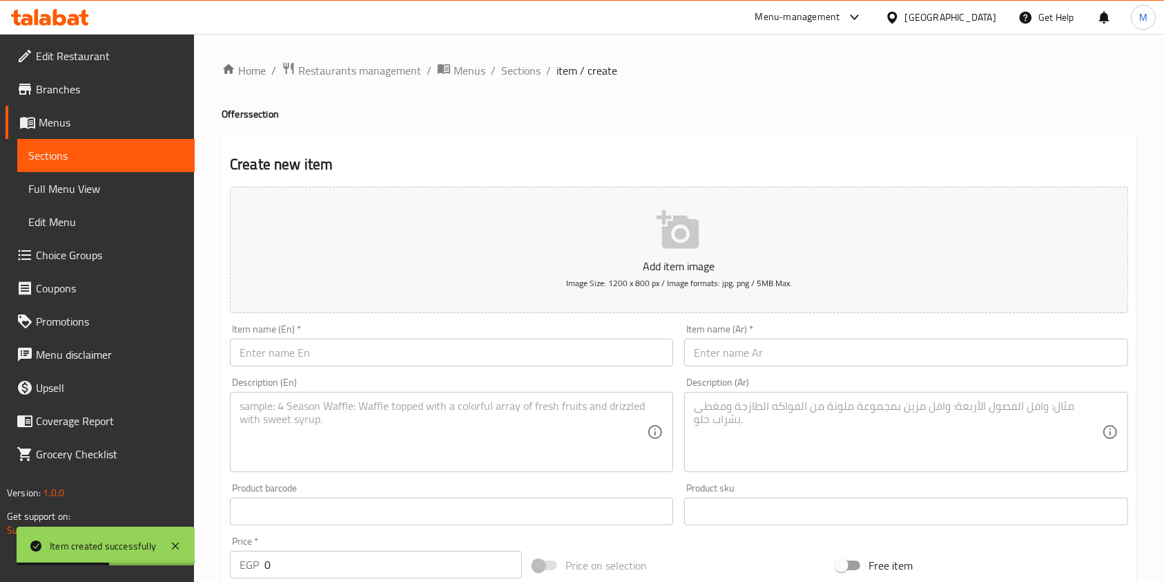
click at [744, 345] on input "text" at bounding box center [905, 352] width 443 height 28
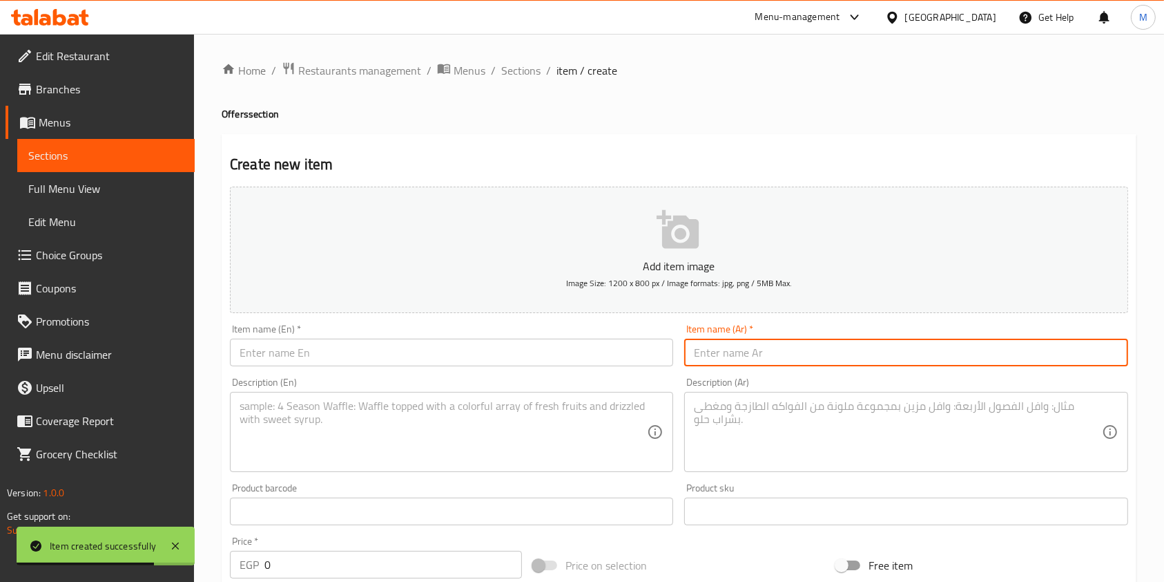
paste input "عرض البان كيك"
type input "عرض البان كيك"
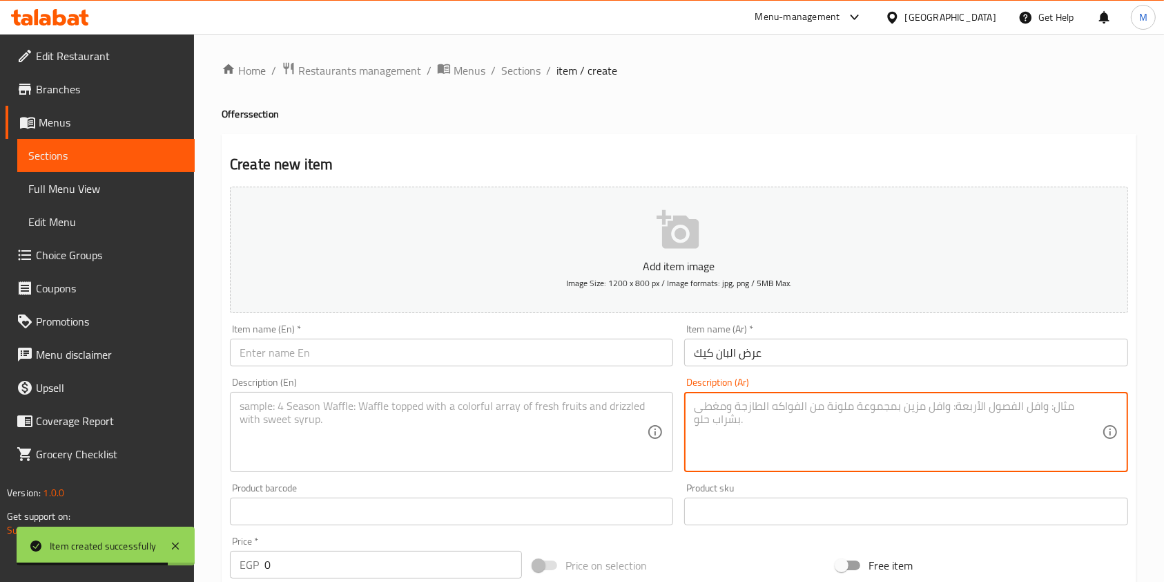
click at [724, 412] on textarea at bounding box center [897, 432] width 407 height 66
paste textarea "بوكس البان كيك (10ق ) و البراوني مكسرات مع ايس لاتيه"
type textarea "بوكس البان كيك (10ق ) و البراوني مكسرات مع ايس لاتيه"
click at [586, 421] on textarea at bounding box center [443, 432] width 407 height 66
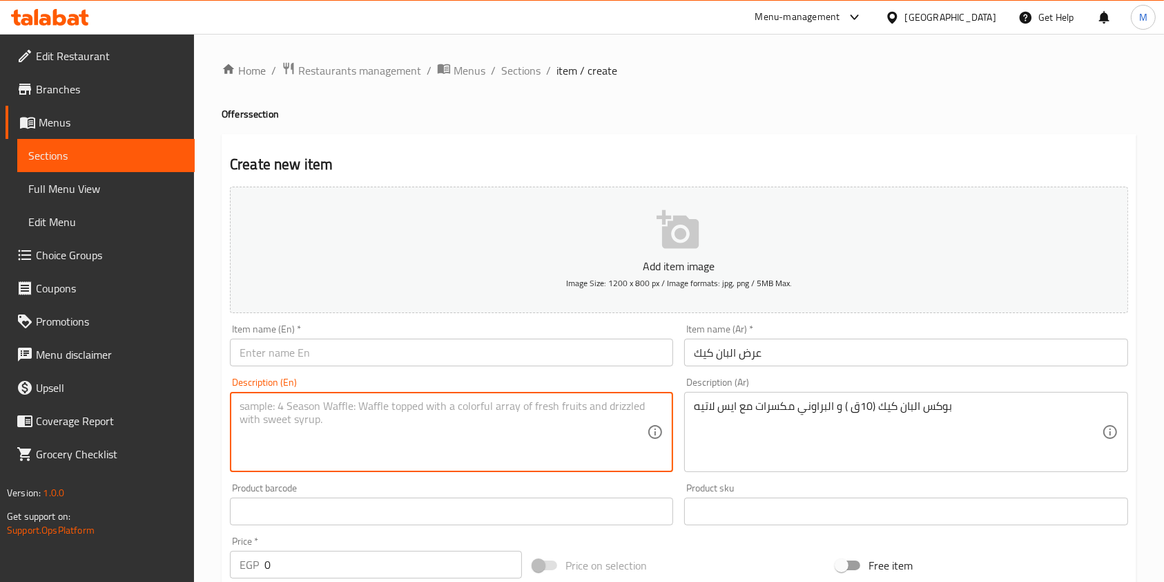
paste textarea "Pancake box (10 pieces) and nutty brownies with iced latte"
type textarea "Pancake box (10 pieces) and nutty brownies with iced latte"
click at [345, 365] on input "text" at bounding box center [451, 352] width 443 height 28
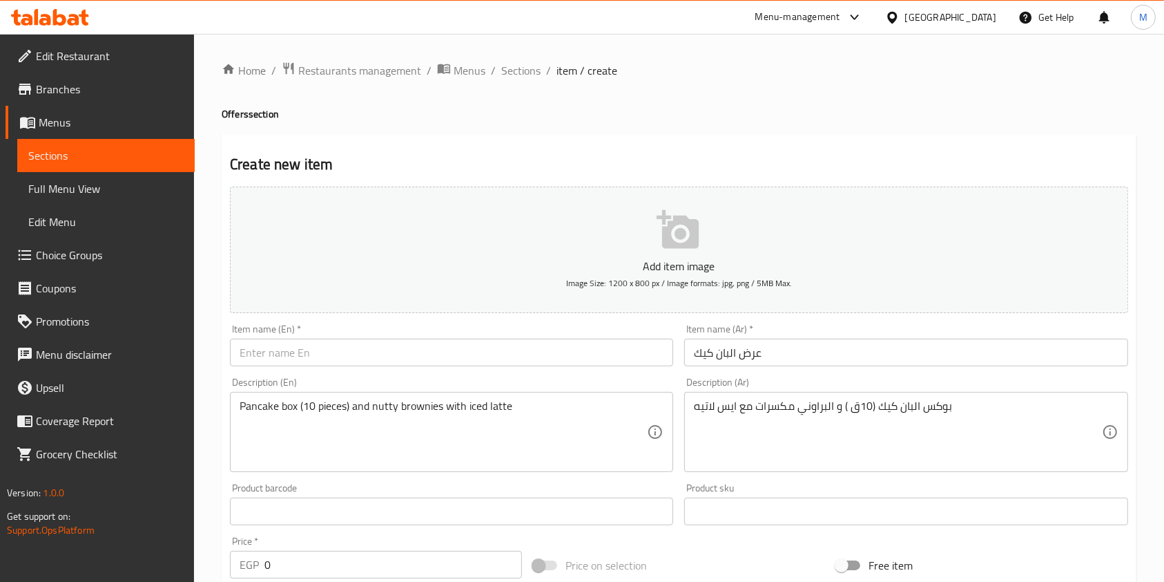
click at [271, 355] on input "text" at bounding box center [451, 352] width 443 height 28
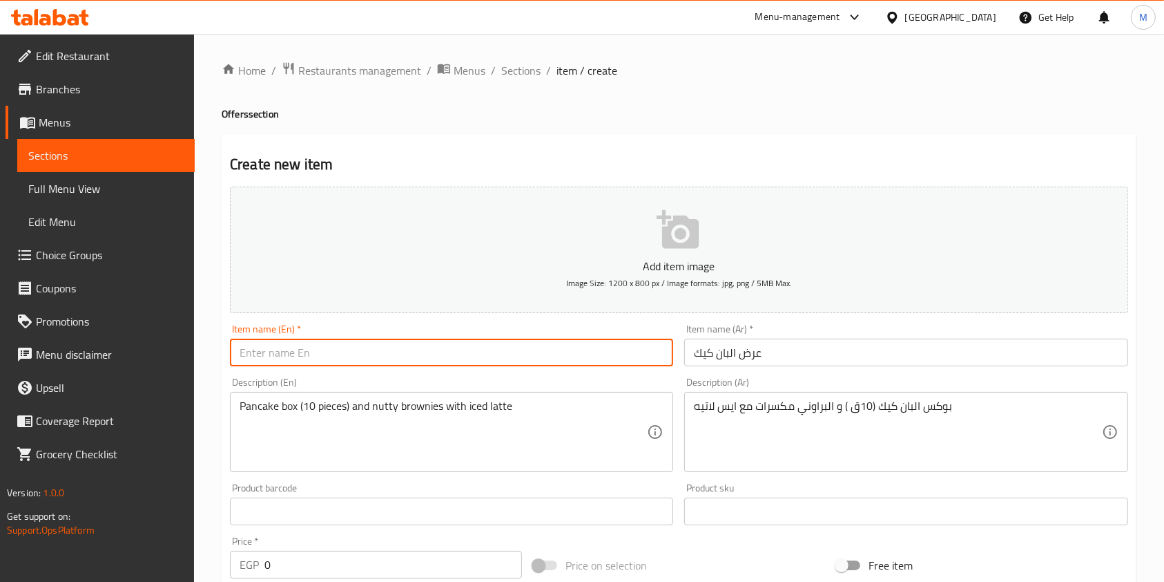
click at [271, 355] on input "text" at bounding box center [451, 352] width 443 height 28
paste input "بوكس البان كيك (10ق ) و البراوني مكسرات مع ايس لاتيه"
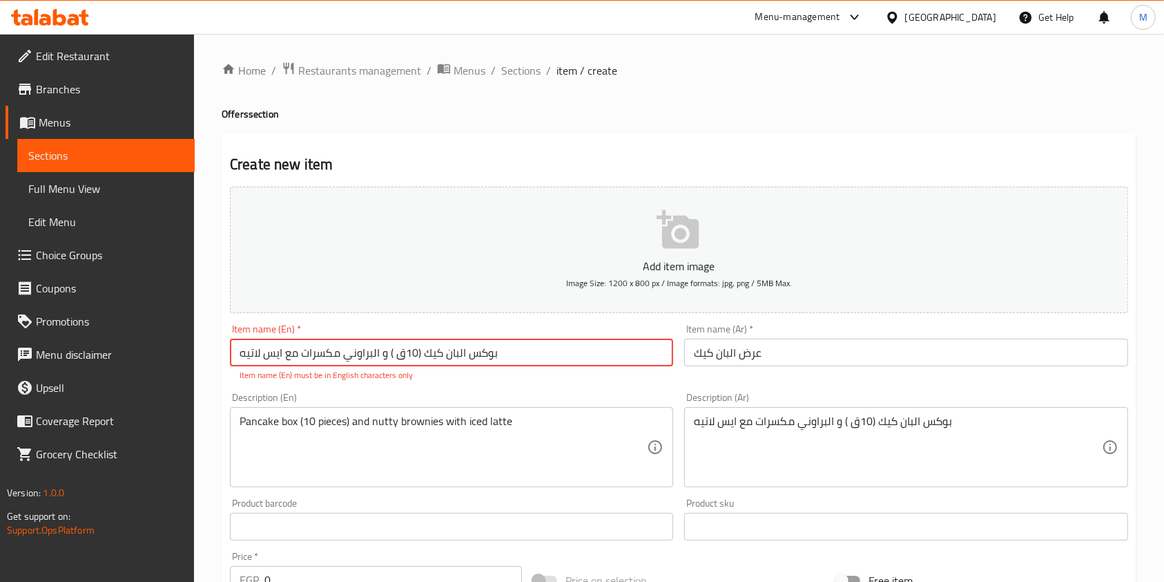
click at [289, 356] on input "بوكس البان كيك (10ق ) و البراوني مكسرات مع ايس لاتيه" at bounding box center [451, 352] width 443 height 28
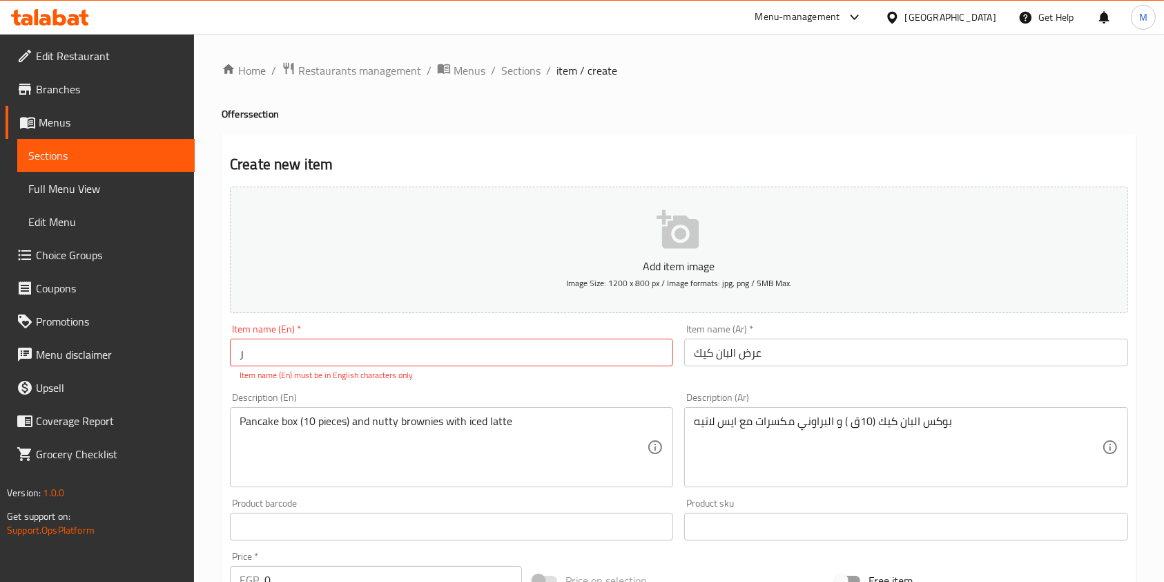
click at [277, 352] on input "ر" at bounding box center [451, 352] width 443 height 28
paste input "Pancake offer"
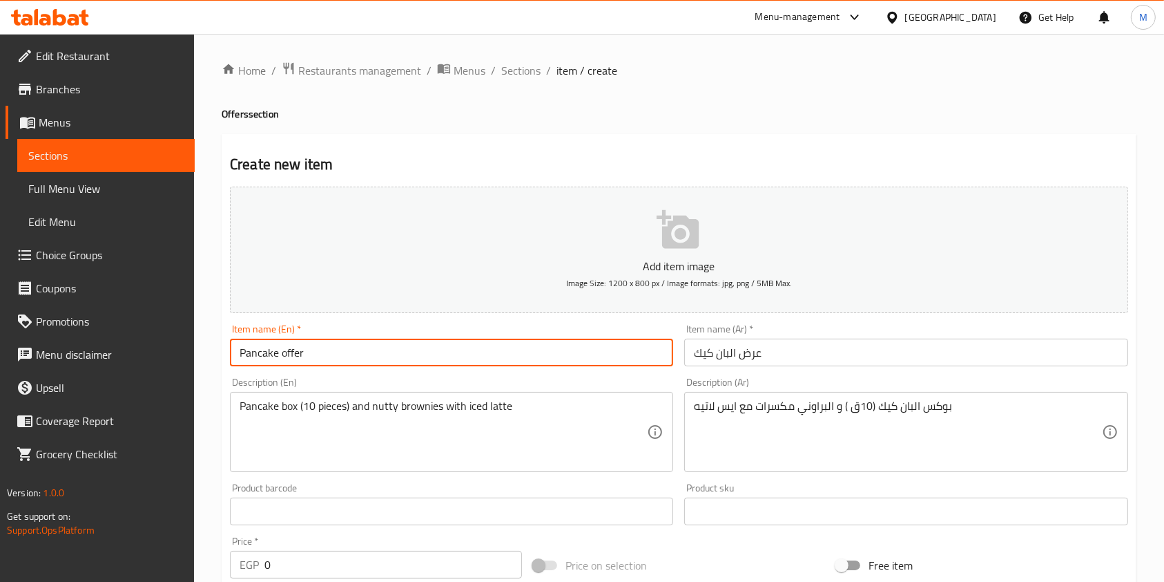
type input "Pancake offer"
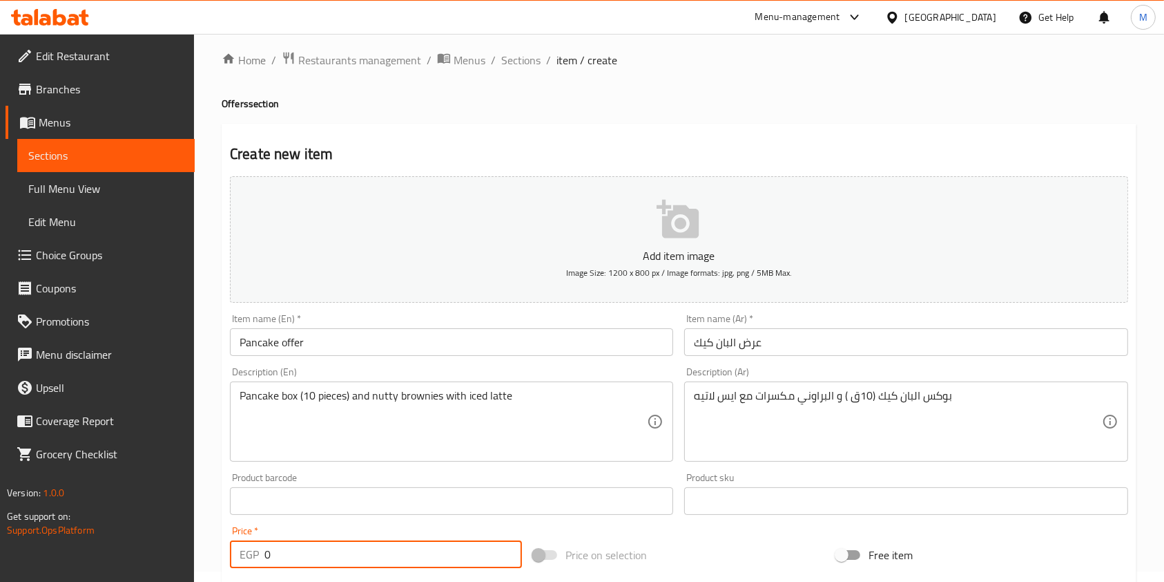
drag, startPoint x: 285, startPoint y: 564, endPoint x: 256, endPoint y: 569, distance: 30.2
click at [258, 570] on div "Add item image Image Size: 1200 x 800 px / Image formats: jpg, png / 5MB Max. I…" at bounding box center [679, 468] width 910 height 595
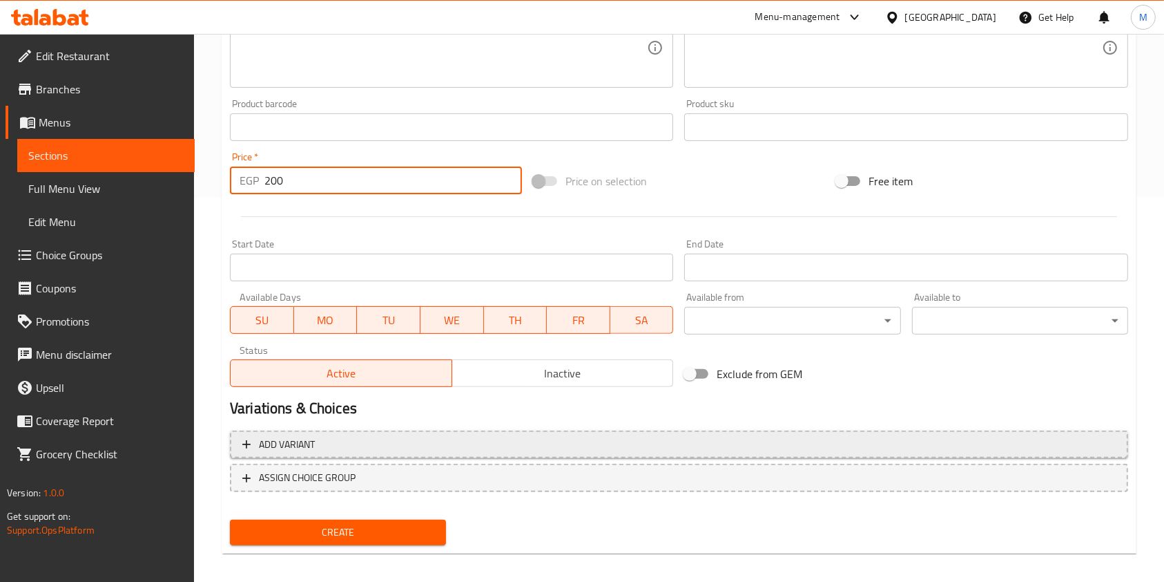
scroll to position [394, 0]
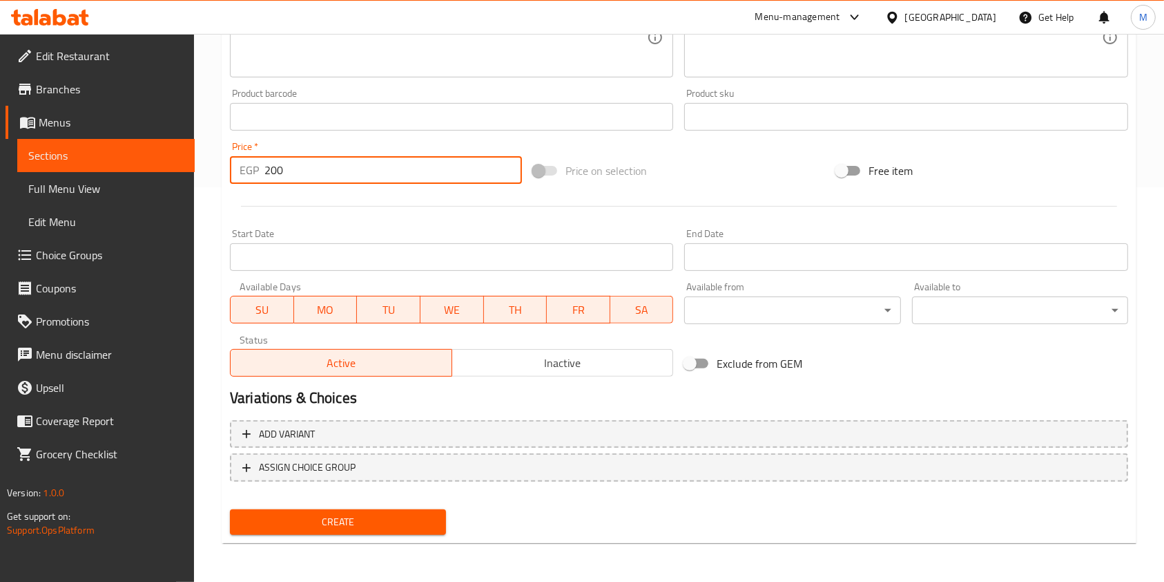
type input "200"
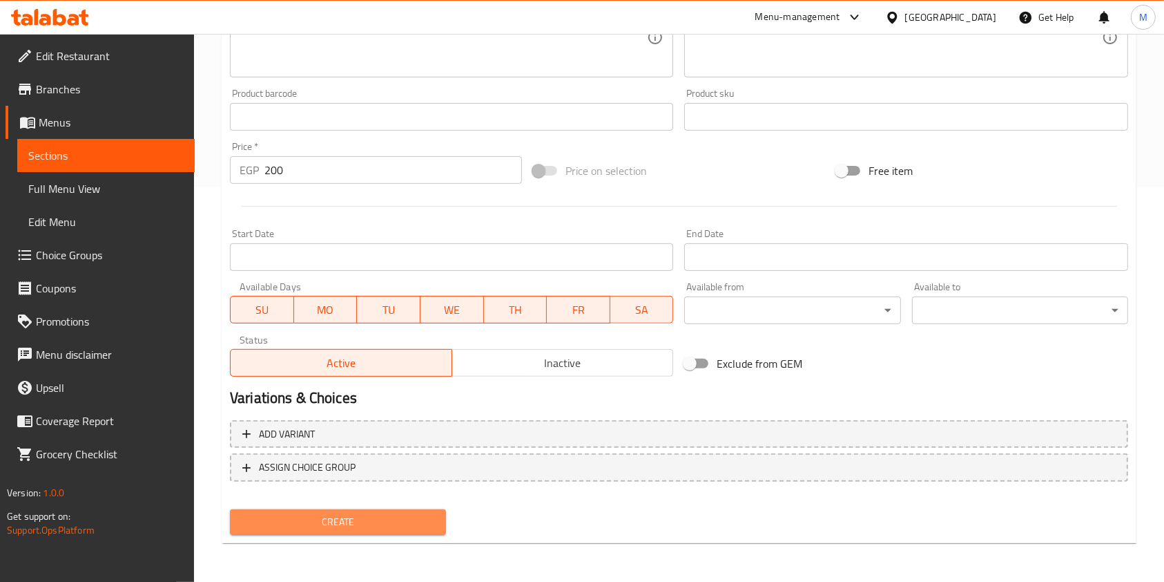
click at [394, 511] on button "Create" at bounding box center [338, 522] width 216 height 26
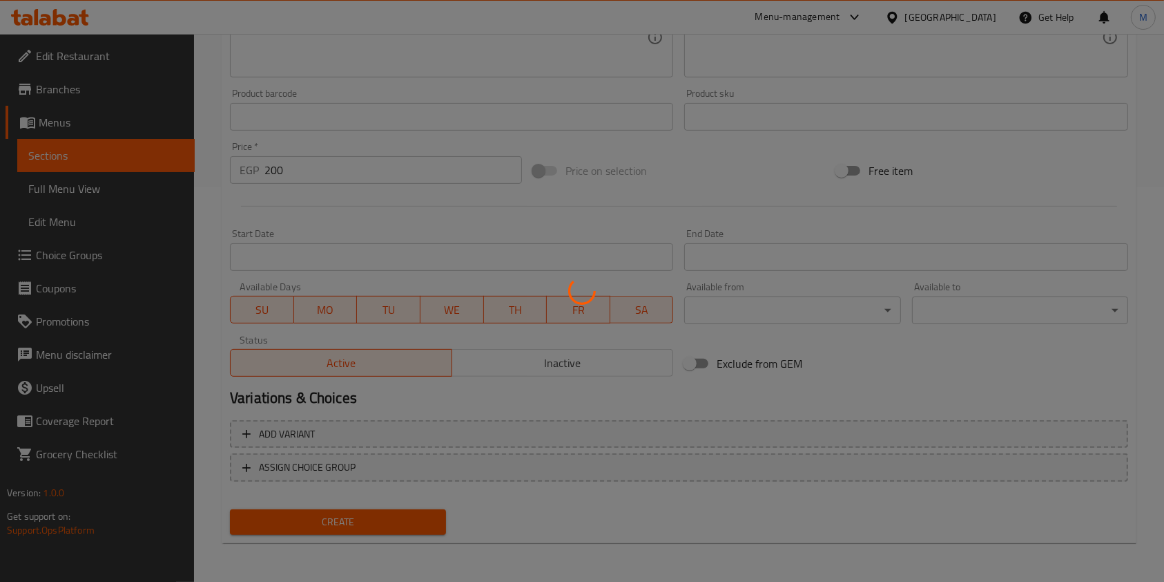
type input "0"
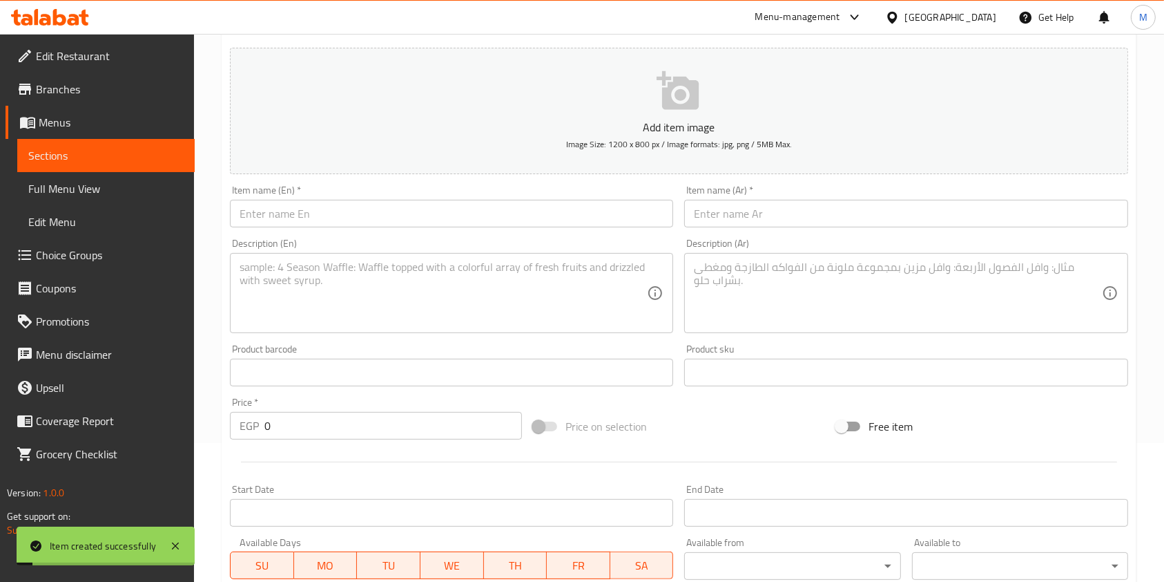
scroll to position [26, 0]
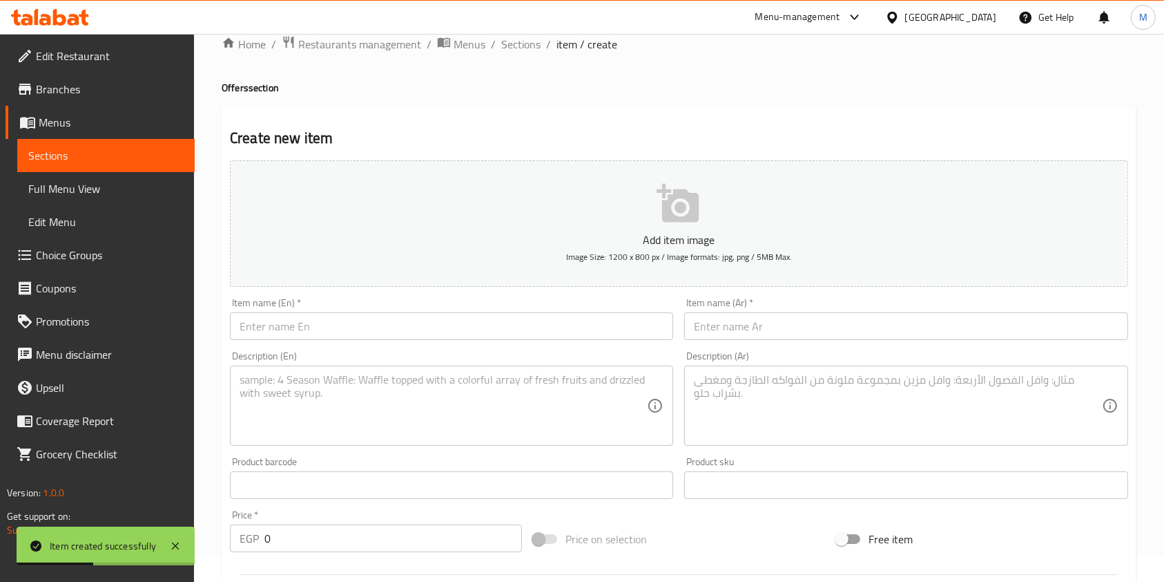
click at [725, 312] on input "text" at bounding box center [905, 326] width 443 height 28
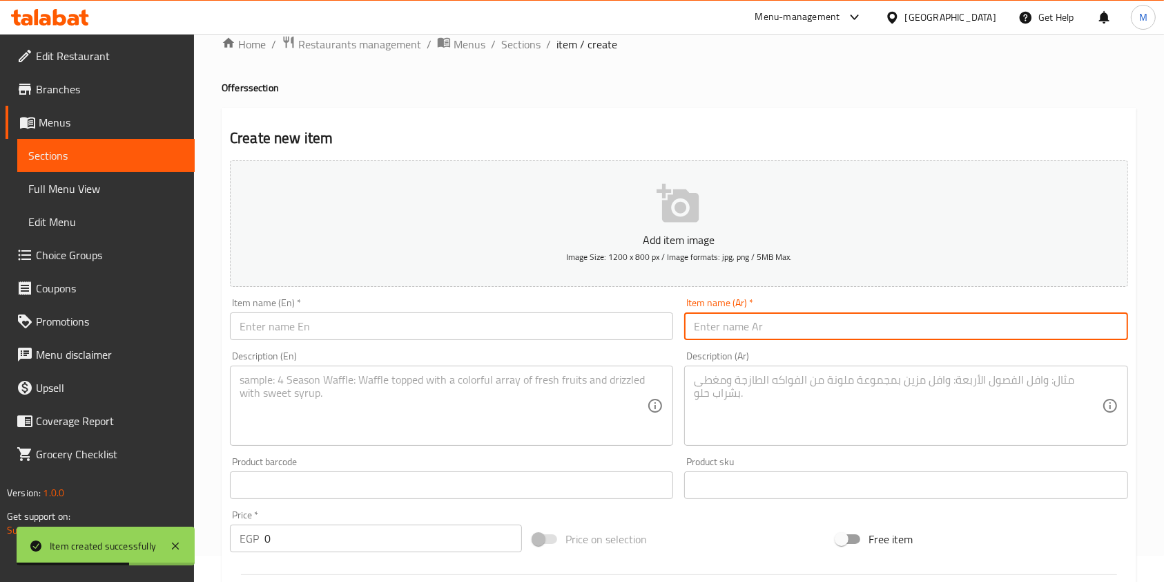
paste input "عرض سينابون"
type input "عرض سينابون"
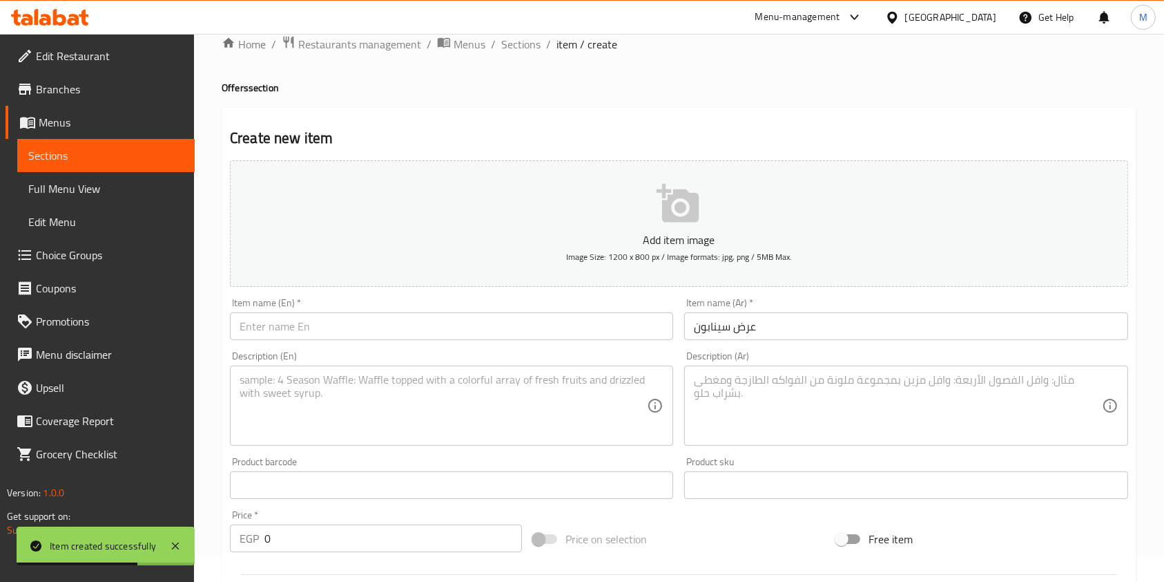
click at [600, 311] on div "Item name (En)   * Item name (En) *" at bounding box center [451, 319] width 443 height 42
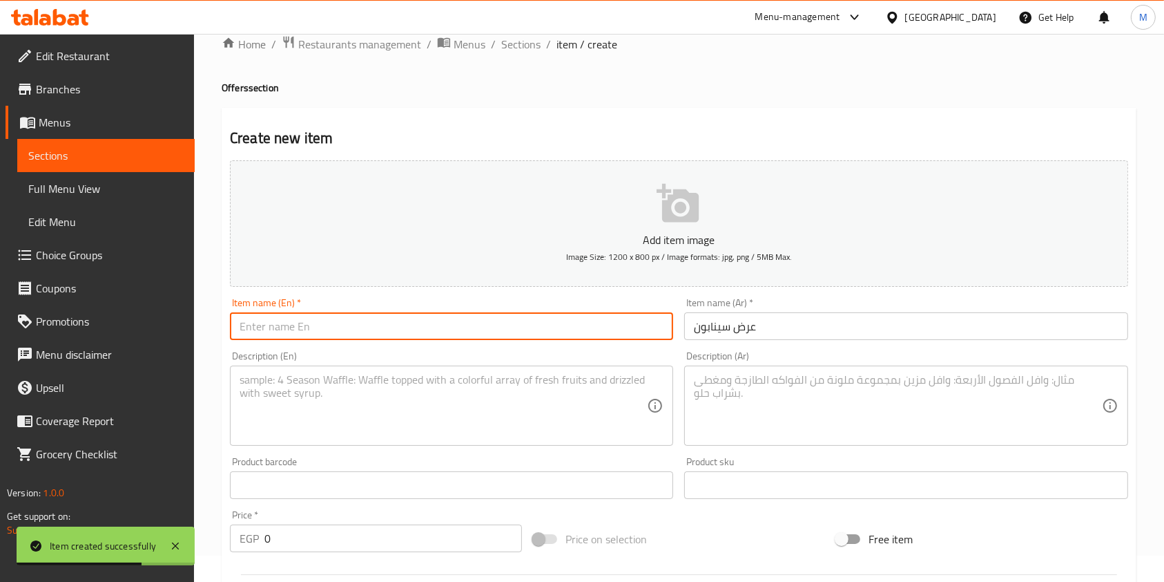
click at [580, 325] on input "text" at bounding box center [451, 326] width 443 height 28
paste input "Cinnabon offer"
type input "Cinnabon offer"
click at [695, 378] on textarea at bounding box center [897, 406] width 407 height 66
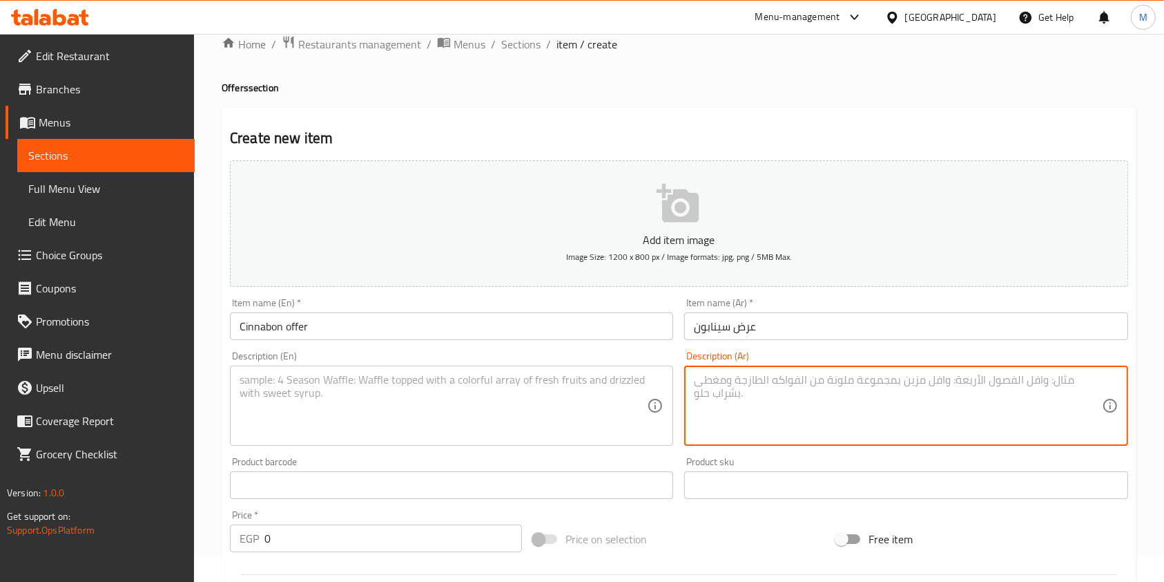
paste textarea "سينابون كراميل مع ايس لاتيه"
type textarea "سينابون كراميل مع ايس لاتيه"
click at [543, 417] on textarea at bounding box center [443, 406] width 407 height 66
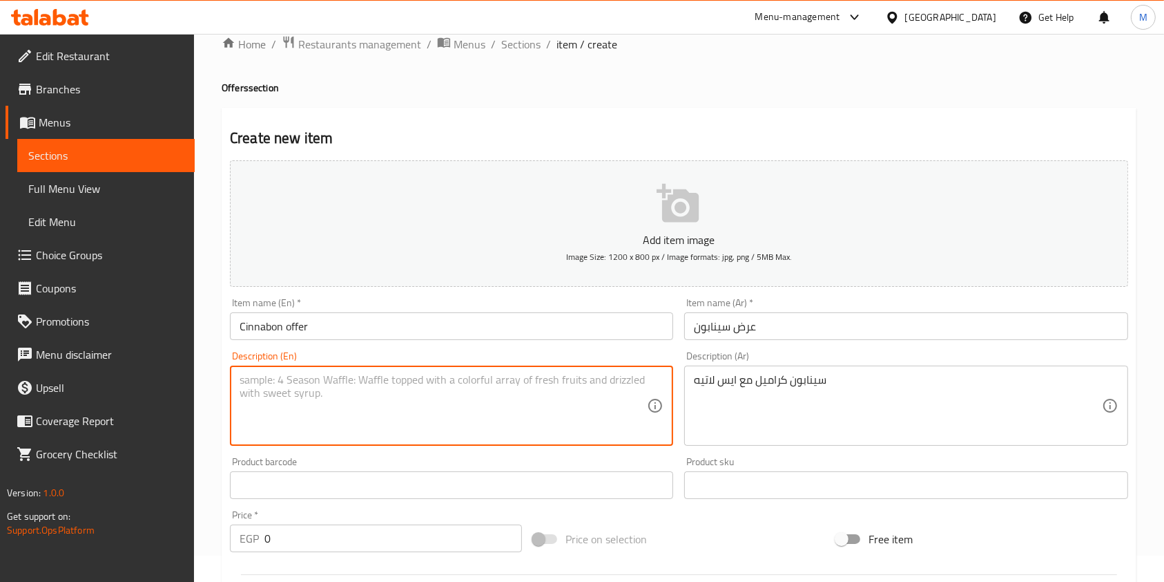
paste textarea "Caramel Cinnabon with iced latte"
type textarea "Caramel Cinnabon with iced latte"
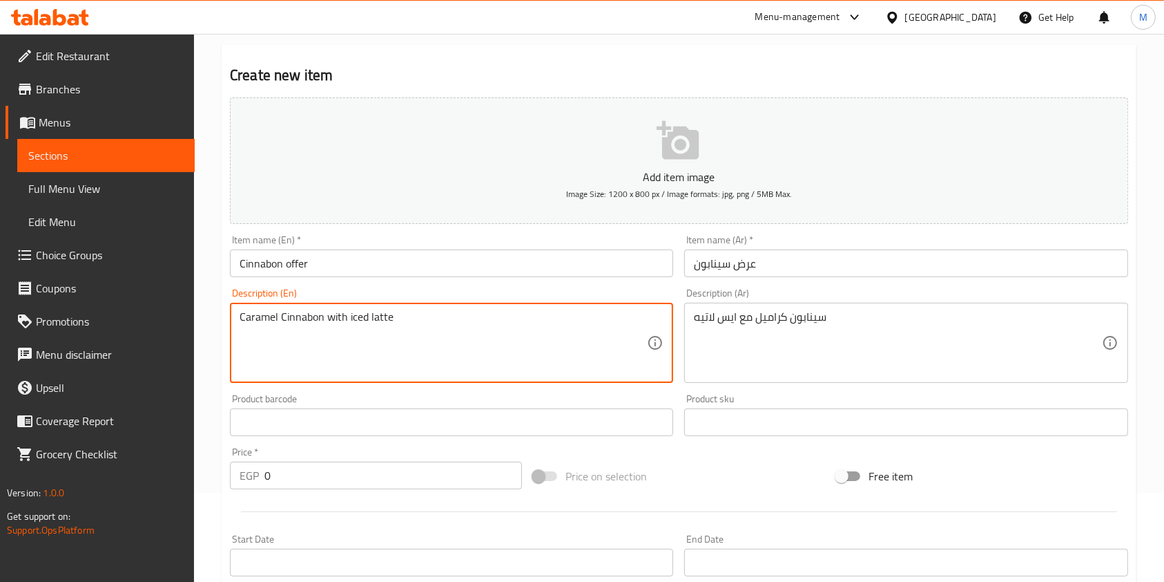
scroll to position [118, 0]
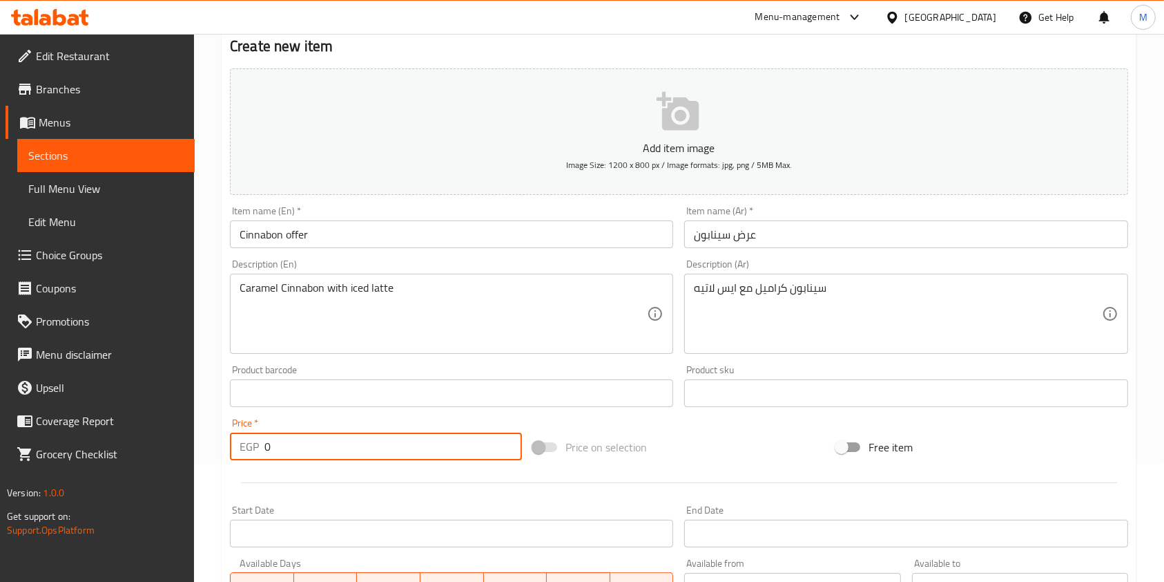
drag, startPoint x: 278, startPoint y: 457, endPoint x: 262, endPoint y: 452, distance: 16.6
click at [262, 452] on div "EGP 0 Price *" at bounding box center [376, 446] width 292 height 28
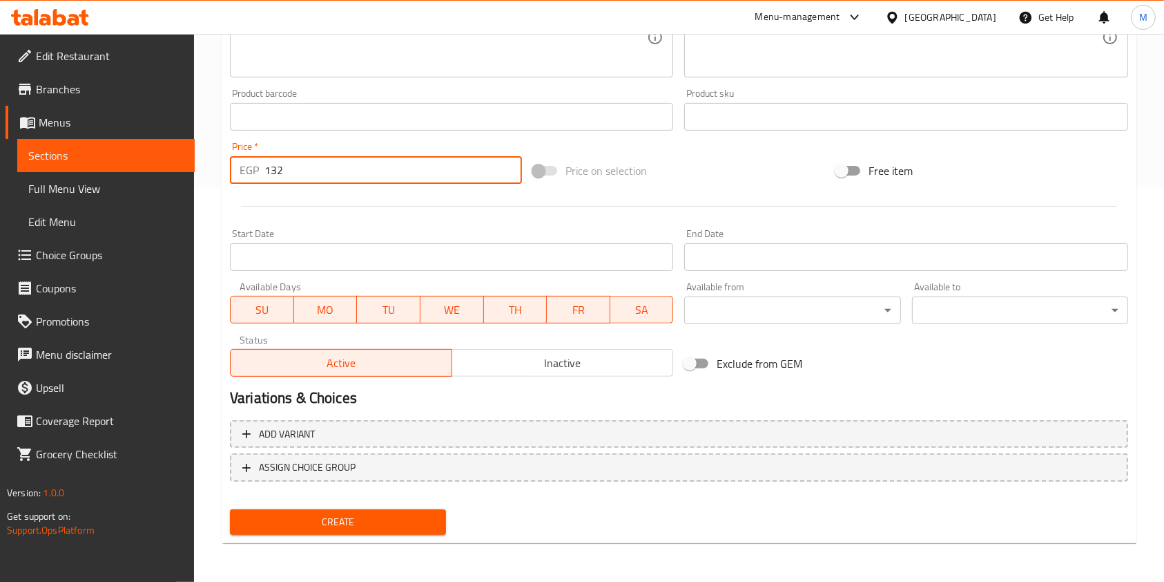
type input "132"
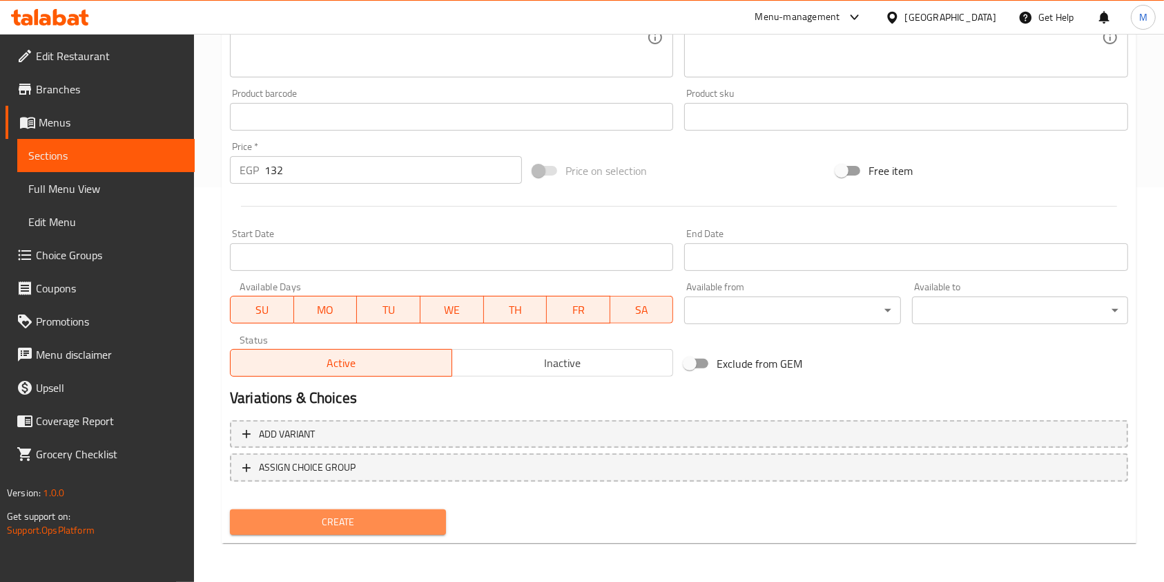
click at [429, 512] on button "Create" at bounding box center [338, 522] width 216 height 26
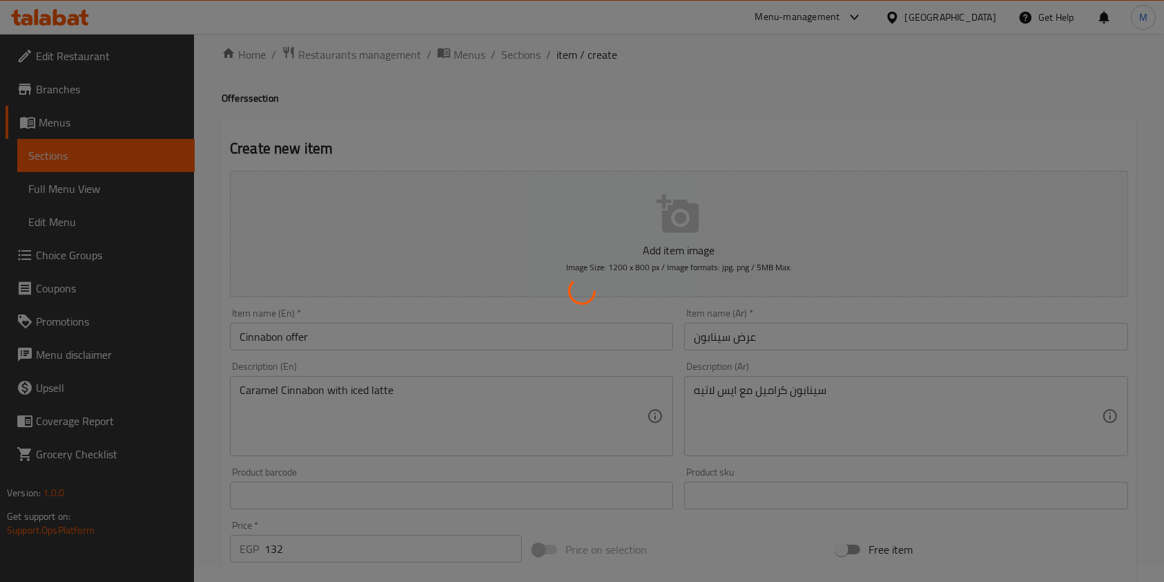
scroll to position [0, 0]
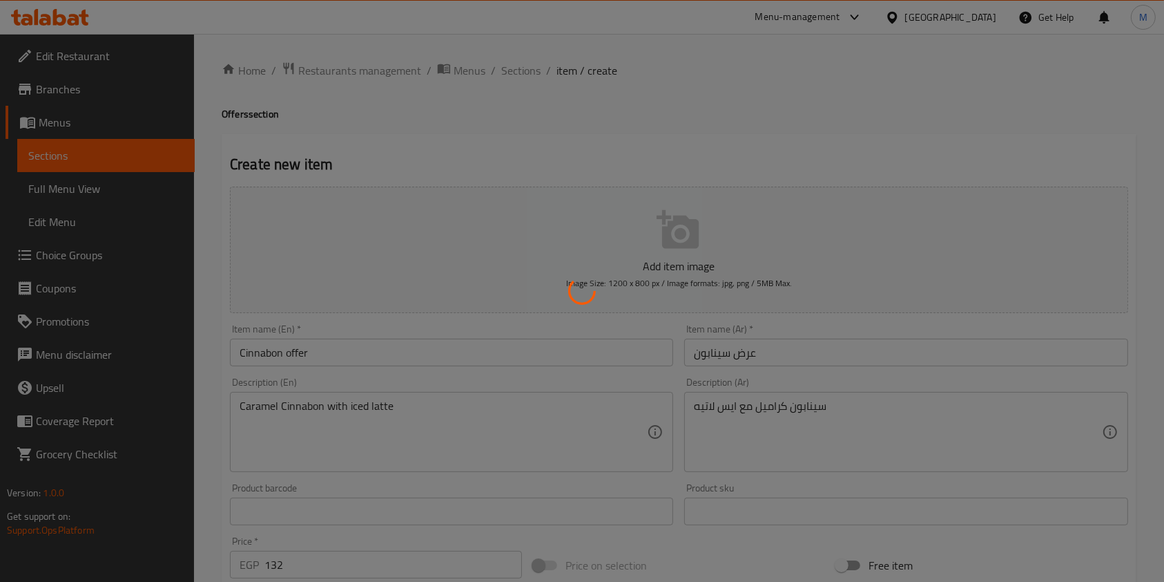
type input "0"
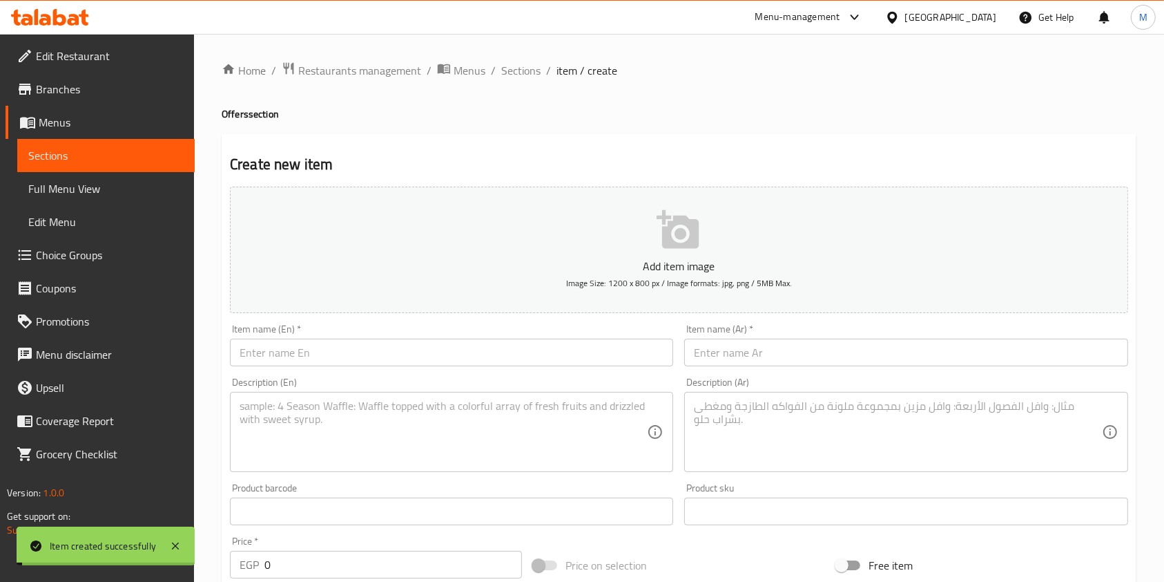
drag, startPoint x: 530, startPoint y: 70, endPoint x: 532, endPoint y: 85, distance: 14.7
click at [530, 70] on span "Sections" at bounding box center [520, 70] width 39 height 17
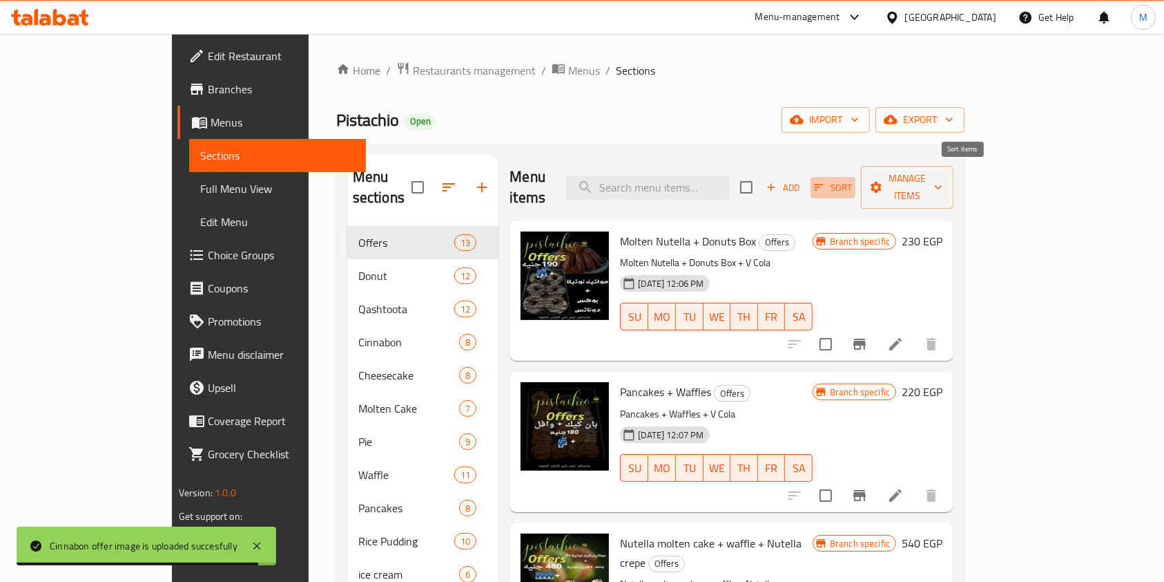
click at [825, 181] on icon "button" at bounding box center [819, 187] width 12 height 12
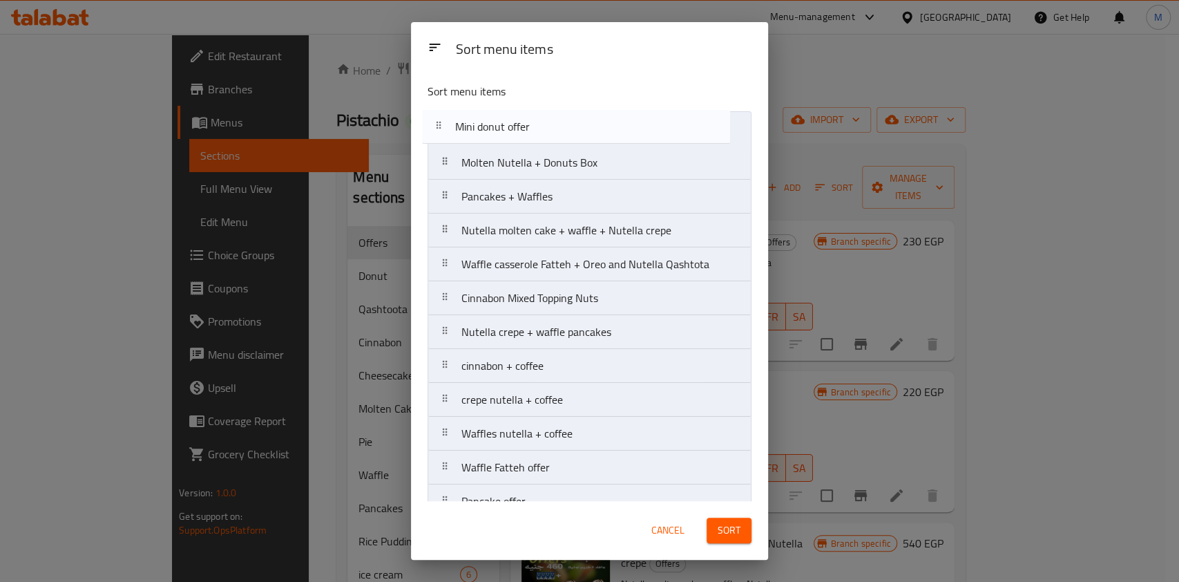
drag, startPoint x: 527, startPoint y: 391, endPoint x: 518, endPoint y: 135, distance: 255.7
click at [518, 135] on nav "Molten Nutella + Donuts Box Pancakes + Waffles Nutella molten cake + waffle + N…" at bounding box center [590, 331] width 324 height 441
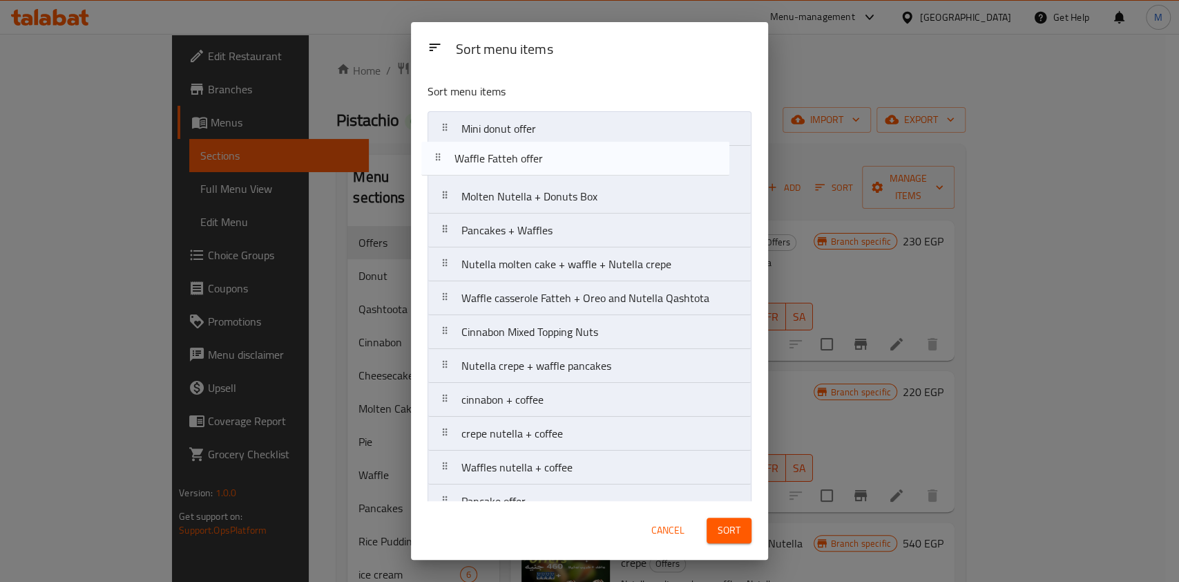
drag, startPoint x: 535, startPoint y: 423, endPoint x: 528, endPoint y: 165, distance: 257.7
click at [528, 165] on nav "Mini donut offer Molten Nutella + Donuts Box Pancakes + Waffles Nutella molten …" at bounding box center [590, 331] width 324 height 441
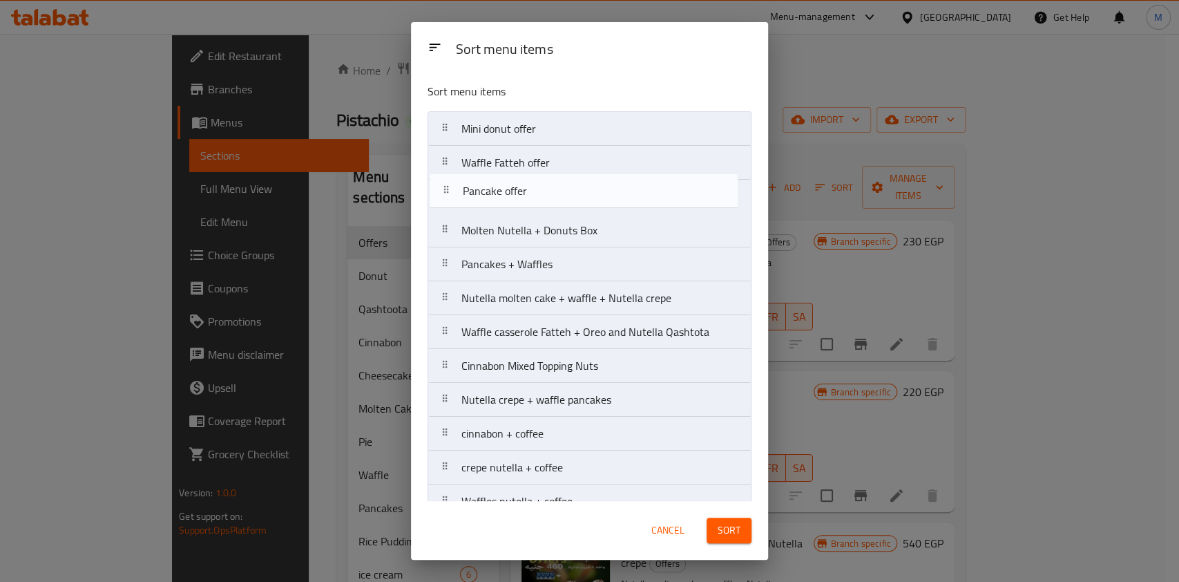
drag, startPoint x: 546, startPoint y: 457, endPoint x: 547, endPoint y: 202, distance: 255.5
click at [547, 202] on nav "Mini donut offer Waffle Fatteh offer Molten Nutella + Donuts Box Pancakes + Waf…" at bounding box center [590, 331] width 324 height 441
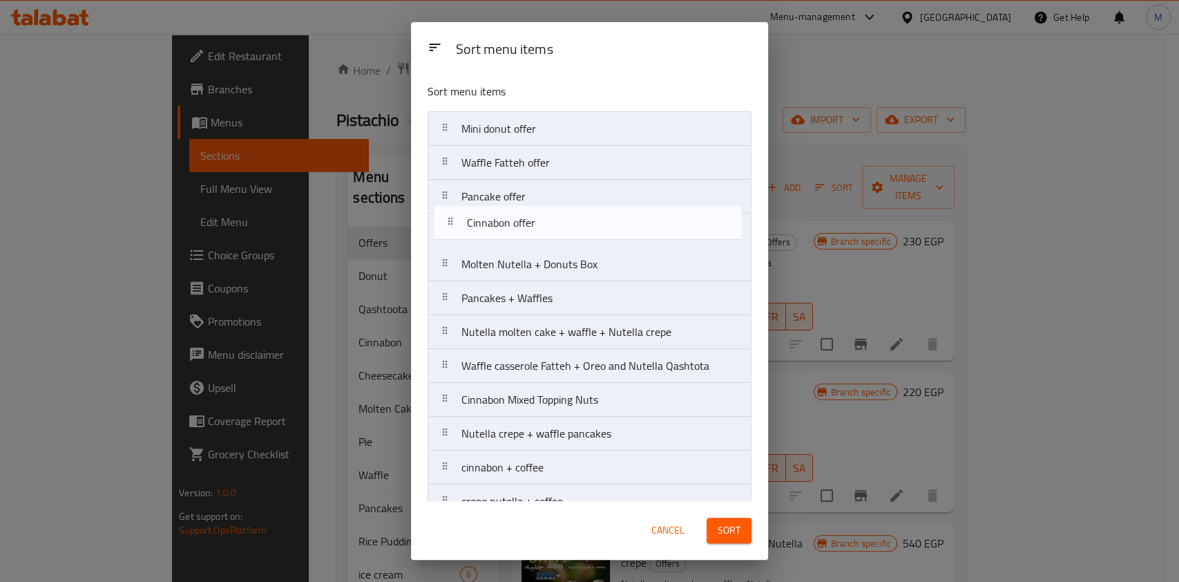
drag, startPoint x: 567, startPoint y: 491, endPoint x: 576, endPoint y: 229, distance: 261.9
click at [576, 229] on nav "Mini donut offer Waffle Fatteh offer Pancake offer Molten Nutella + Donuts Box …" at bounding box center [590, 331] width 324 height 441
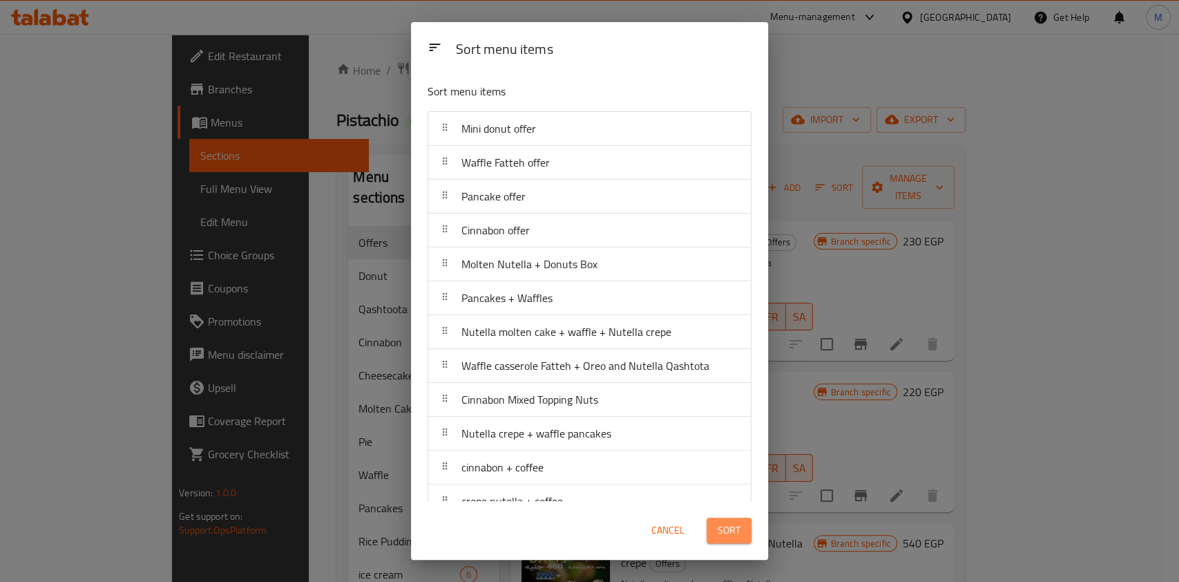
click at [744, 530] on button "Sort" at bounding box center [729, 530] width 45 height 26
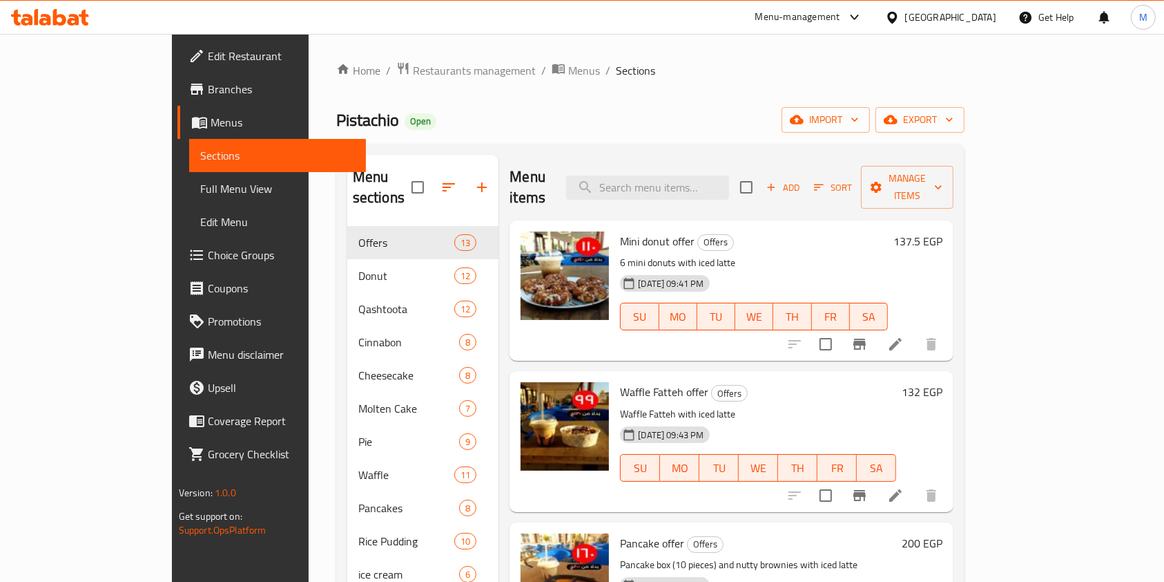
click at [73, 14] on icon at bounding box center [50, 17] width 78 height 17
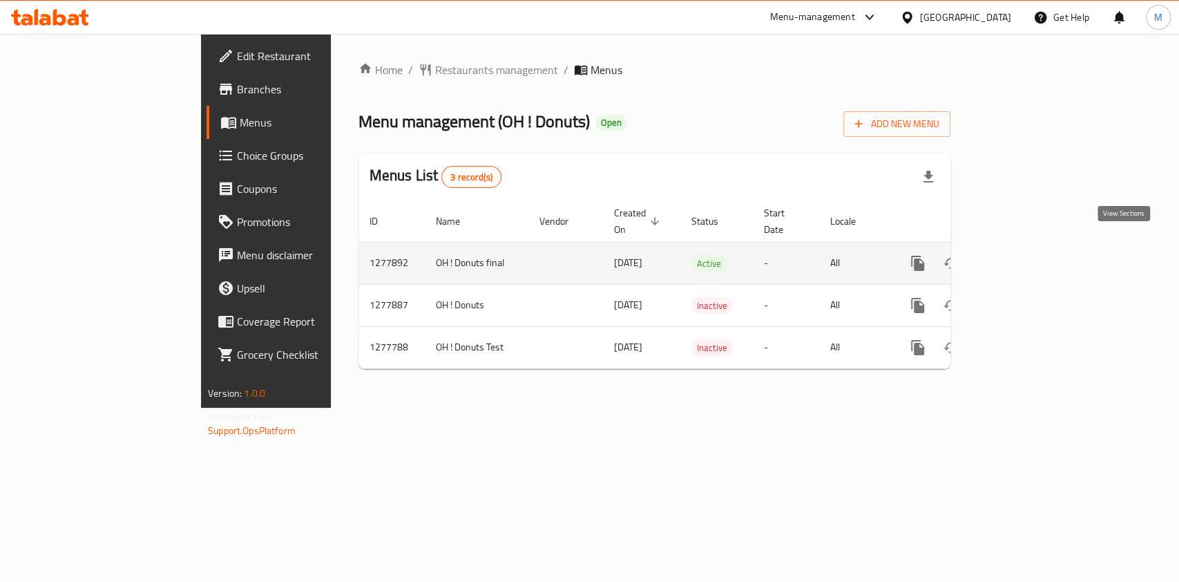
click at [1034, 247] on link "enhanced table" at bounding box center [1017, 263] width 33 height 33
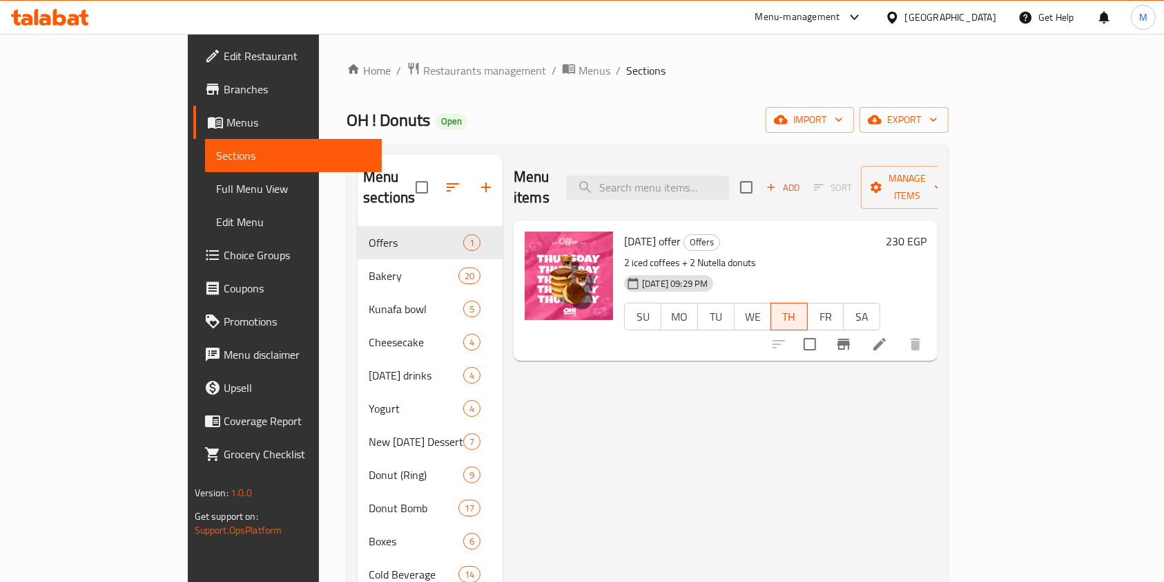
click at [932, 327] on div at bounding box center [847, 343] width 170 height 33
click at [825, 329] on input "checkbox" at bounding box center [810, 343] width 29 height 29
checkbox input "true"
click at [825, 329] on input "checkbox" at bounding box center [810, 343] width 29 height 29
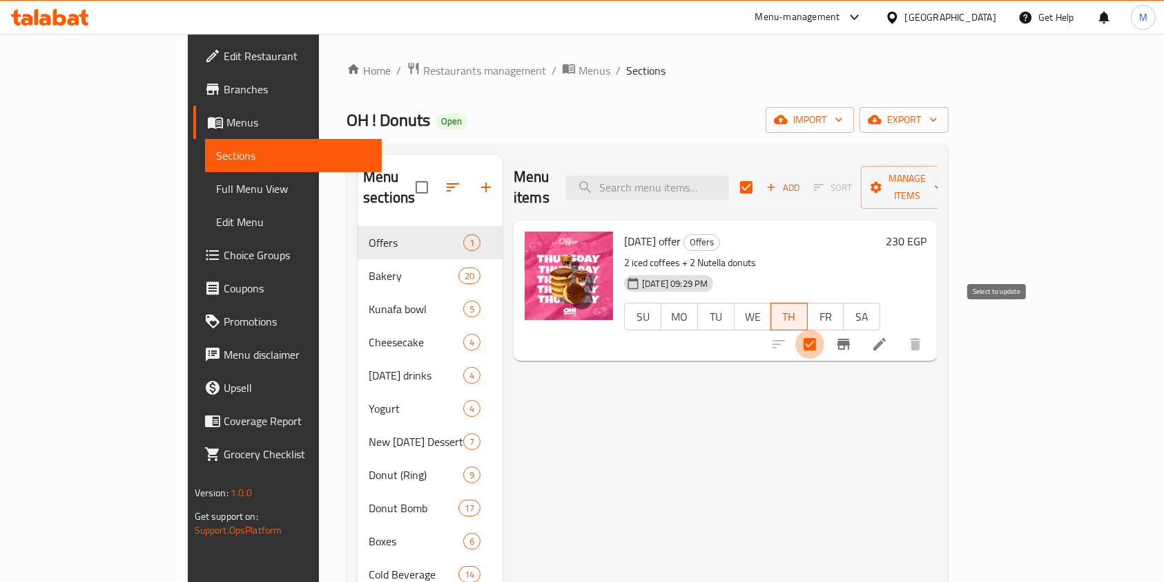
checkbox input "false"
click at [861, 180] on span "Sort" at bounding box center [833, 187] width 56 height 21
click at [579, 66] on span "Menus" at bounding box center [595, 70] width 32 height 17
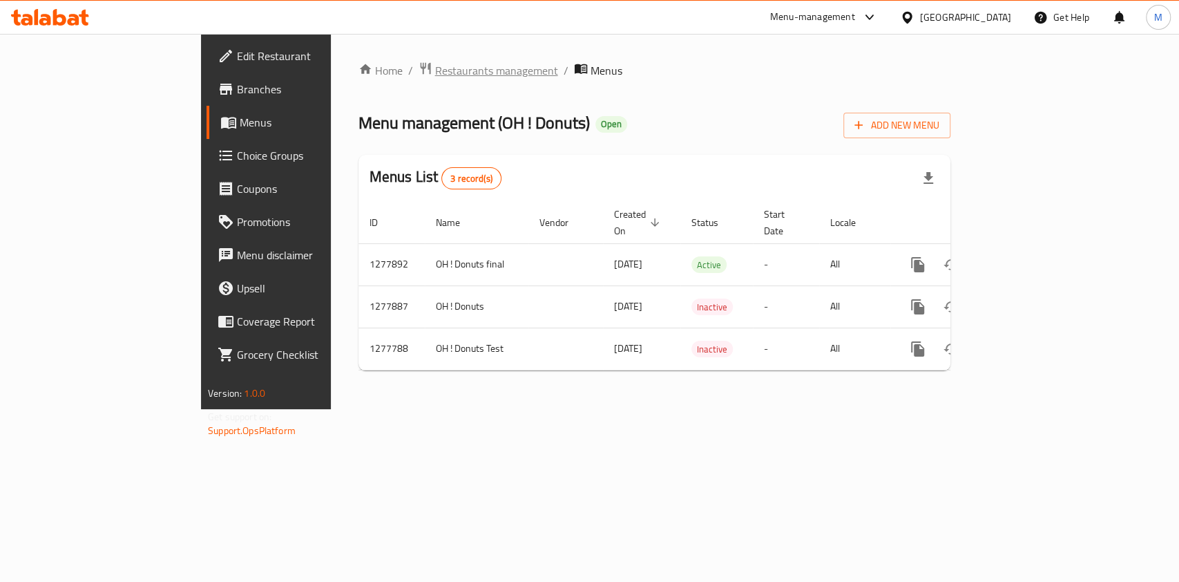
click at [435, 66] on span "Restaurants management" at bounding box center [496, 70] width 123 height 17
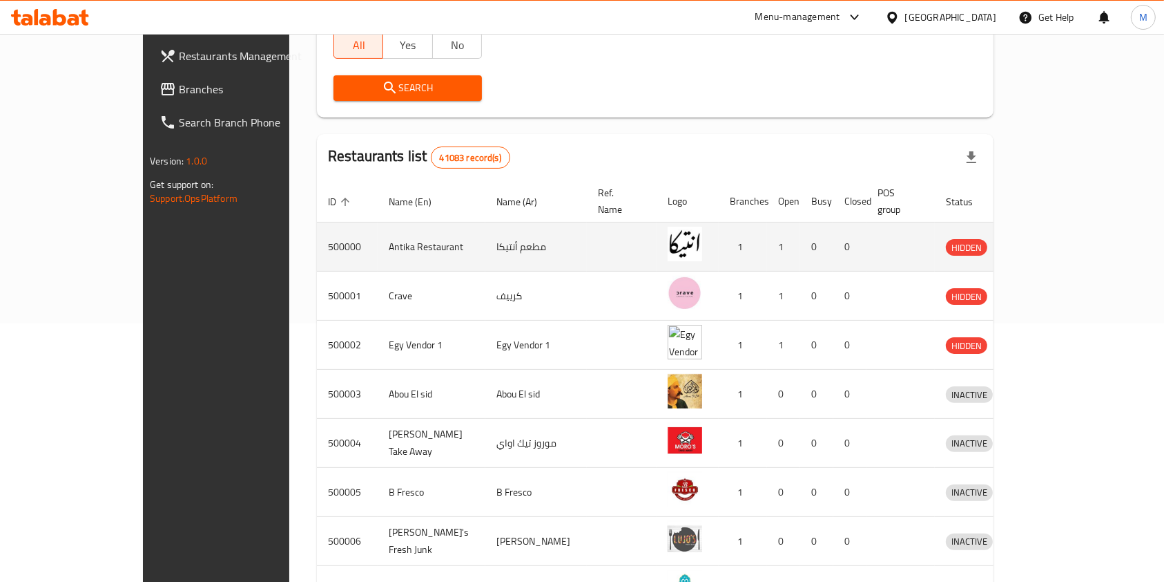
scroll to position [74, 0]
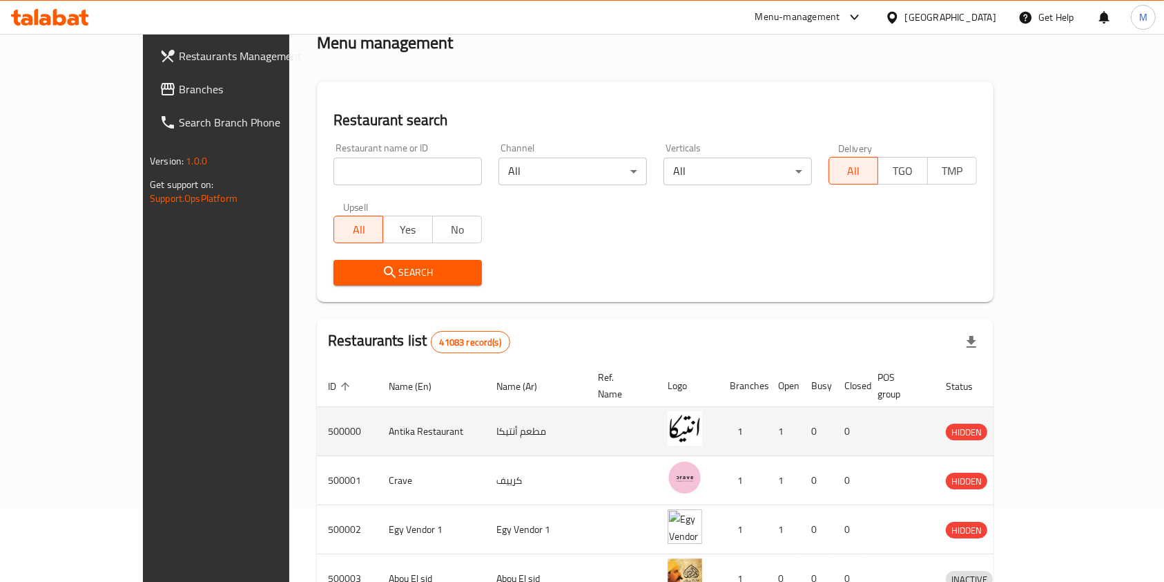
click at [1035, 429] on icon "enhanced table" at bounding box center [1032, 432] width 5 height 6
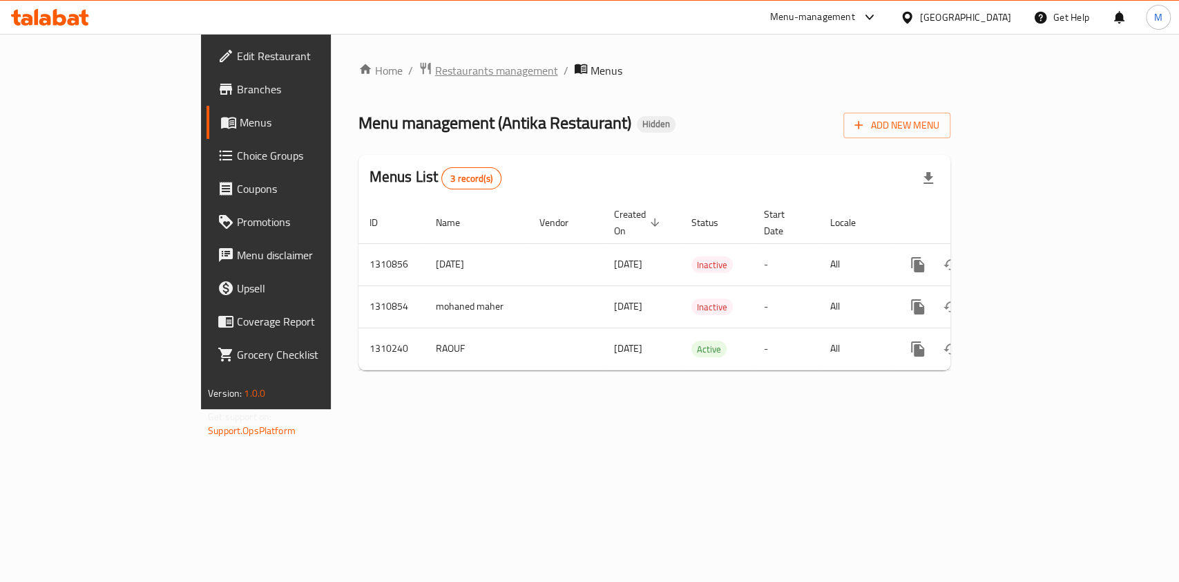
click at [435, 75] on span "Restaurants management" at bounding box center [496, 70] width 123 height 17
